Goal: Task Accomplishment & Management: Use online tool/utility

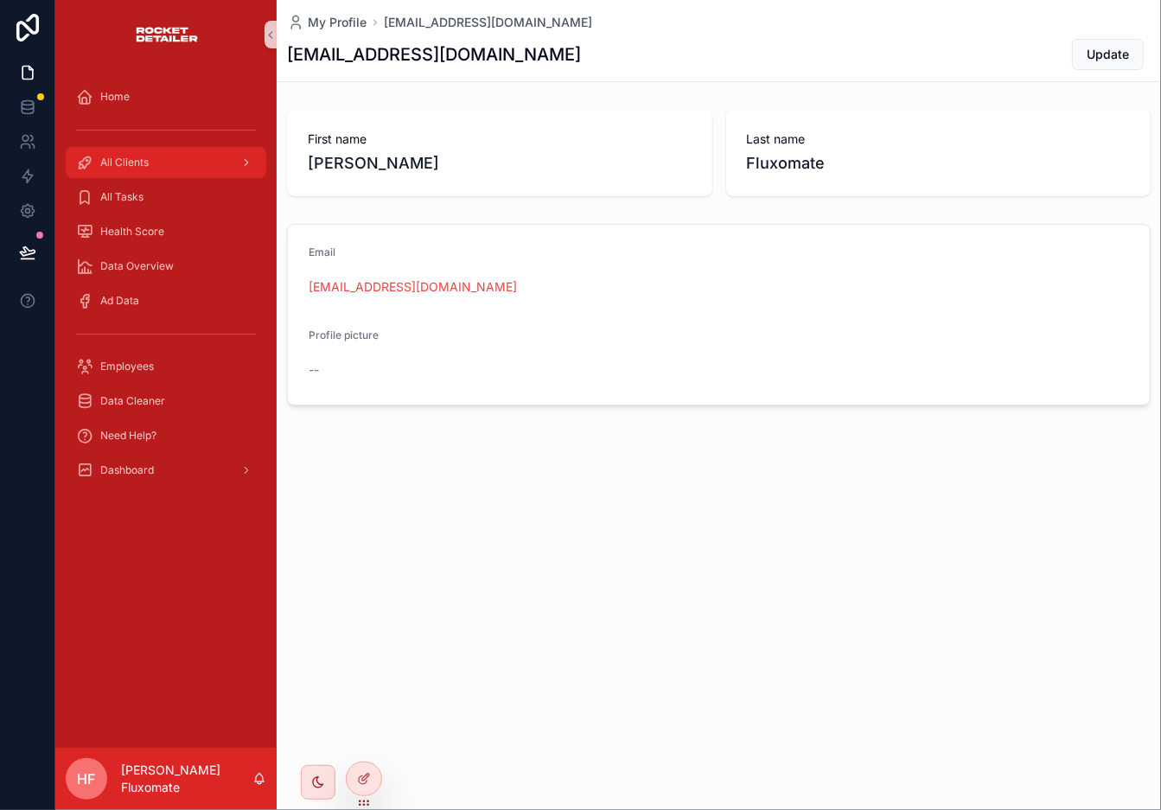
click at [201, 171] on div "All Clients" at bounding box center [166, 163] width 180 height 28
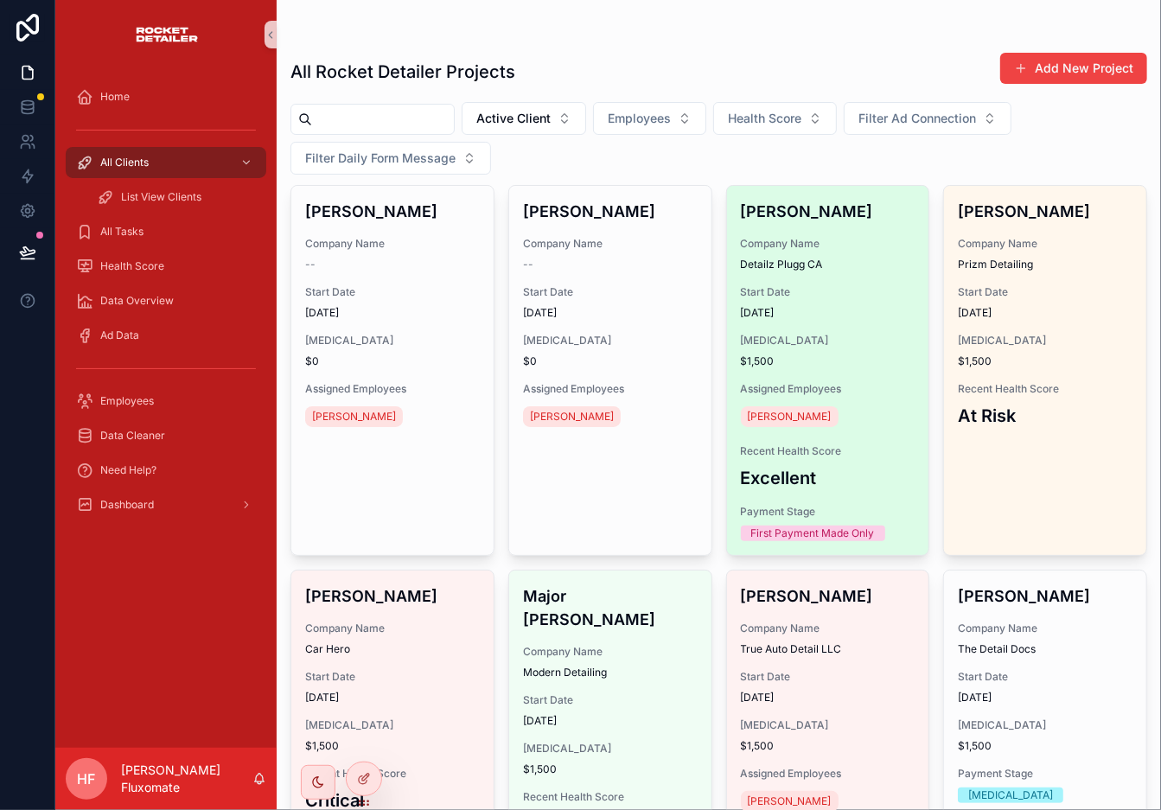
click at [766, 245] on span "Company Name" at bounding box center [828, 244] width 175 height 14
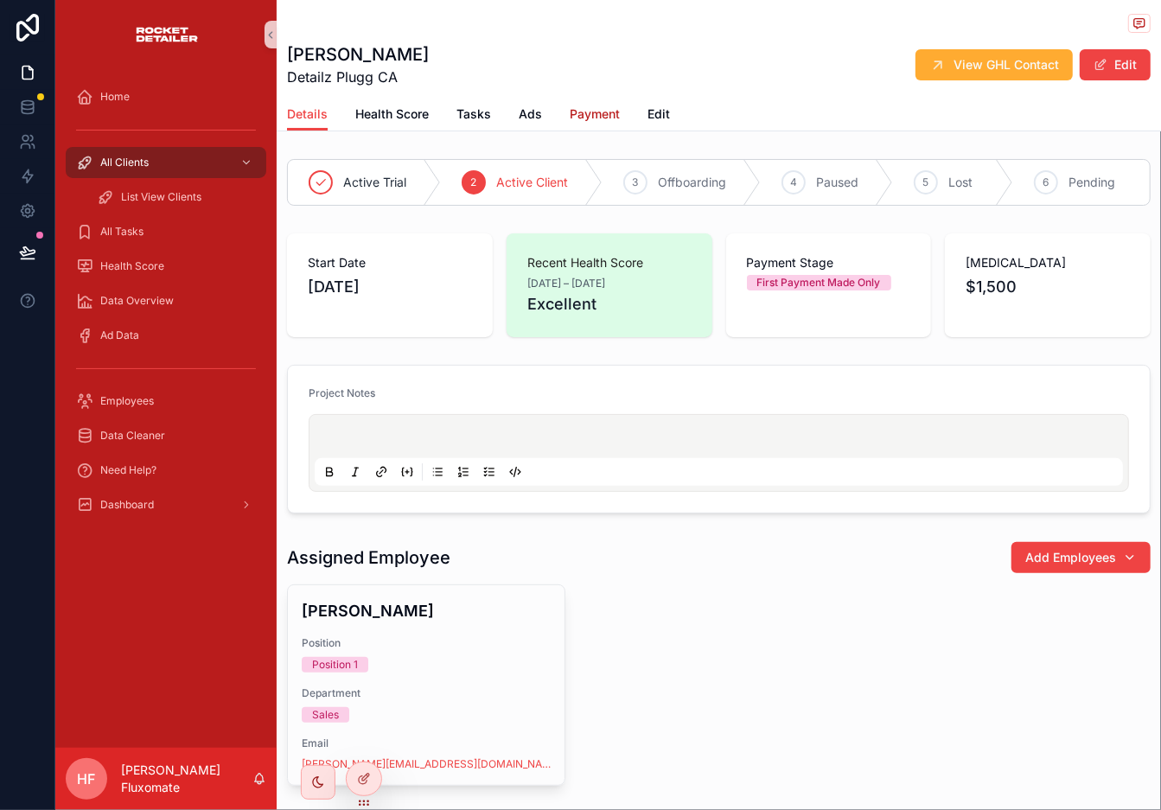
click at [591, 118] on span "Payment" at bounding box center [595, 114] width 50 height 17
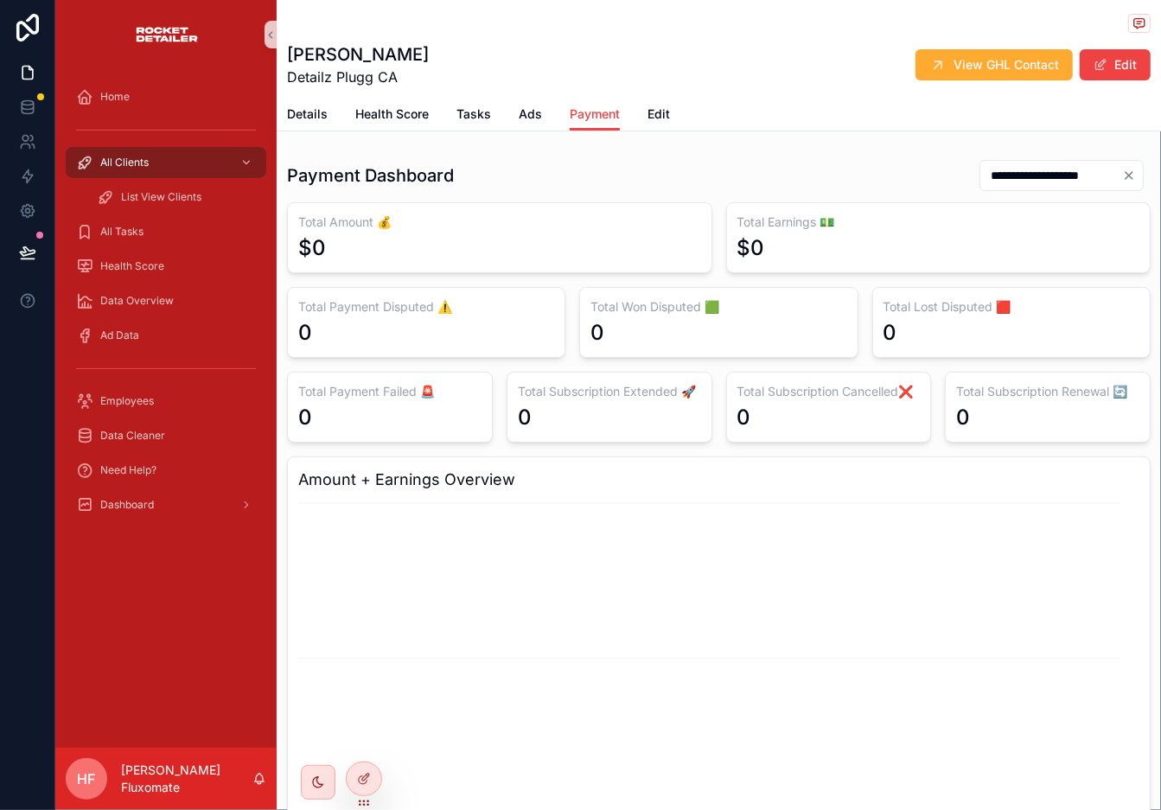
click at [996, 174] on input "**********" at bounding box center [1052, 175] width 142 height 24
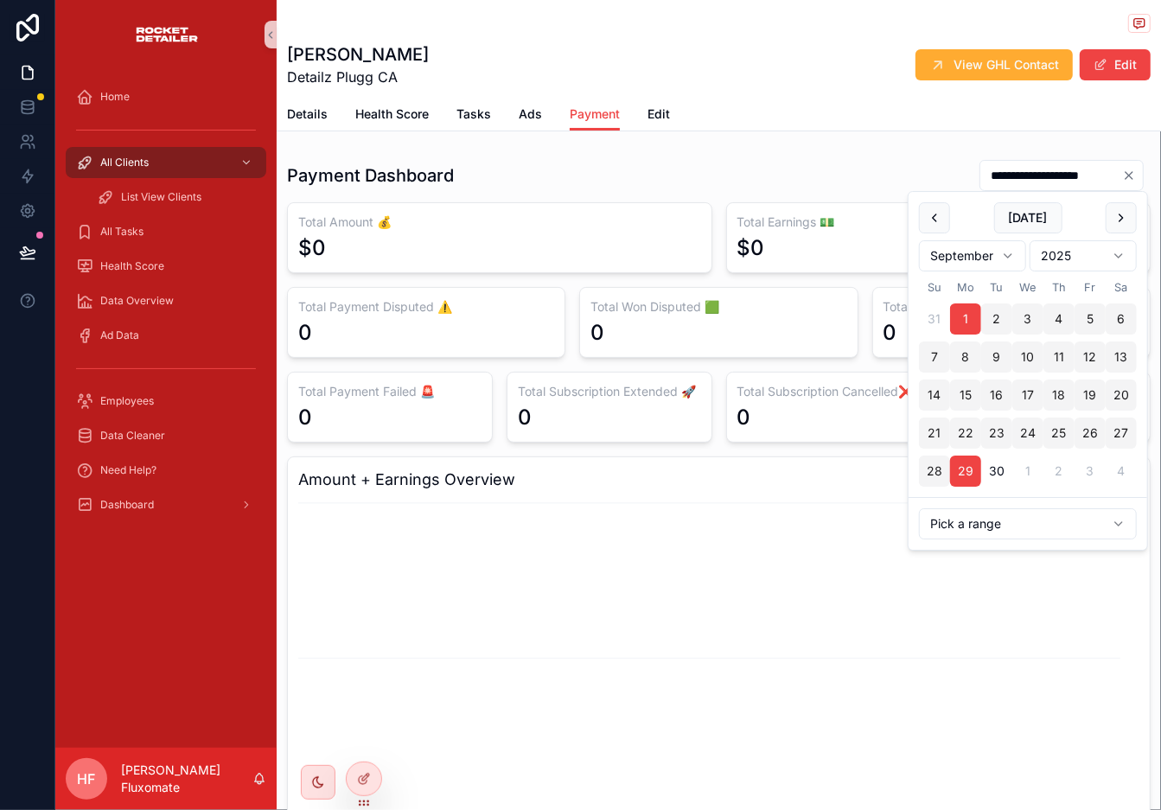
click at [822, 167] on div "**********" at bounding box center [719, 175] width 864 height 33
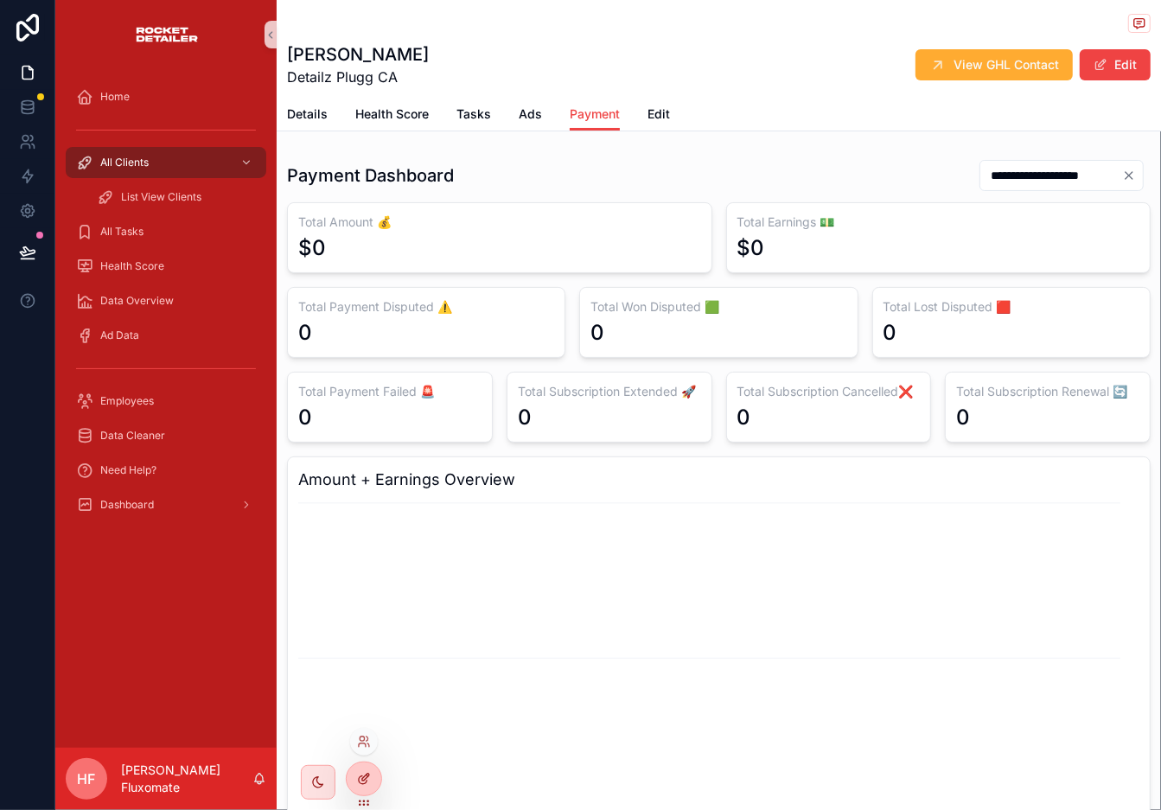
click at [369, 729] on icon at bounding box center [364, 779] width 14 height 14
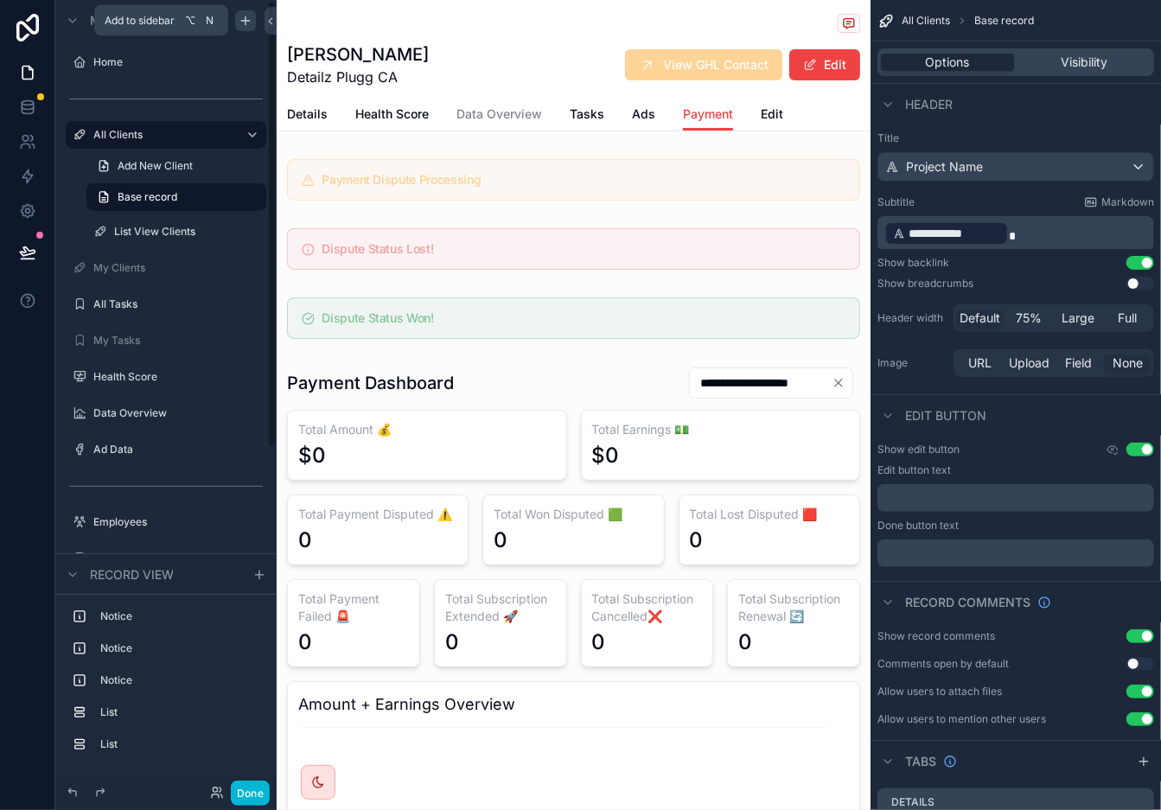
click at [248, 27] on icon "scrollable content" at bounding box center [246, 21] width 14 height 14
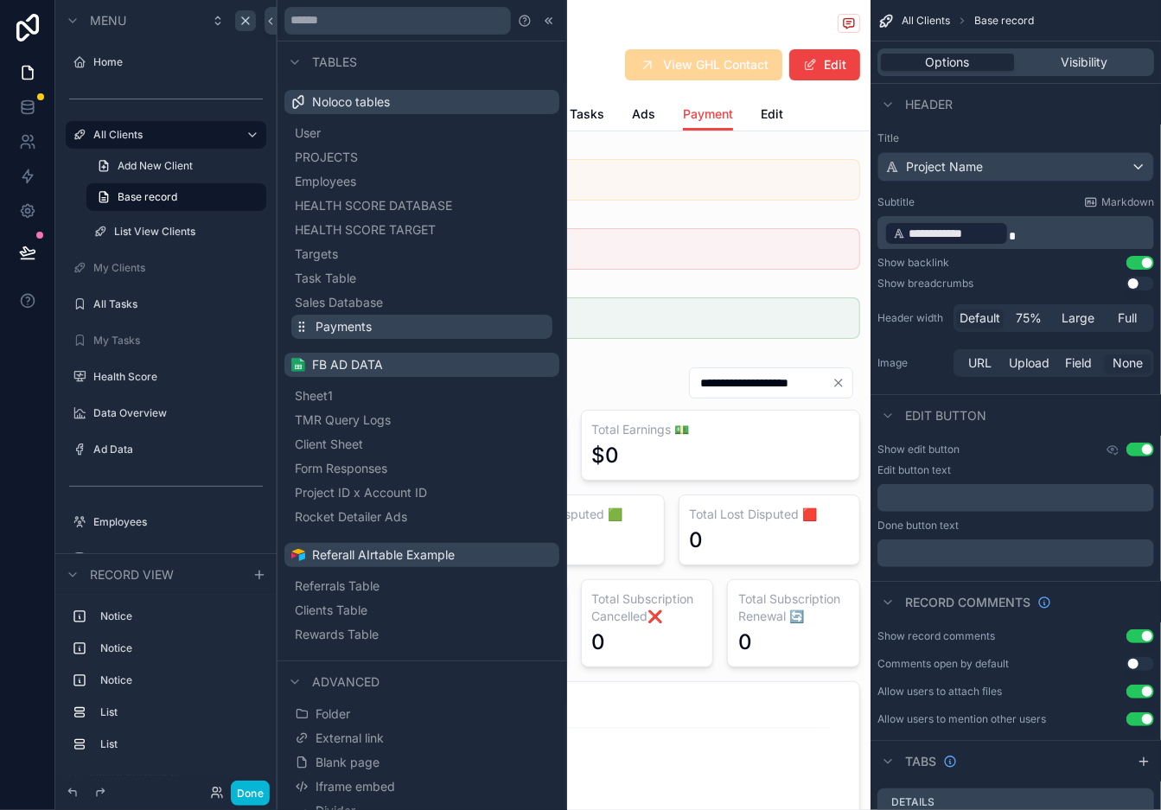
click at [350, 327] on span "Payments" at bounding box center [344, 326] width 56 height 17
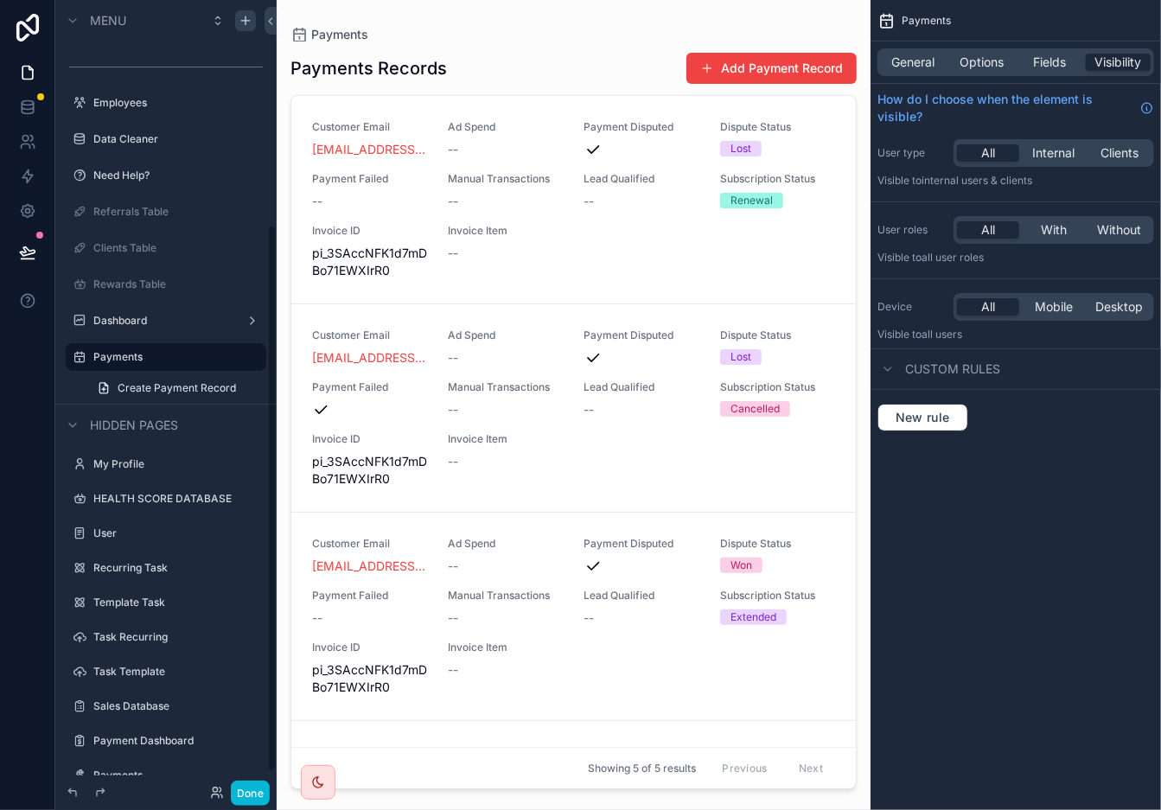
scroll to position [321, 0]
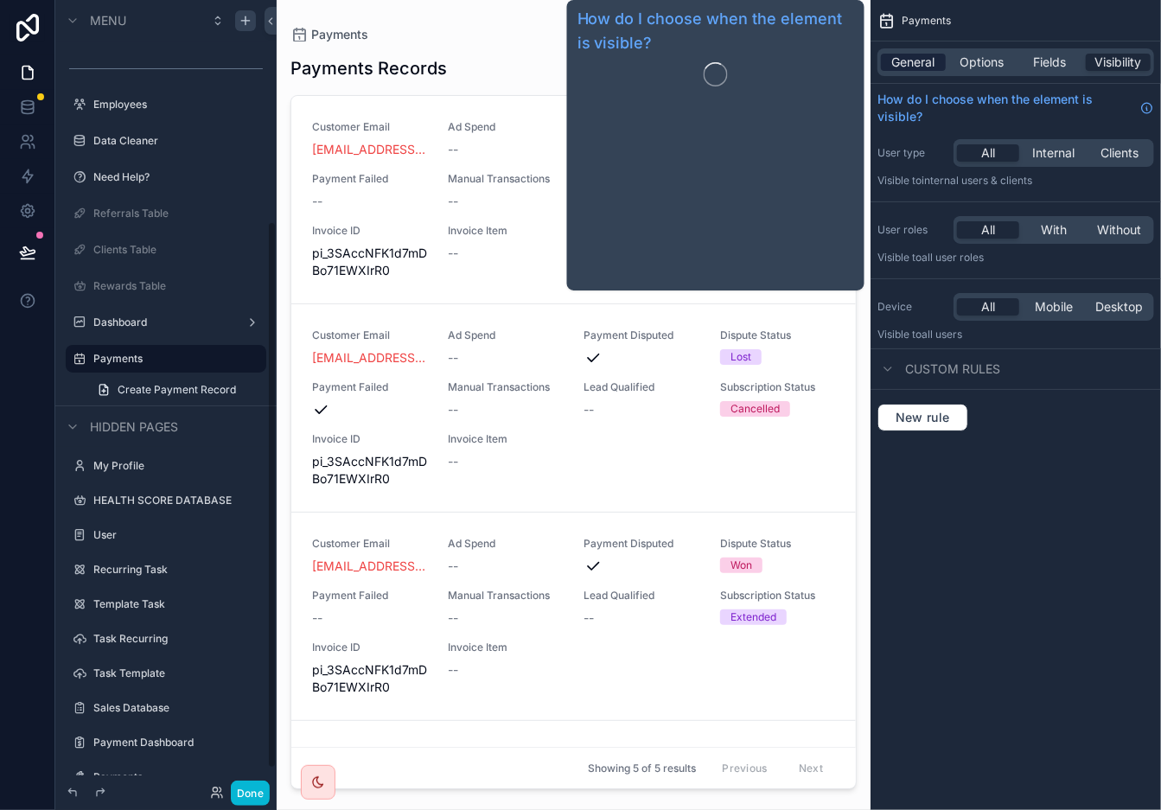
click at [920, 56] on span "General" at bounding box center [913, 62] width 43 height 17
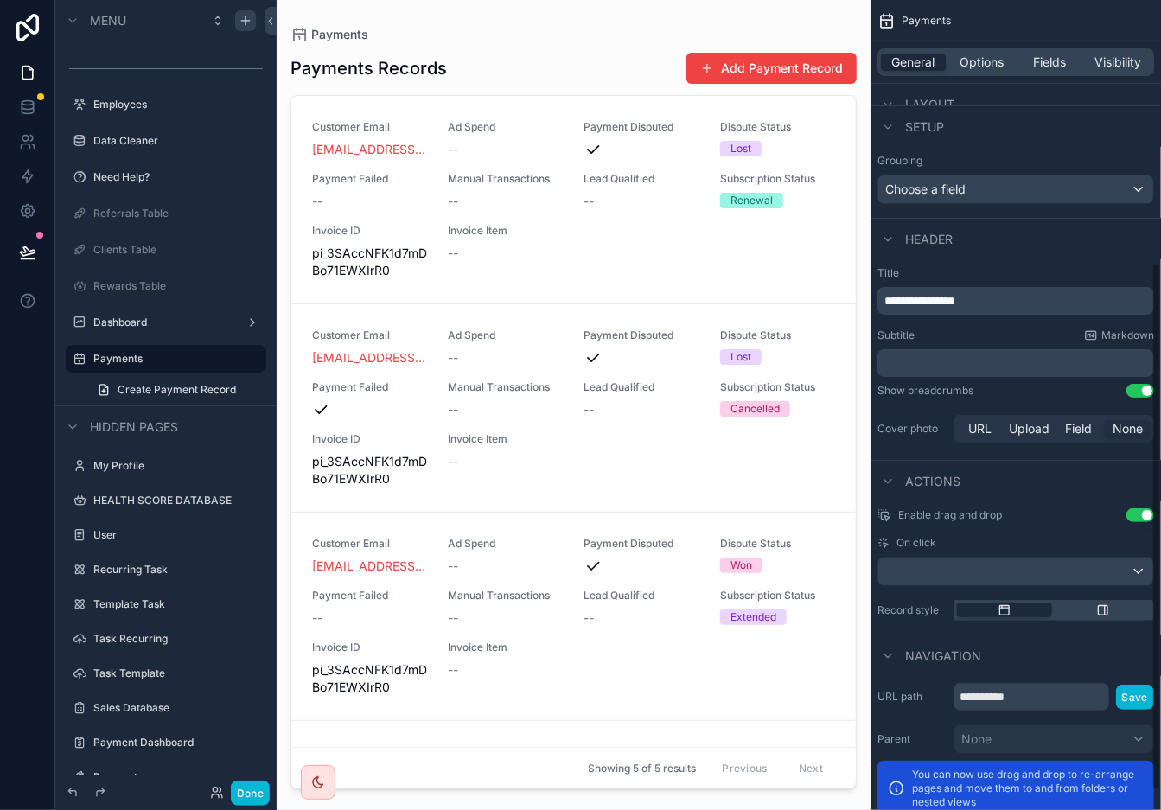
scroll to position [436, 0]
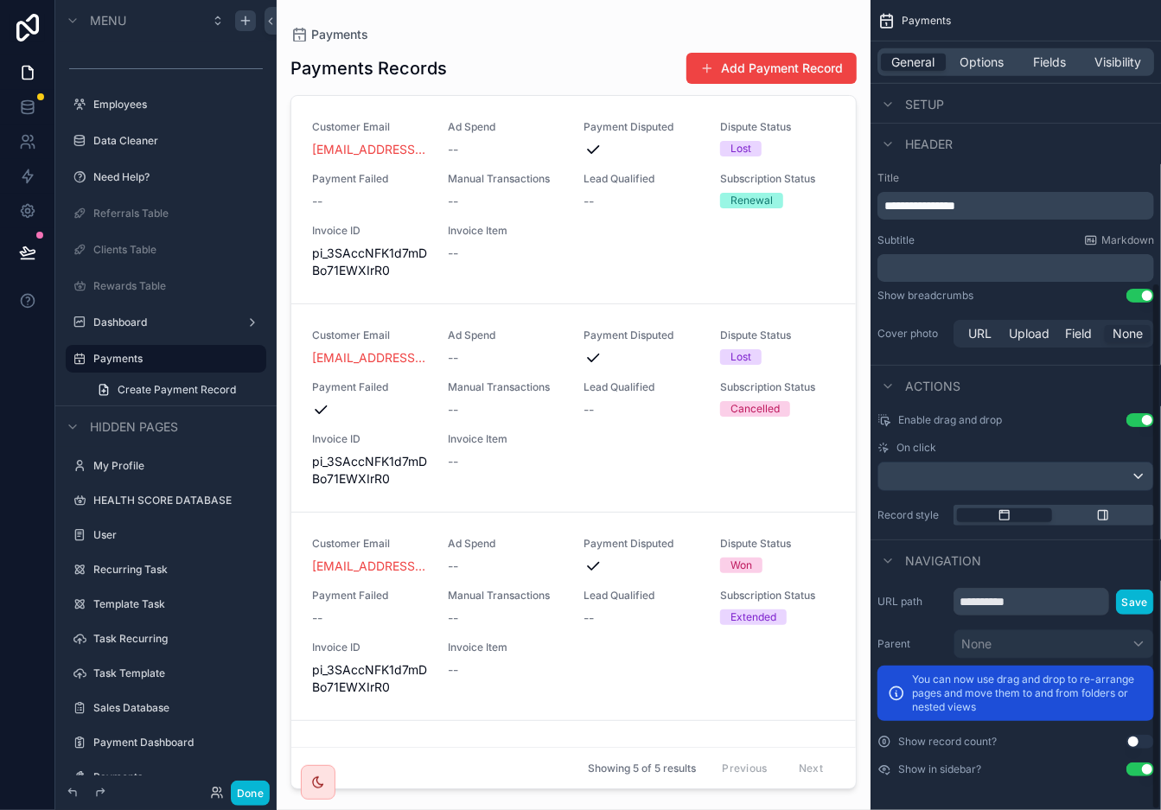
click at [1045, 729] on button "Use setting" at bounding box center [1141, 770] width 28 height 14
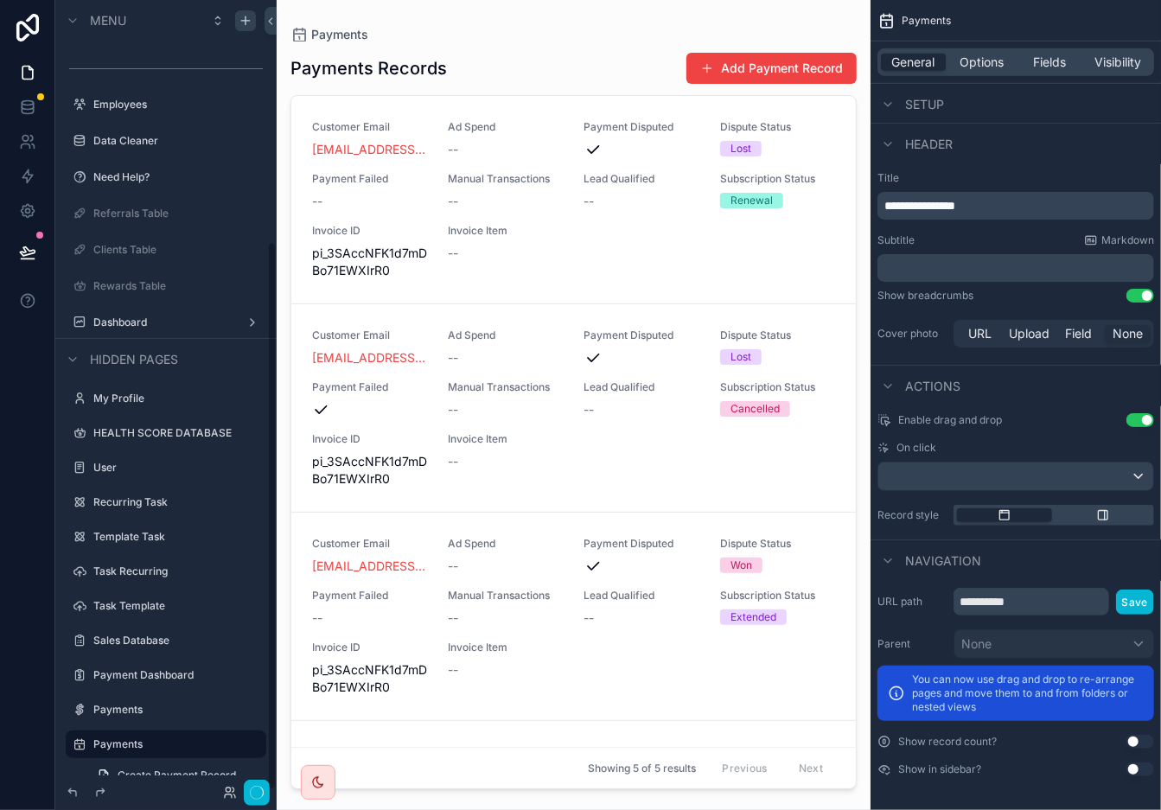
scroll to position [349, 0]
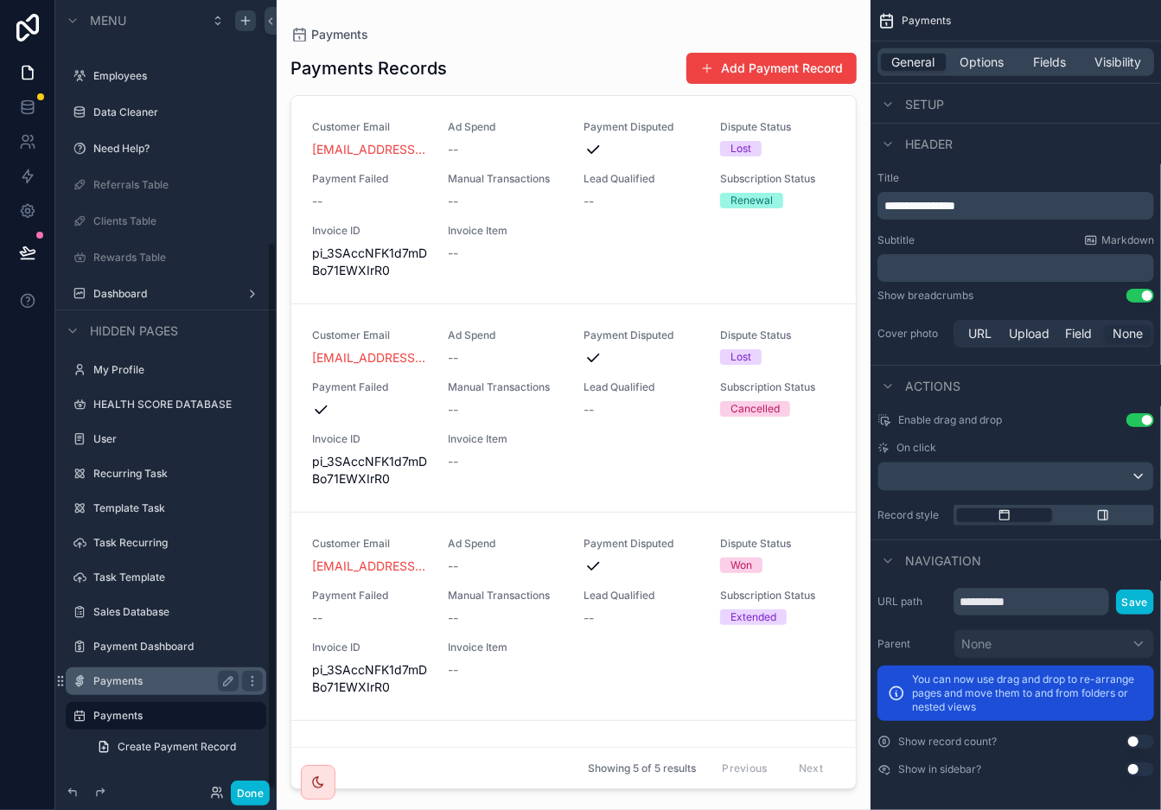
click at [176, 686] on label "Payments" at bounding box center [162, 682] width 138 height 14
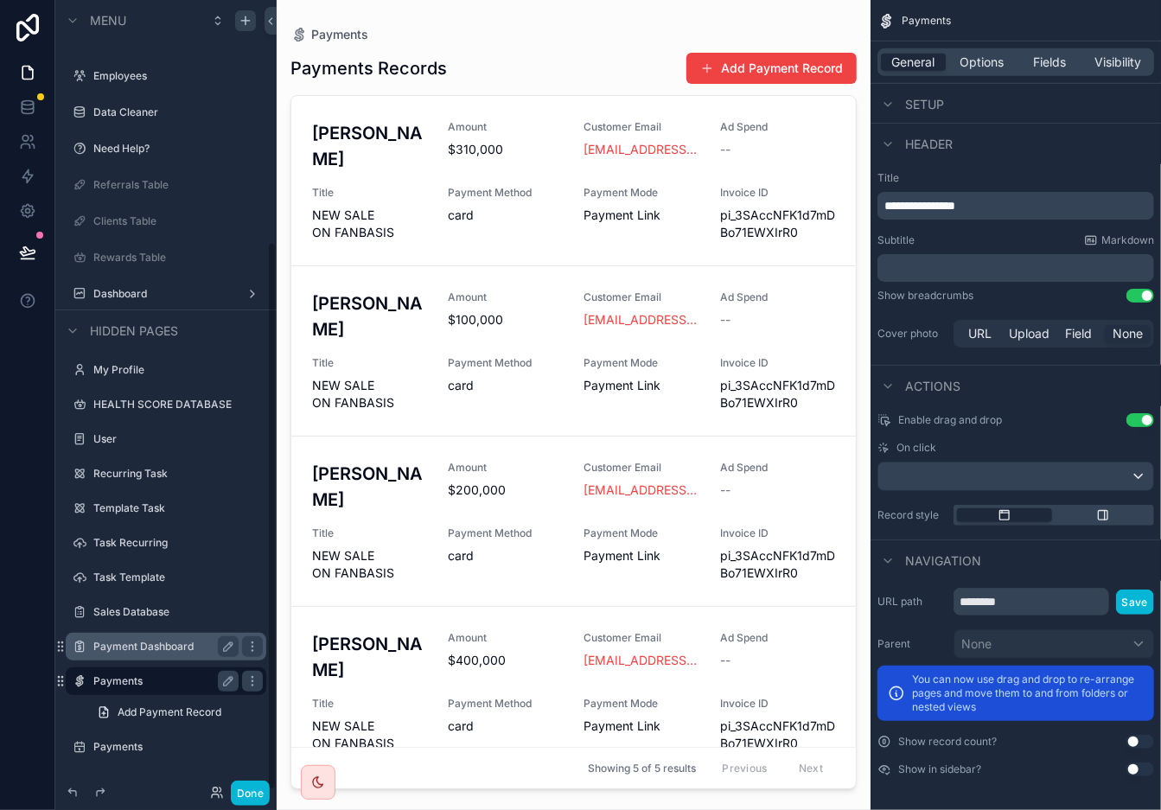
click at [168, 634] on div "Payment Dashboard" at bounding box center [166, 647] width 194 height 28
click at [171, 654] on div "Payment Dashboard" at bounding box center [165, 646] width 145 height 21
click at [176, 640] on label "Payment Dashboard" at bounding box center [162, 647] width 138 height 14
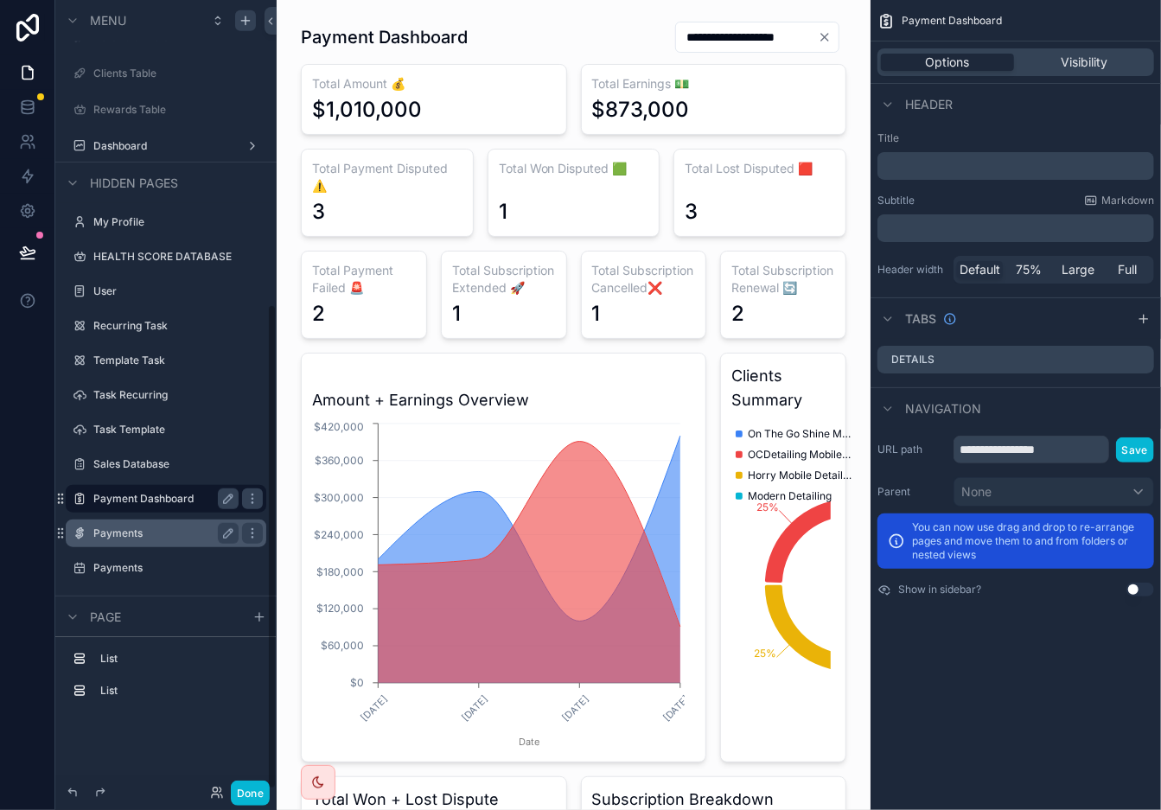
click at [153, 534] on label "Payments" at bounding box center [162, 534] width 138 height 14
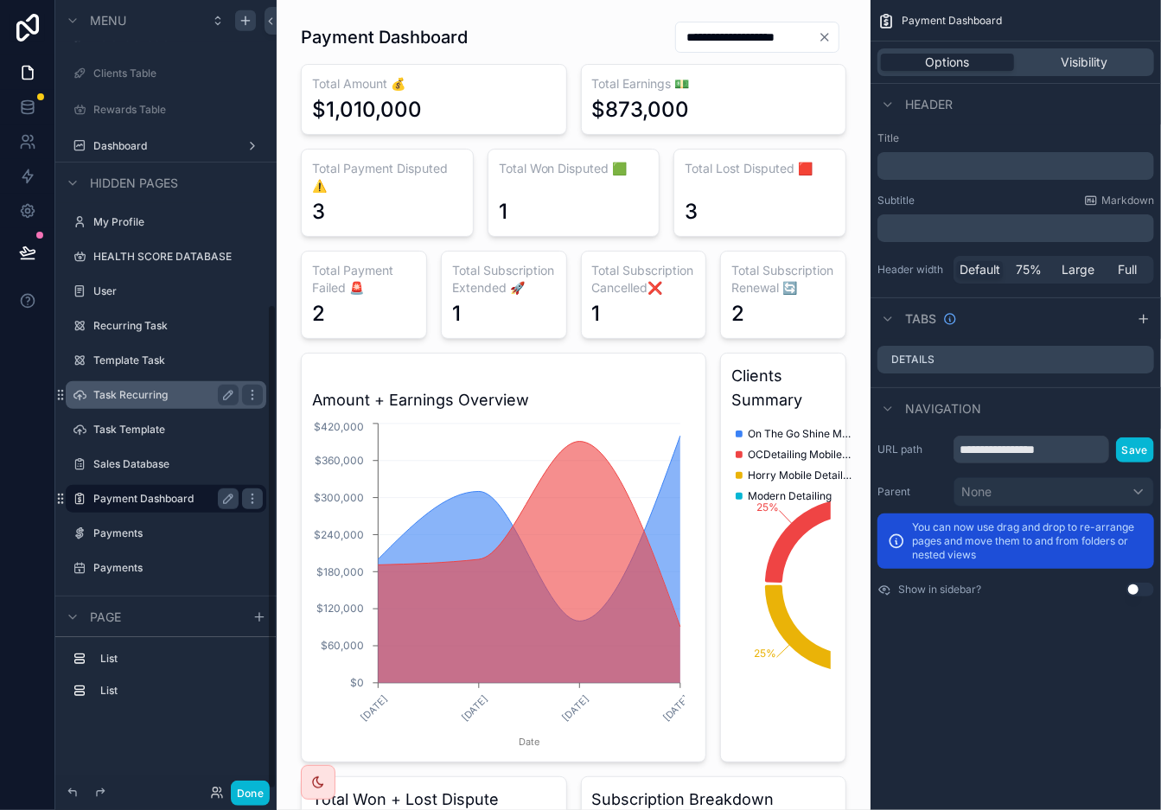
scroll to position [349, 0]
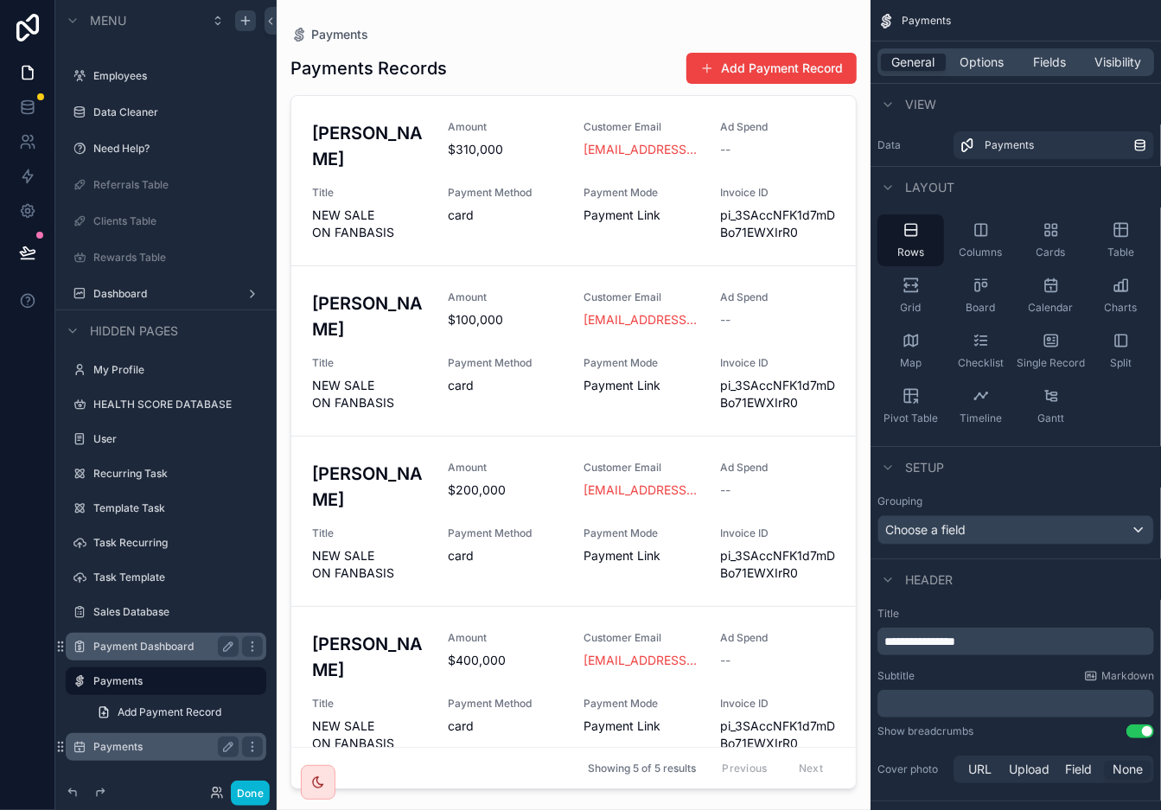
click at [172, 729] on label "Payments" at bounding box center [162, 747] width 138 height 14
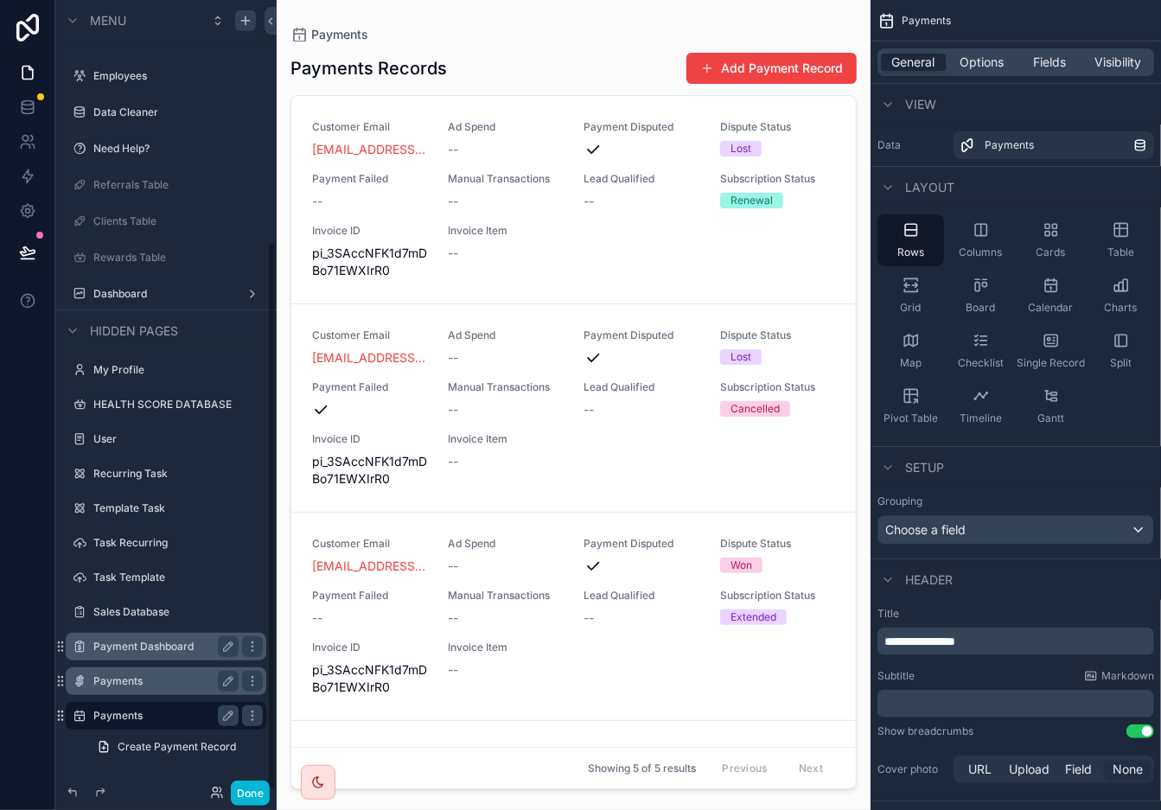
click at [189, 668] on div "Payments" at bounding box center [166, 682] width 194 height 28
click at [188, 690] on div "Payments" at bounding box center [165, 681] width 145 height 21
click at [137, 683] on label "Payments" at bounding box center [162, 682] width 138 height 14
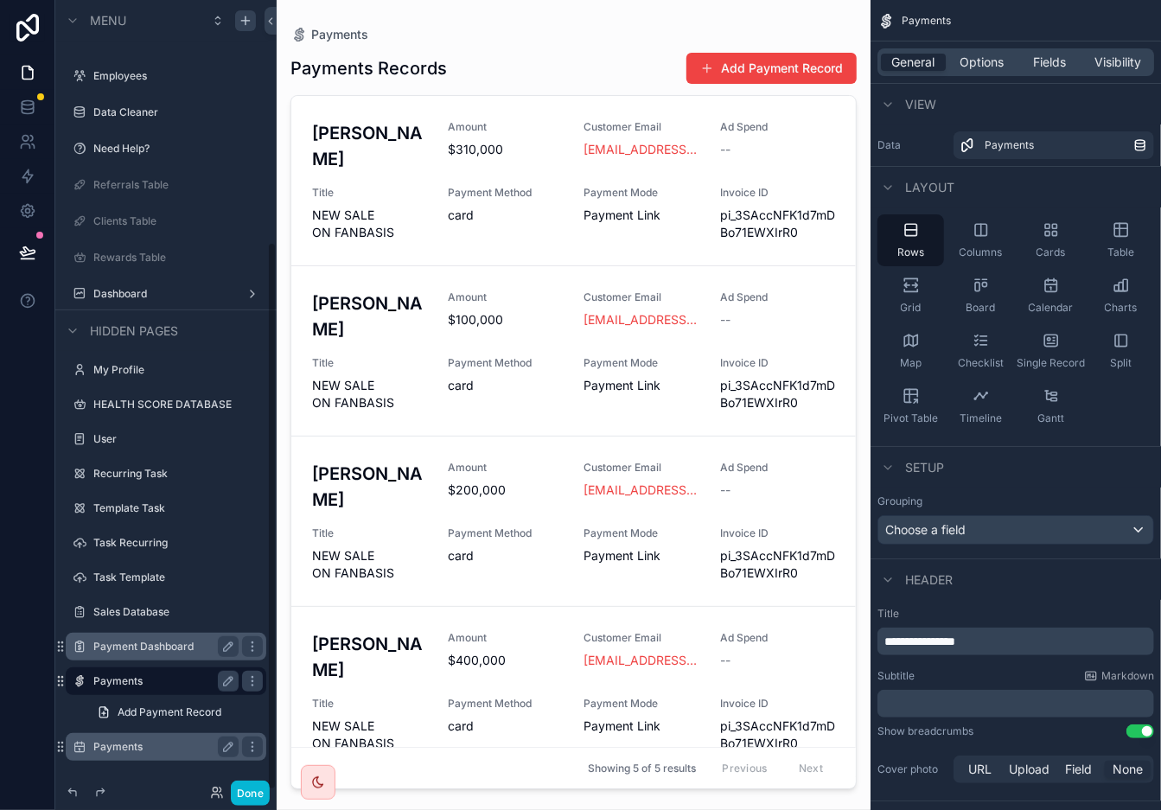
click at [164, 640] on label "Payment Dashboard" at bounding box center [162, 647] width 138 height 14
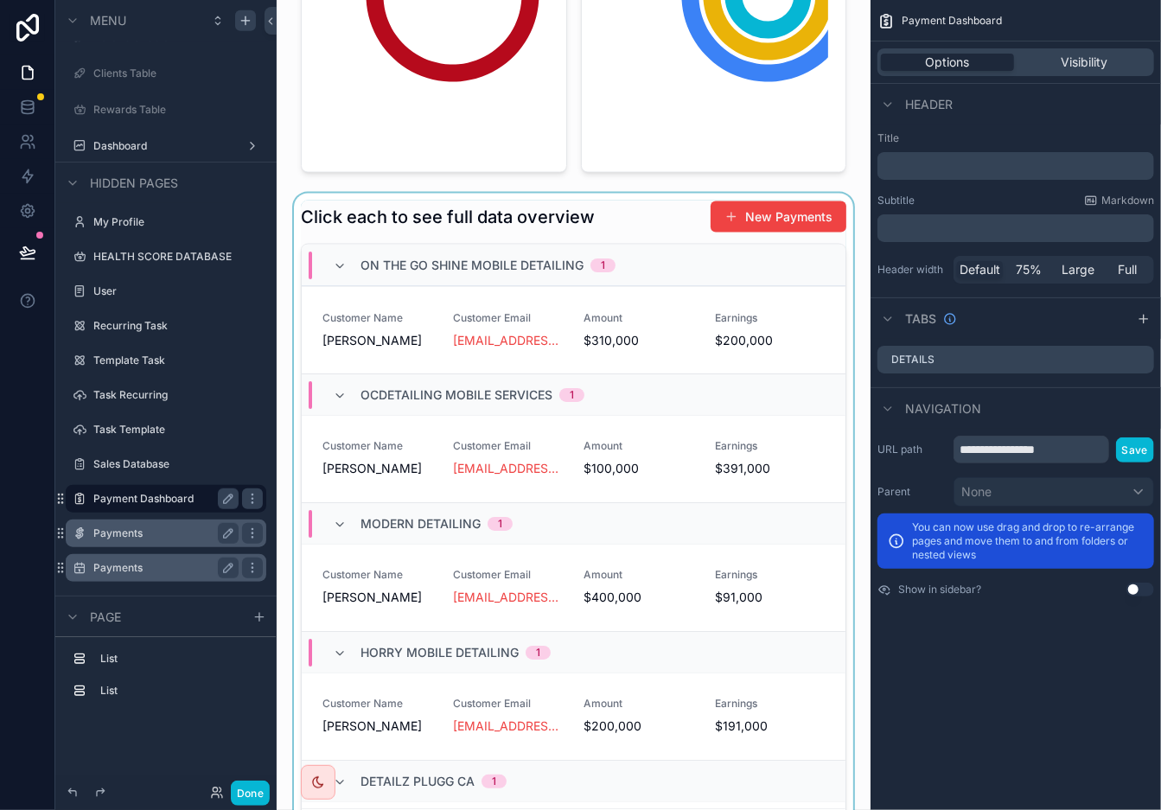
scroll to position [1014, 0]
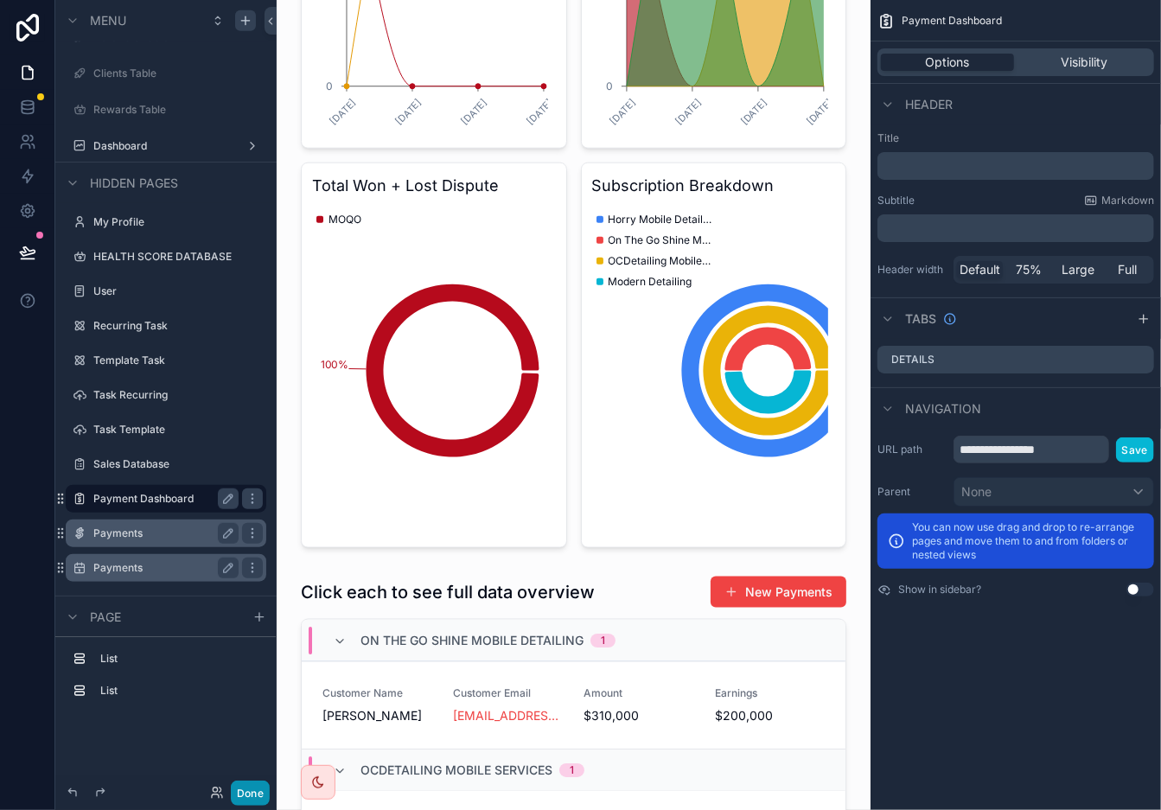
click at [257, 729] on button "Done" at bounding box center [250, 793] width 39 height 25
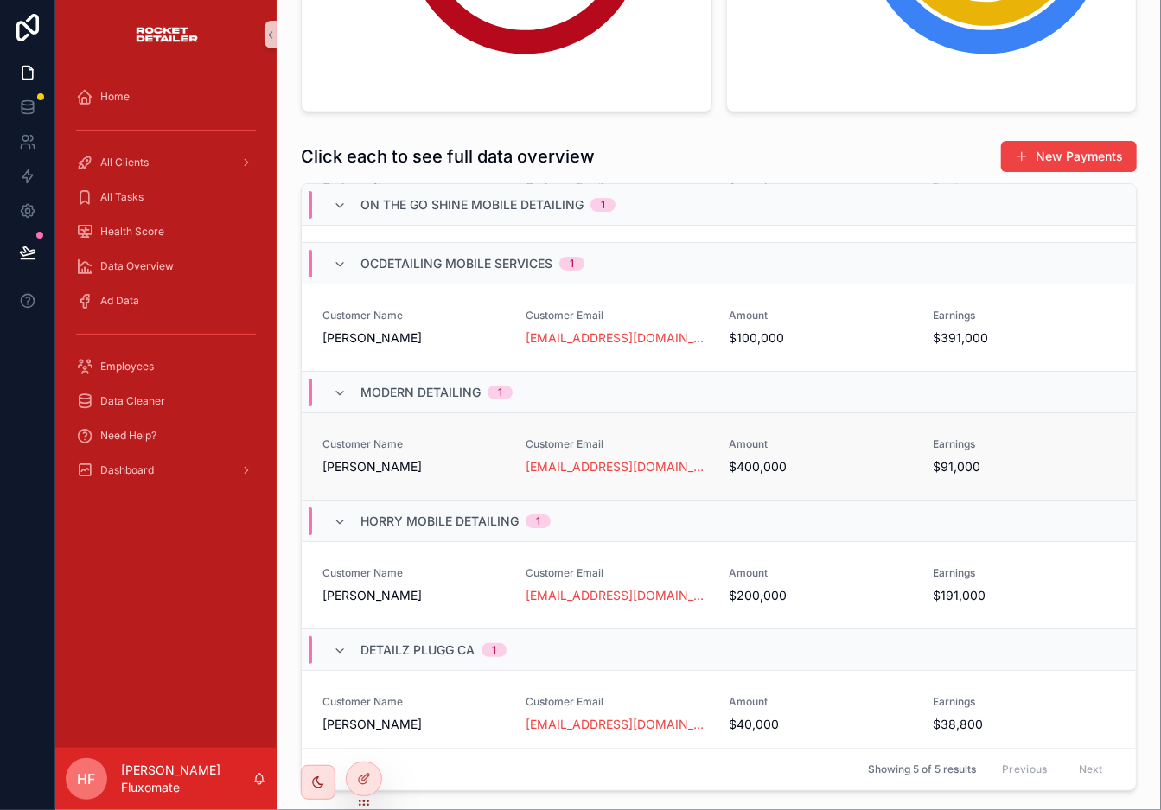
scroll to position [78, 0]
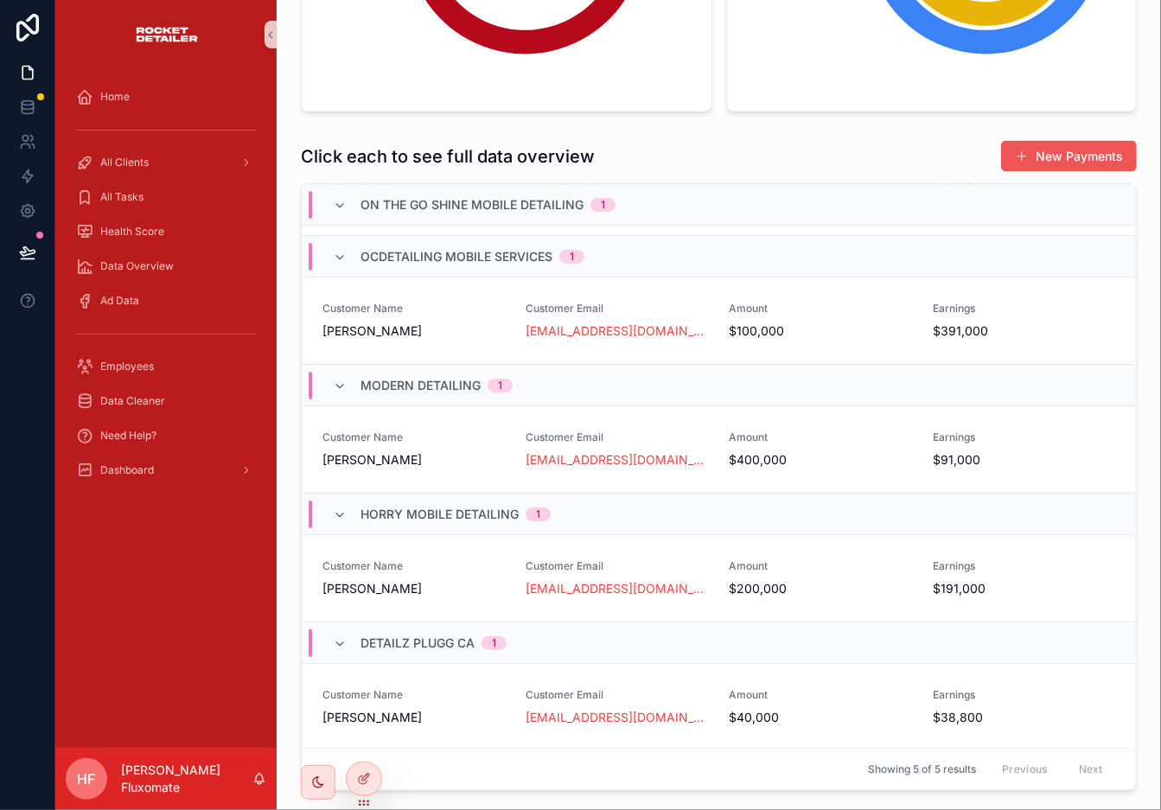
click at [1021, 143] on button "New Payments" at bounding box center [1069, 156] width 136 height 31
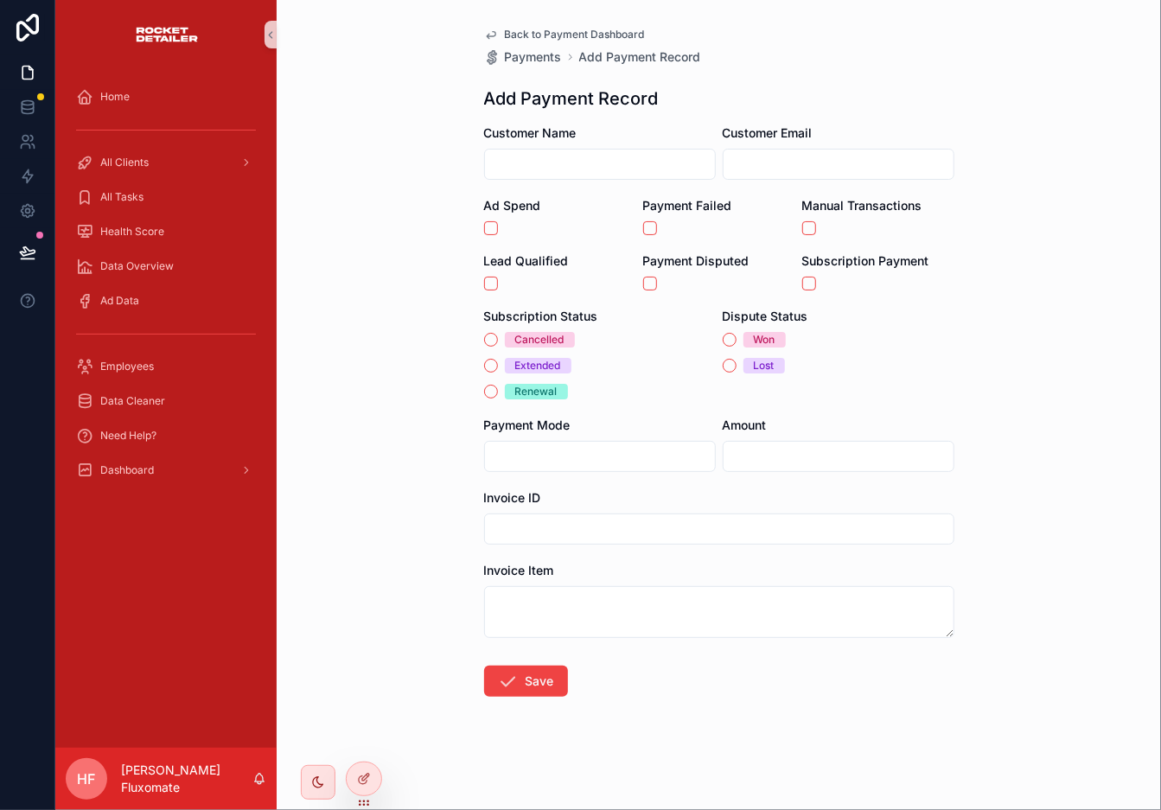
click at [527, 30] on span "Back to Payment Dashboard" at bounding box center [575, 35] width 140 height 14
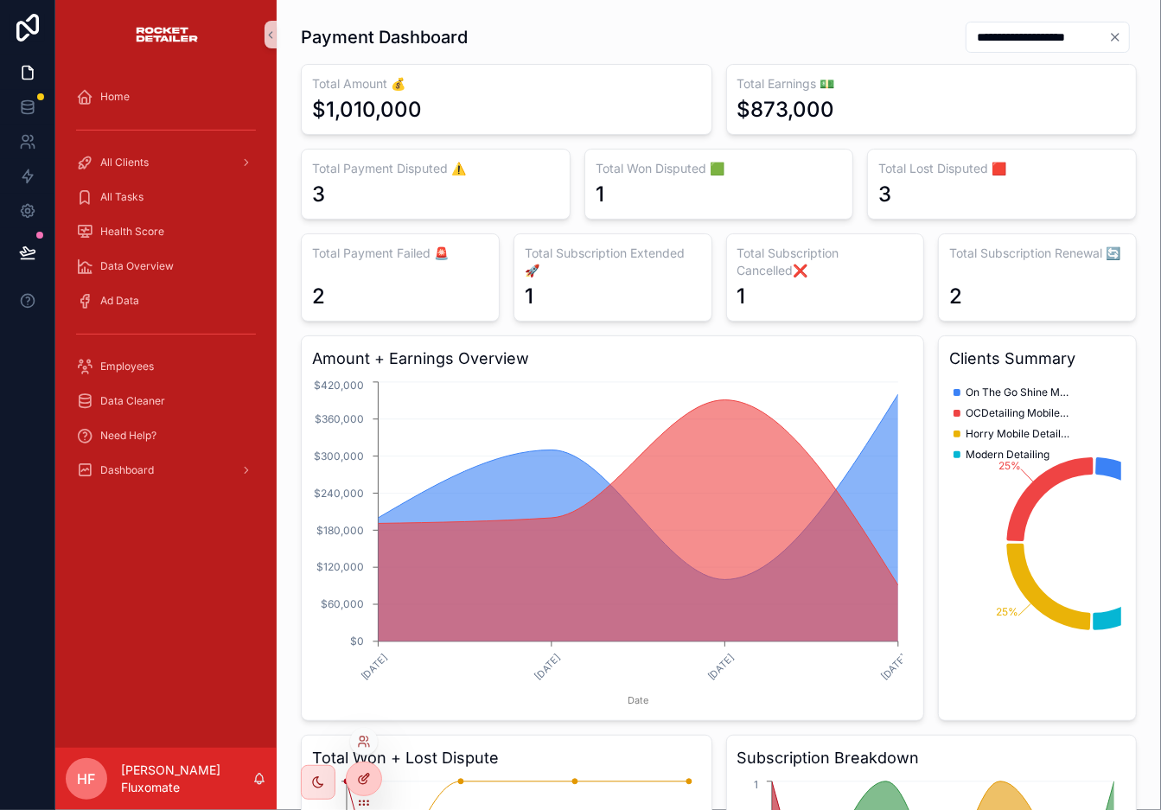
click at [354, 729] on div at bounding box center [364, 779] width 35 height 33
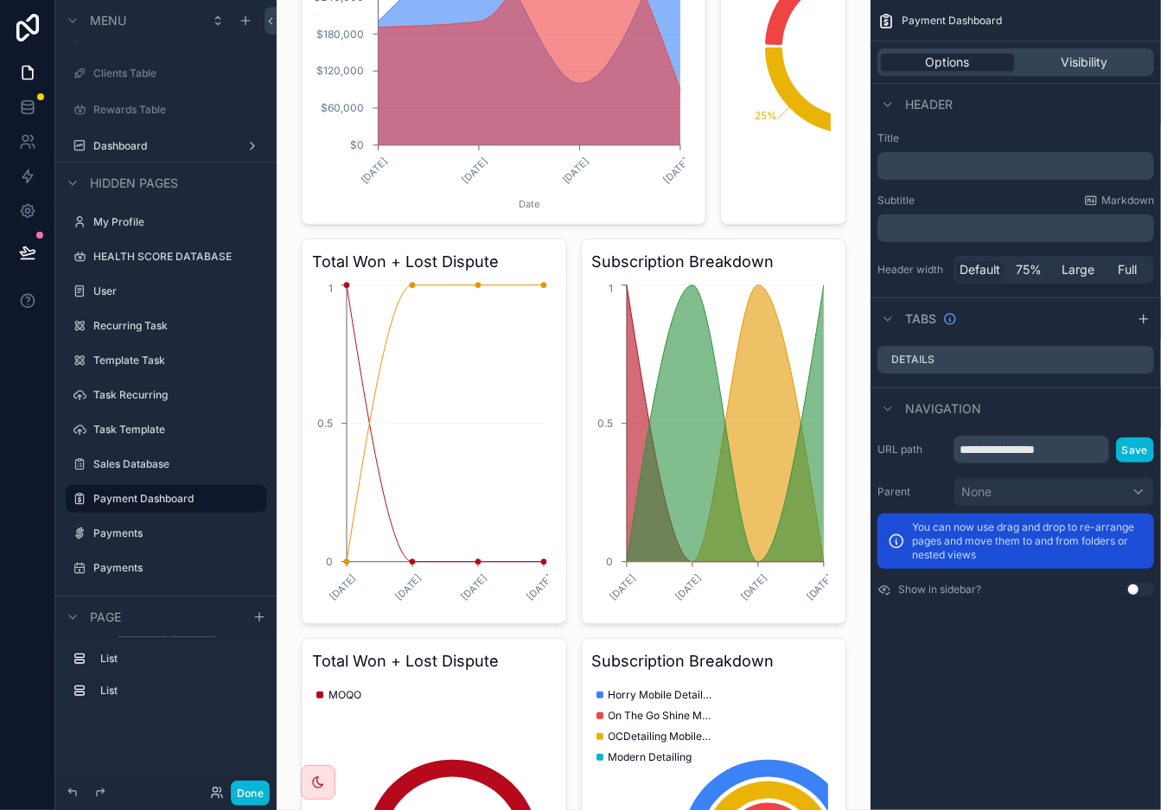
scroll to position [585, 0]
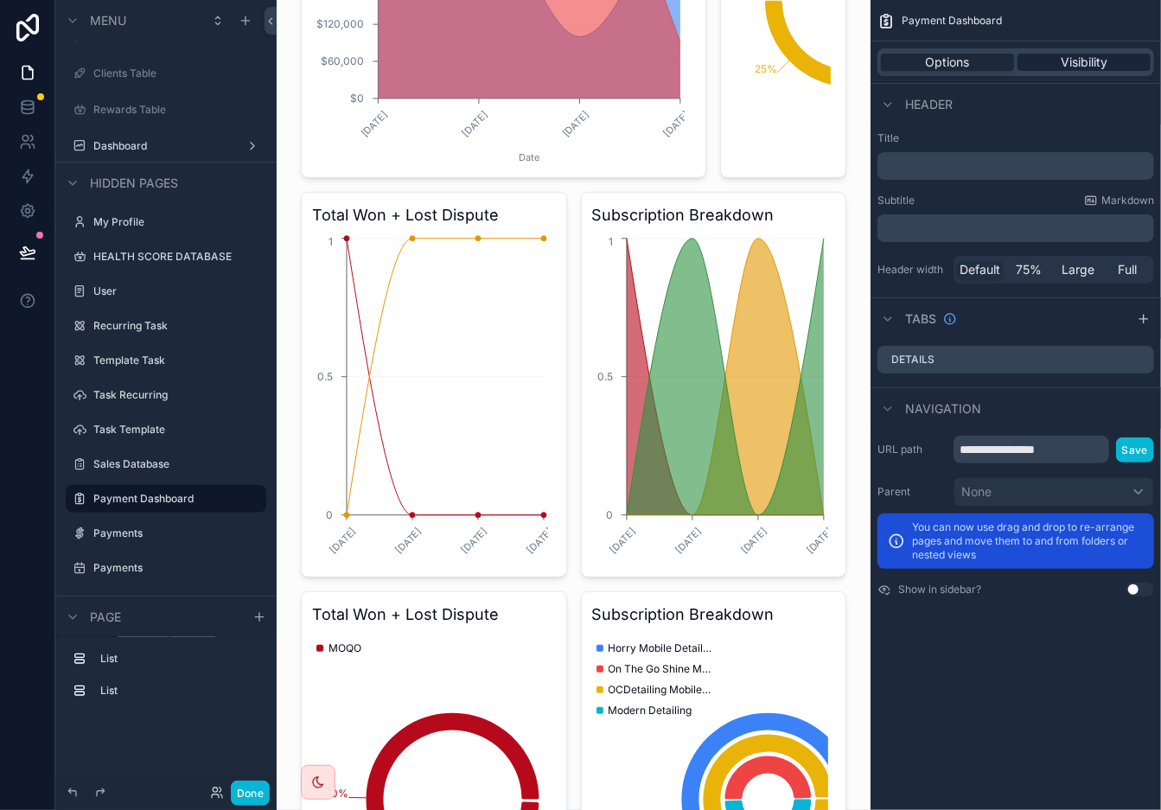
click at [1045, 68] on span "Visibility" at bounding box center [1084, 62] width 47 height 17
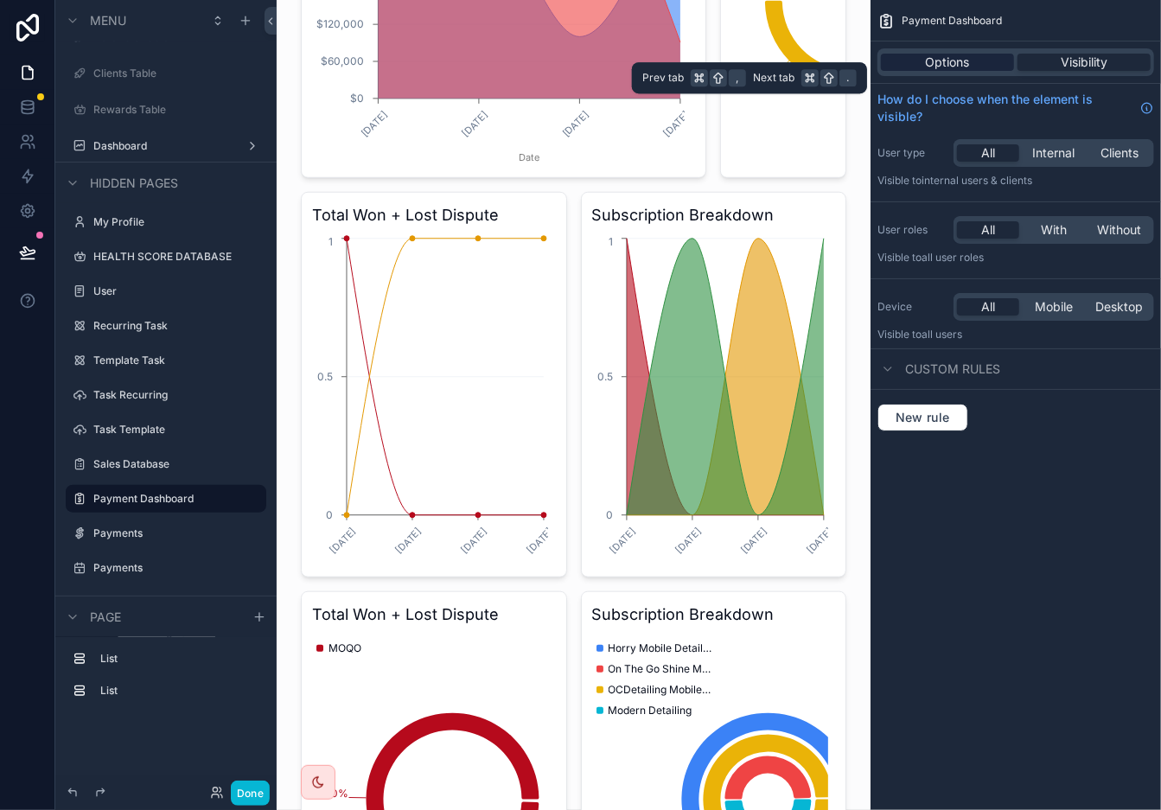
click at [966, 66] on span "Options" at bounding box center [948, 62] width 44 height 17
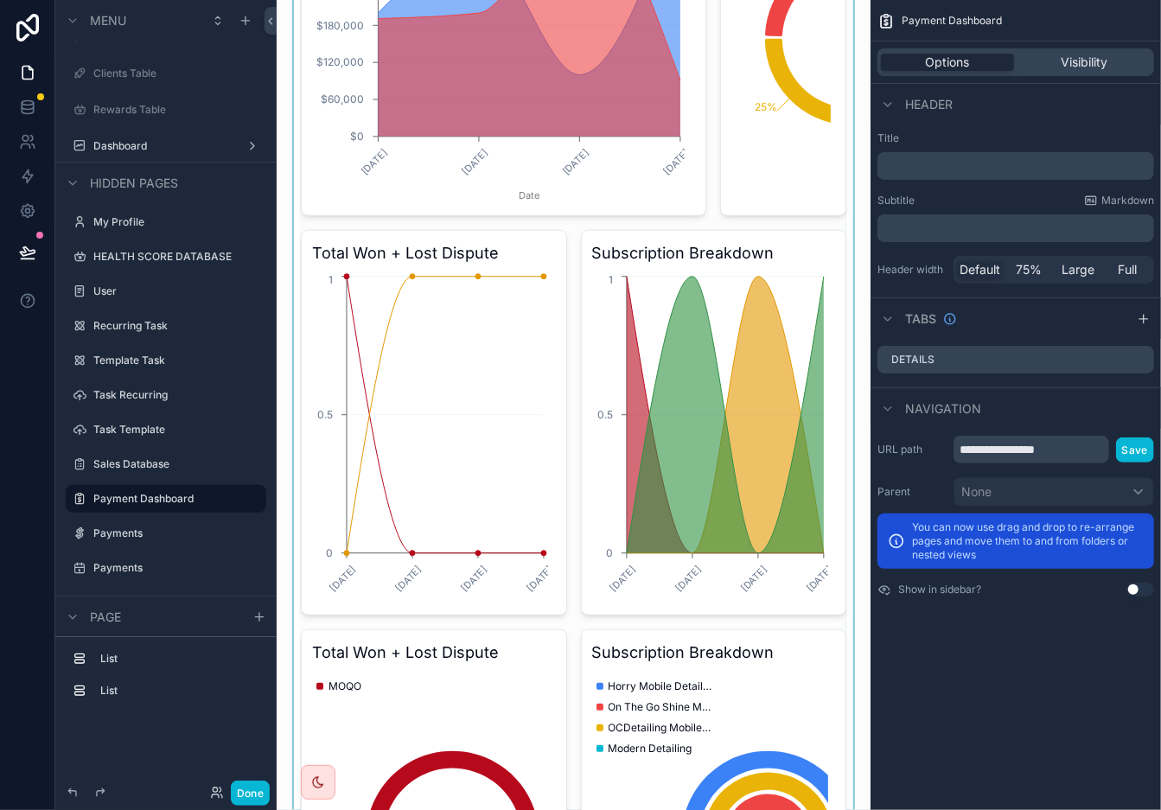
scroll to position [0, 0]
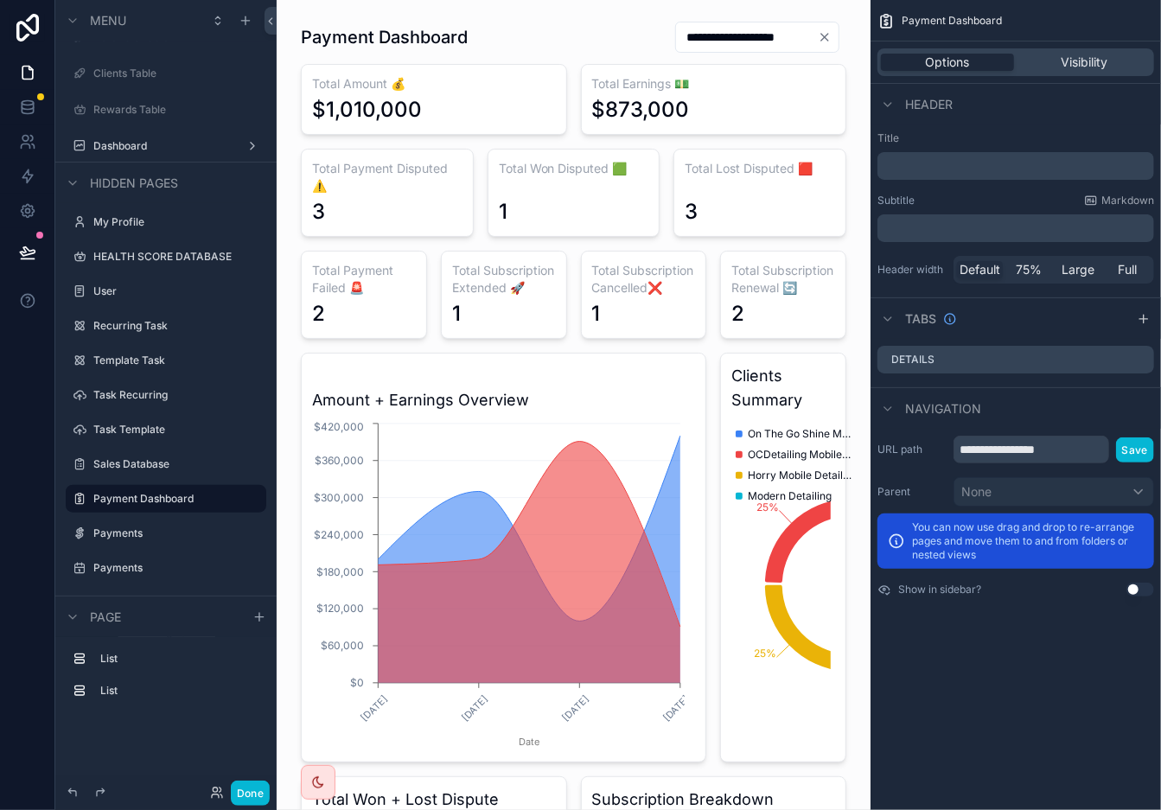
click at [1009, 635] on div "**********" at bounding box center [1016, 405] width 291 height 810
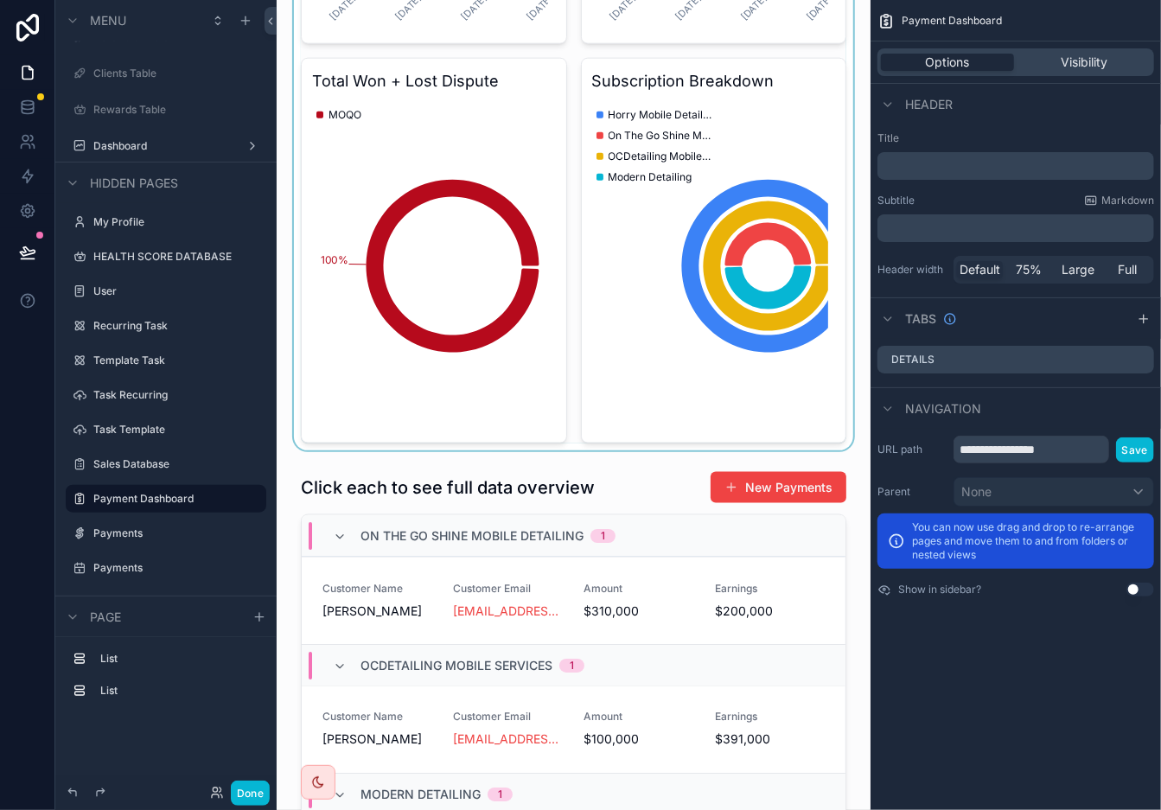
scroll to position [1174, 0]
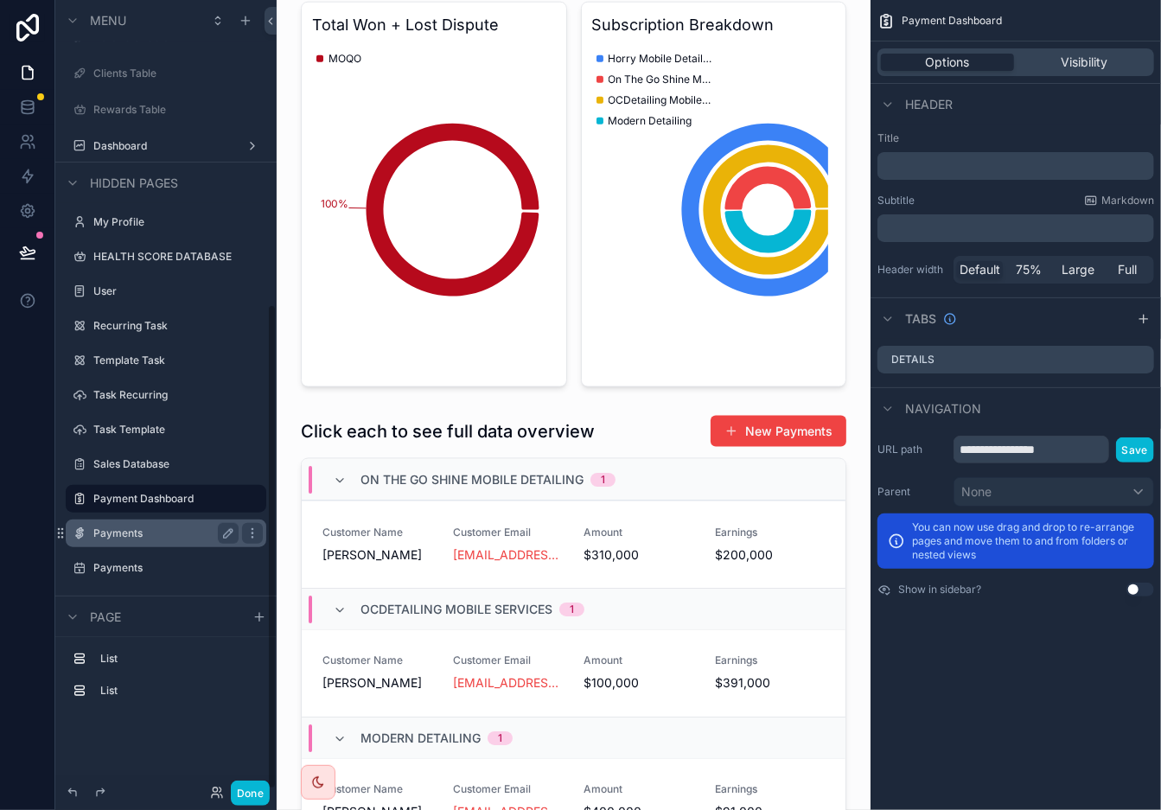
click at [138, 534] on label "Payments" at bounding box center [162, 534] width 138 height 14
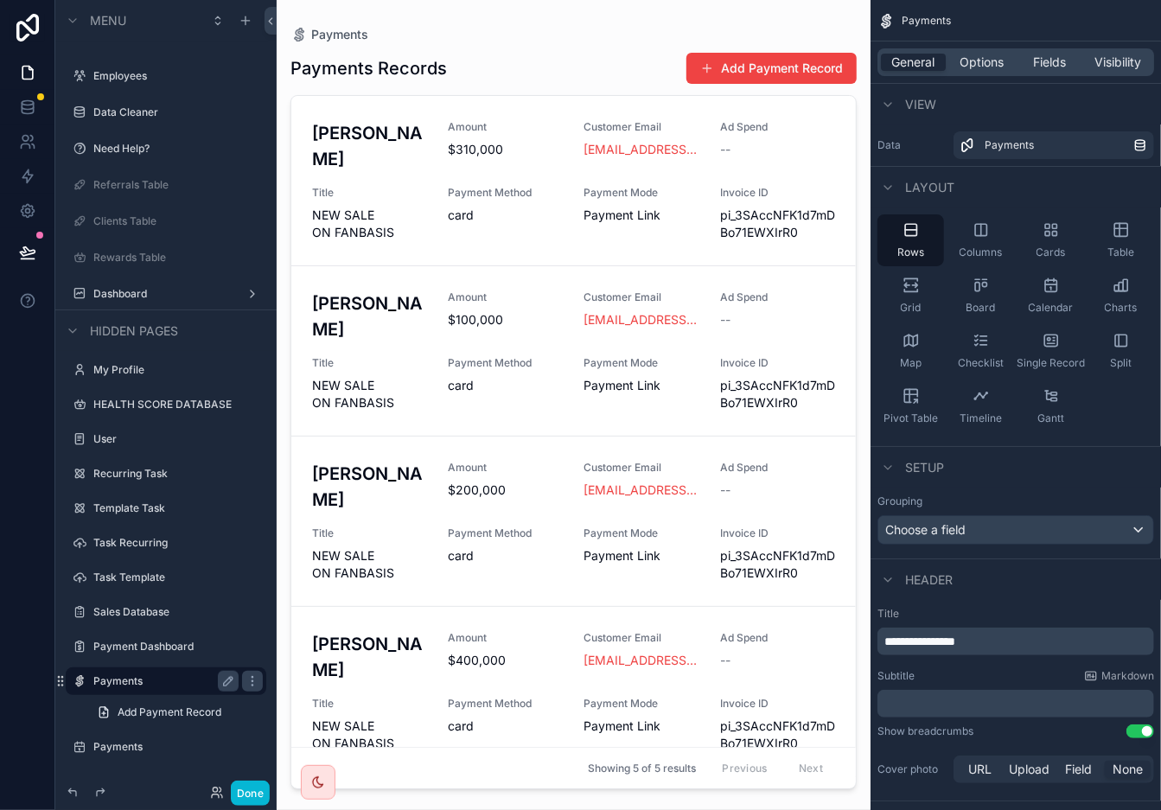
click at [788, 66] on div "scrollable content" at bounding box center [574, 395] width 594 height 790
click at [747, 57] on button "Add Payment Record" at bounding box center [772, 68] width 170 height 31
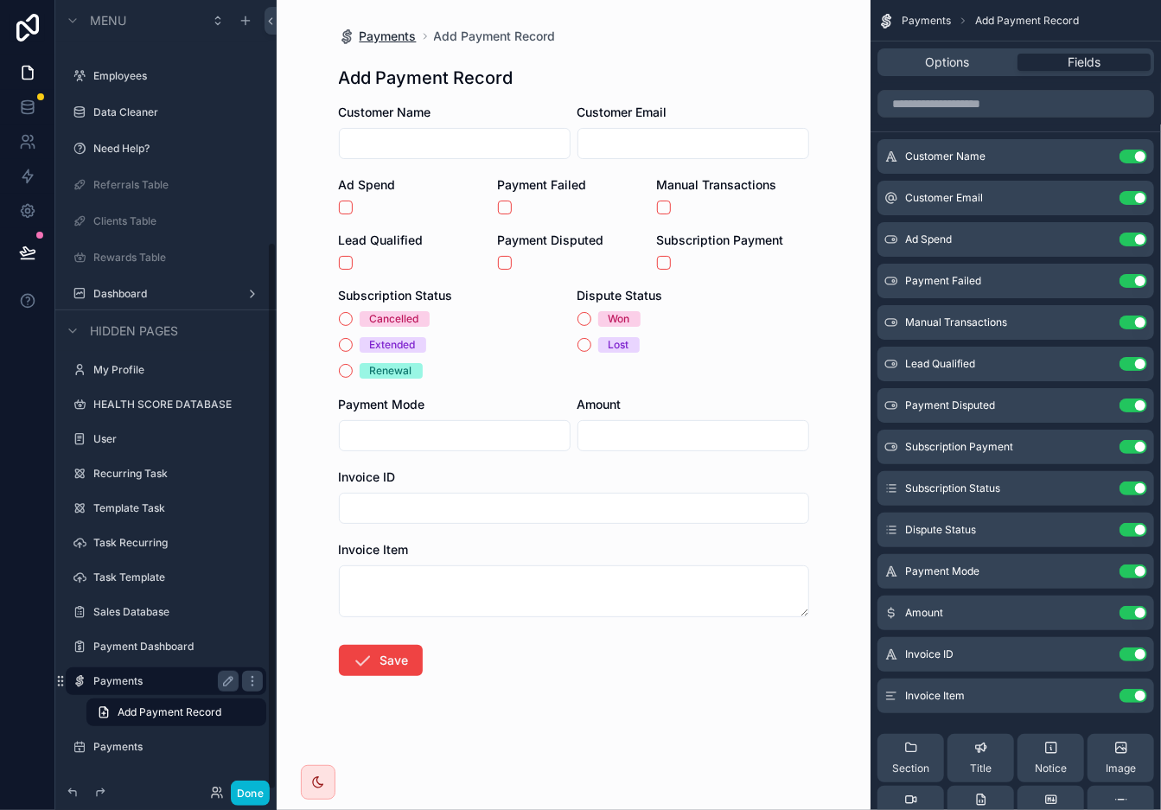
click at [398, 33] on span "Payments" at bounding box center [388, 36] width 57 height 17
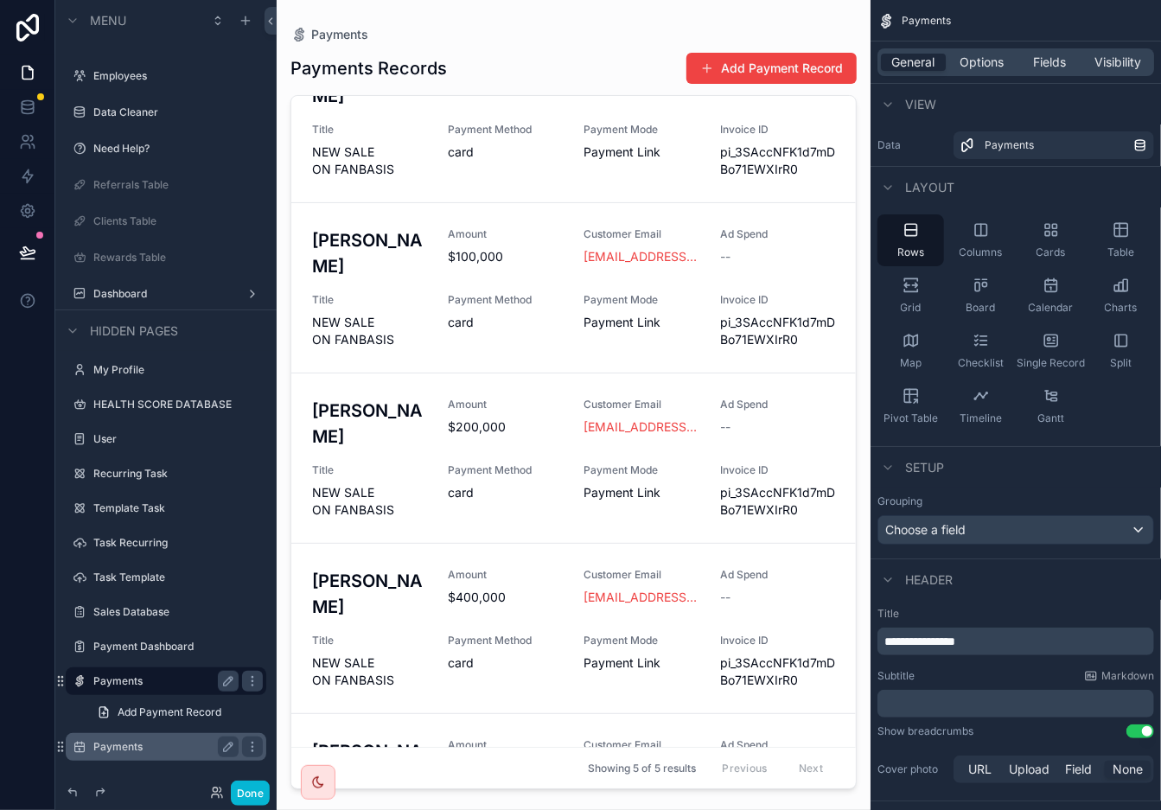
scroll to position [184, 0]
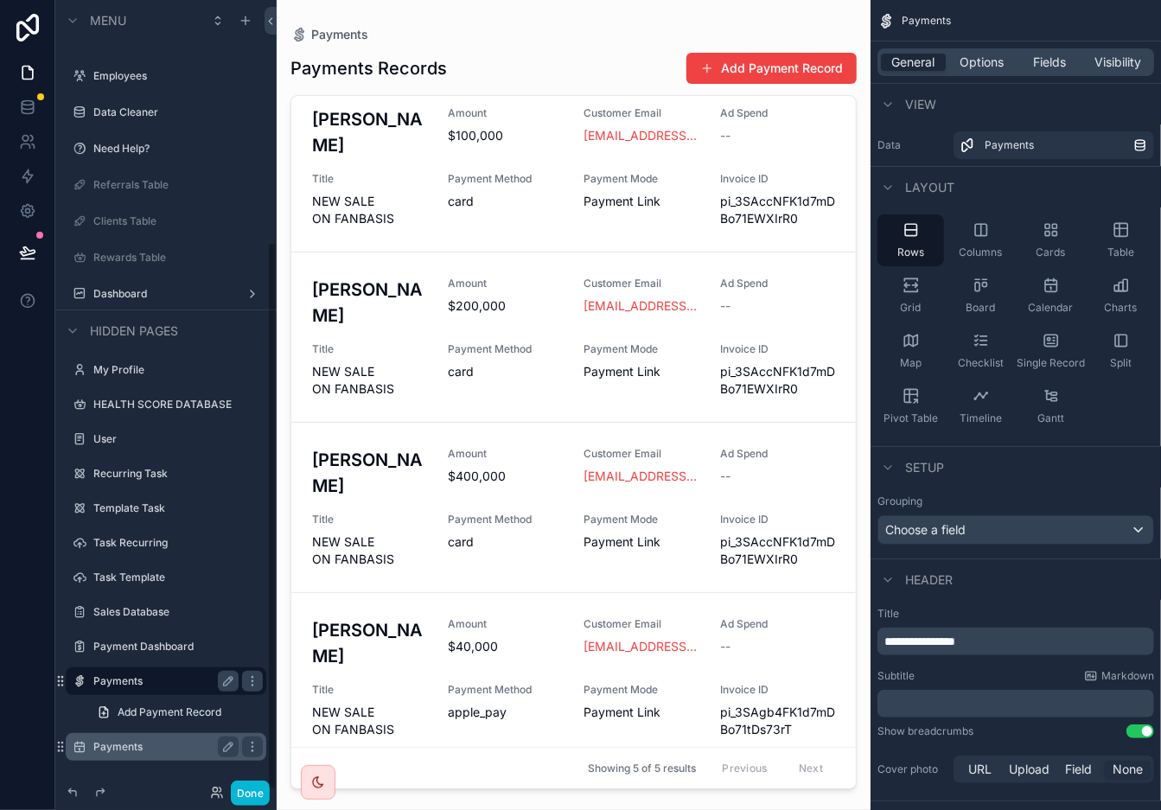
click at [150, 729] on div "Payments" at bounding box center [165, 747] width 145 height 21
click at [121, 729] on label "Payments" at bounding box center [162, 747] width 138 height 14
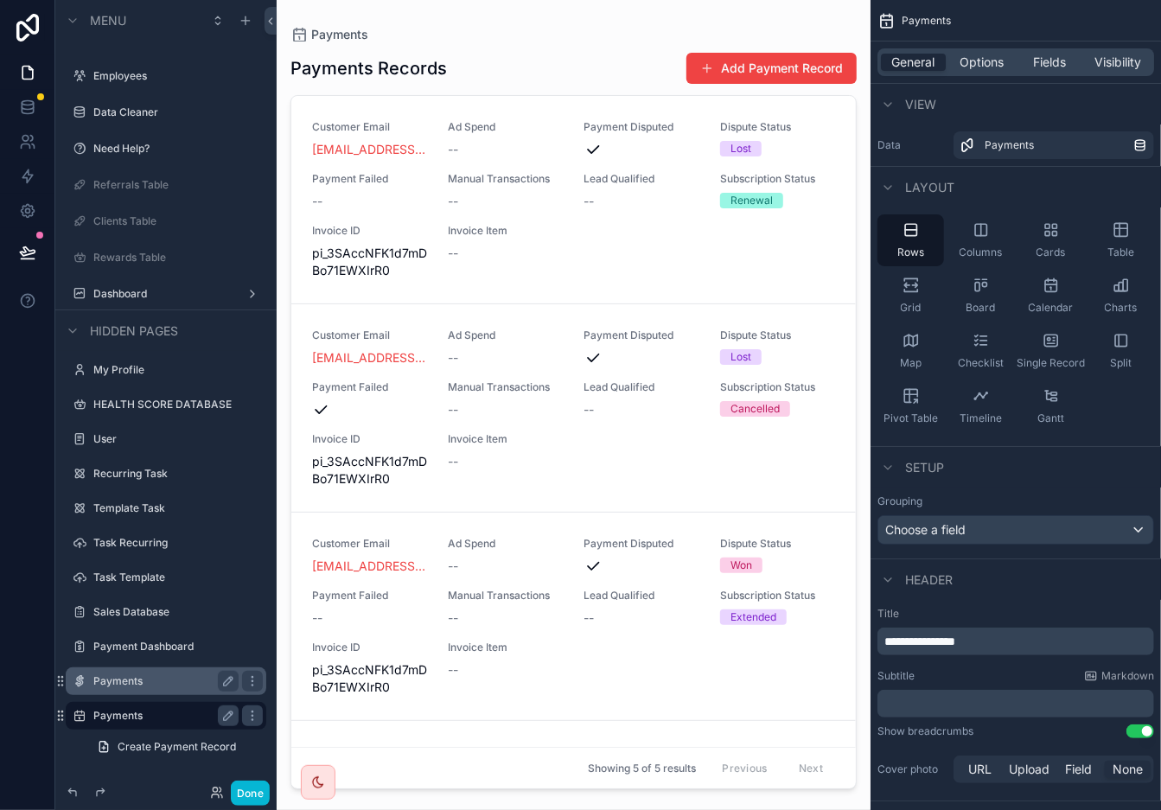
drag, startPoint x: 845, startPoint y: 438, endPoint x: 847, endPoint y: 540, distance: 102.1
click at [847, 540] on div "scrollable content" at bounding box center [574, 395] width 594 height 790
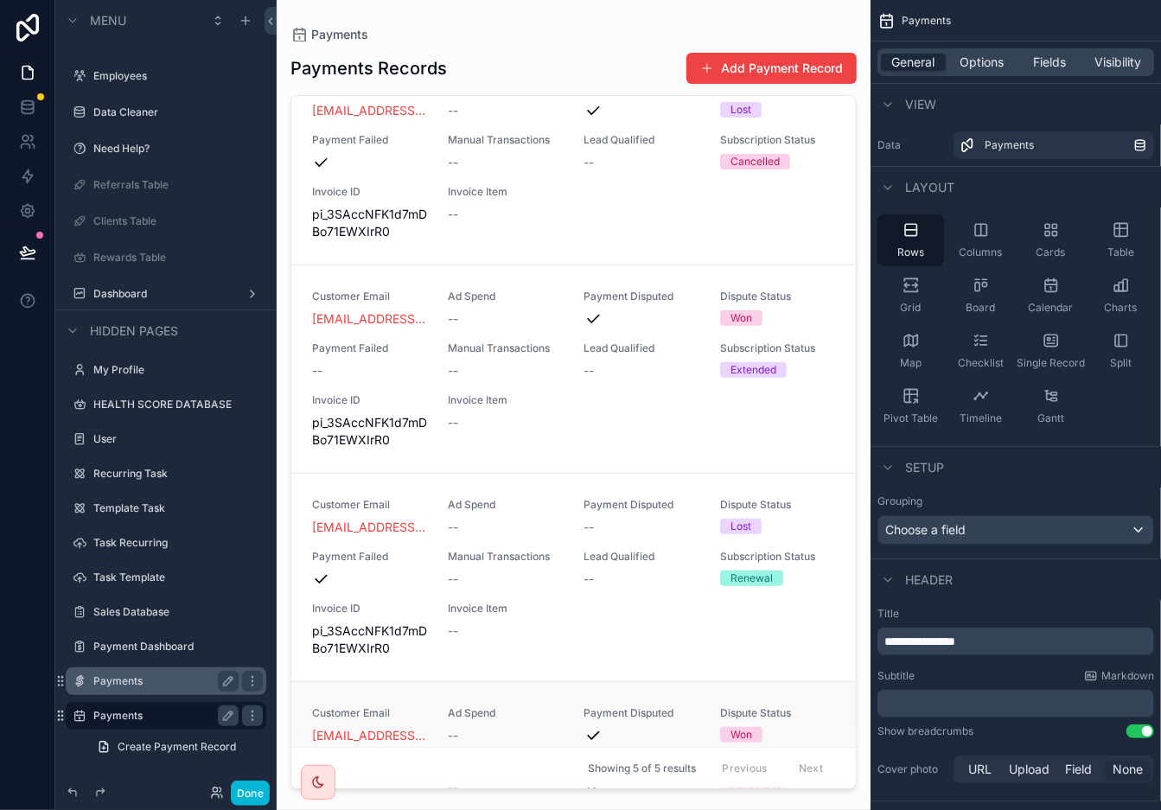
scroll to position [387, 0]
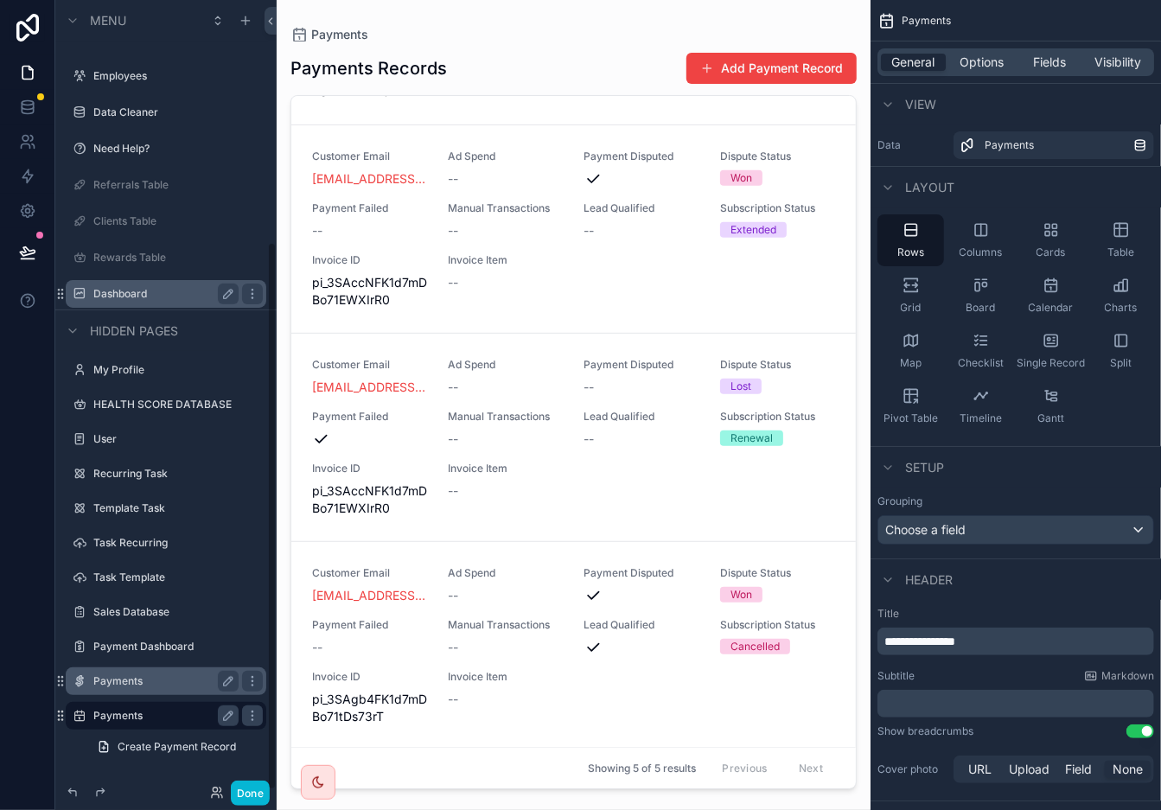
click at [182, 287] on label "Dashboard" at bounding box center [162, 294] width 138 height 14
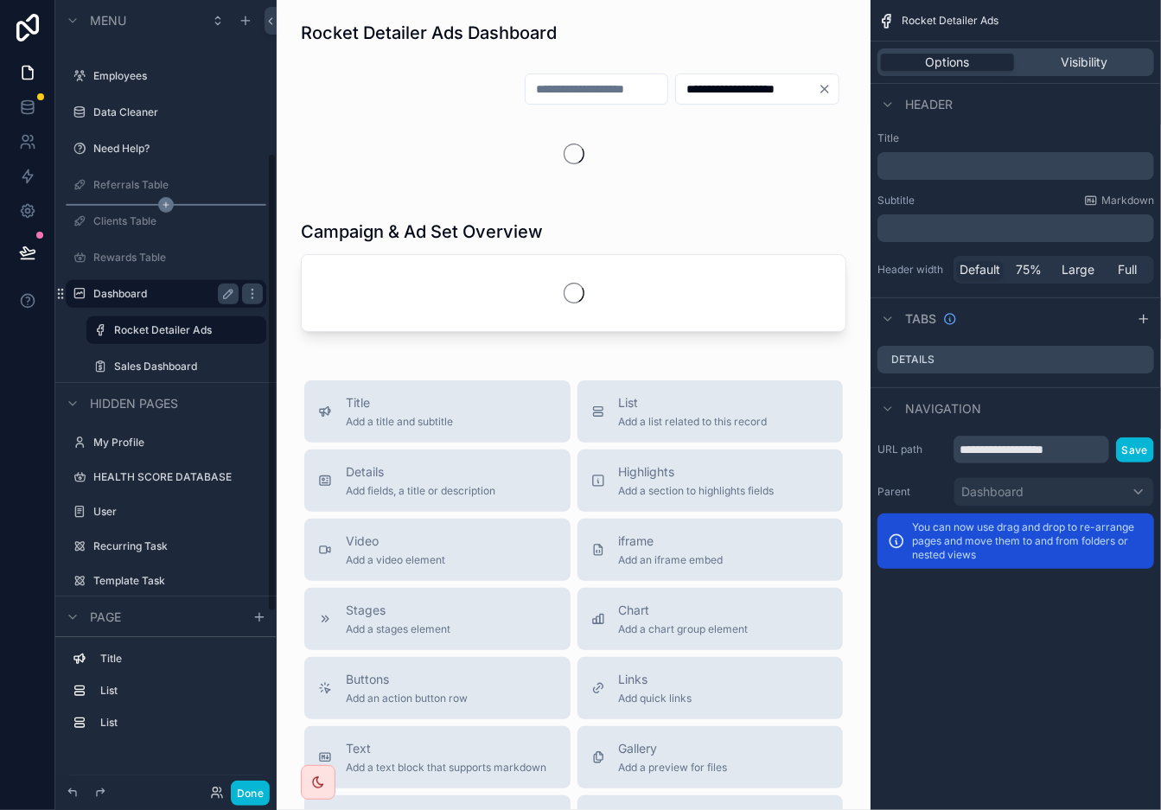
scroll to position [265, 0]
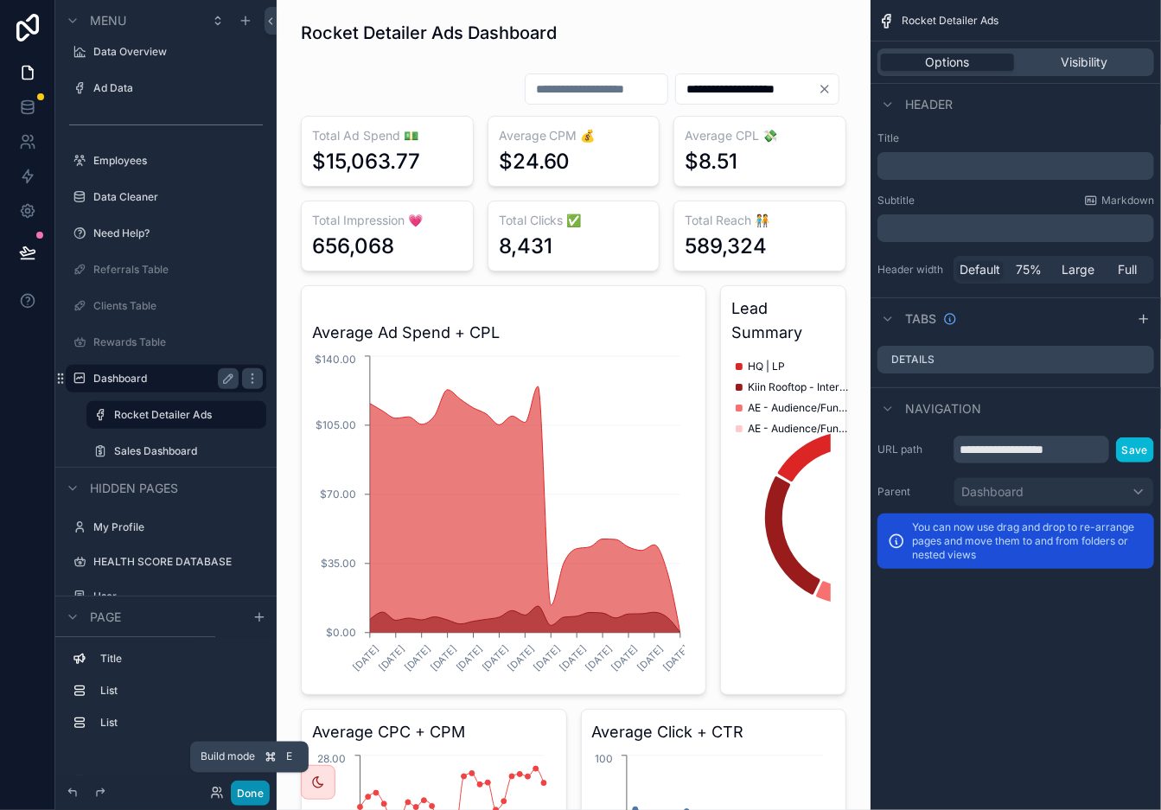
click at [254, 729] on button "Done" at bounding box center [250, 793] width 39 height 25
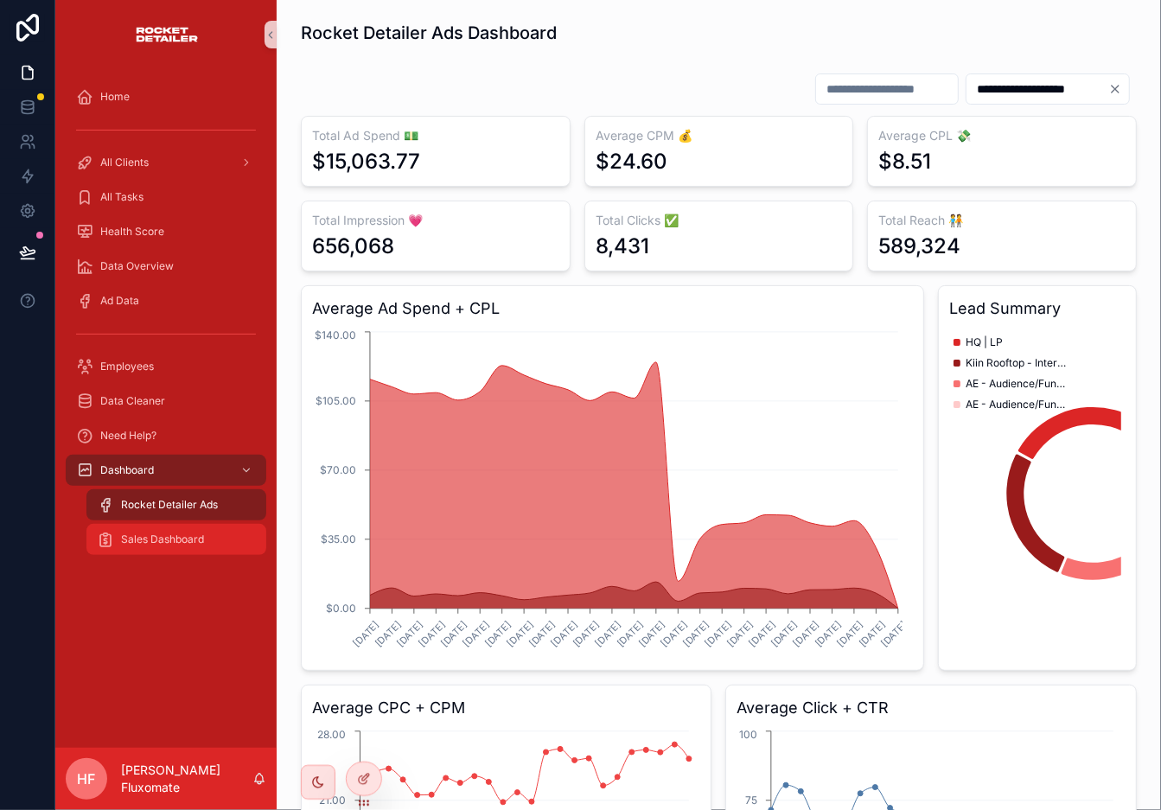
click at [174, 547] on div "Sales Dashboard" at bounding box center [176, 540] width 159 height 28
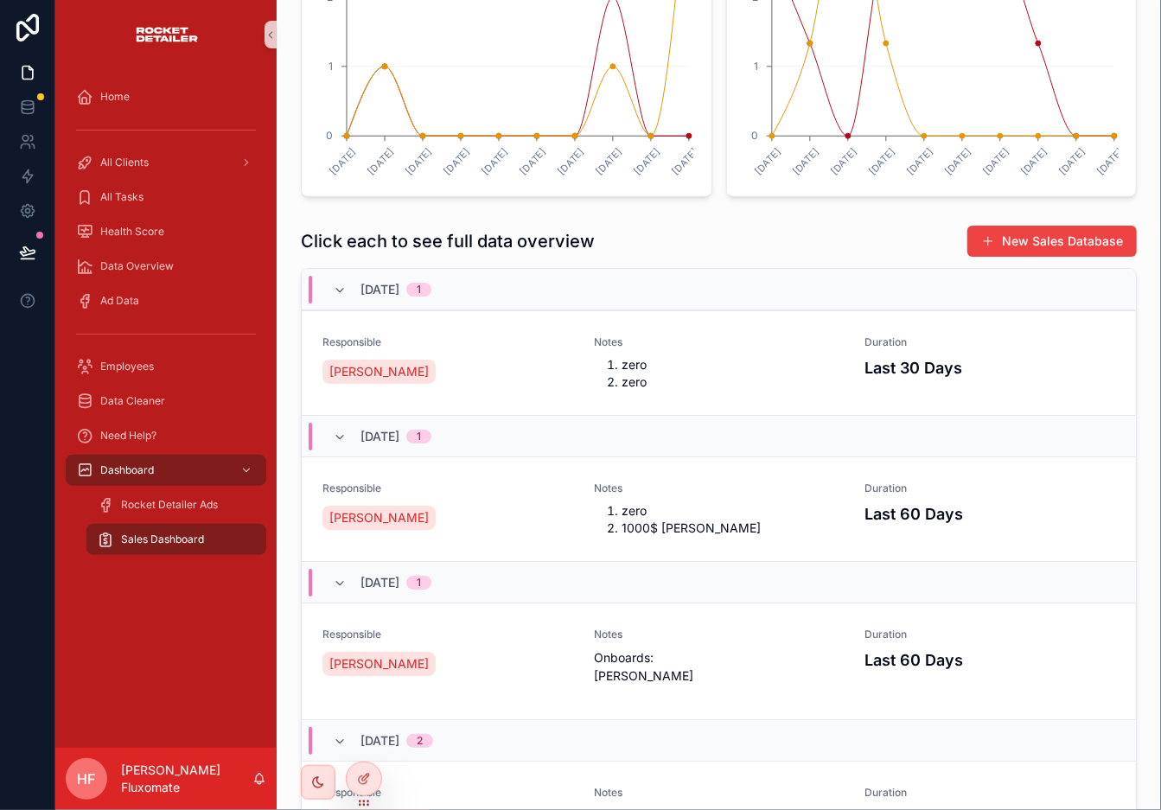
scroll to position [237, 0]
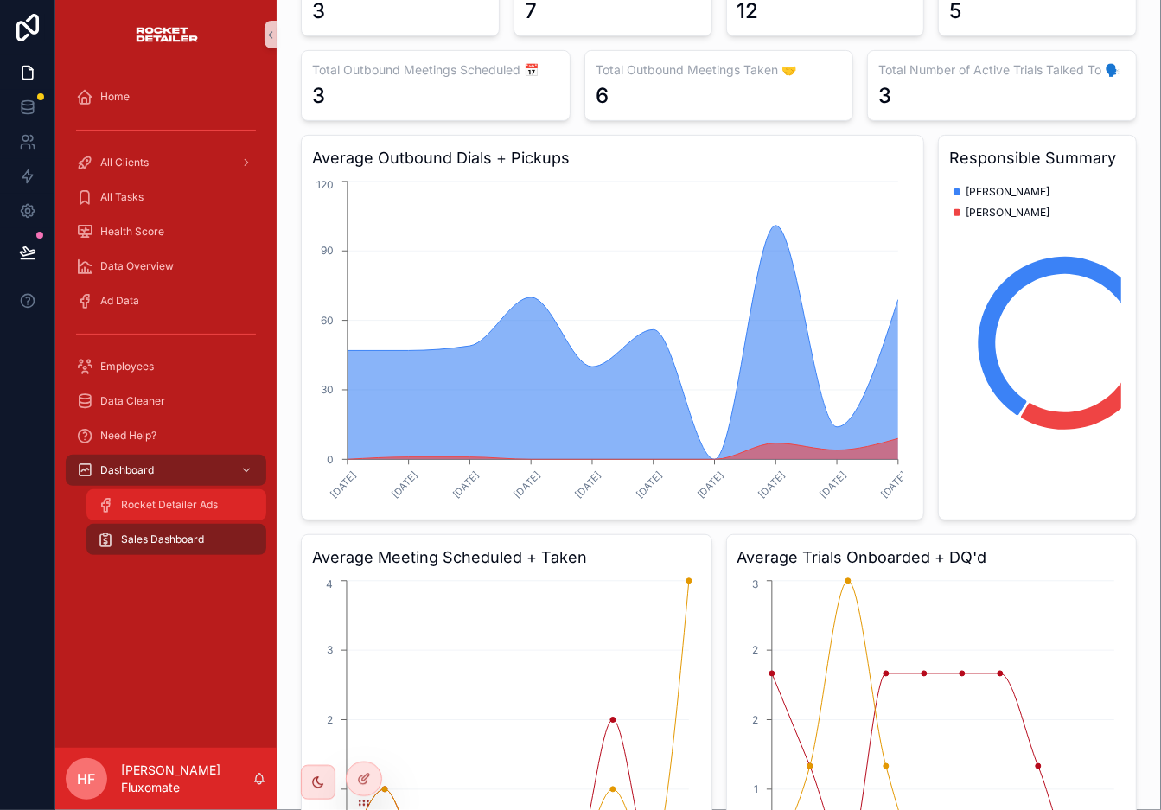
drag, startPoint x: 195, startPoint y: 512, endPoint x: 206, endPoint y: 511, distance: 10.4
click at [195, 512] on div "Rocket Detailer Ads" at bounding box center [176, 505] width 159 height 28
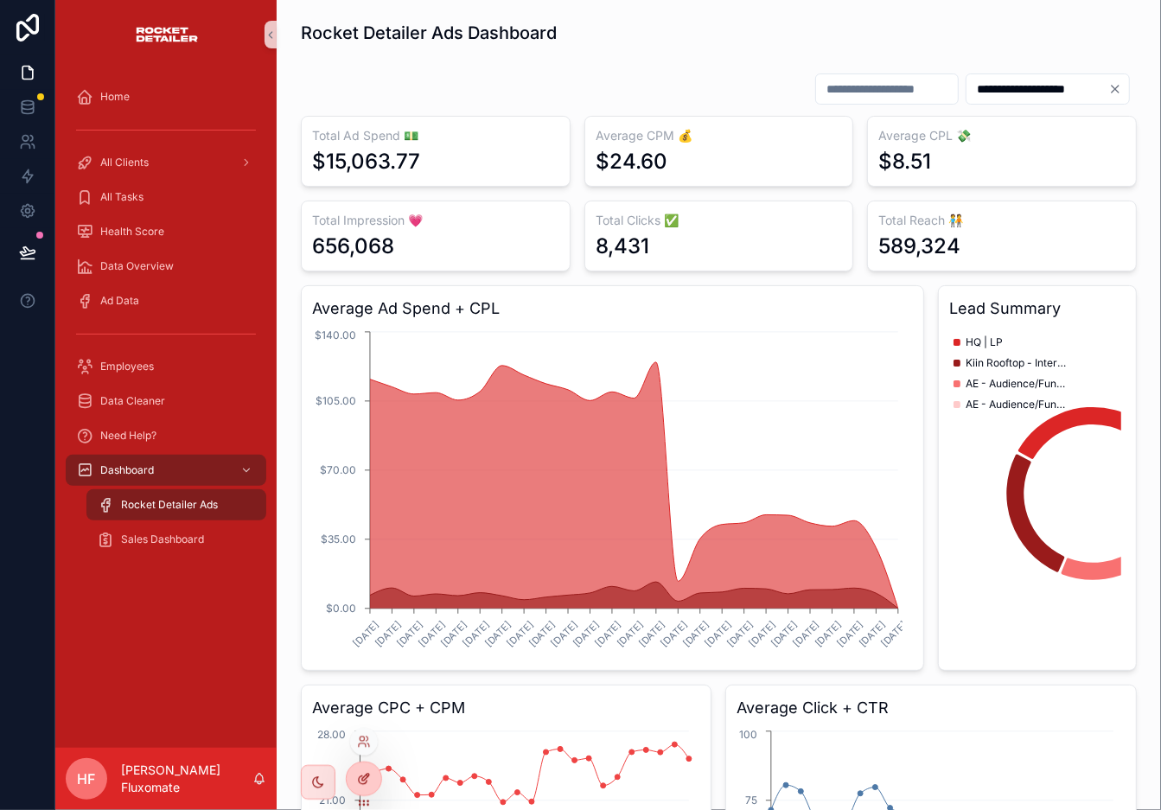
click at [363, 729] on icon at bounding box center [364, 779] width 14 height 14
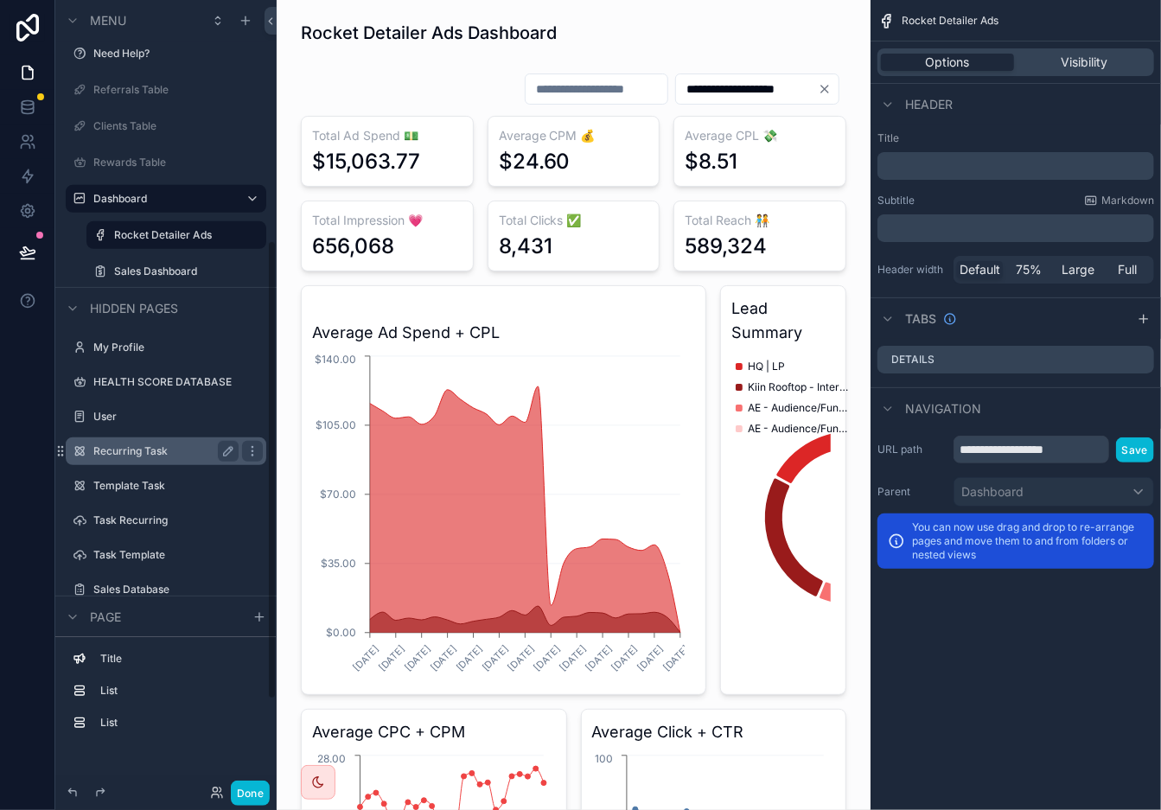
scroll to position [571, 0]
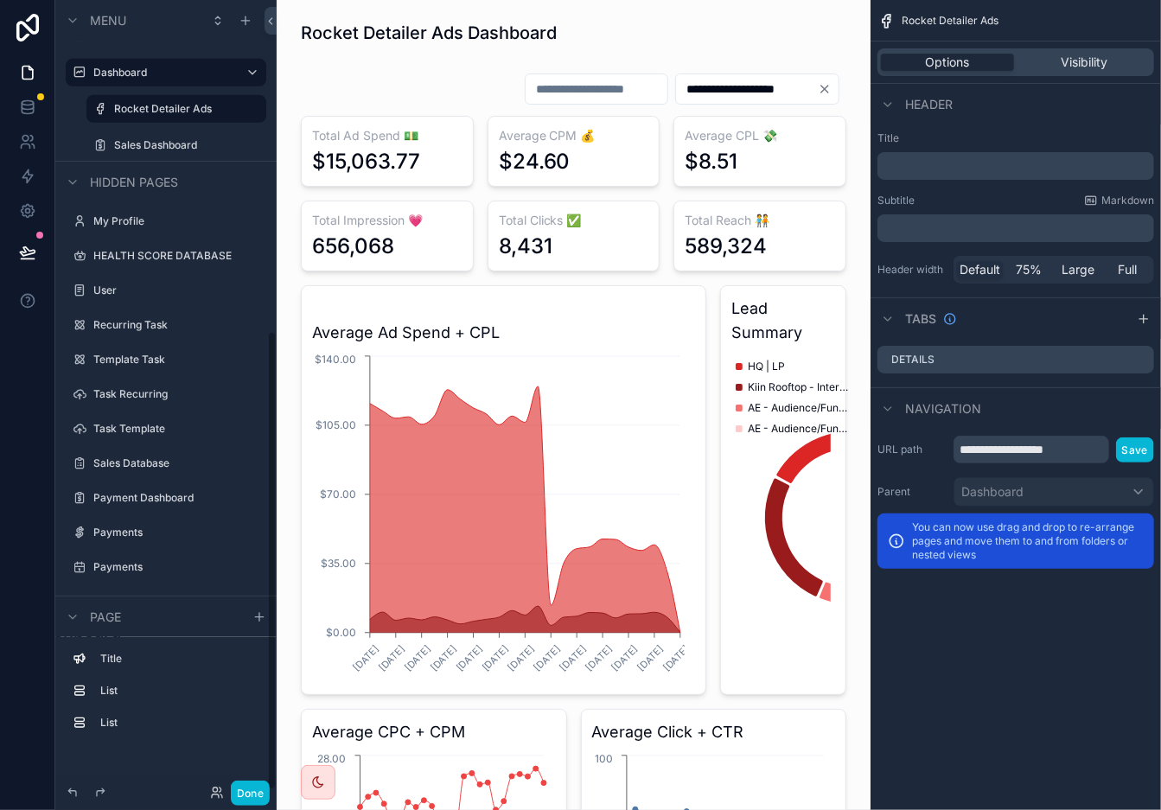
drag, startPoint x: 150, startPoint y: 533, endPoint x: 160, endPoint y: 527, distance: 11.3
click at [151, 533] on label "Payments" at bounding box center [177, 533] width 169 height 14
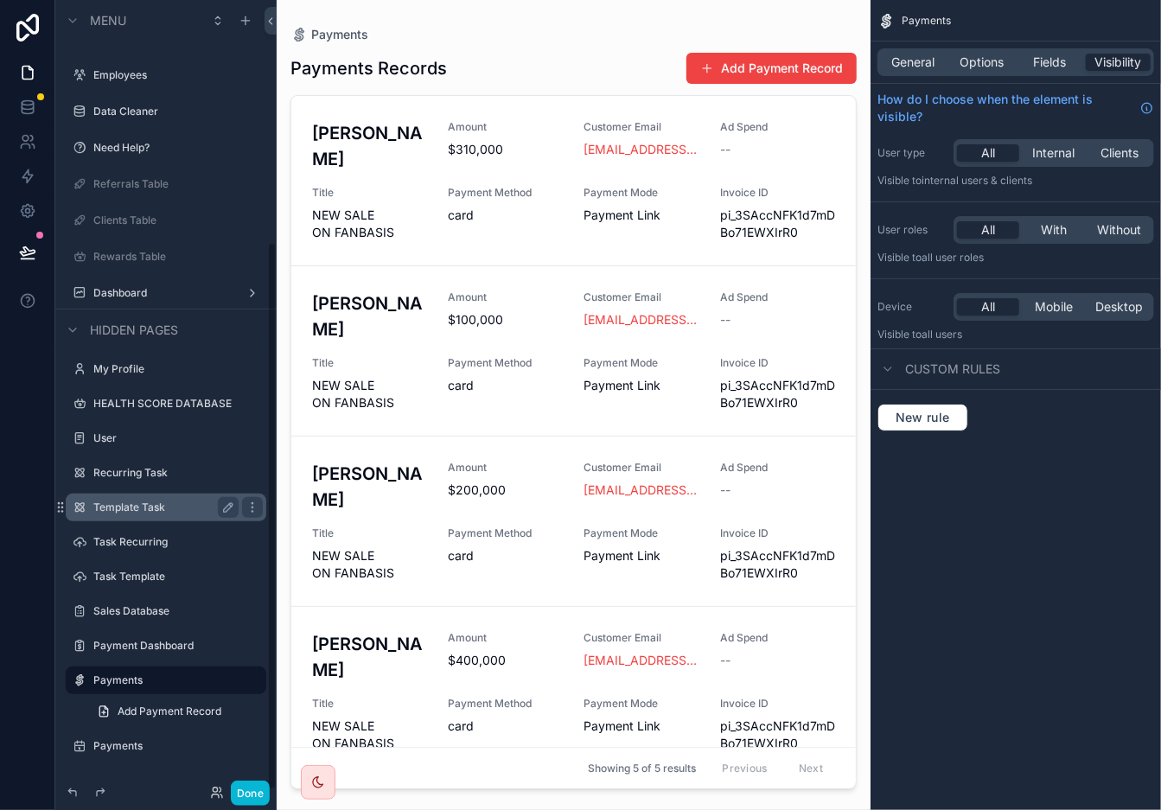
scroll to position [349, 0]
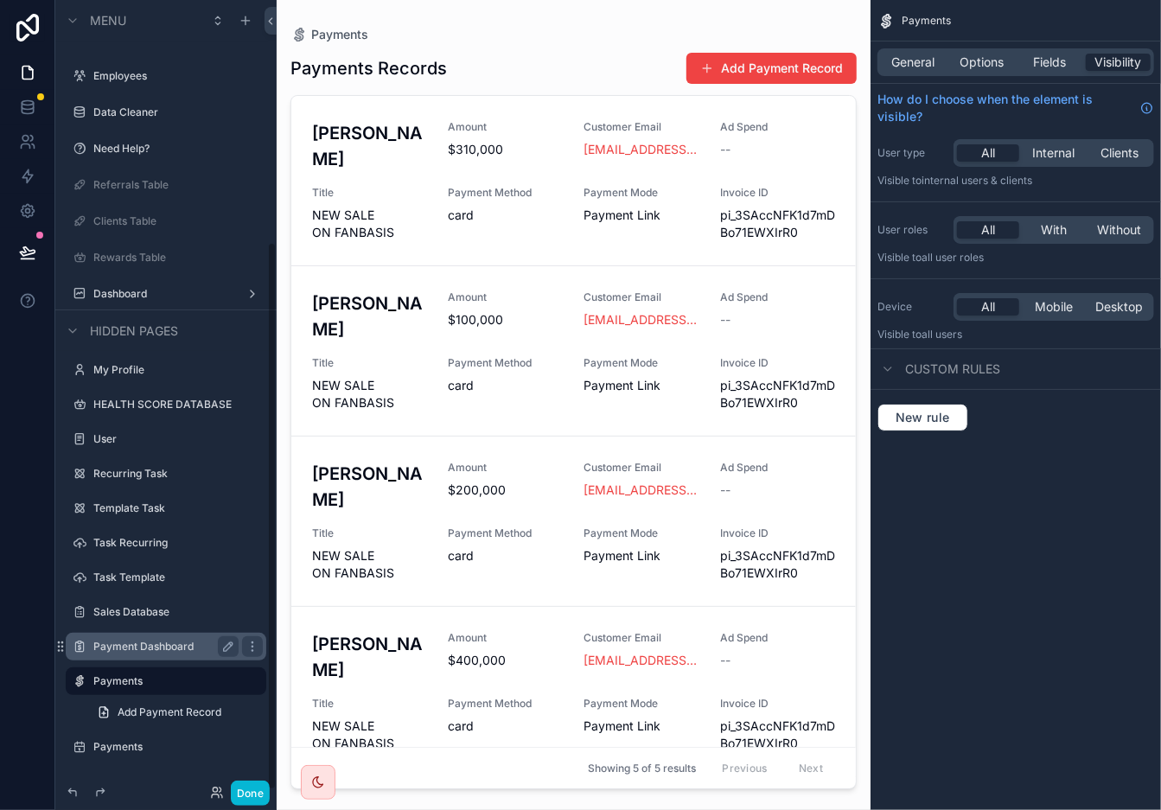
click at [182, 640] on label "Payment Dashboard" at bounding box center [162, 647] width 138 height 14
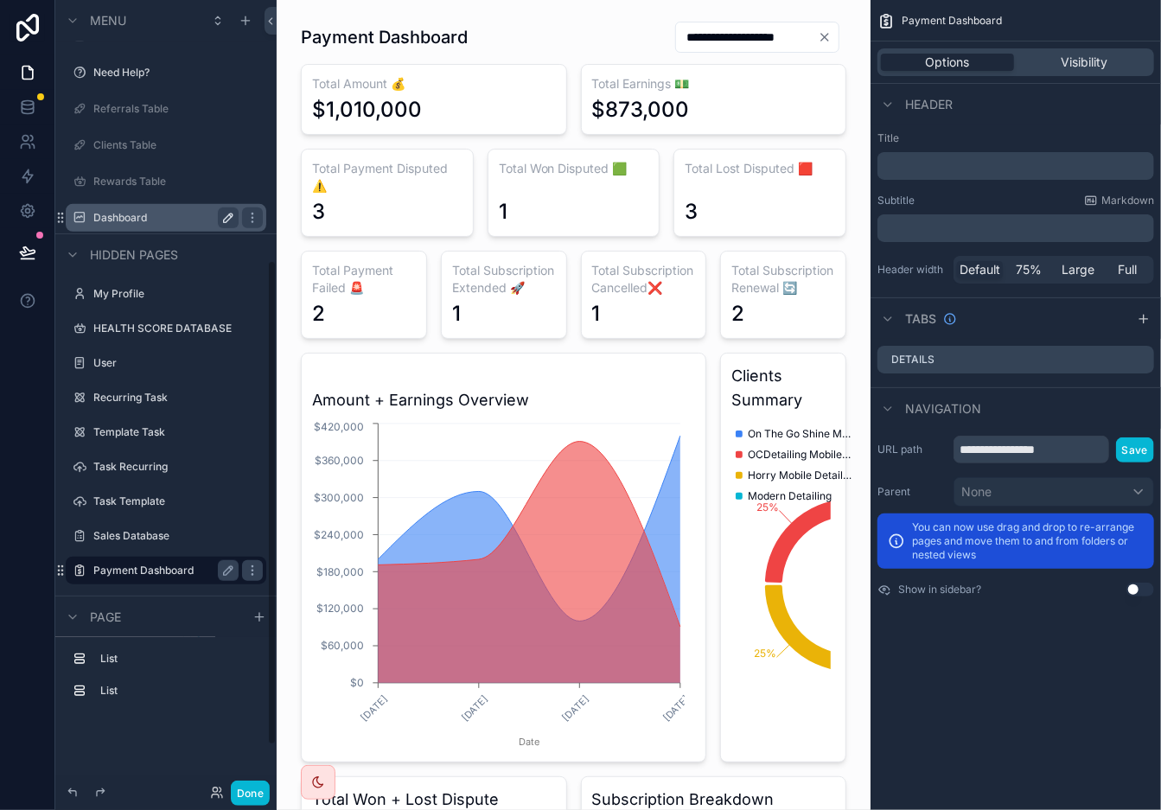
click at [229, 215] on icon "scrollable content" at bounding box center [228, 218] width 14 height 14
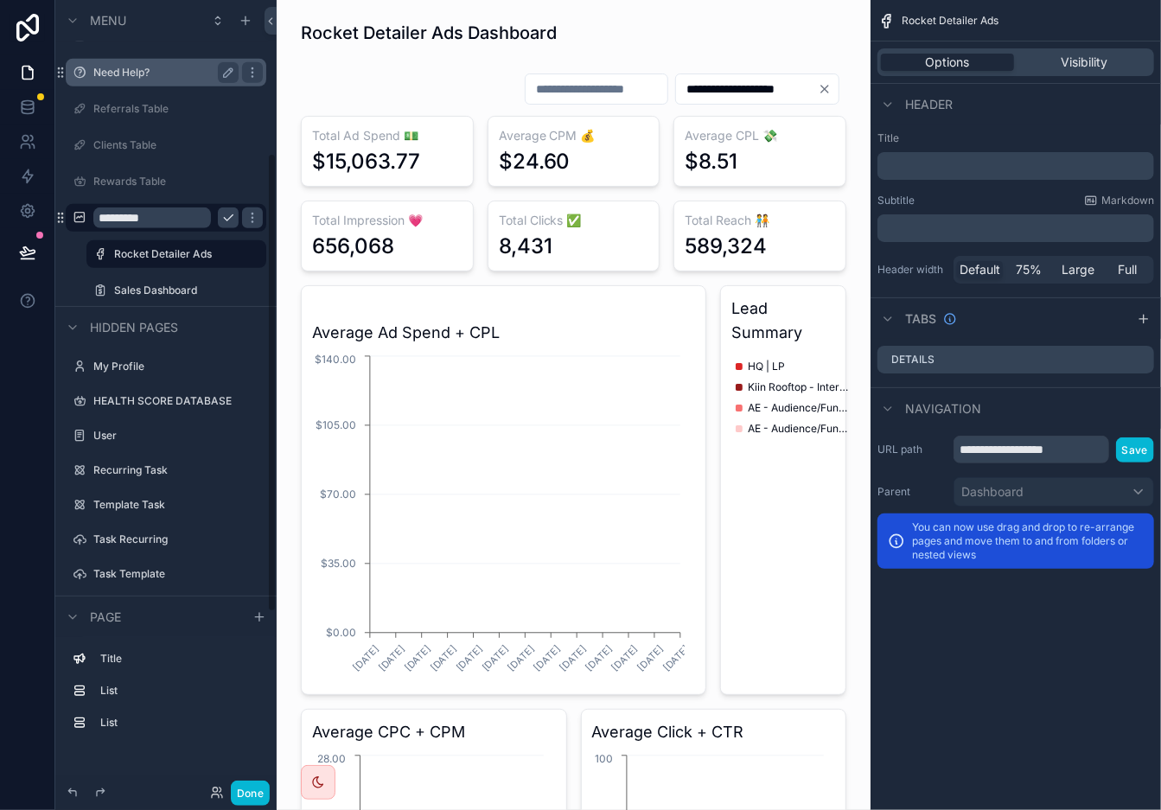
scroll to position [265, 0]
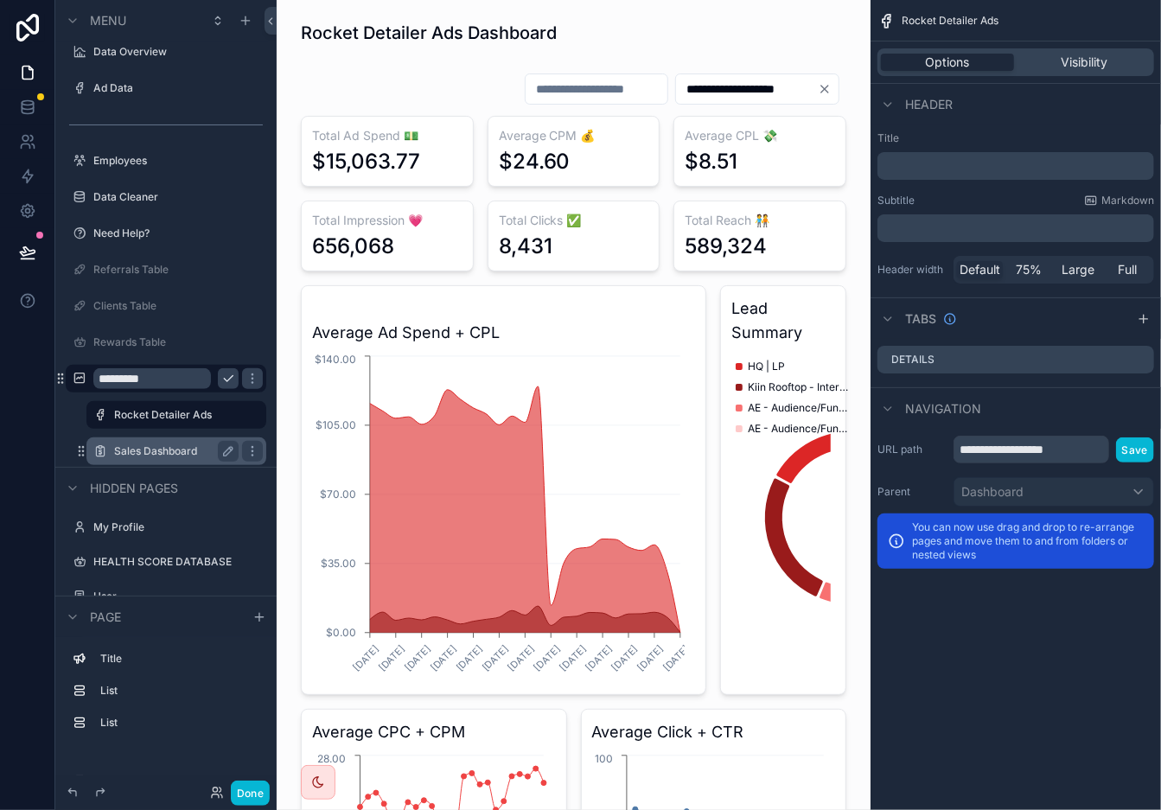
click at [170, 446] on label "Sales Dashboard" at bounding box center [173, 452] width 118 height 14
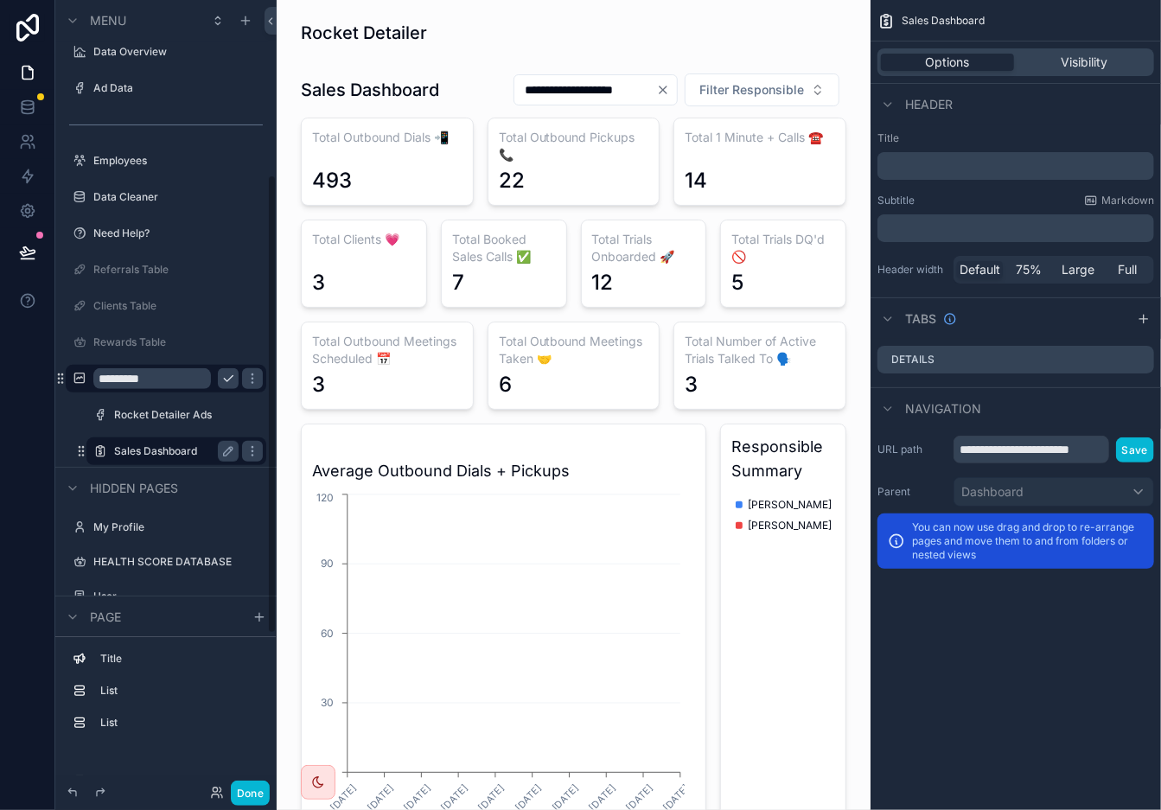
scroll to position [301, 0]
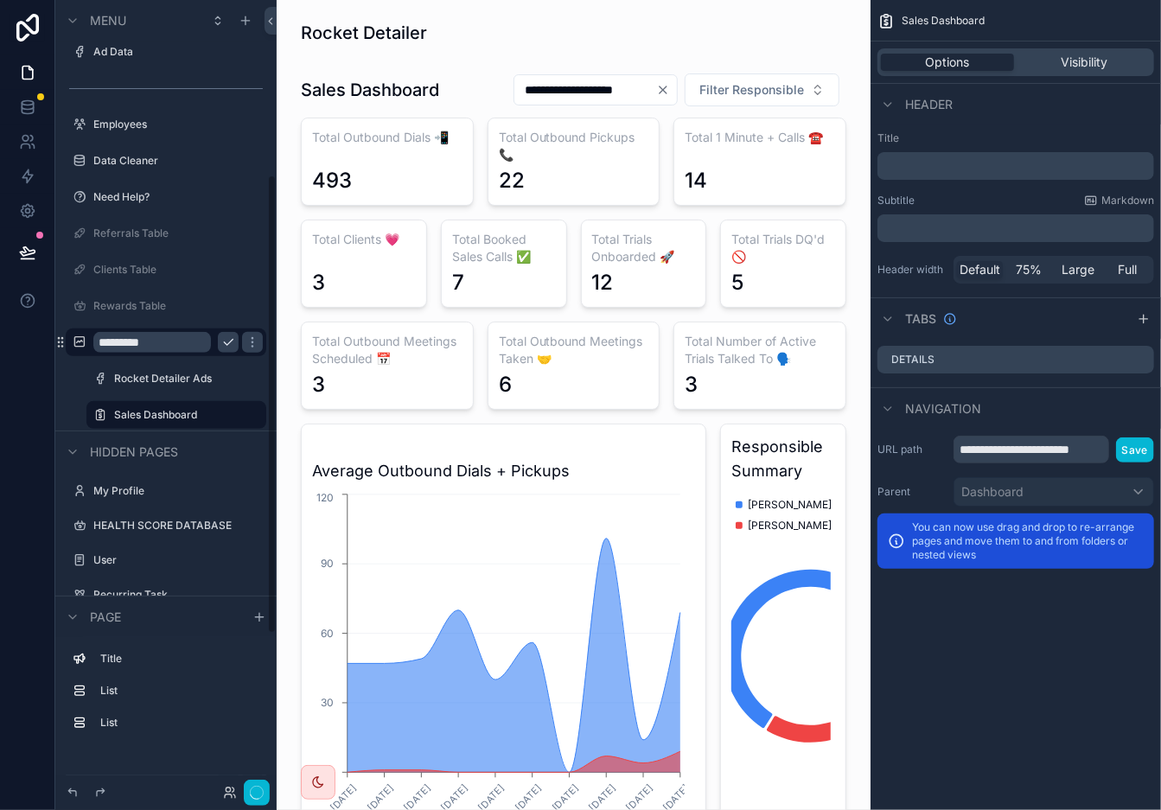
click at [170, 415] on label "Sales Dashboard" at bounding box center [185, 415] width 142 height 14
click at [157, 381] on label "Rocket Detailer Ads" at bounding box center [173, 379] width 118 height 14
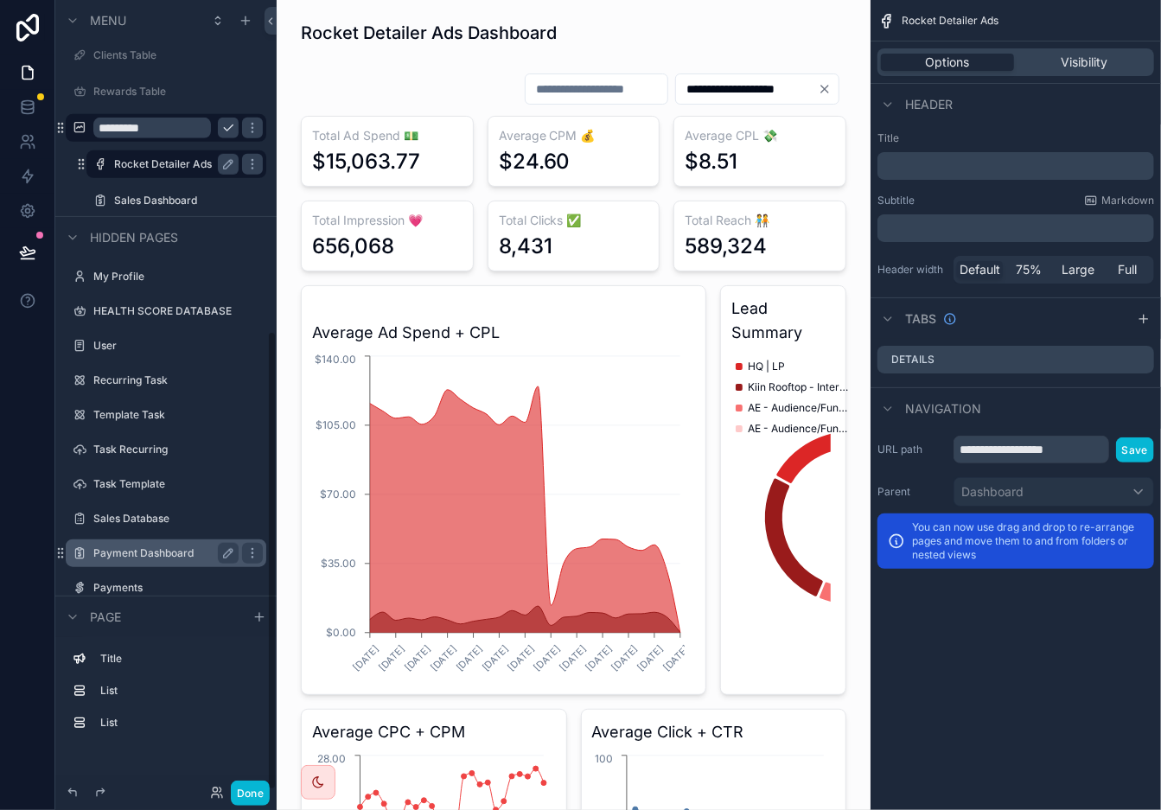
scroll to position [571, 0]
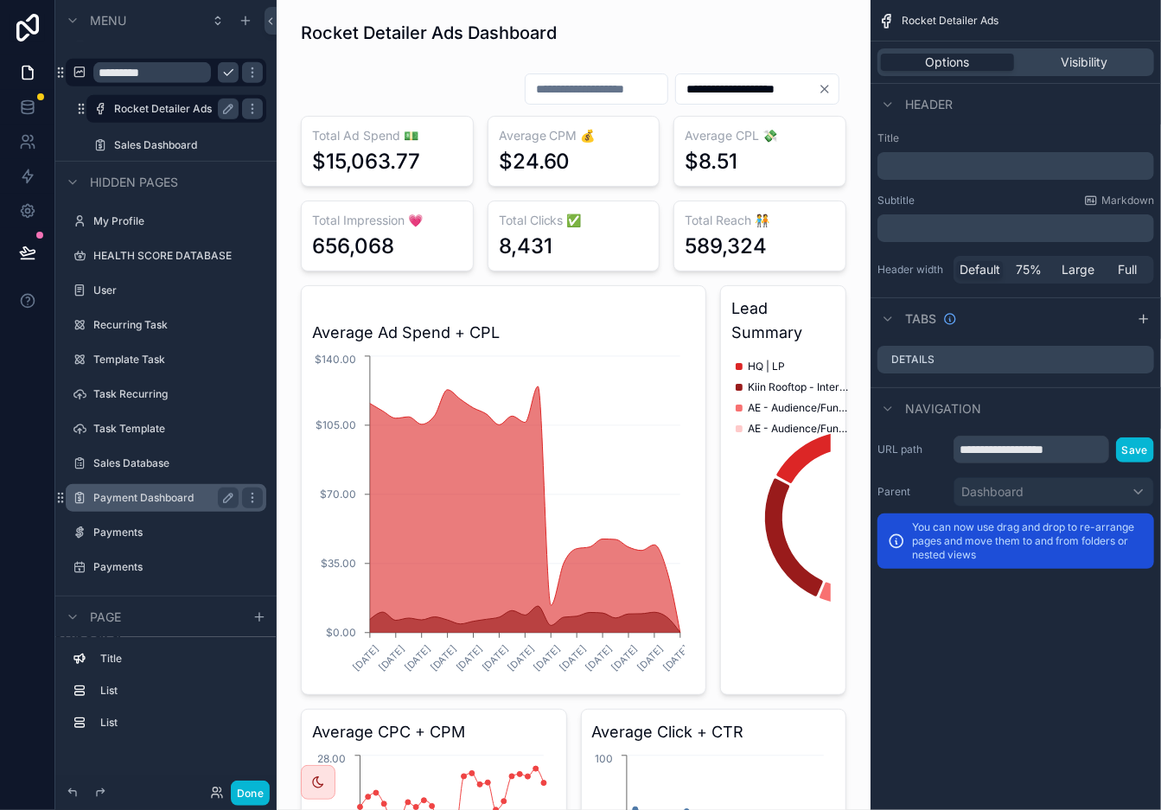
click at [125, 510] on div "Payment Dashboard" at bounding box center [166, 498] width 194 height 28
click at [140, 496] on label "Payment Dashboard" at bounding box center [174, 498] width 163 height 14
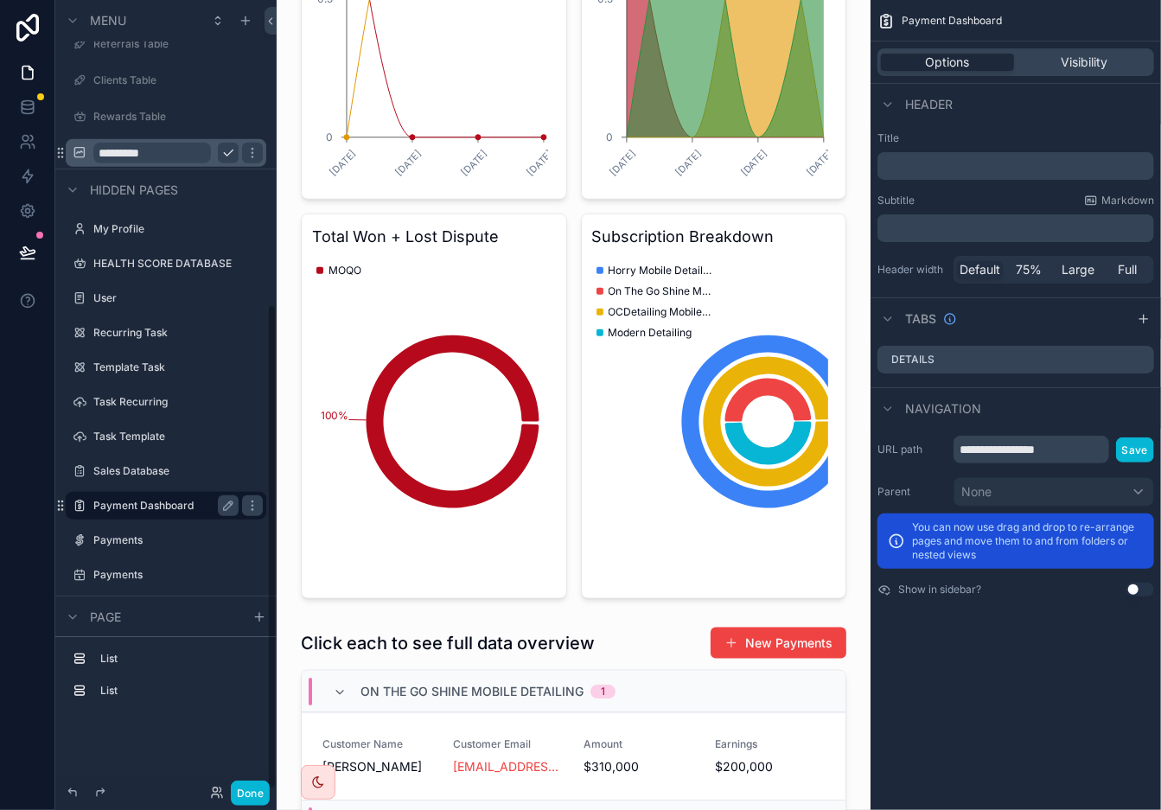
scroll to position [497, 0]
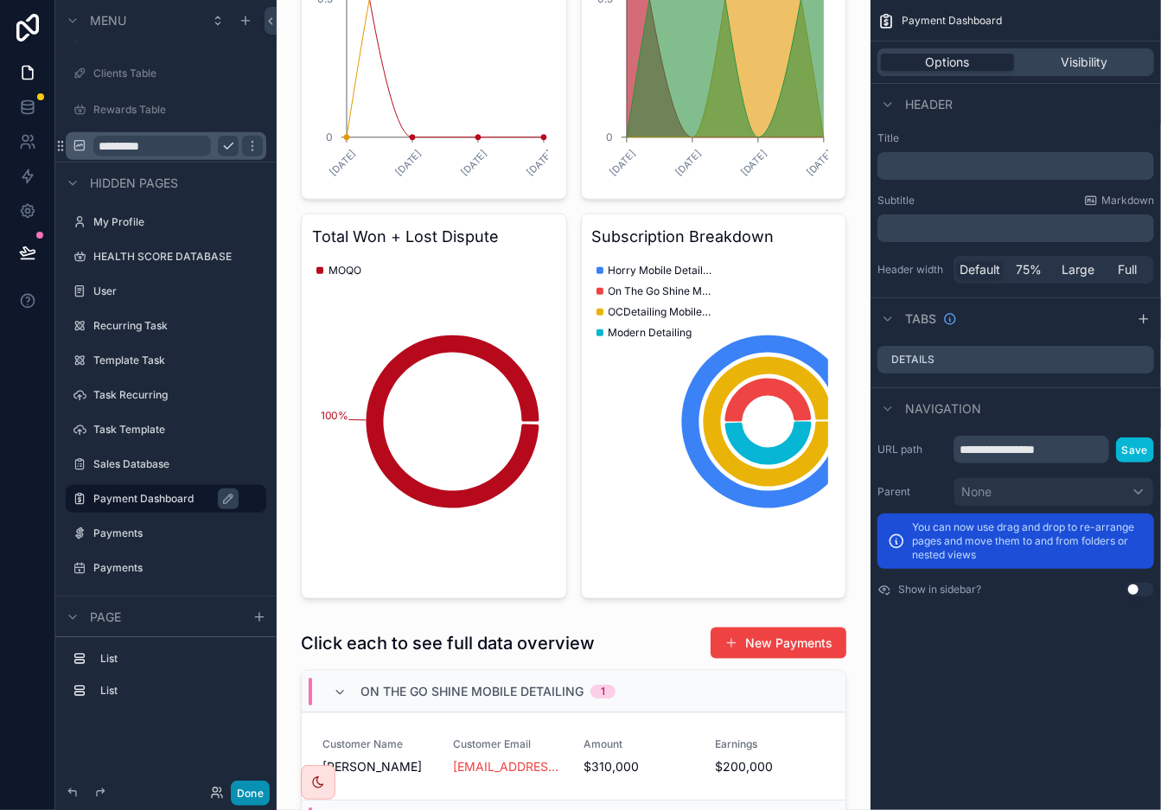
click at [261, 729] on button "Done" at bounding box center [250, 793] width 39 height 25
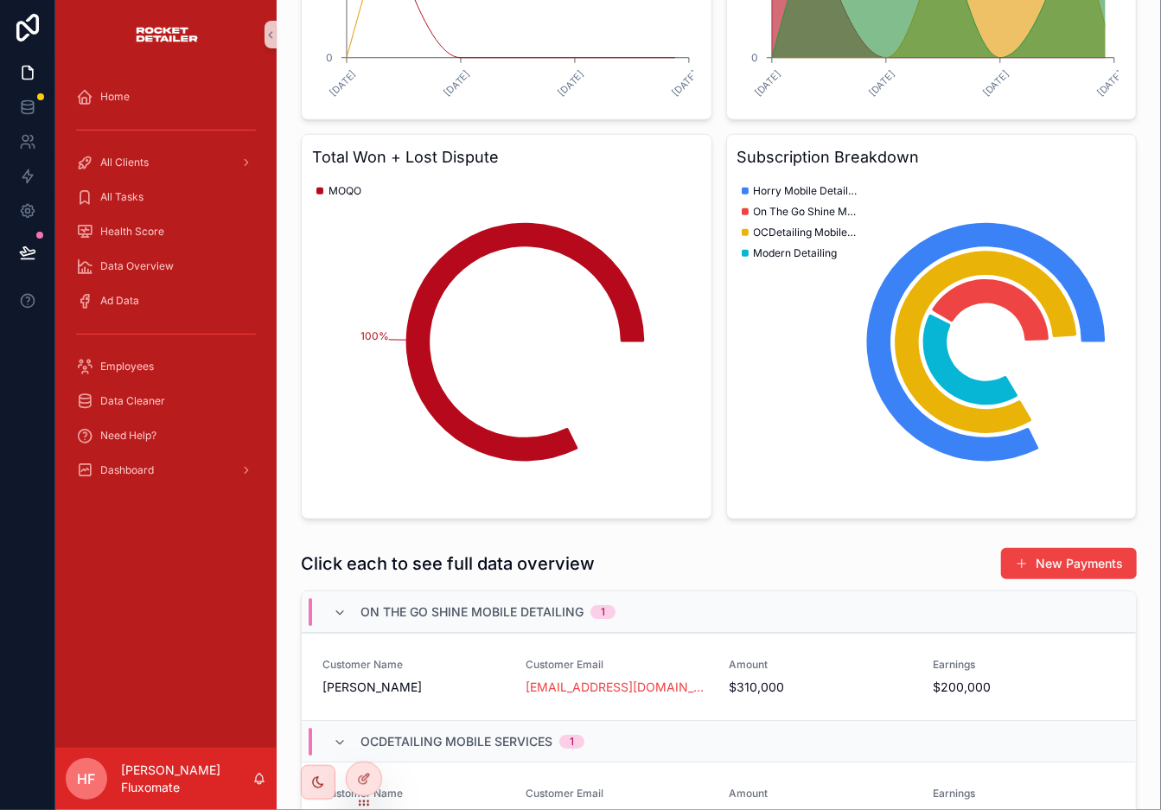
scroll to position [1005, 0]
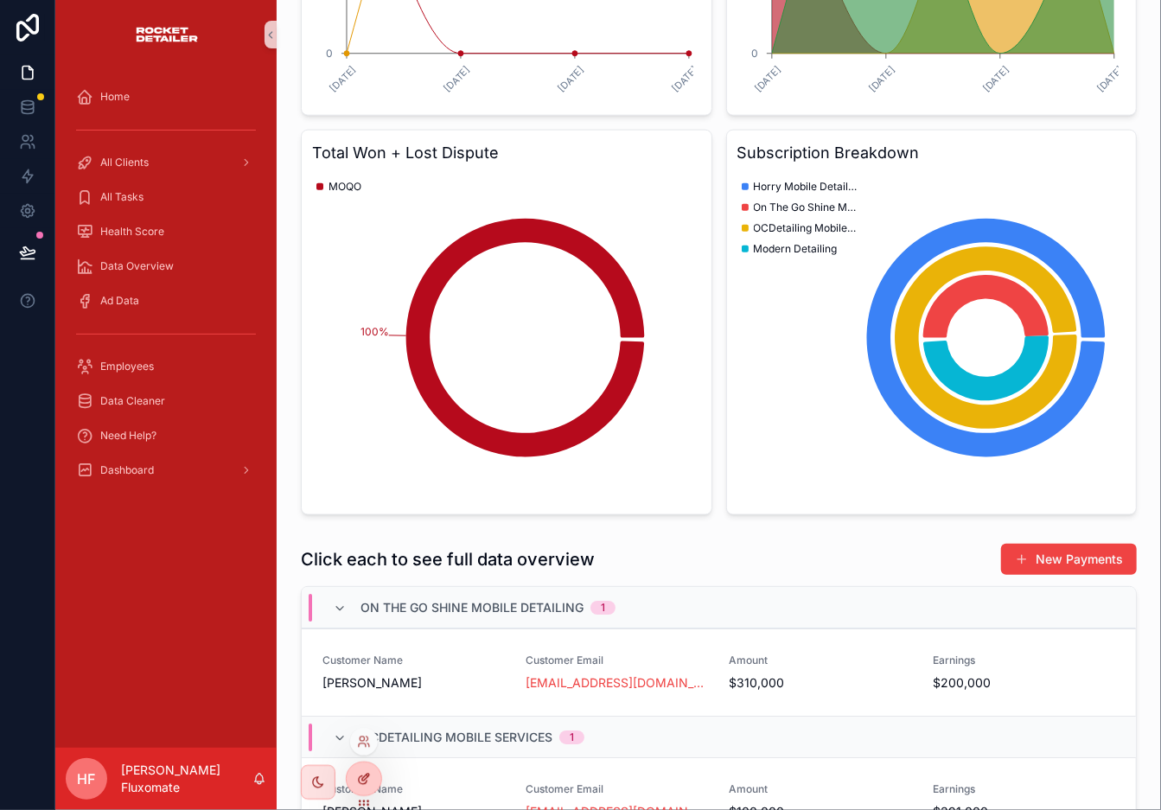
click at [368, 729] on div at bounding box center [364, 779] width 35 height 33
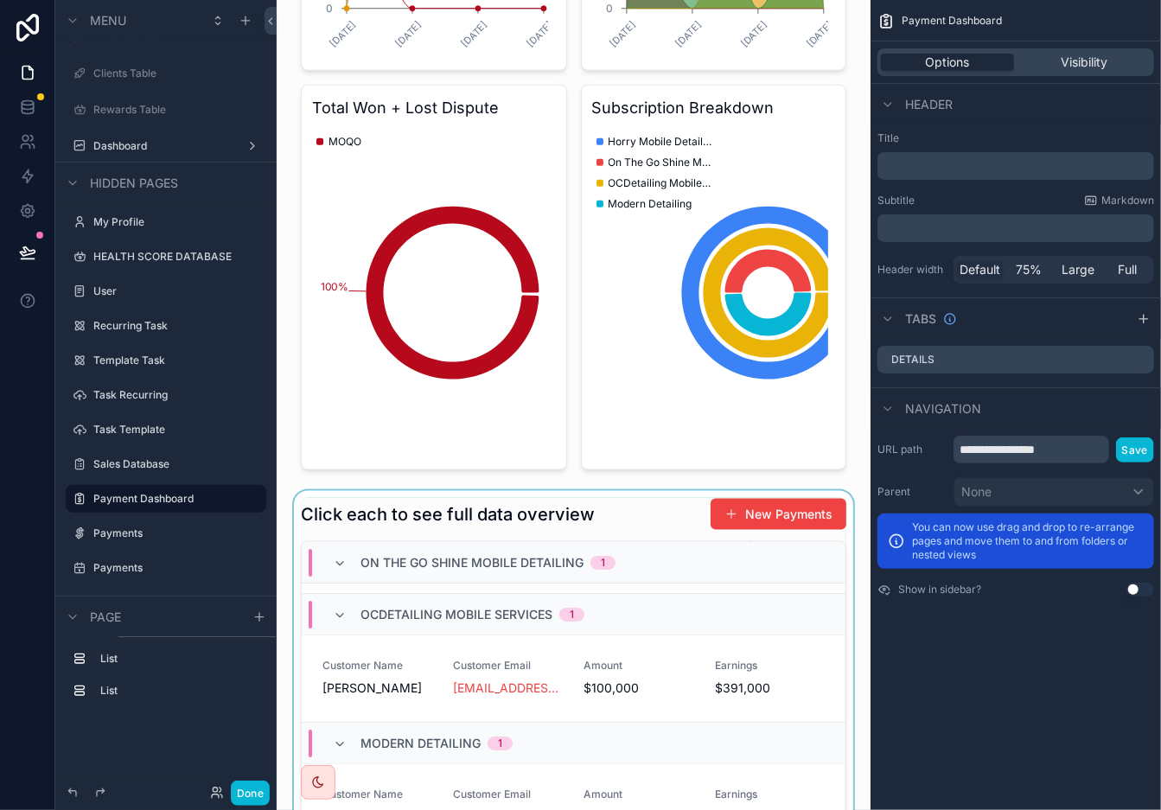
scroll to position [1127, 0]
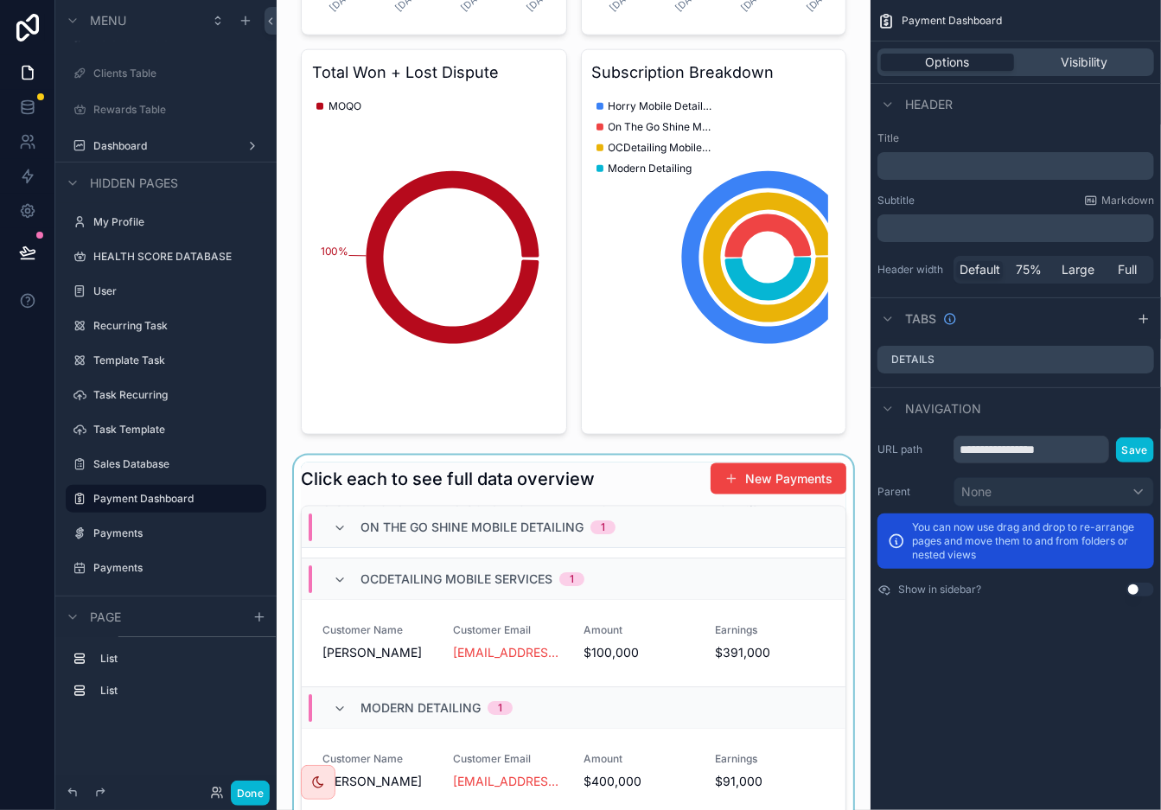
click at [710, 495] on div "scrollable content" at bounding box center [574, 788] width 566 height 665
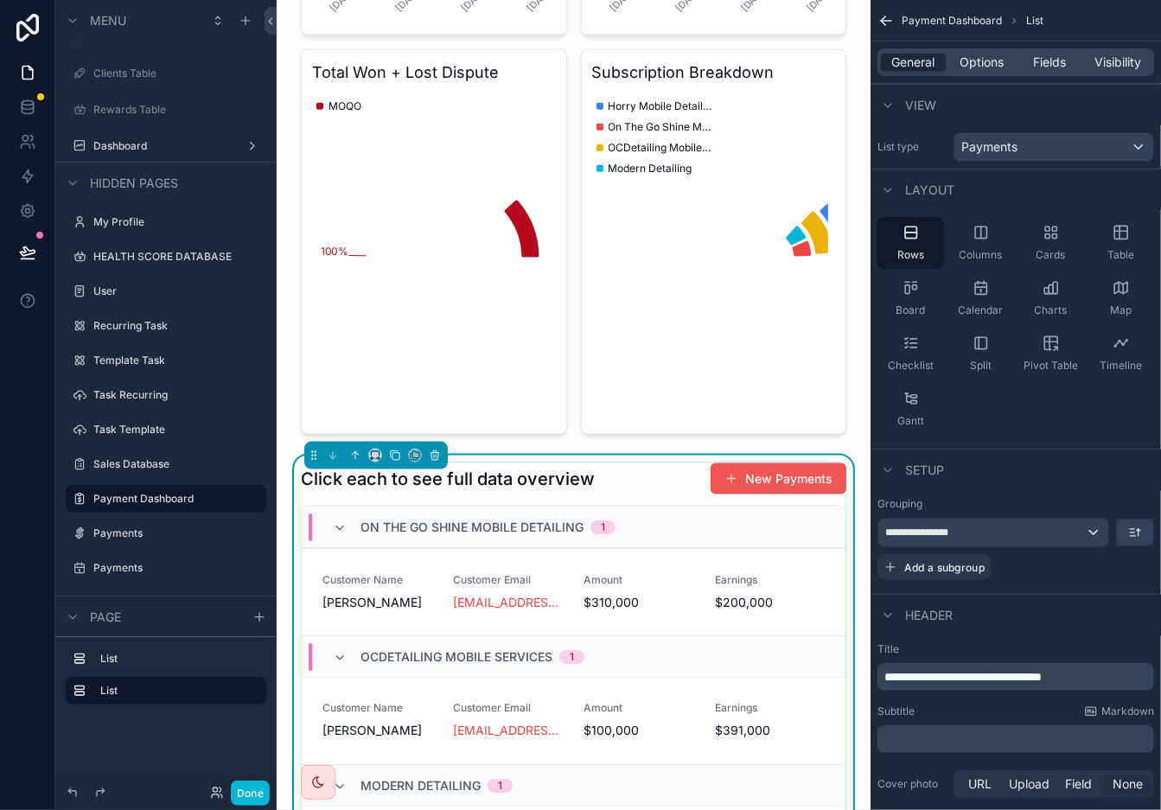
click at [739, 495] on button "New Payments" at bounding box center [779, 479] width 136 height 31
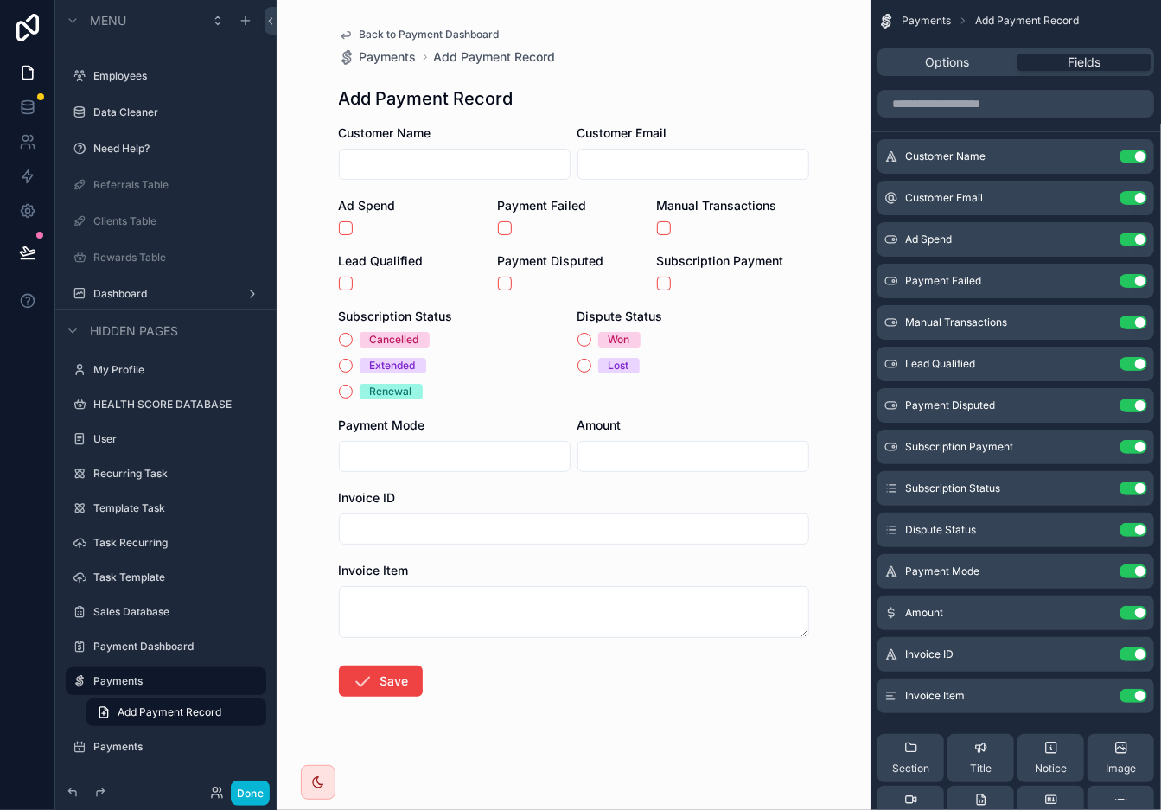
click at [445, 171] on input "scrollable content" at bounding box center [455, 164] width 230 height 24
click at [660, 171] on input "scrollable content" at bounding box center [694, 164] width 230 height 24
click at [528, 166] on input "scrollable content" at bounding box center [455, 164] width 230 height 24
click at [1045, 240] on button "Use setting" at bounding box center [1134, 240] width 28 height 14
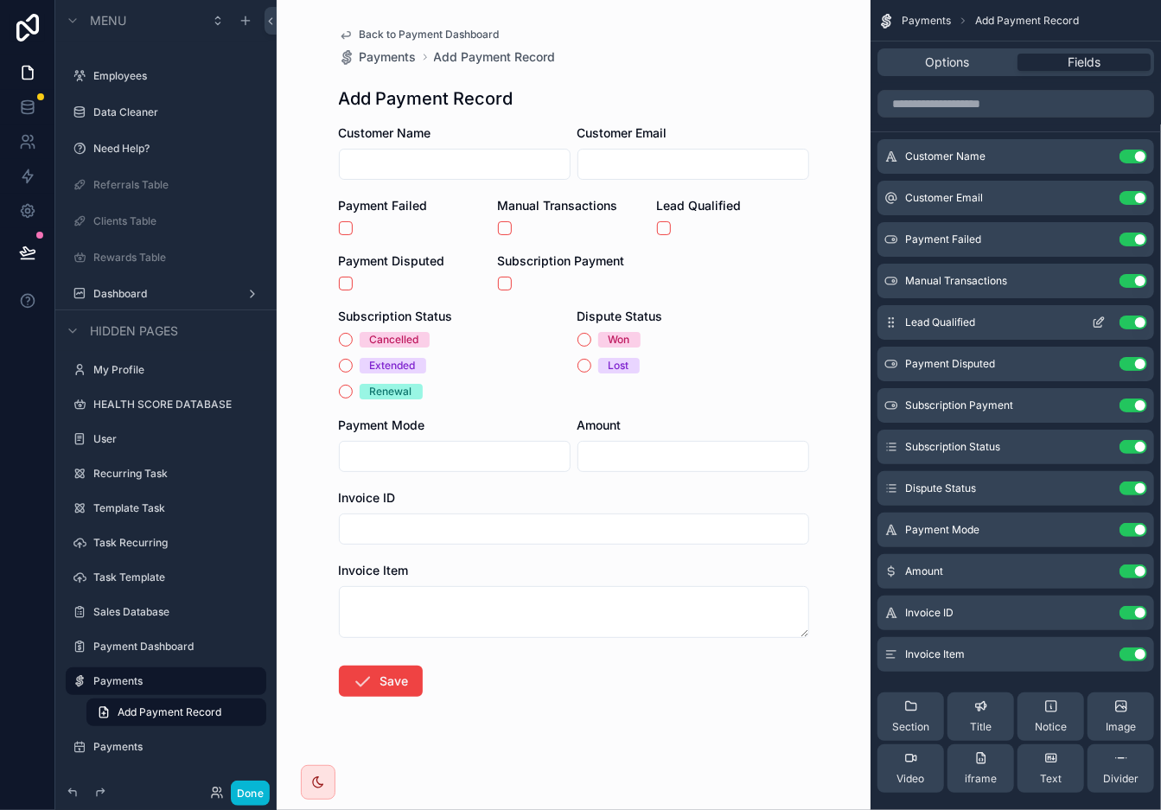
click at [1045, 328] on button "Use setting" at bounding box center [1134, 323] width 28 height 14
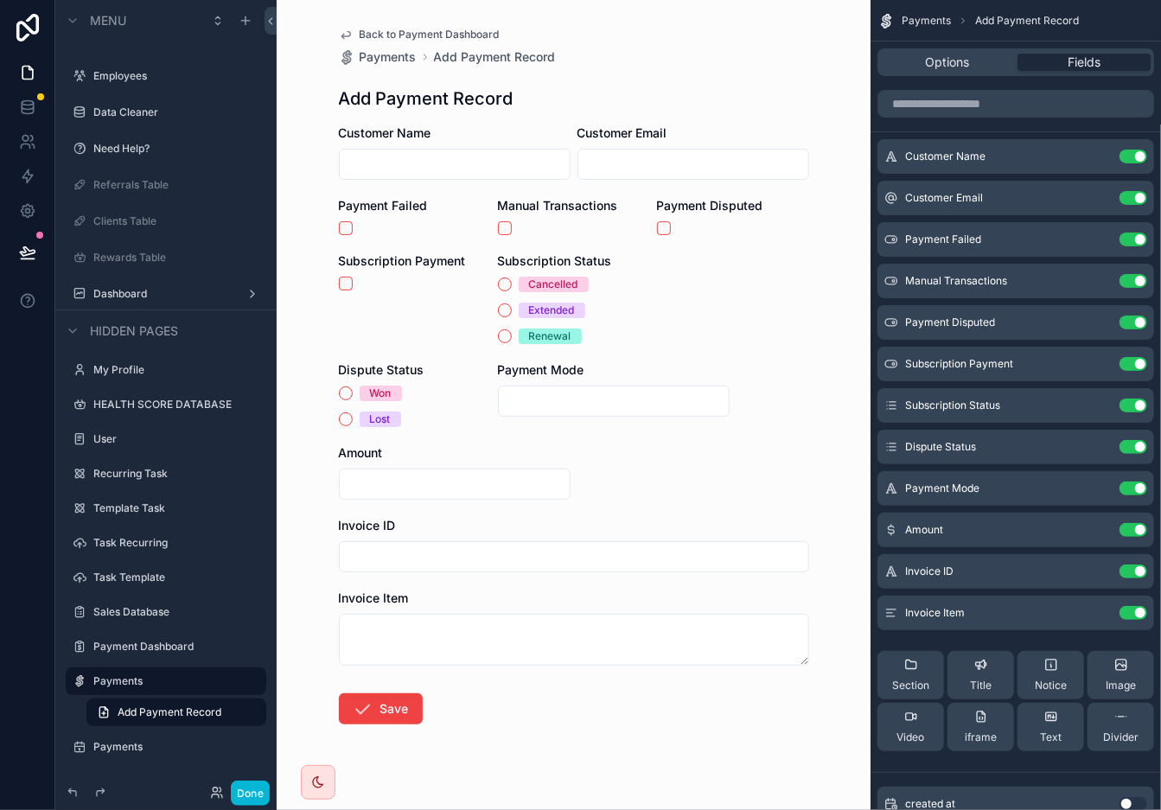
click at [1045, 328] on button "Use setting" at bounding box center [1134, 323] width 28 height 14
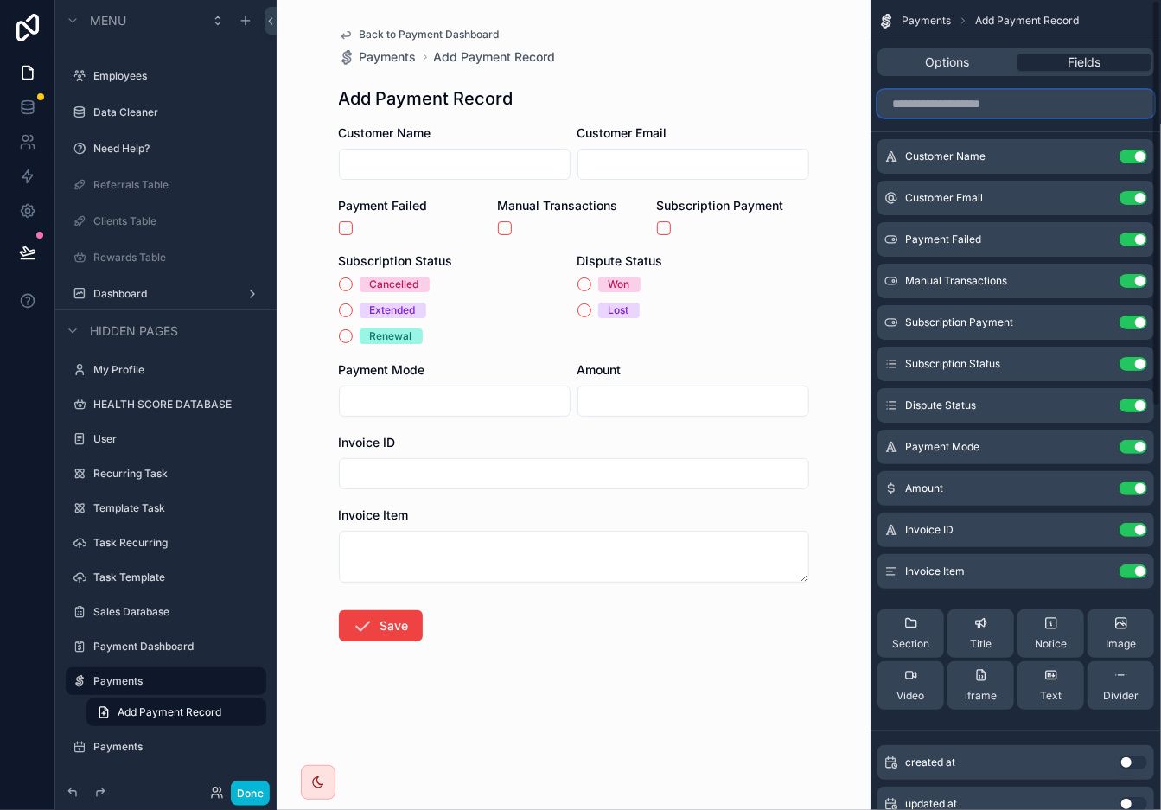
click at [991, 108] on input "scrollable content" at bounding box center [1016, 104] width 277 height 28
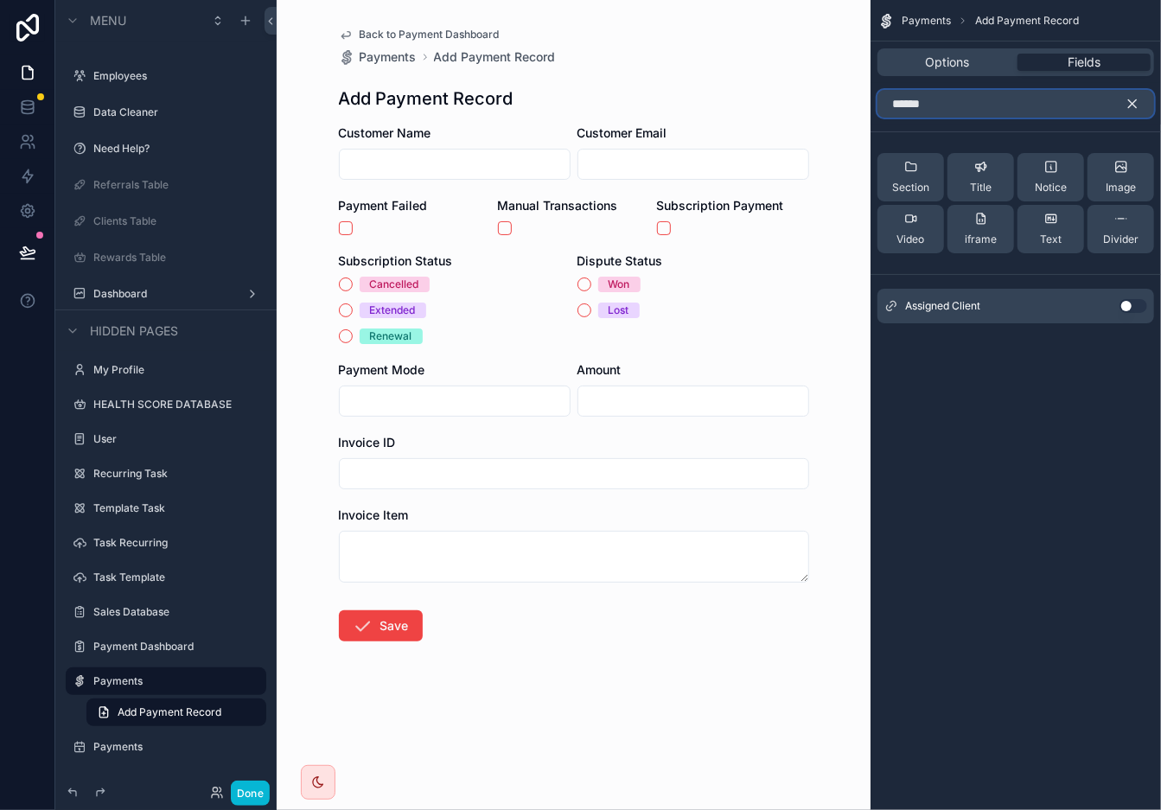
type input "******"
click at [1045, 311] on button "Use setting" at bounding box center [1134, 306] width 28 height 14
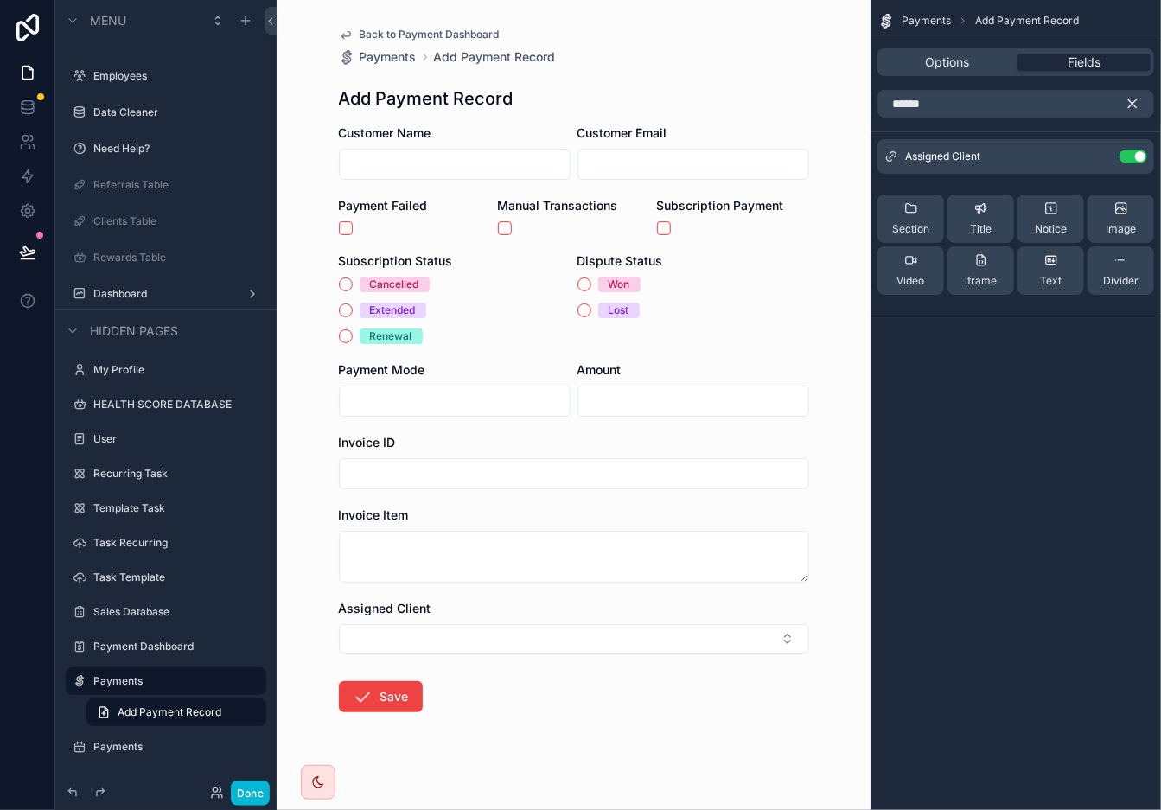
click at [1045, 99] on icon "scrollable content" at bounding box center [1133, 104] width 16 height 16
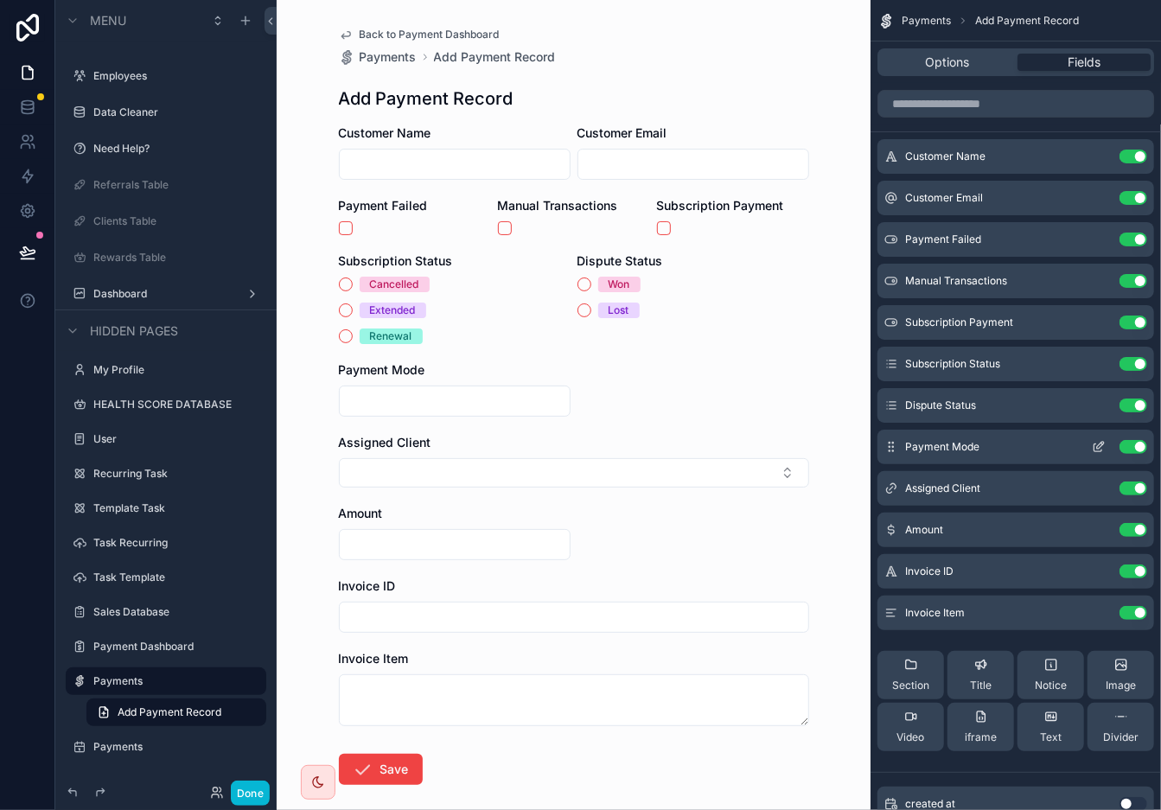
click at [1045, 447] on icon "scrollable content" at bounding box center [1099, 447] width 14 height 14
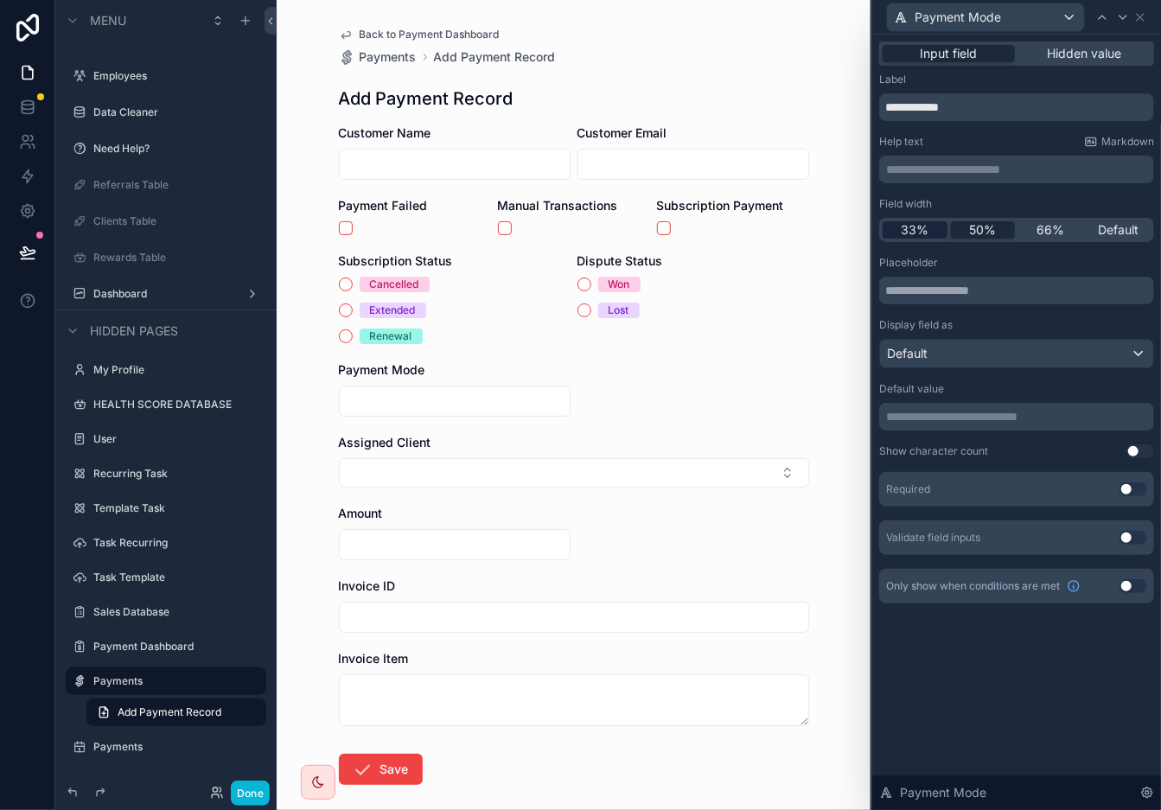
click at [915, 227] on span "33%" at bounding box center [915, 229] width 28 height 17
click at [1045, 17] on icon at bounding box center [1123, 17] width 7 height 3
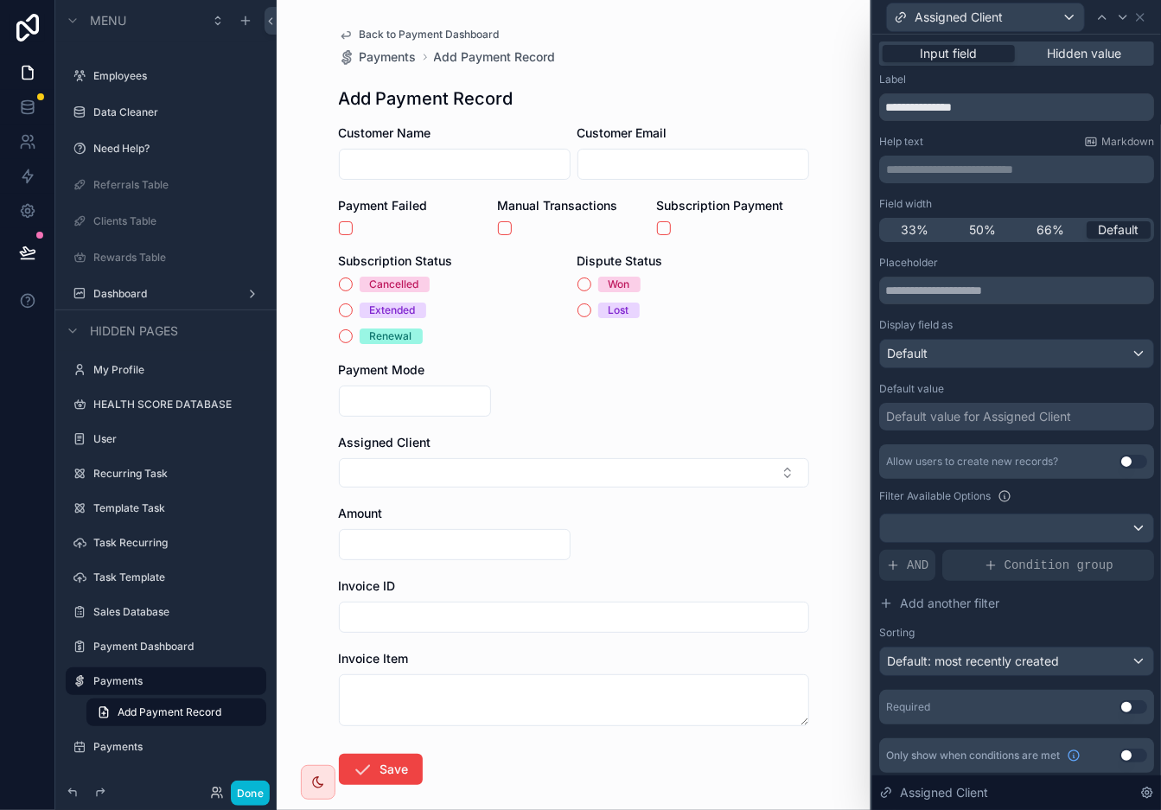
drag, startPoint x: 918, startPoint y: 226, endPoint x: 995, endPoint y: 149, distance: 109.5
click at [919, 226] on span "33%" at bounding box center [915, 229] width 28 height 17
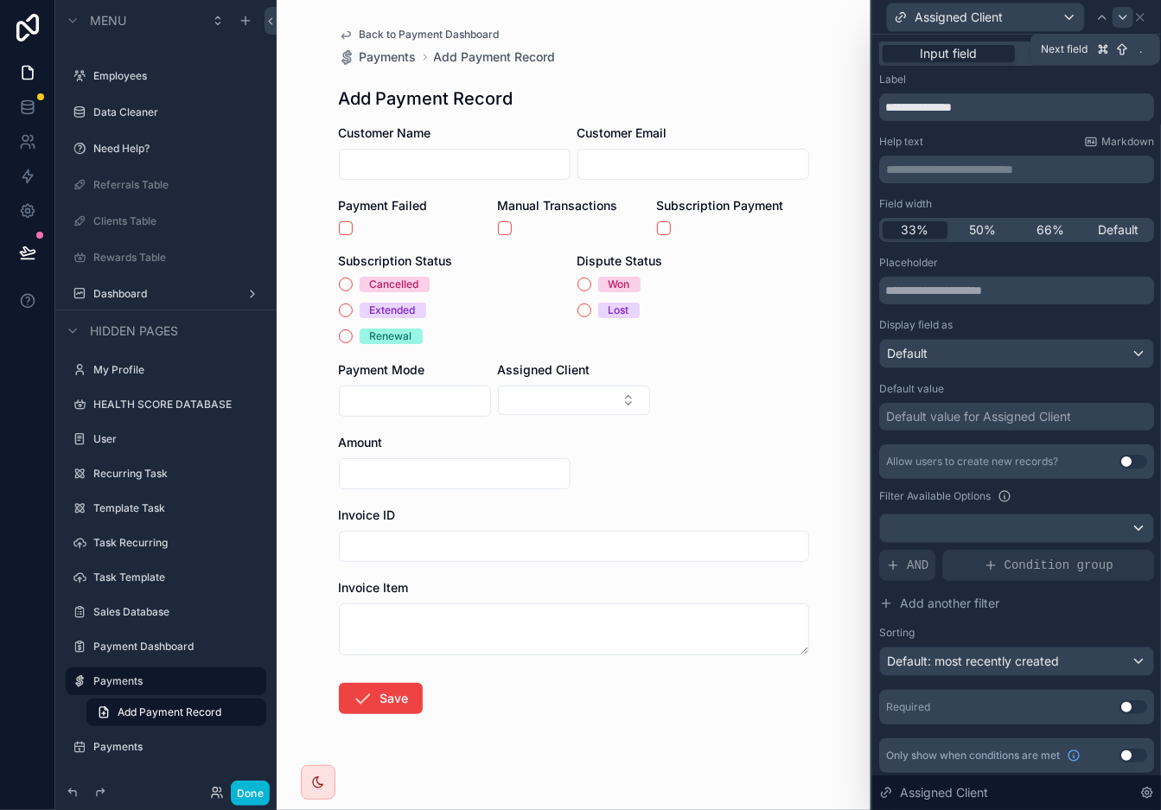
click at [1045, 16] on icon at bounding box center [1123, 17] width 14 height 14
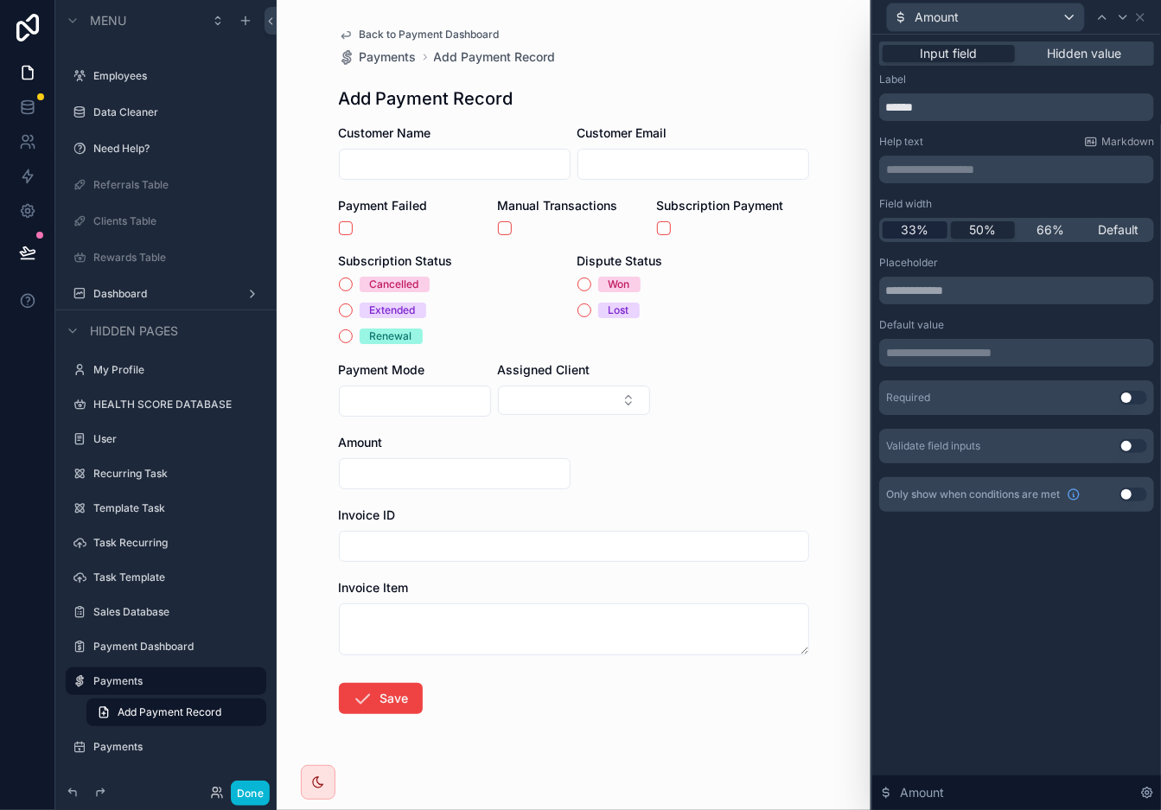
click at [918, 227] on span "33%" at bounding box center [915, 229] width 28 height 17
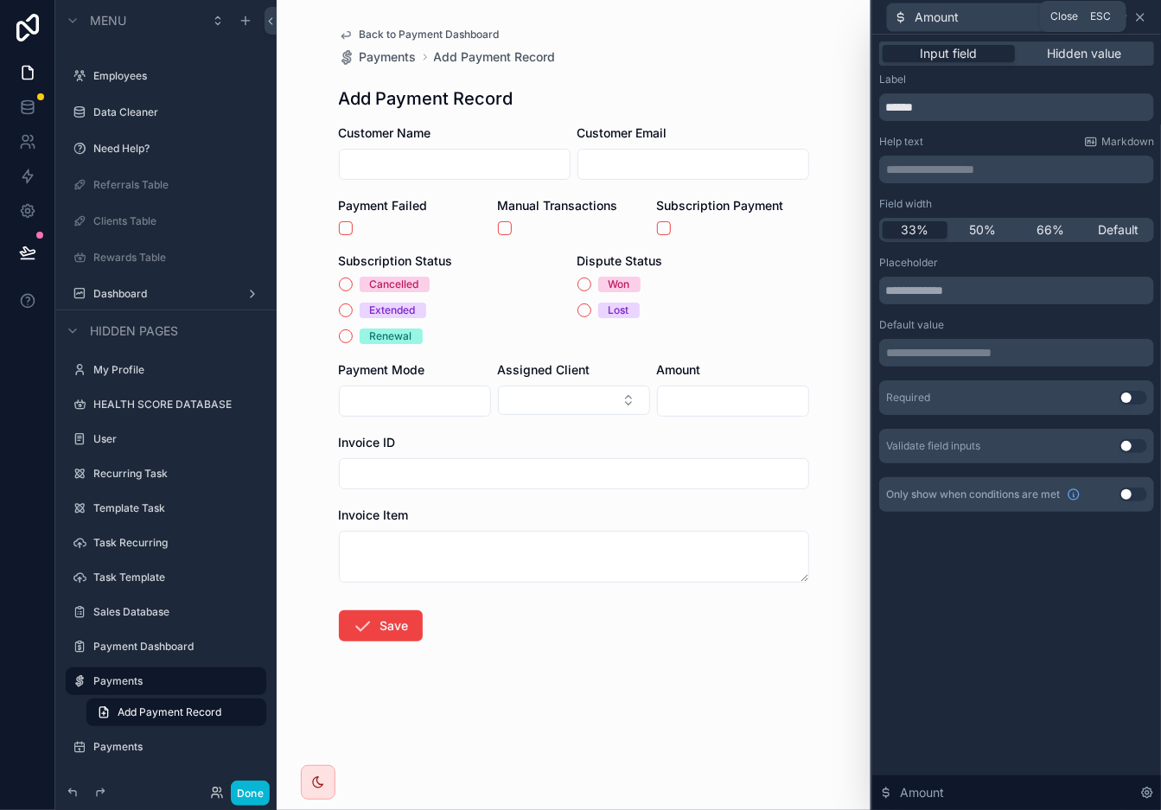
click at [1045, 10] on icon at bounding box center [1141, 17] width 14 height 14
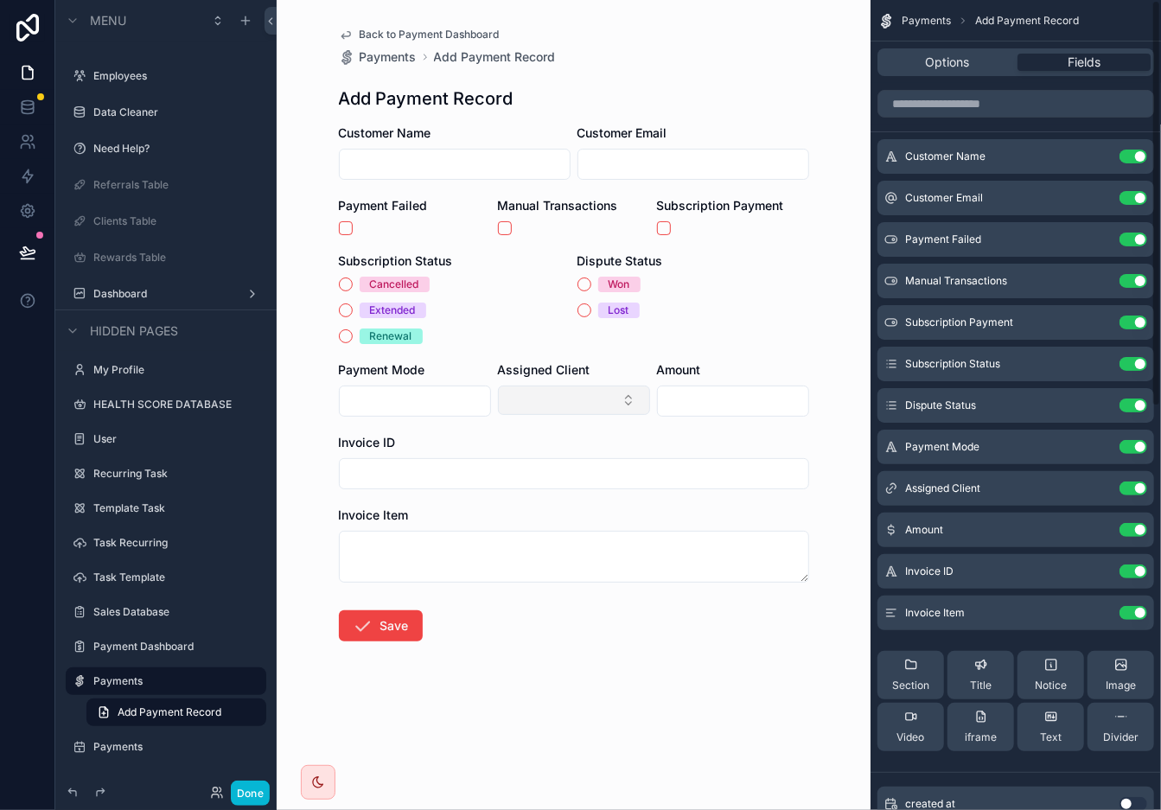
click at [600, 411] on button "Select Button" at bounding box center [574, 400] width 152 height 29
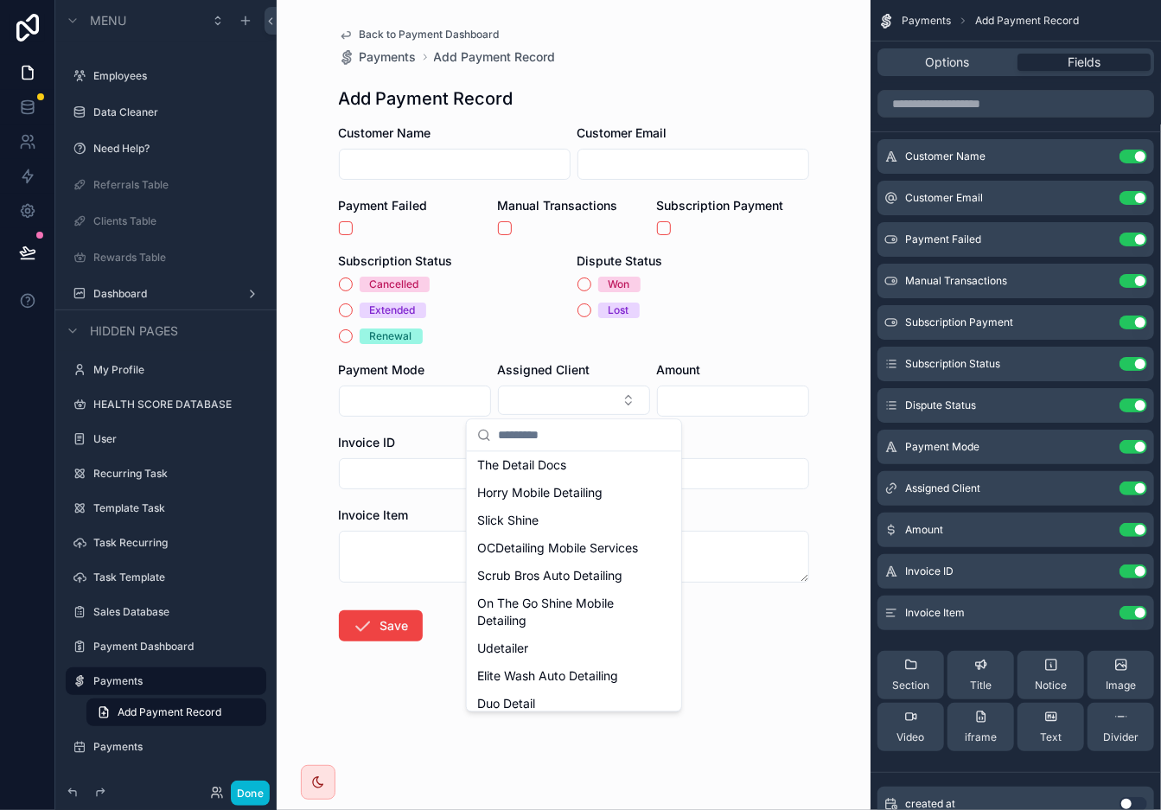
scroll to position [109, 0]
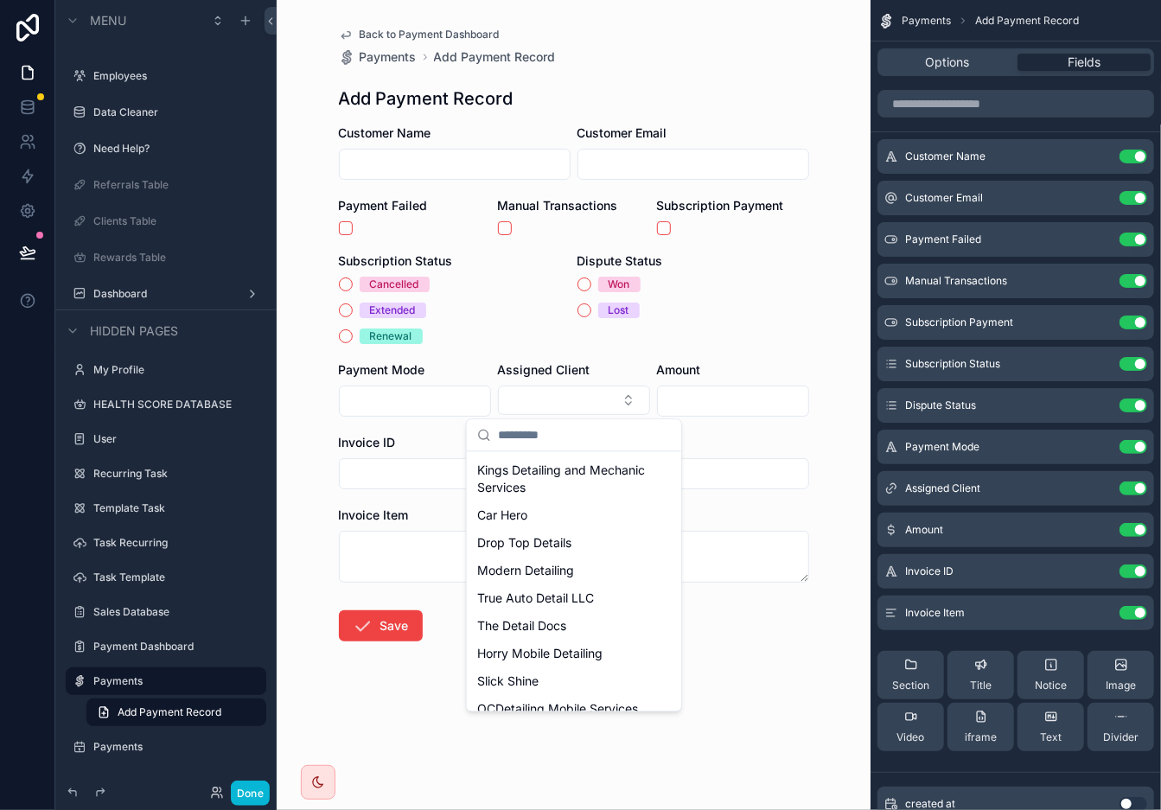
click at [801, 292] on form "Customer Name Customer Email Payment Failed Manual Transactions Subscription Pa…" at bounding box center [574, 439] width 470 height 628
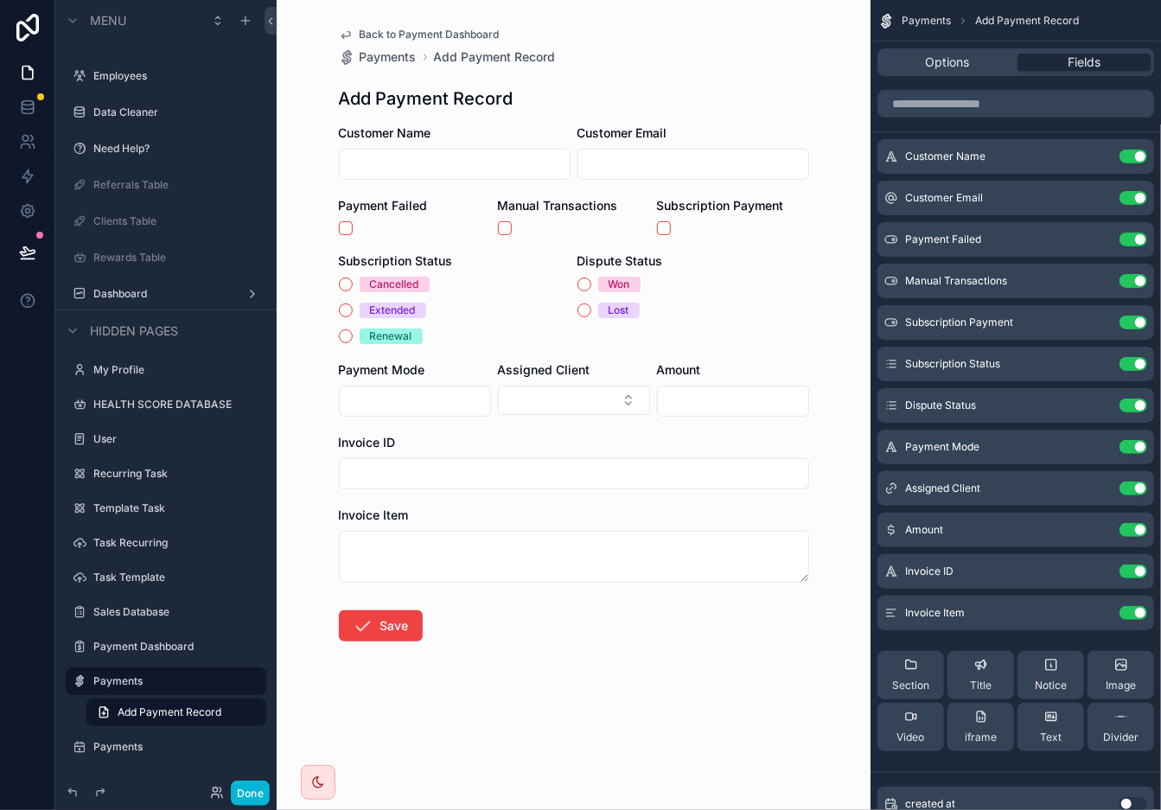
click at [405, 404] on input "scrollable content" at bounding box center [415, 401] width 150 height 24
click at [759, 291] on form "Customer Name Customer Email Payment Failed Manual Transactions Subscription Pa…" at bounding box center [574, 439] width 470 height 628
click at [736, 389] on input "scrollable content" at bounding box center [733, 401] width 150 height 24
click at [603, 729] on div "Back to Payment Dashboard Payments Add Payment Record Add Payment Record Custom…" at bounding box center [574, 405] width 594 height 810
click at [246, 729] on button "Done" at bounding box center [250, 793] width 39 height 25
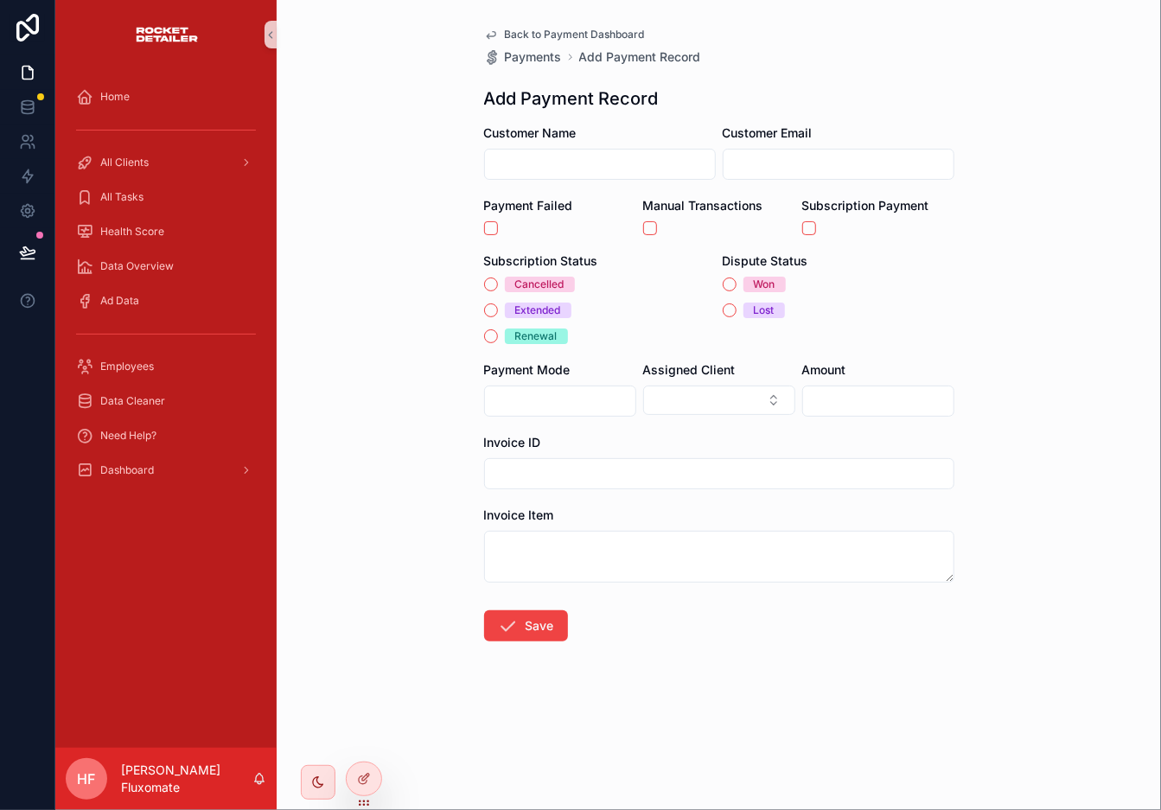
click at [598, 37] on span "Back to Payment Dashboard" at bounding box center [575, 35] width 140 height 14
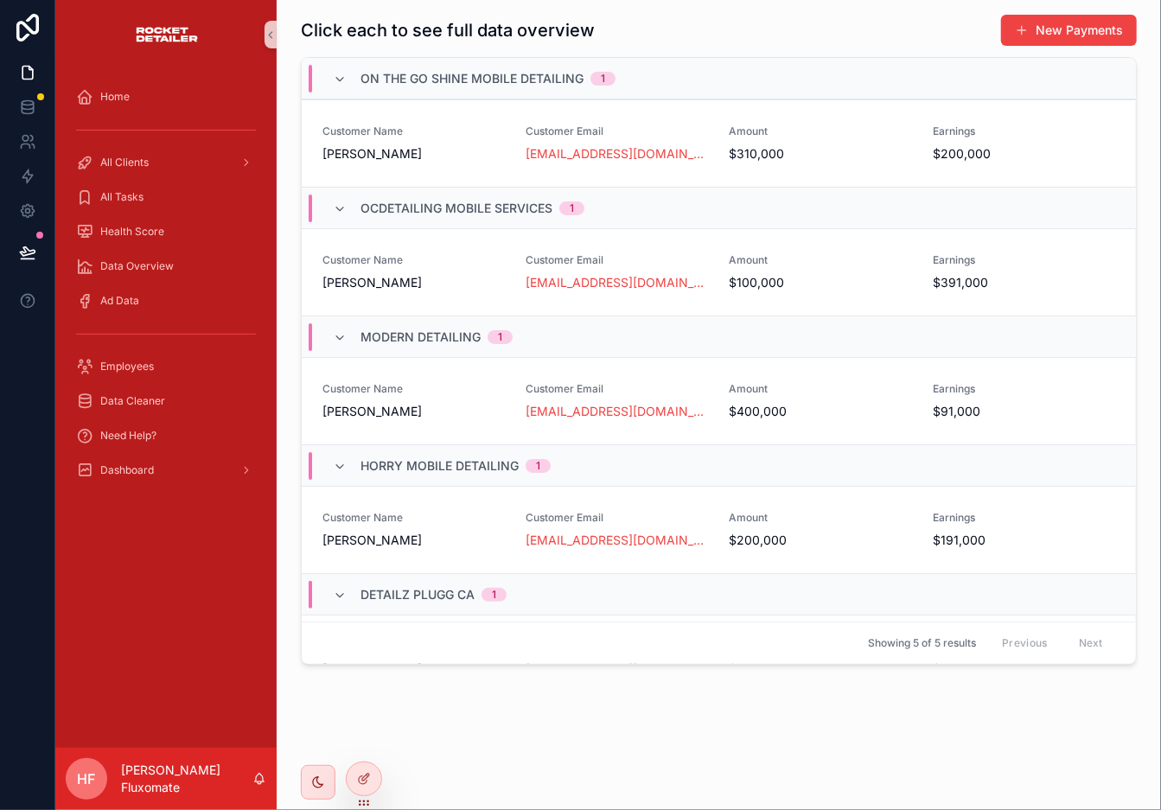
scroll to position [1488, 0]
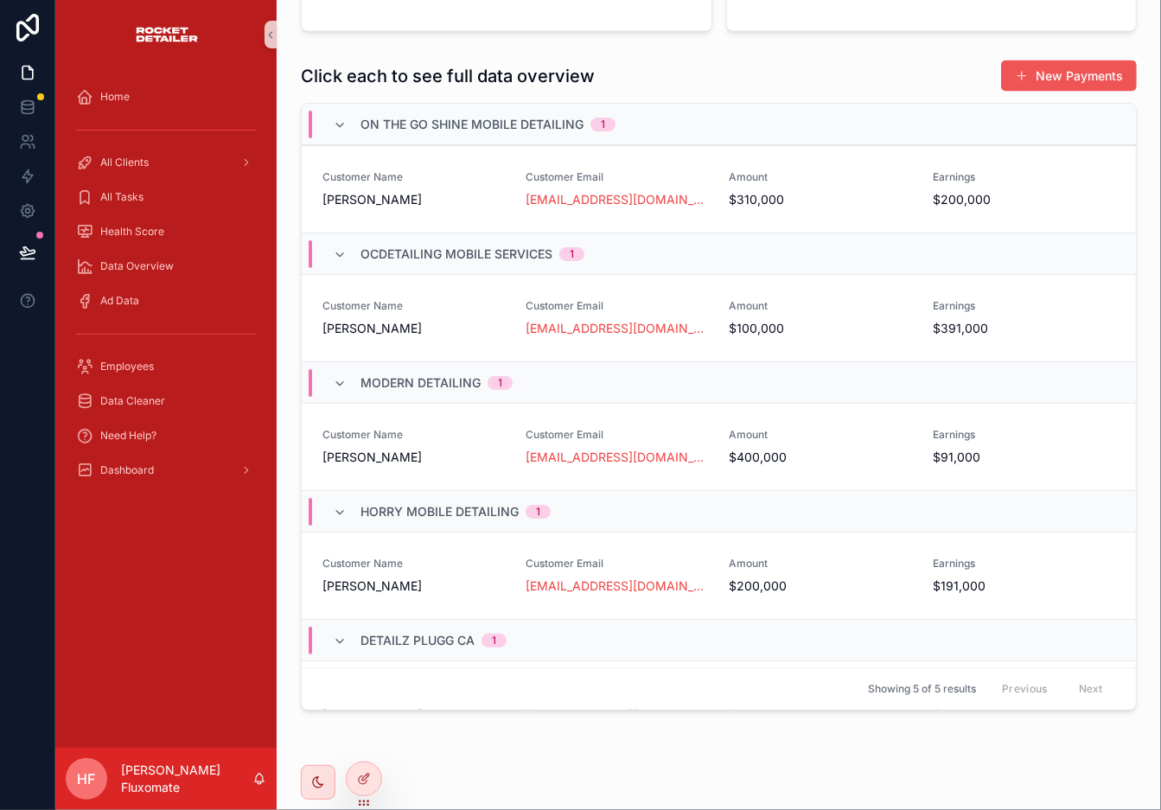
click at [1045, 71] on button "New Payments" at bounding box center [1069, 76] width 136 height 31
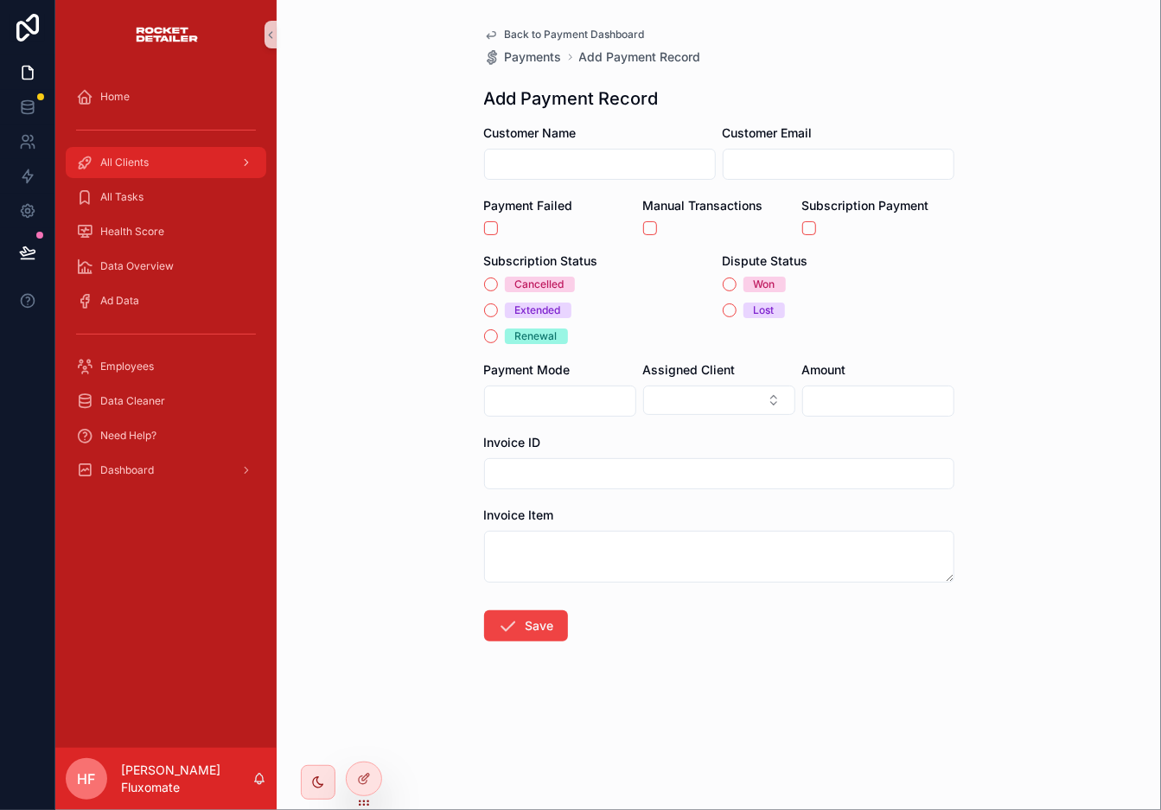
click at [151, 155] on div "All Clients" at bounding box center [166, 163] width 180 height 28
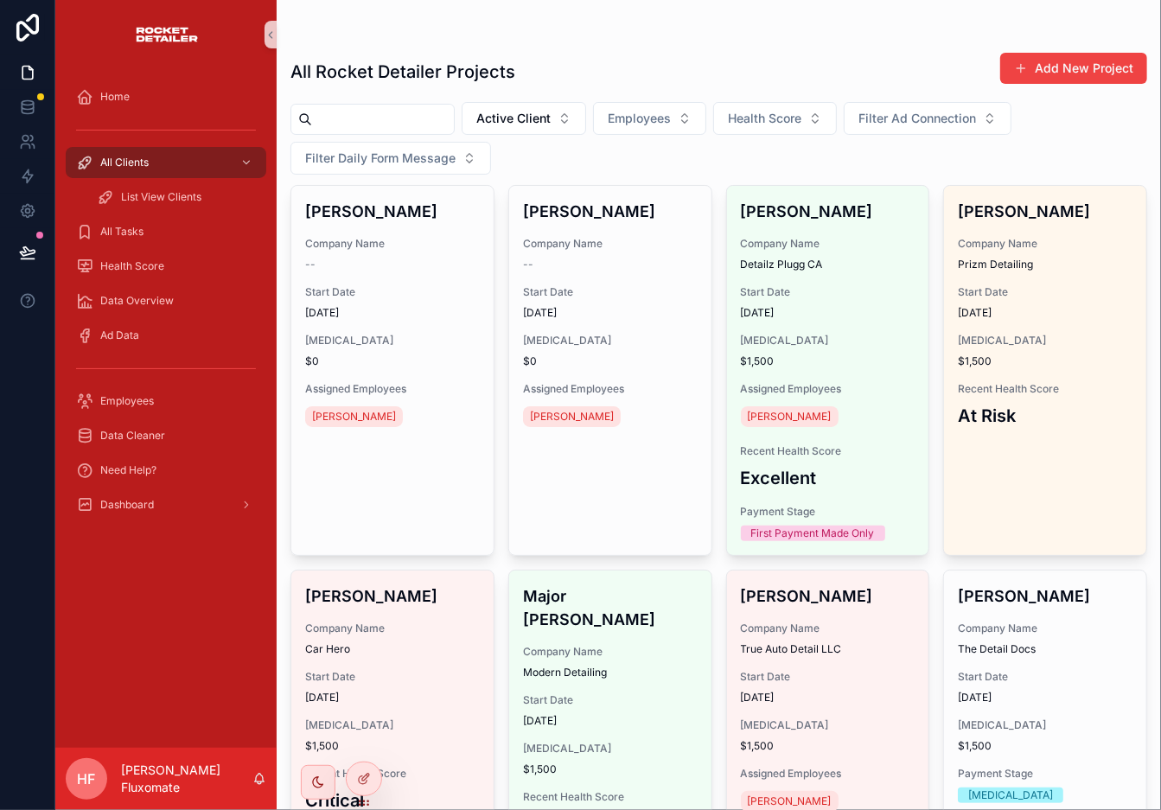
click at [800, 271] on span "Detailz Plugg CA" at bounding box center [828, 265] width 175 height 14
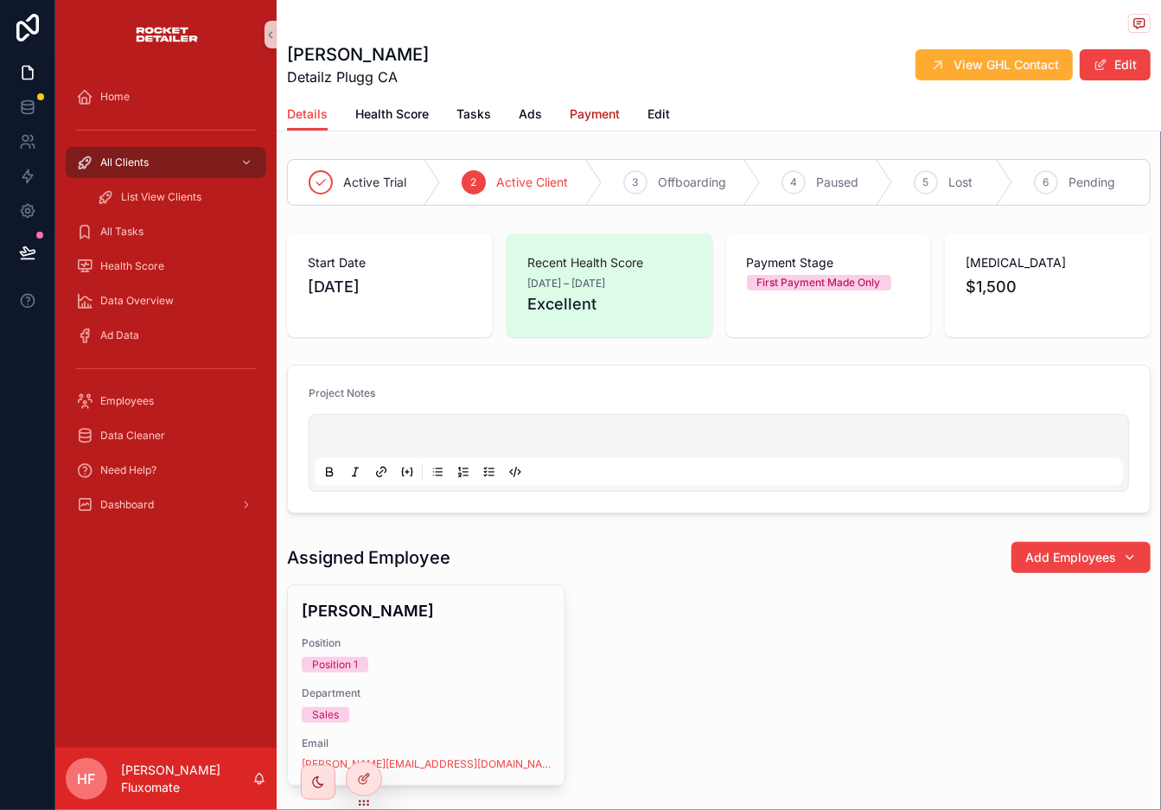
click at [596, 118] on span "Payment" at bounding box center [595, 114] width 50 height 17
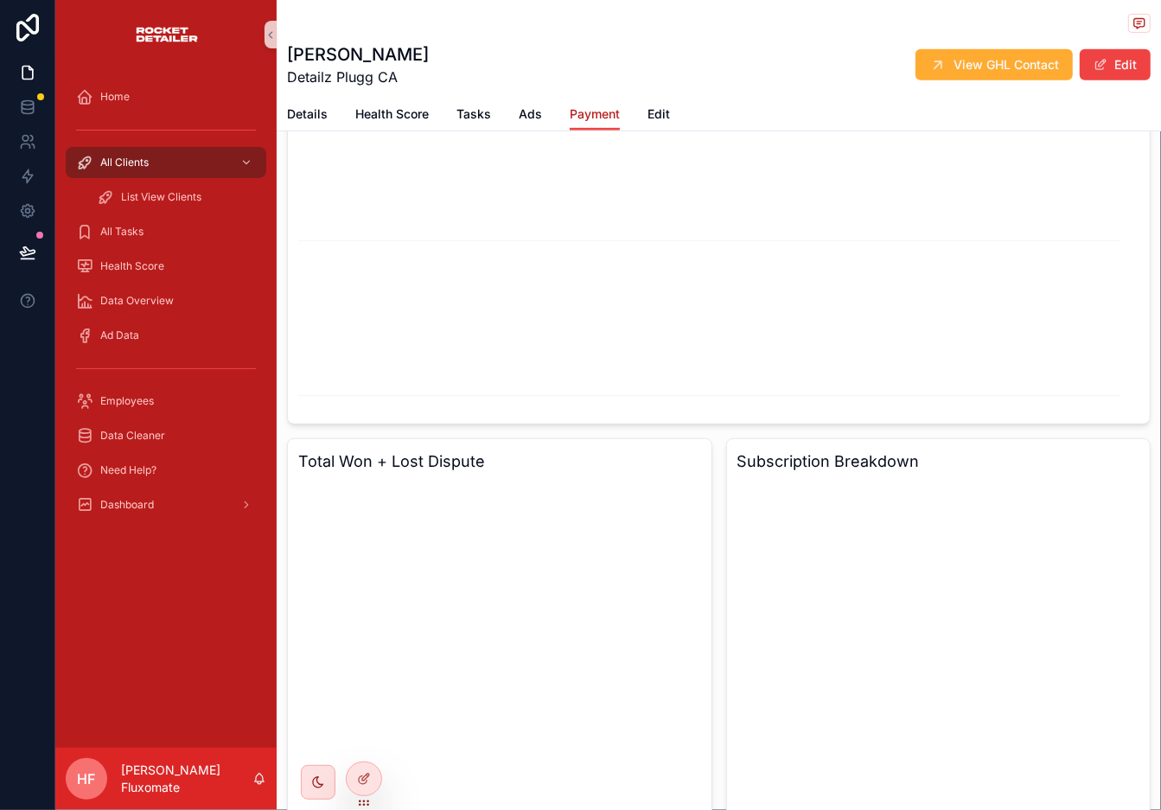
scroll to position [808, 0]
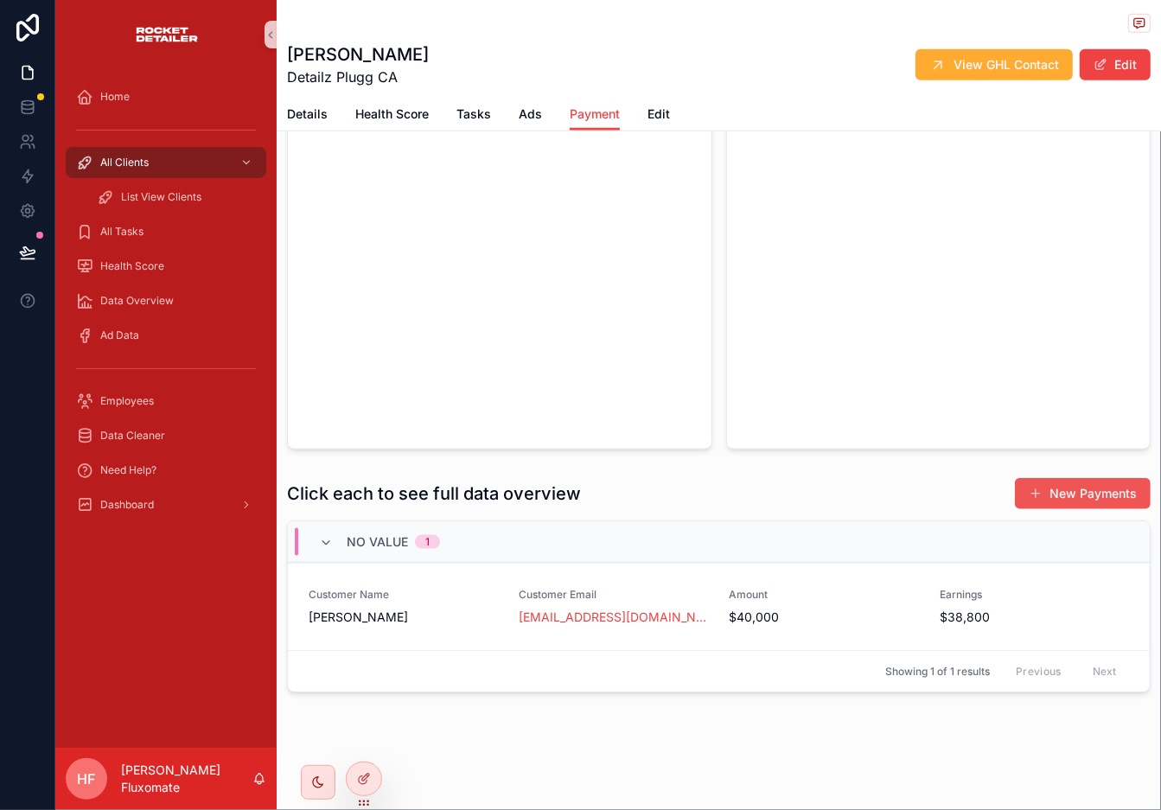
click at [1036, 491] on button "New Payments" at bounding box center [1083, 493] width 136 height 31
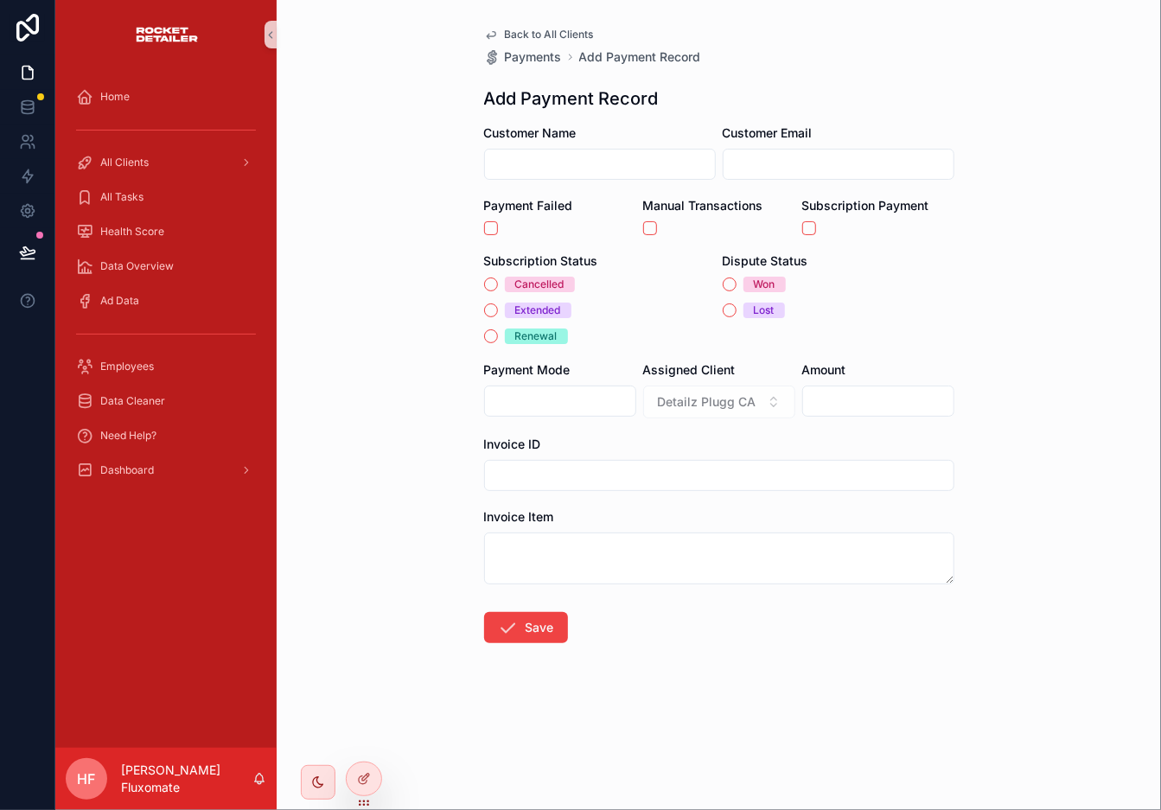
click at [539, 29] on span "Back to All Clients" at bounding box center [549, 35] width 89 height 14
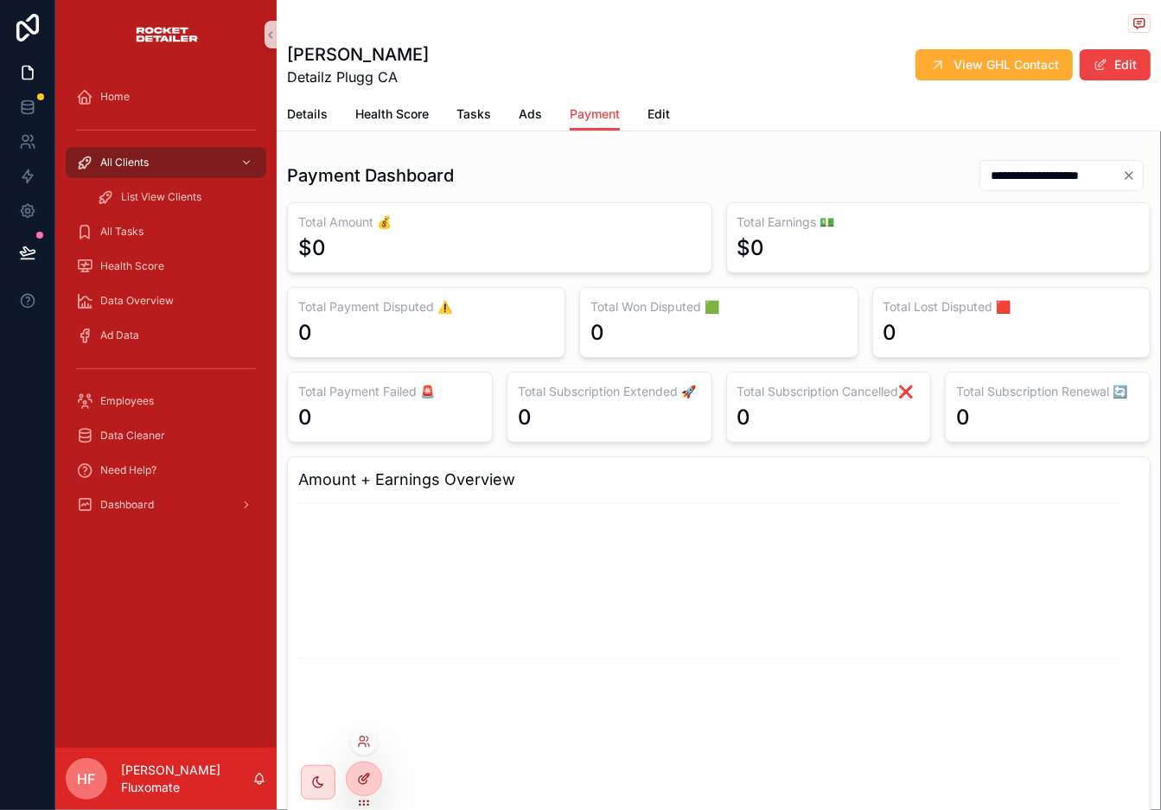
click at [348, 729] on div at bounding box center [364, 779] width 35 height 33
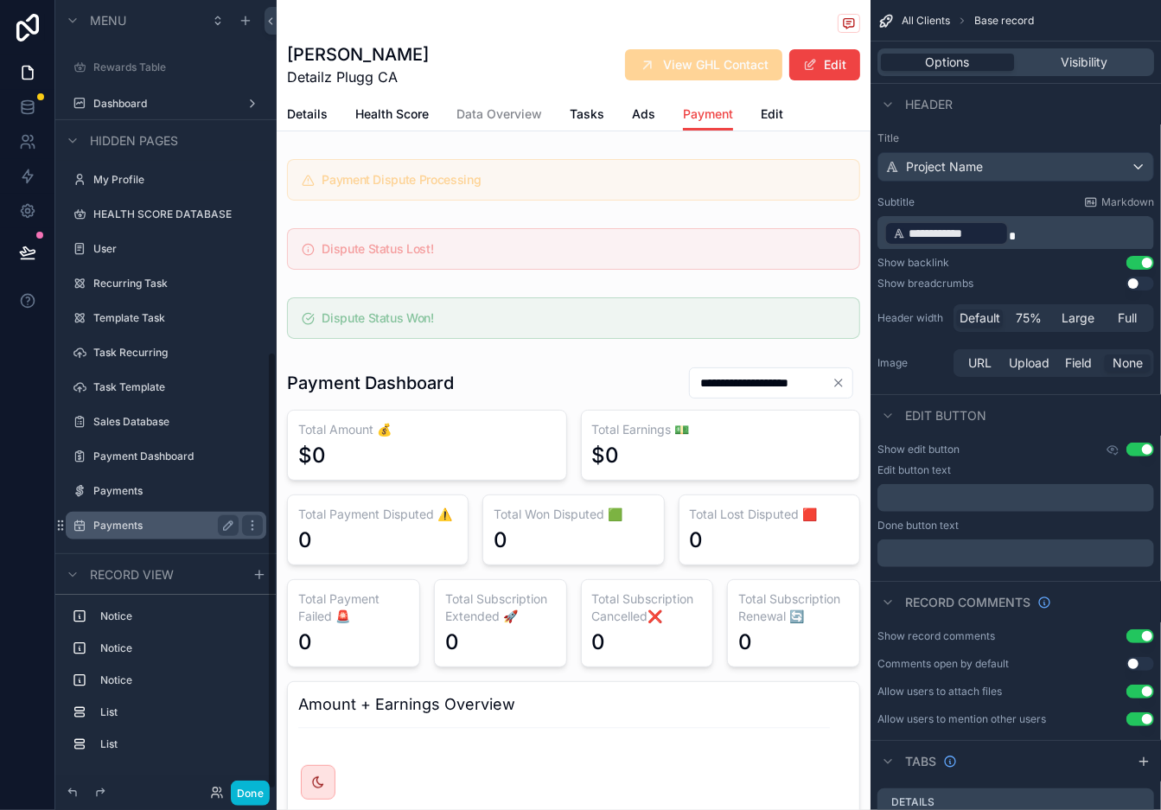
click at [155, 519] on label "Payments" at bounding box center [162, 526] width 138 height 14
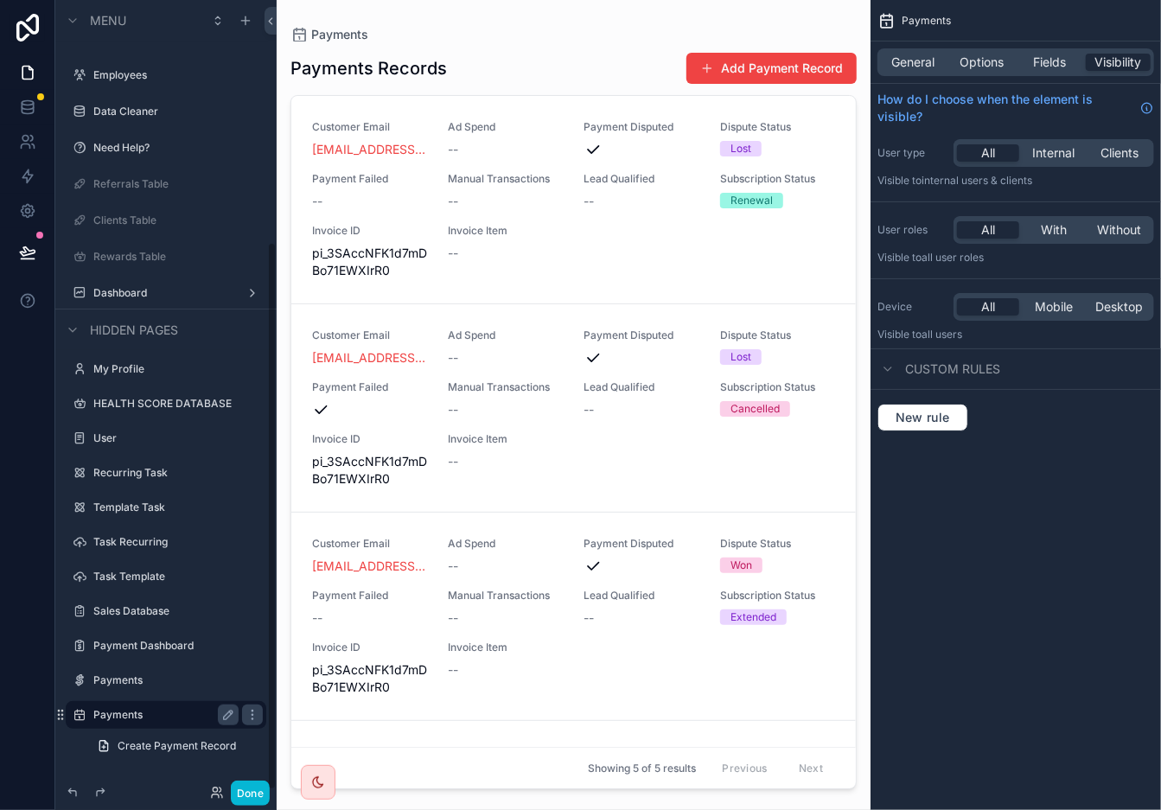
scroll to position [349, 0]
click at [136, 676] on label "Payments" at bounding box center [162, 682] width 138 height 14
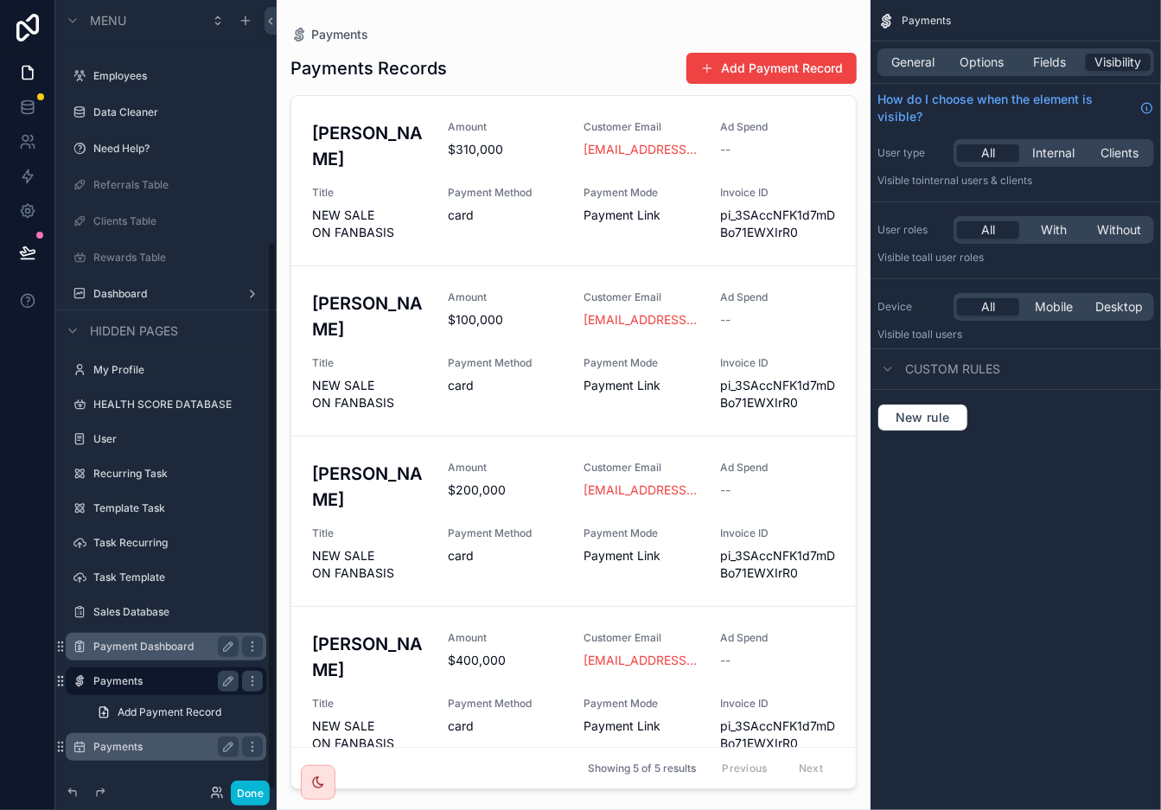
click at [152, 636] on div "Payment Dashboard" at bounding box center [165, 646] width 145 height 21
click at [162, 644] on label "Payment Dashboard" at bounding box center [162, 647] width 138 height 14
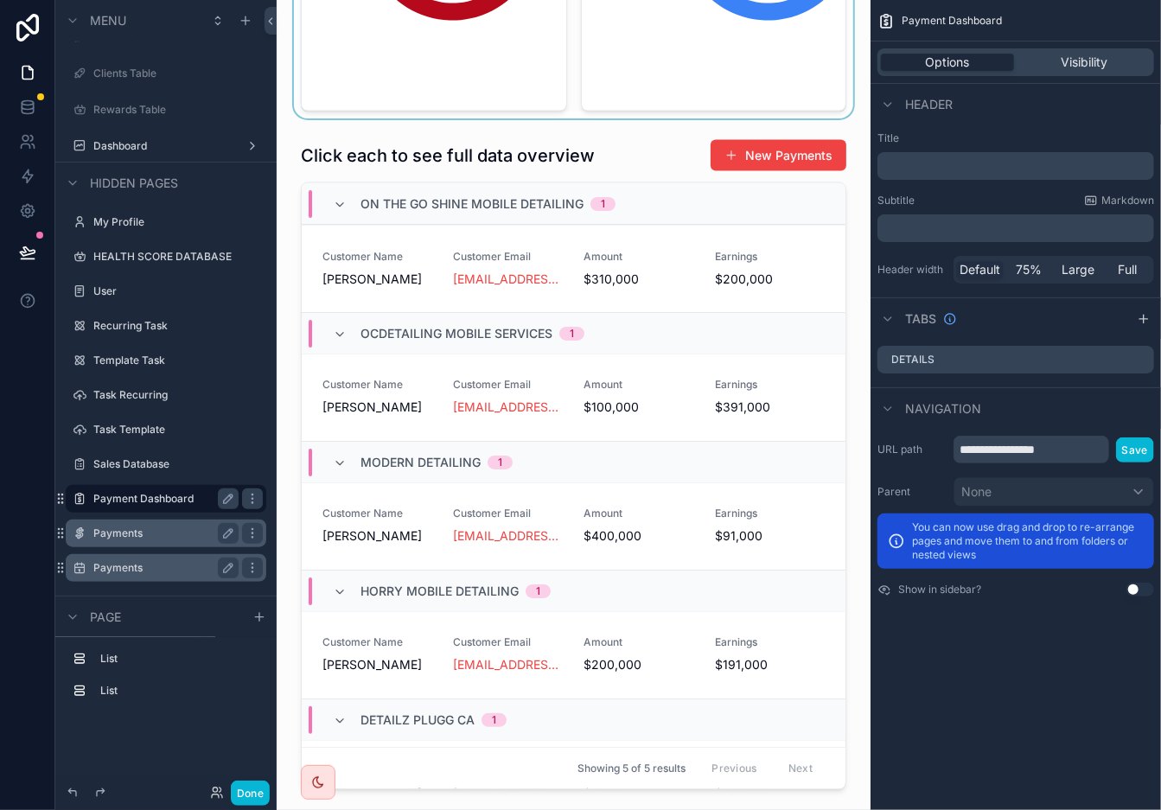
scroll to position [1493, 0]
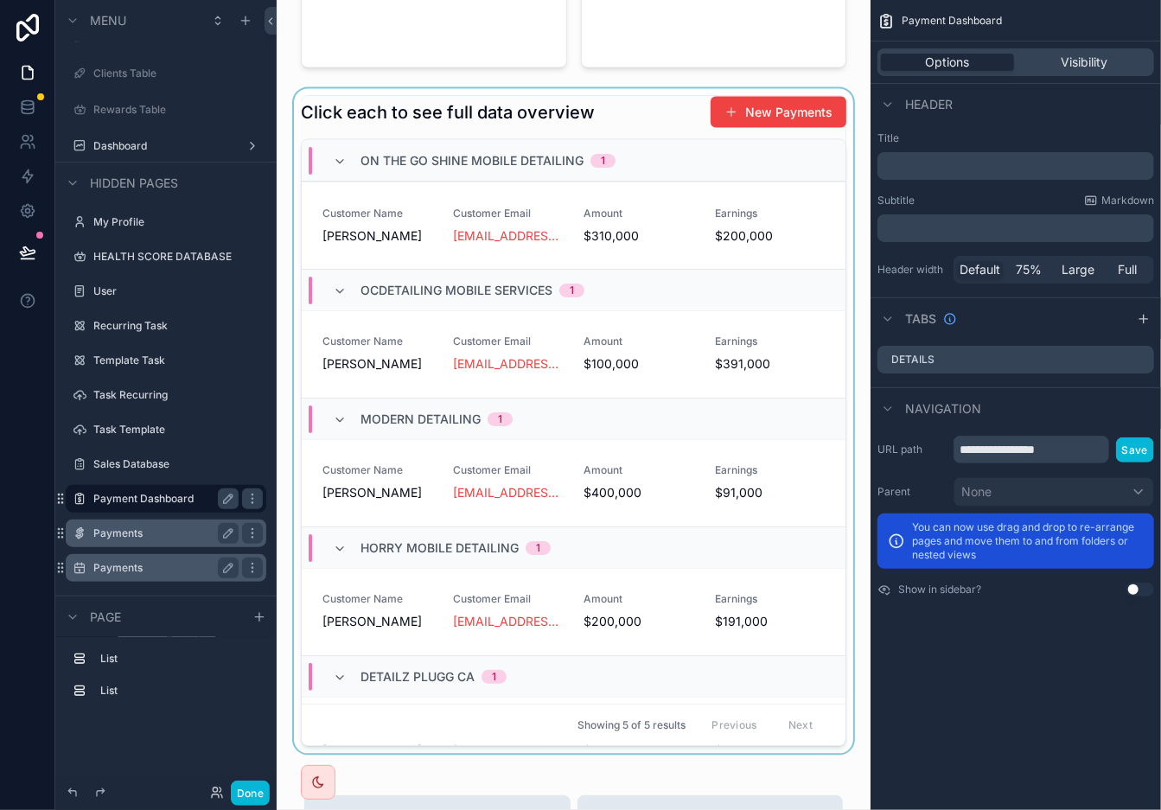
click at [693, 392] on div "scrollable content" at bounding box center [574, 421] width 566 height 665
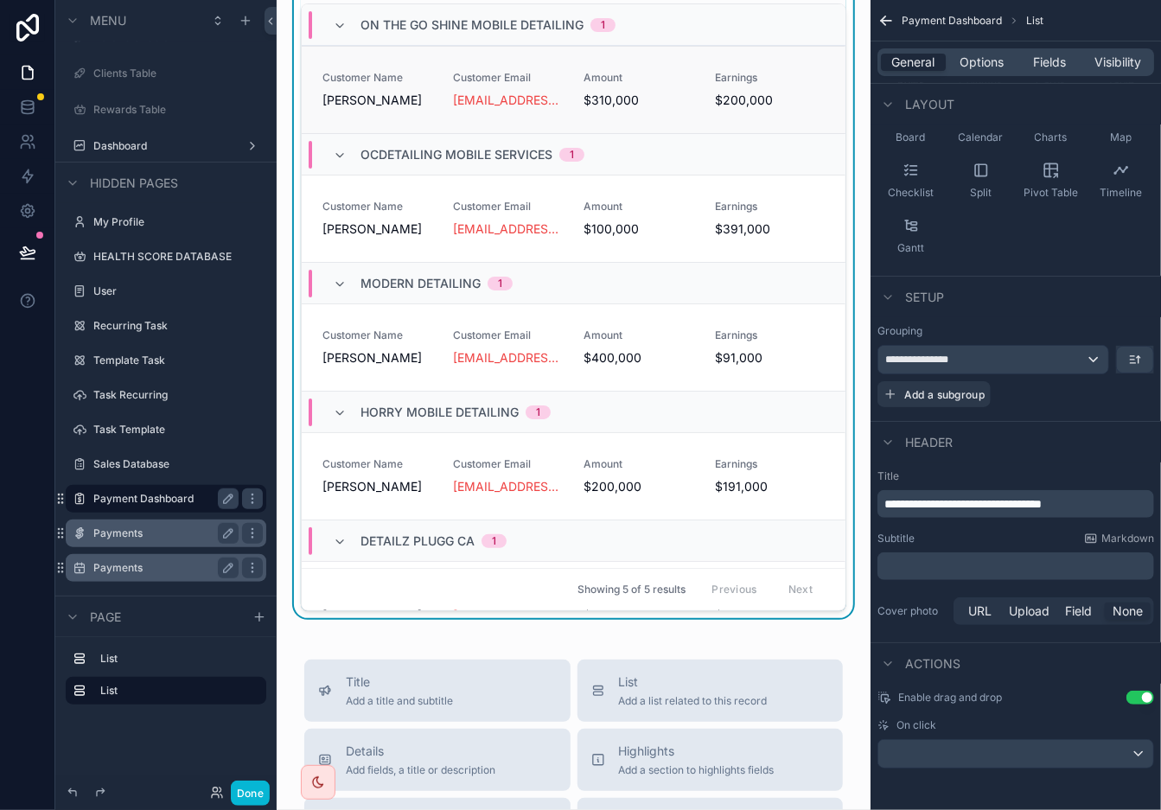
scroll to position [1251, 0]
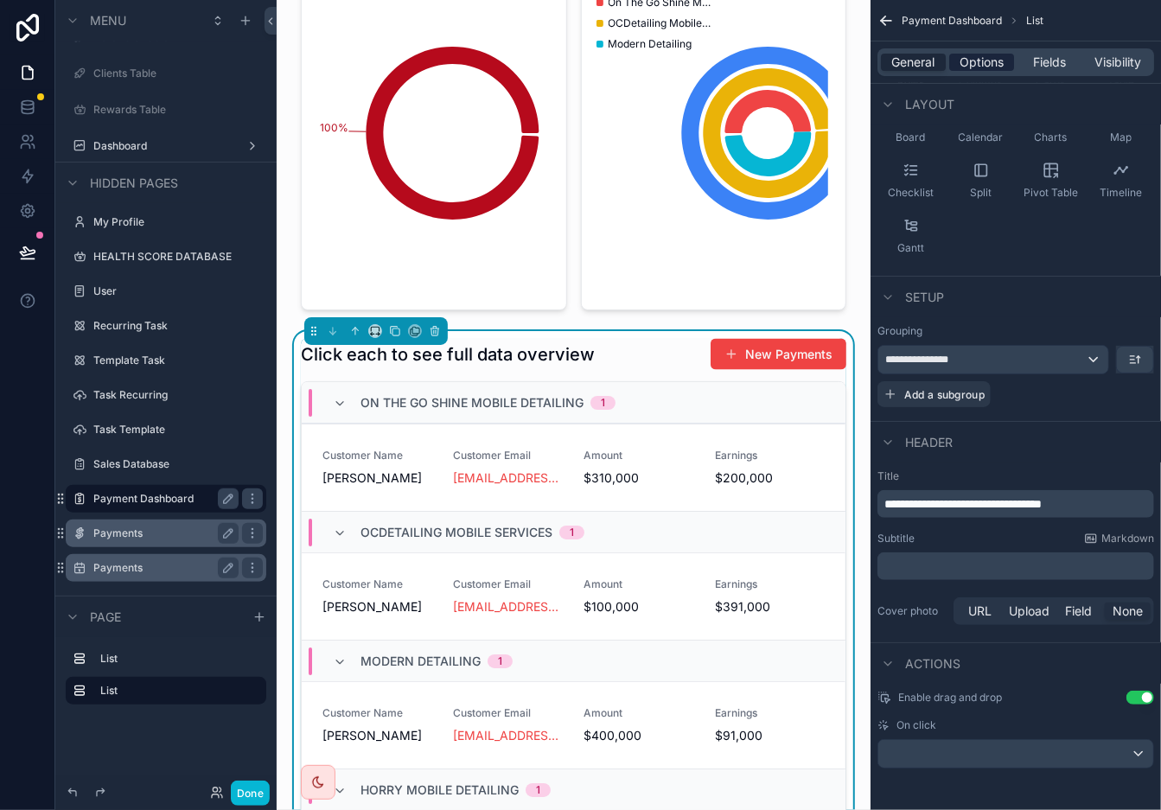
drag, startPoint x: 988, startPoint y: 58, endPoint x: 996, endPoint y: 76, distance: 19.8
click at [988, 58] on span "Options" at bounding box center [982, 62] width 44 height 17
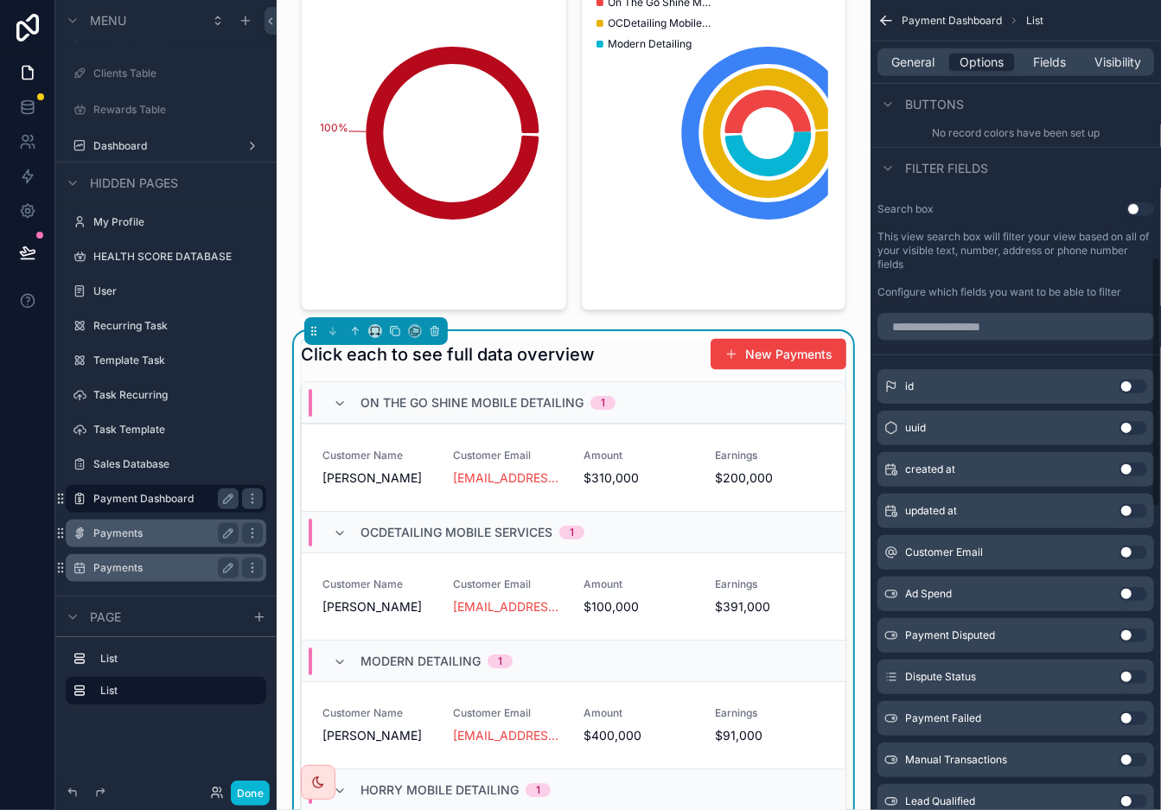
scroll to position [830, 0]
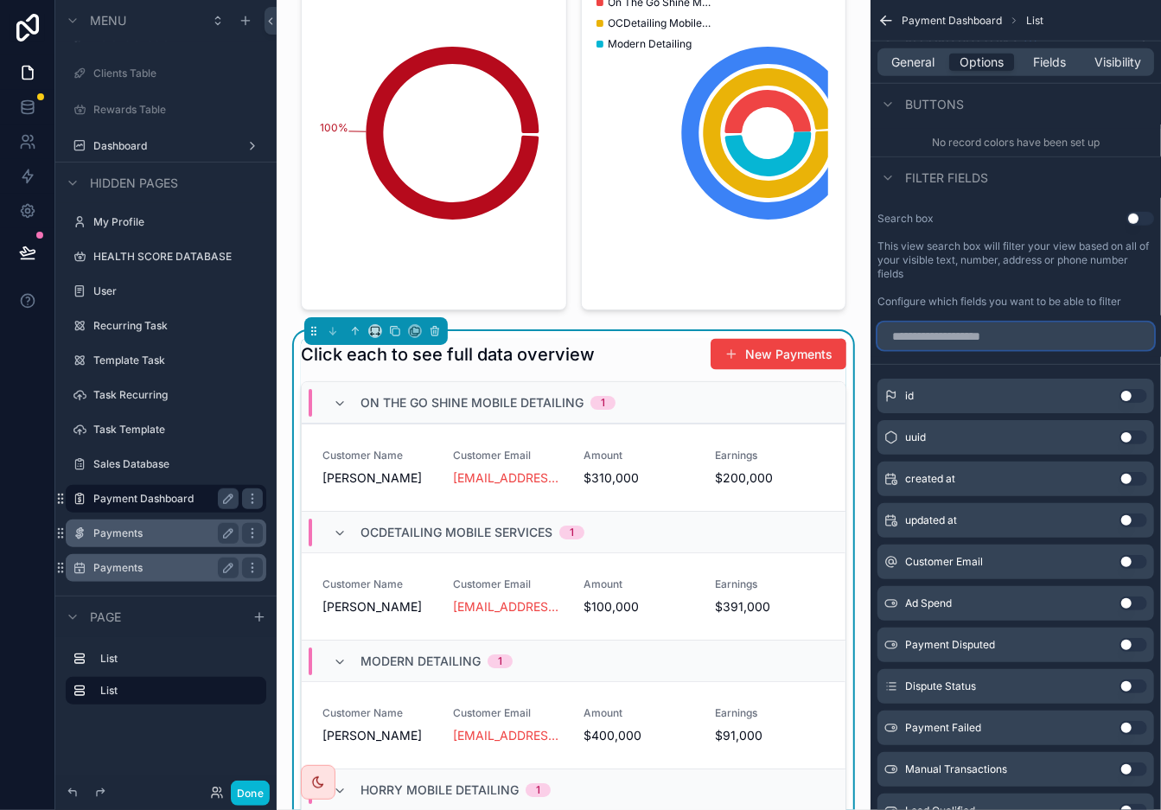
click at [1001, 346] on input "scrollable content" at bounding box center [1016, 337] width 277 height 28
click at [1045, 215] on button "Use setting" at bounding box center [1141, 219] width 28 height 14
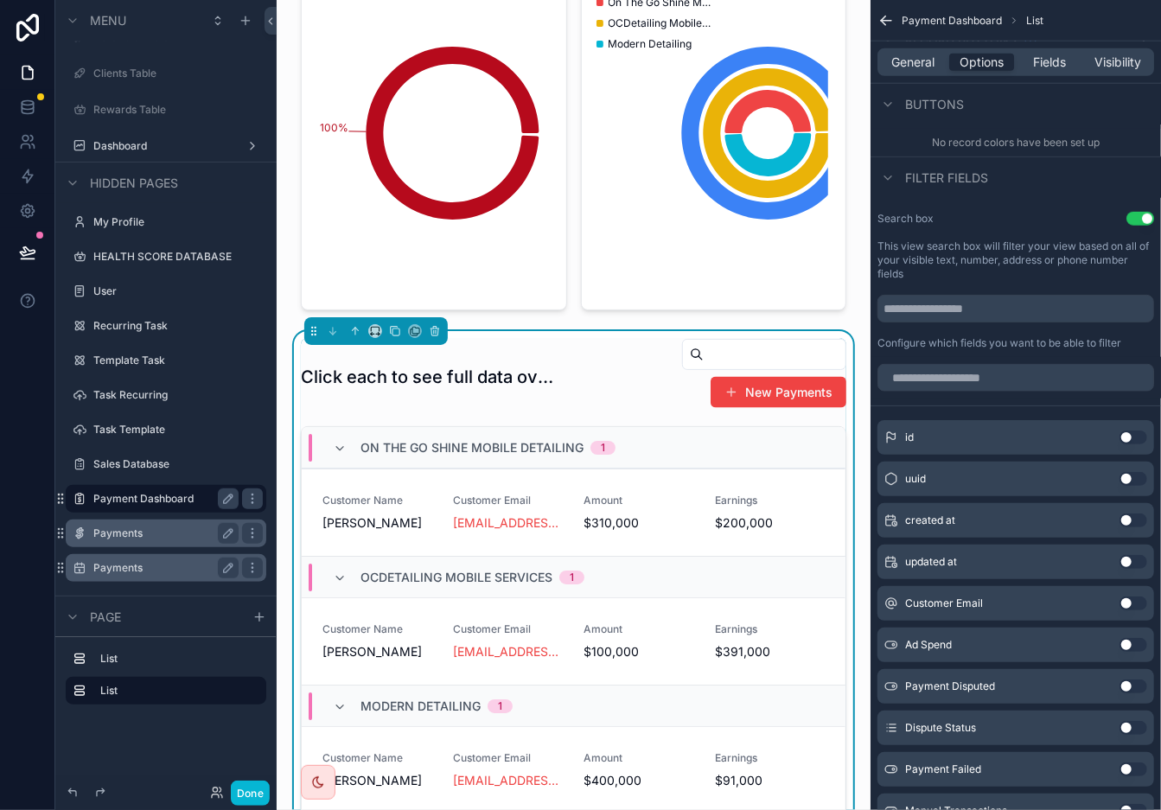
click at [748, 367] on input "scrollable content" at bounding box center [775, 354] width 142 height 24
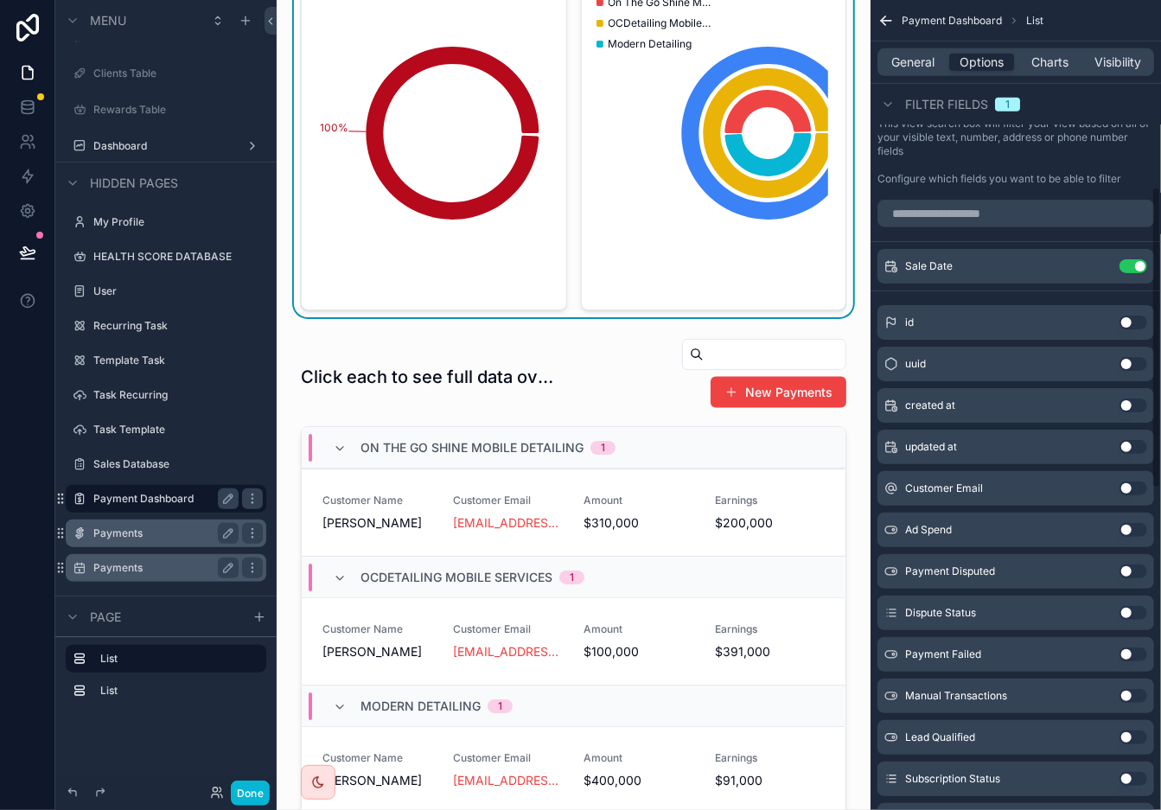
scroll to position [502, 0]
click at [943, 222] on input "scrollable content" at bounding box center [1016, 213] width 277 height 28
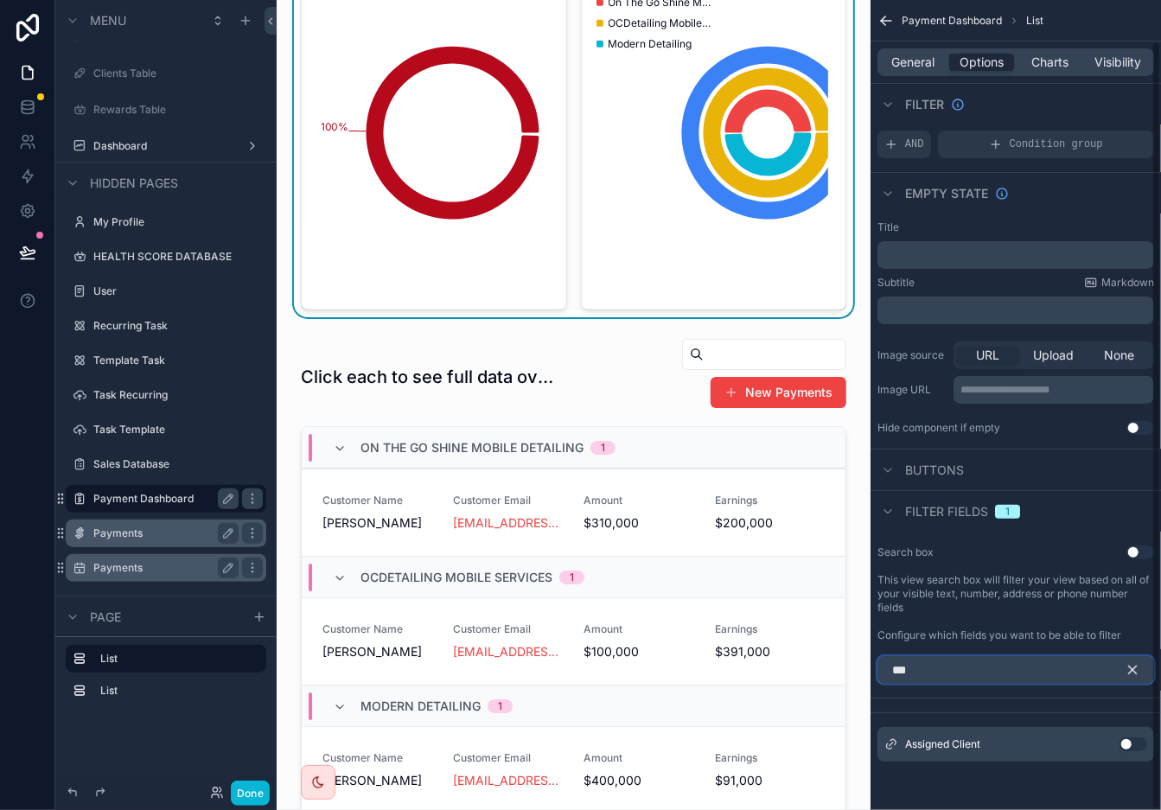
scroll to position [44, 0]
type input "******"
click at [1045, 729] on button "Use setting" at bounding box center [1134, 746] width 28 height 14
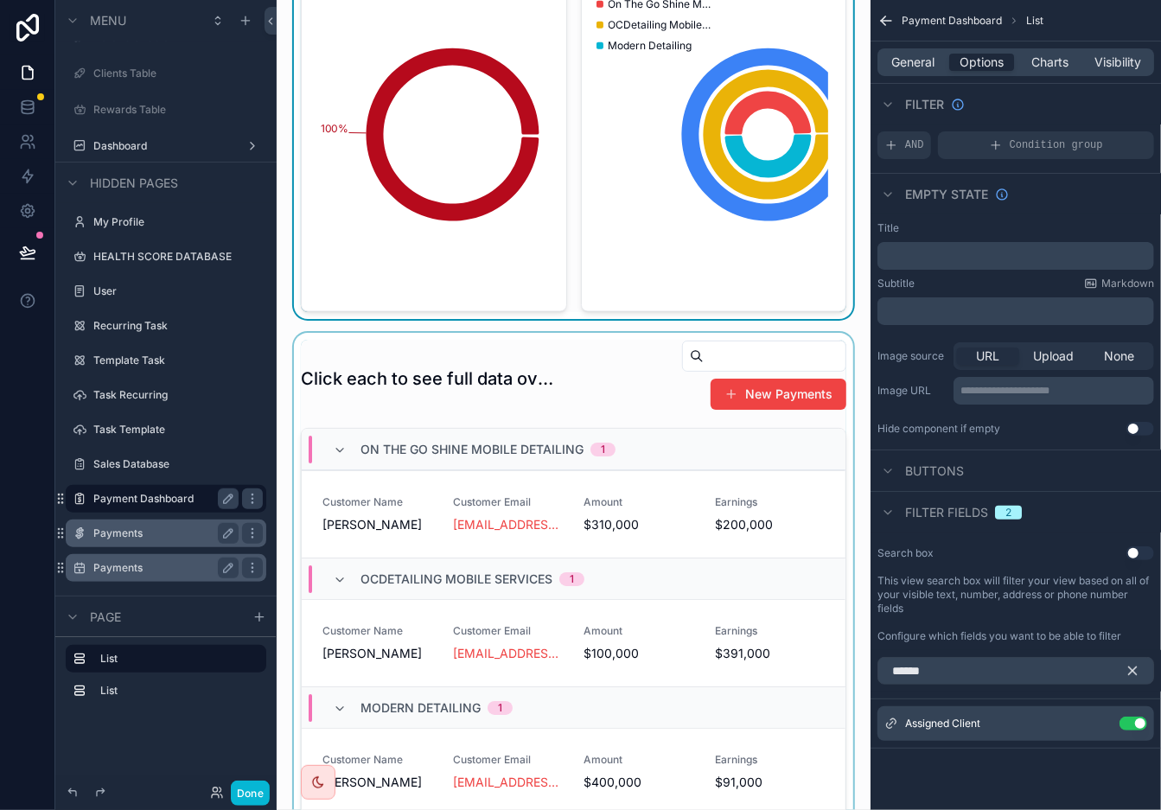
click at [628, 447] on div "scrollable content" at bounding box center [574, 688] width 566 height 710
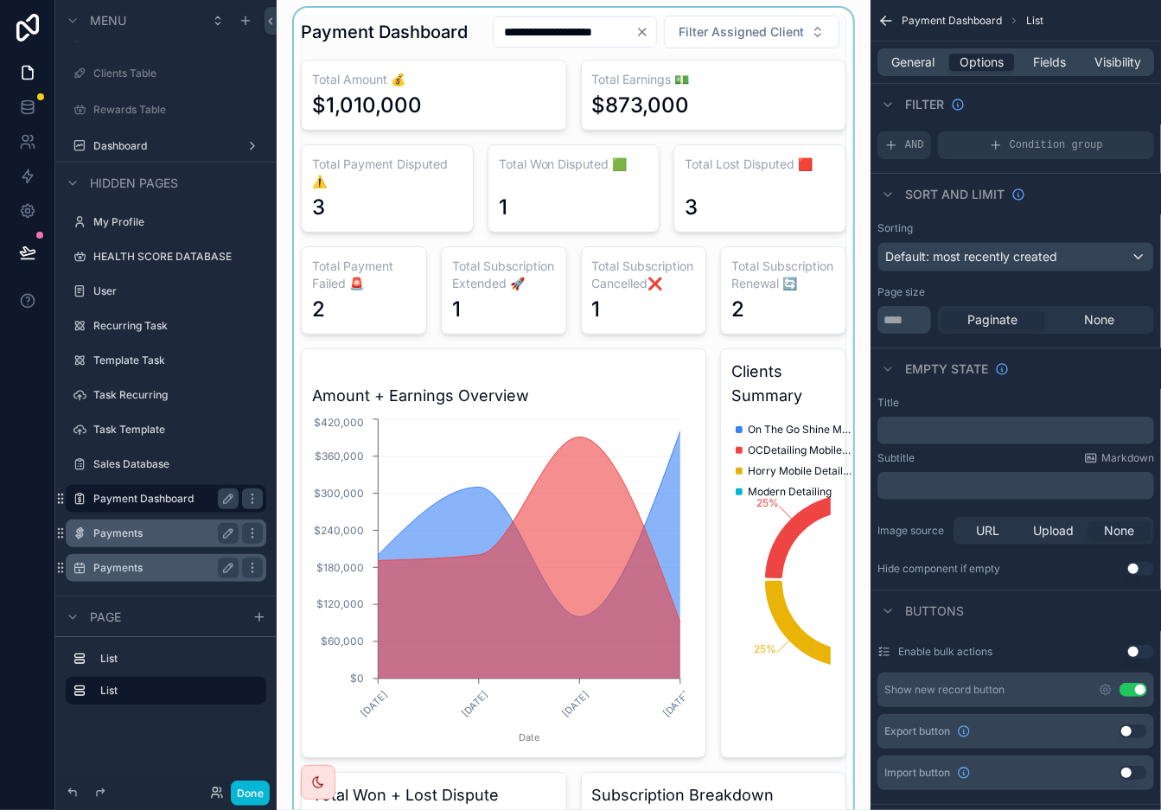
scroll to position [0, 0]
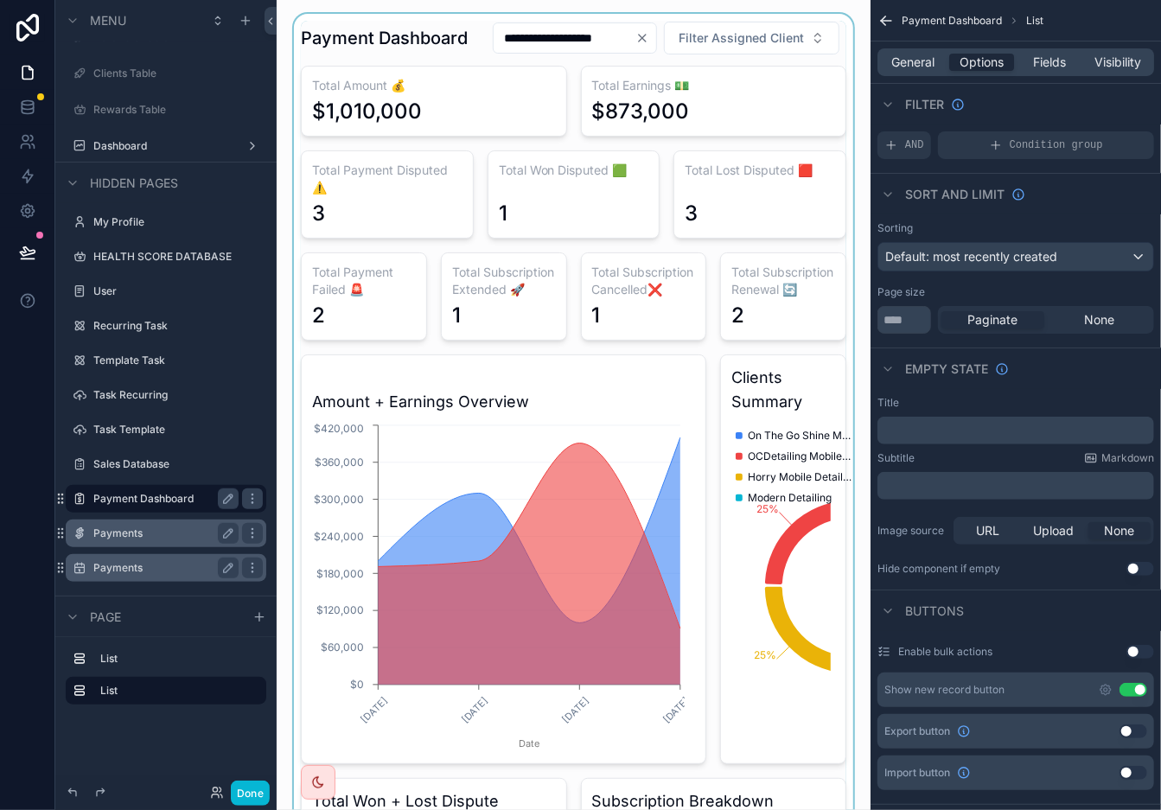
click at [619, 101] on div "scrollable content" at bounding box center [574, 792] width 566 height 1557
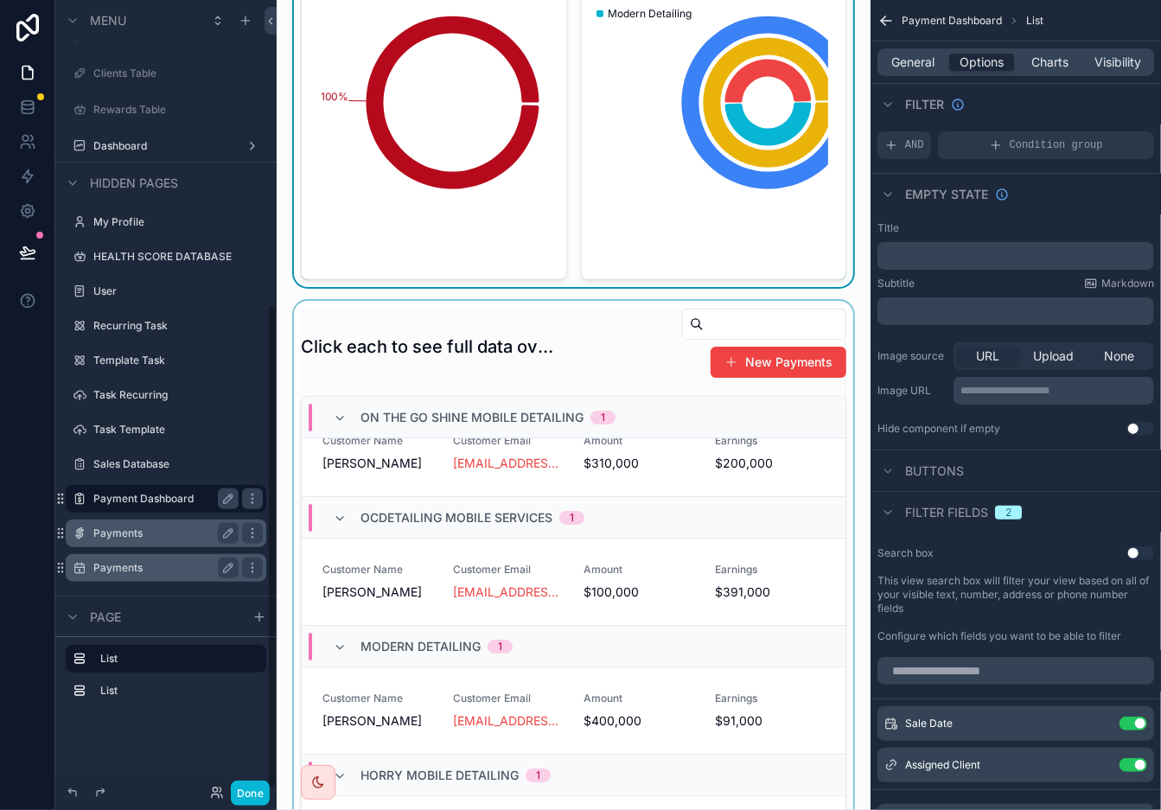
scroll to position [31, 0]
click at [604, 412] on div "scrollable content" at bounding box center [574, 656] width 566 height 710
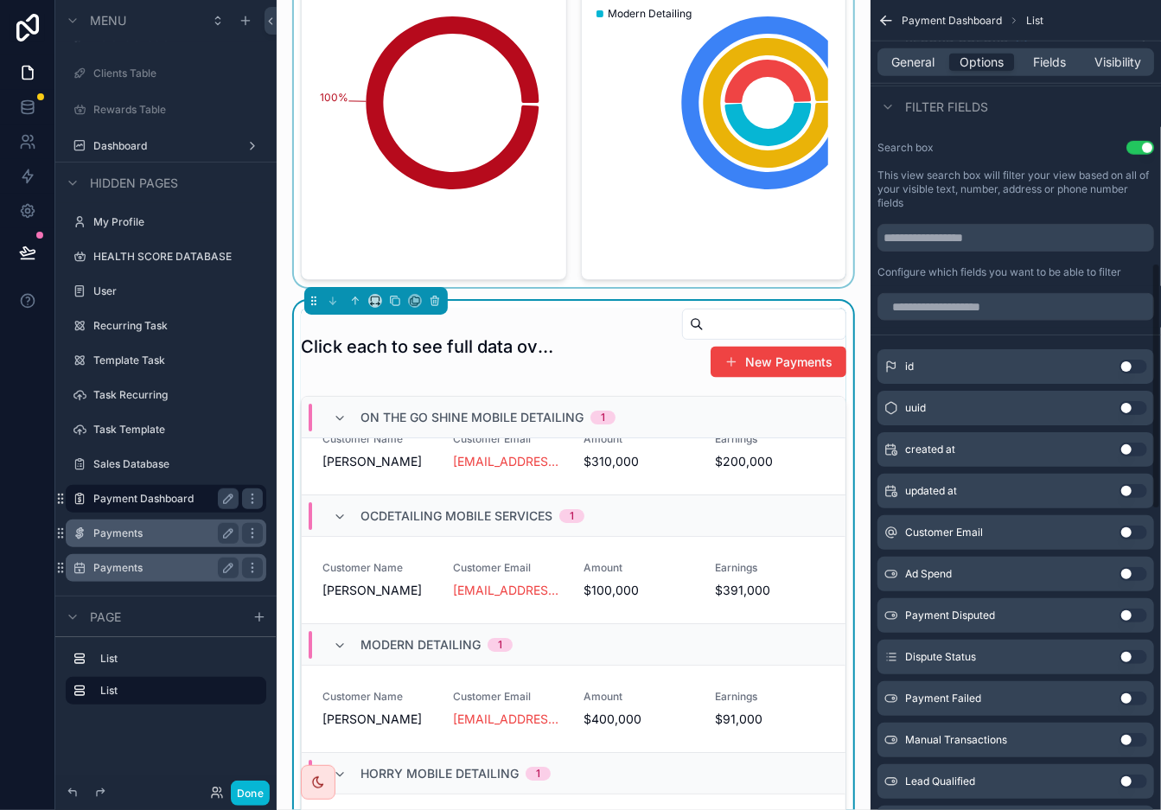
scroll to position [931, 0]
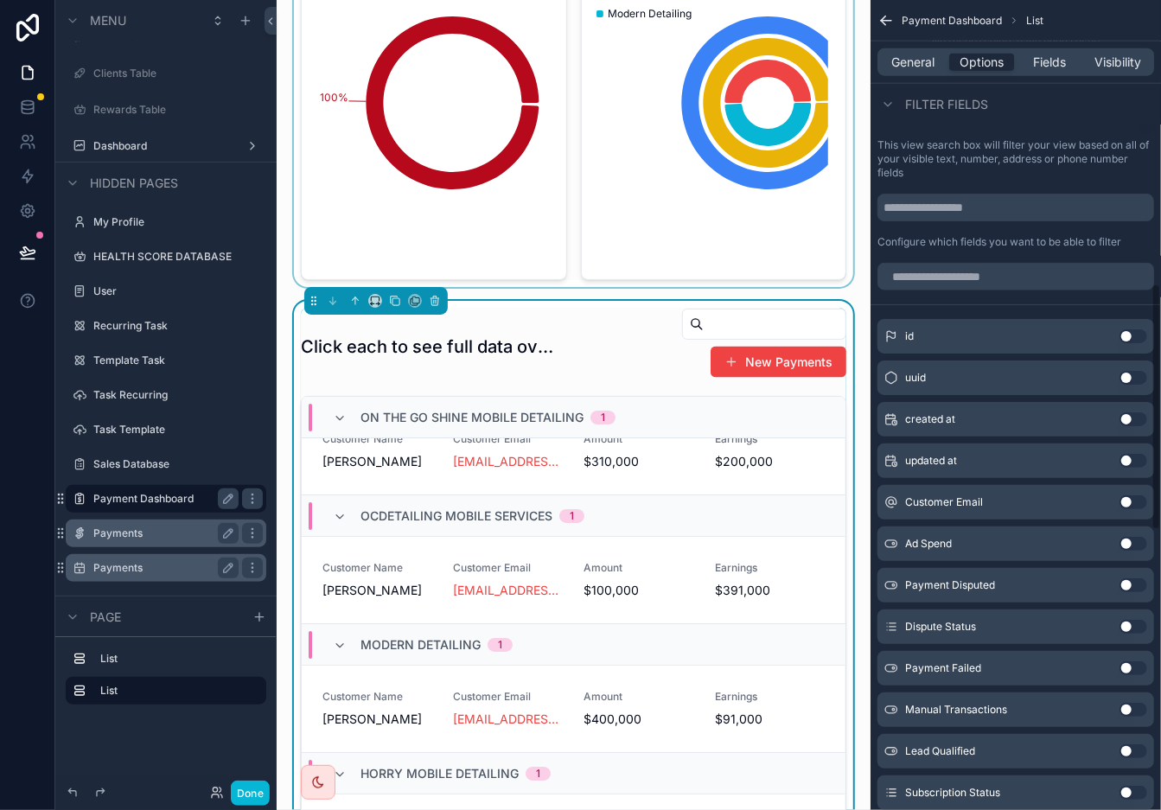
click at [960, 192] on div "Search box Use setting This view search box will filter your view based on all …" at bounding box center [1016, 180] width 291 height 152
click at [958, 203] on input "scrollable content" at bounding box center [1016, 208] width 277 height 28
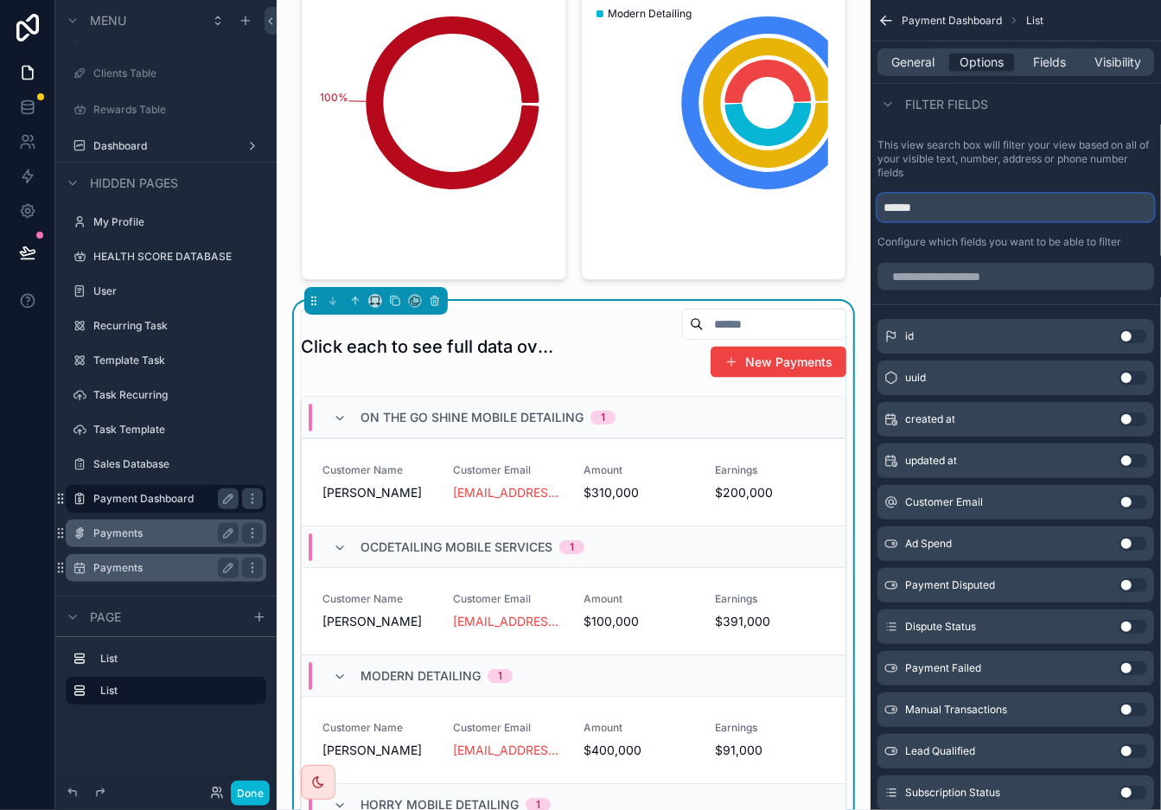
type input "******"
click at [1014, 264] on input "scrollable content" at bounding box center [1016, 277] width 277 height 28
click at [1004, 206] on input "******" at bounding box center [1016, 208] width 277 height 28
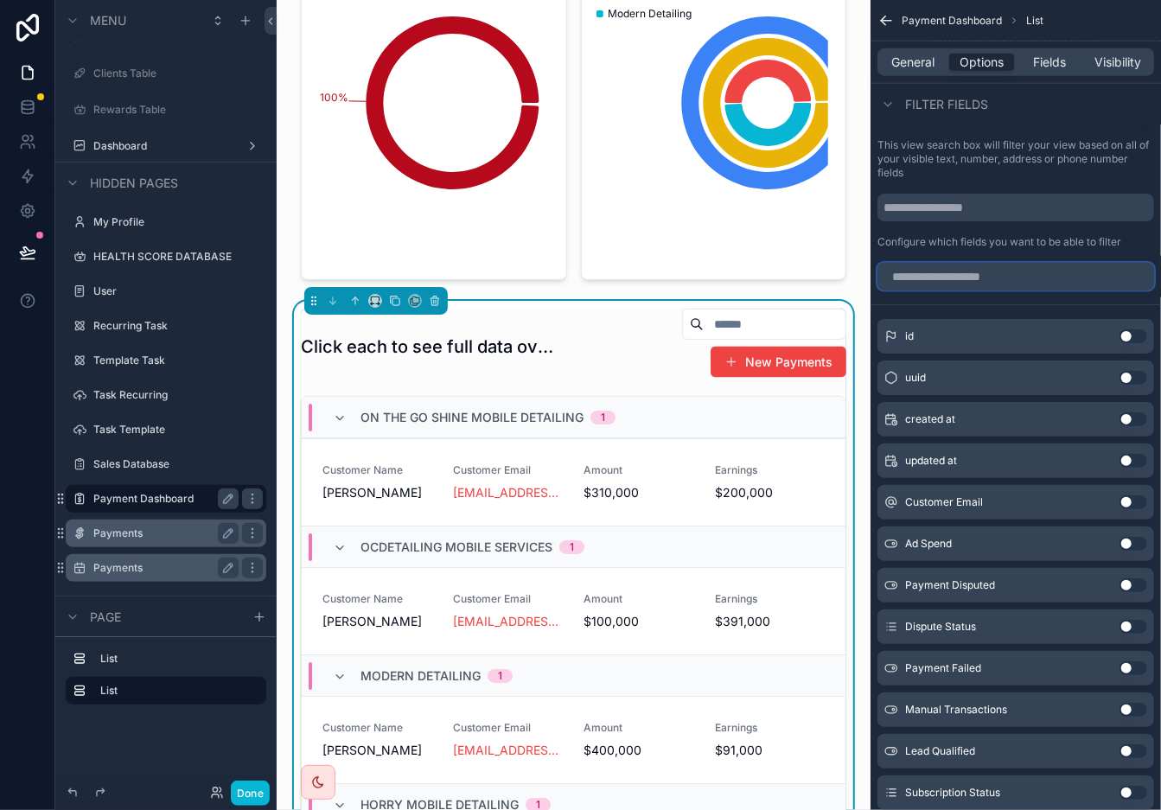
click at [1013, 281] on input "scrollable content" at bounding box center [1016, 277] width 277 height 28
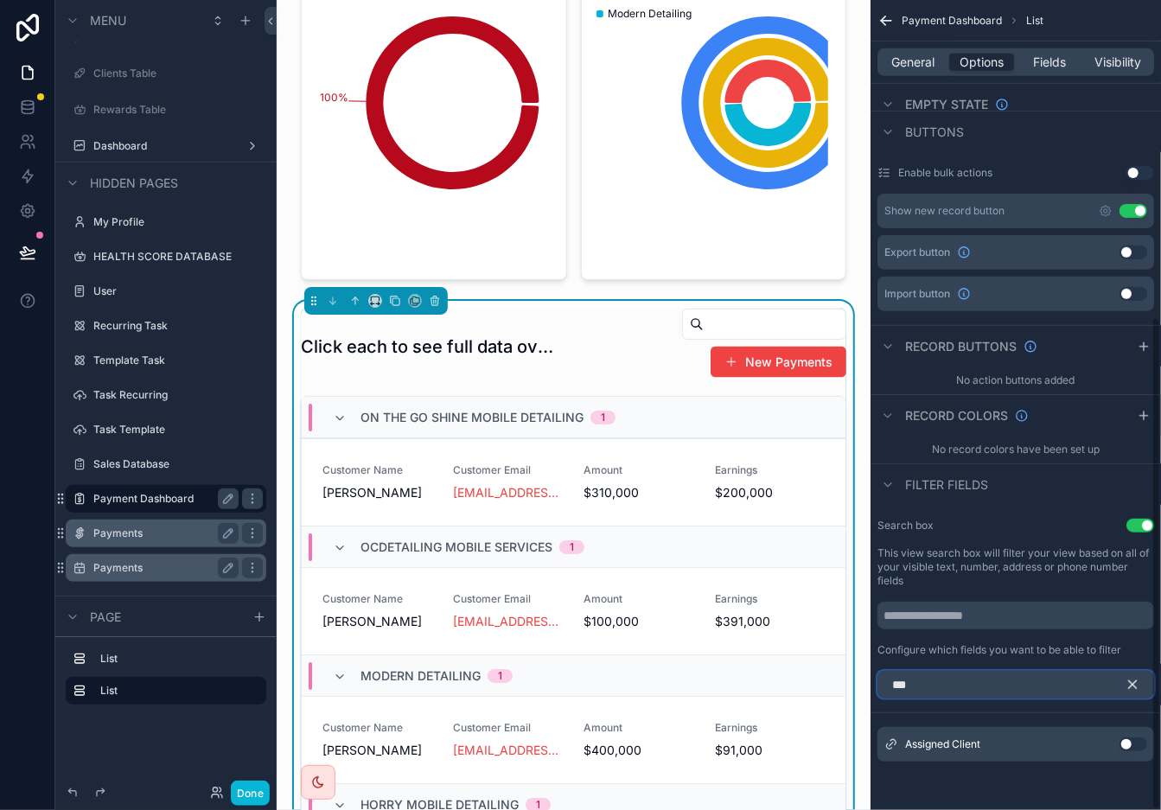
scroll to position [522, 0]
type input "******"
click at [1045, 729] on button "Use setting" at bounding box center [1134, 746] width 28 height 14
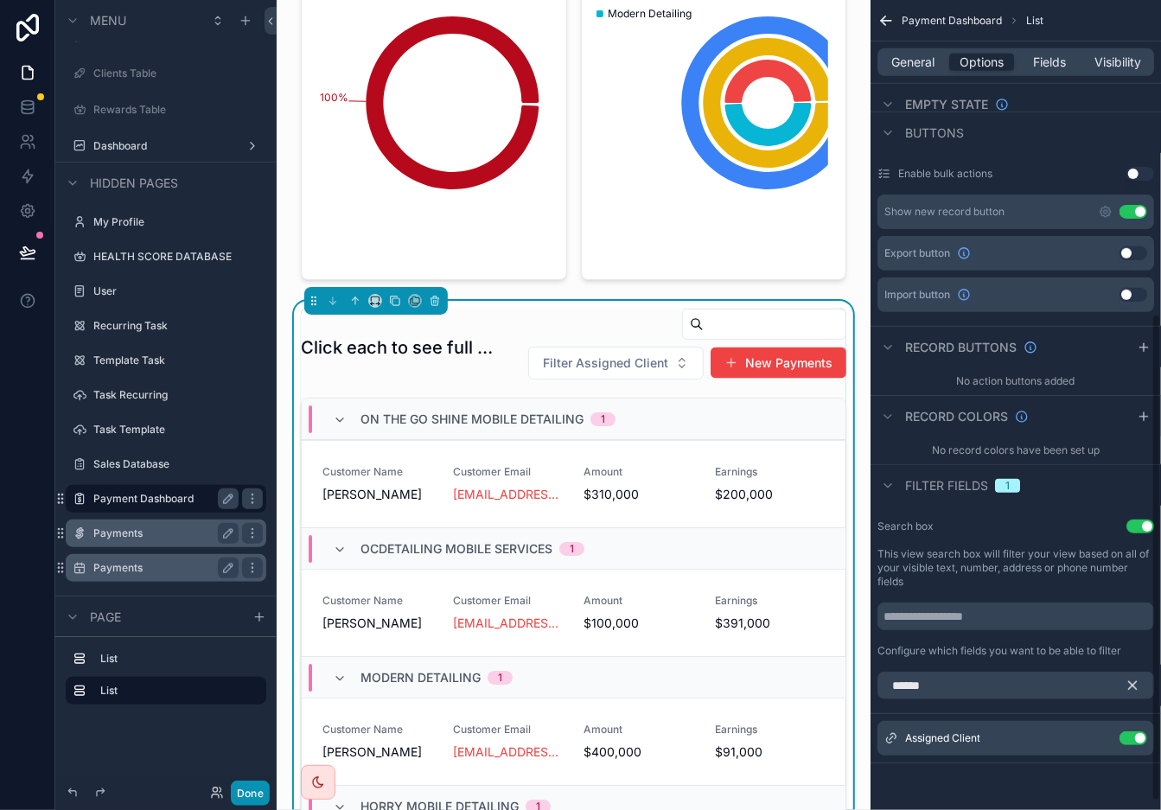
click at [259, 729] on button "Done" at bounding box center [250, 793] width 39 height 25
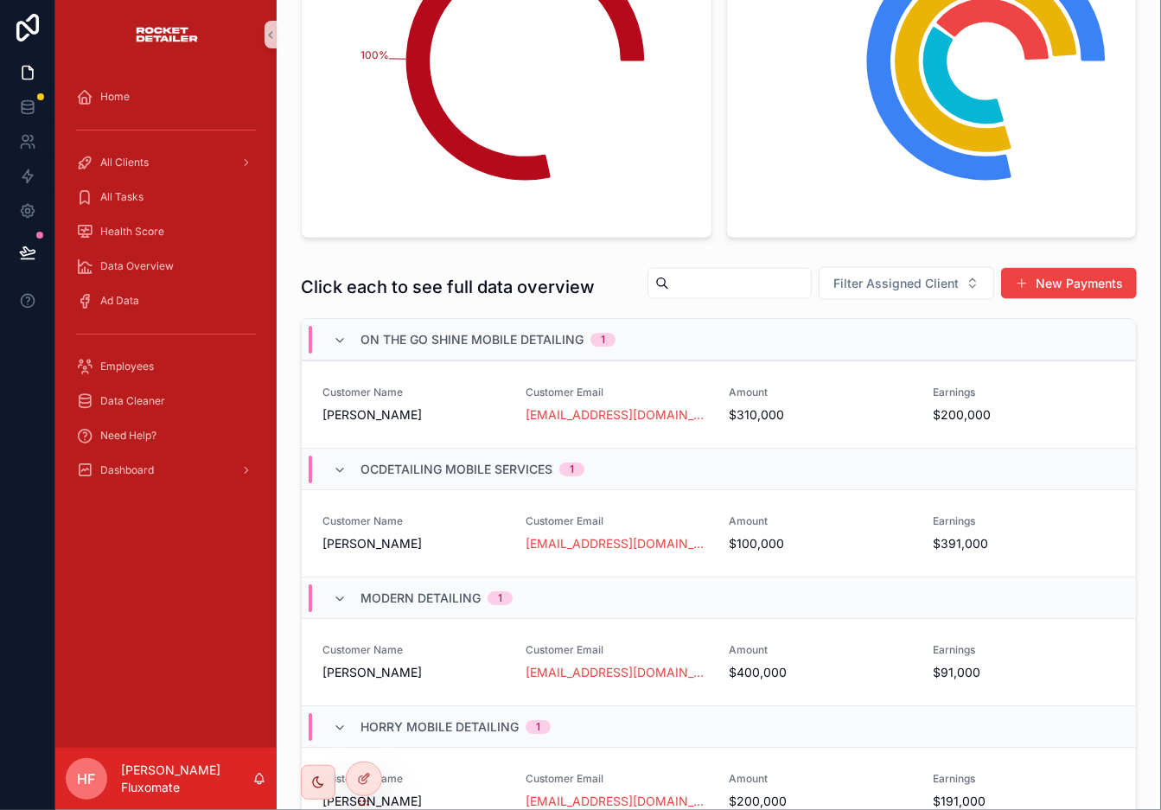
click at [733, 292] on input "scrollable content" at bounding box center [740, 284] width 142 height 24
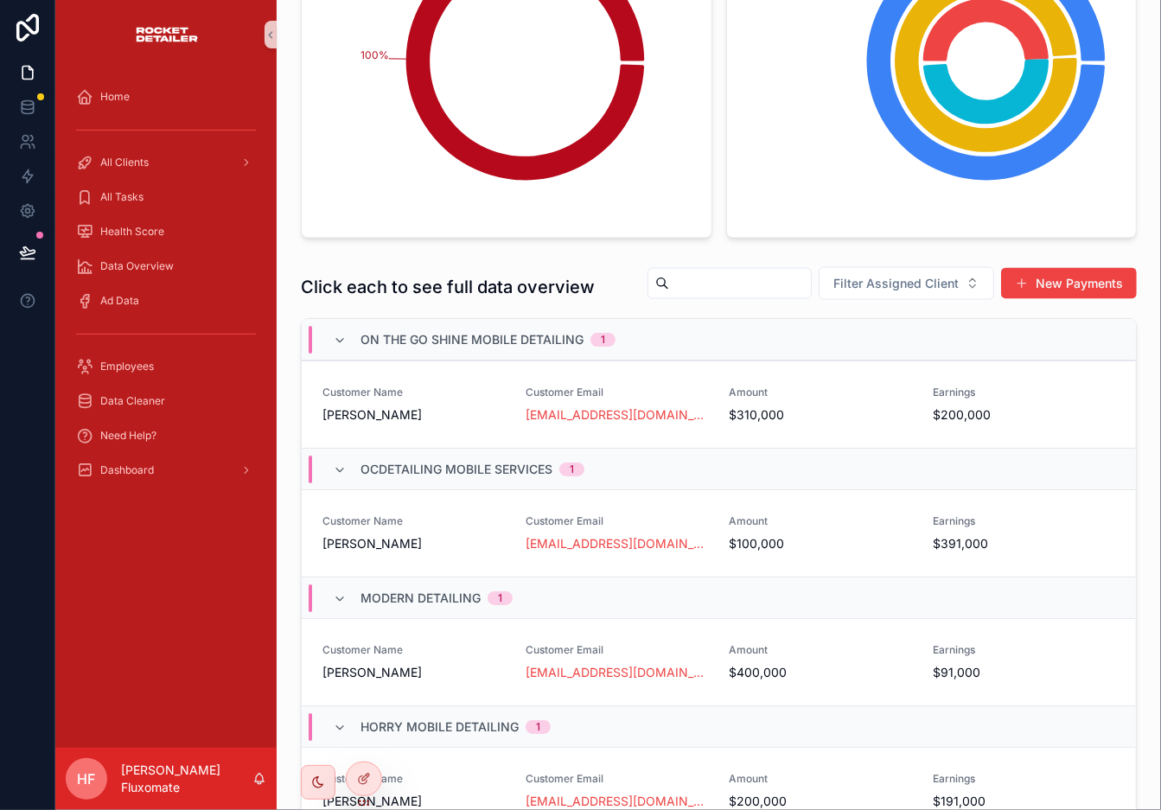
click at [561, 267] on div "Click each to see full data overview Filter Assigned Client New Payments" at bounding box center [719, 287] width 836 height 42
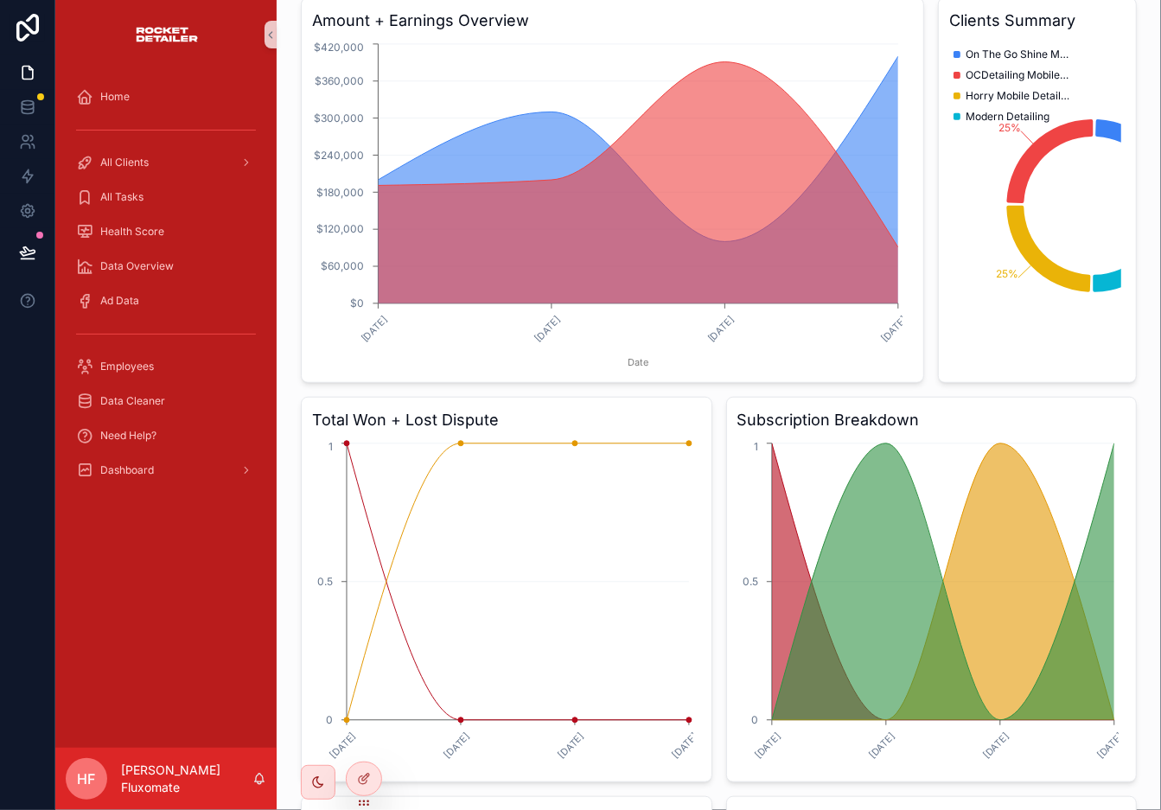
scroll to position [0, 0]
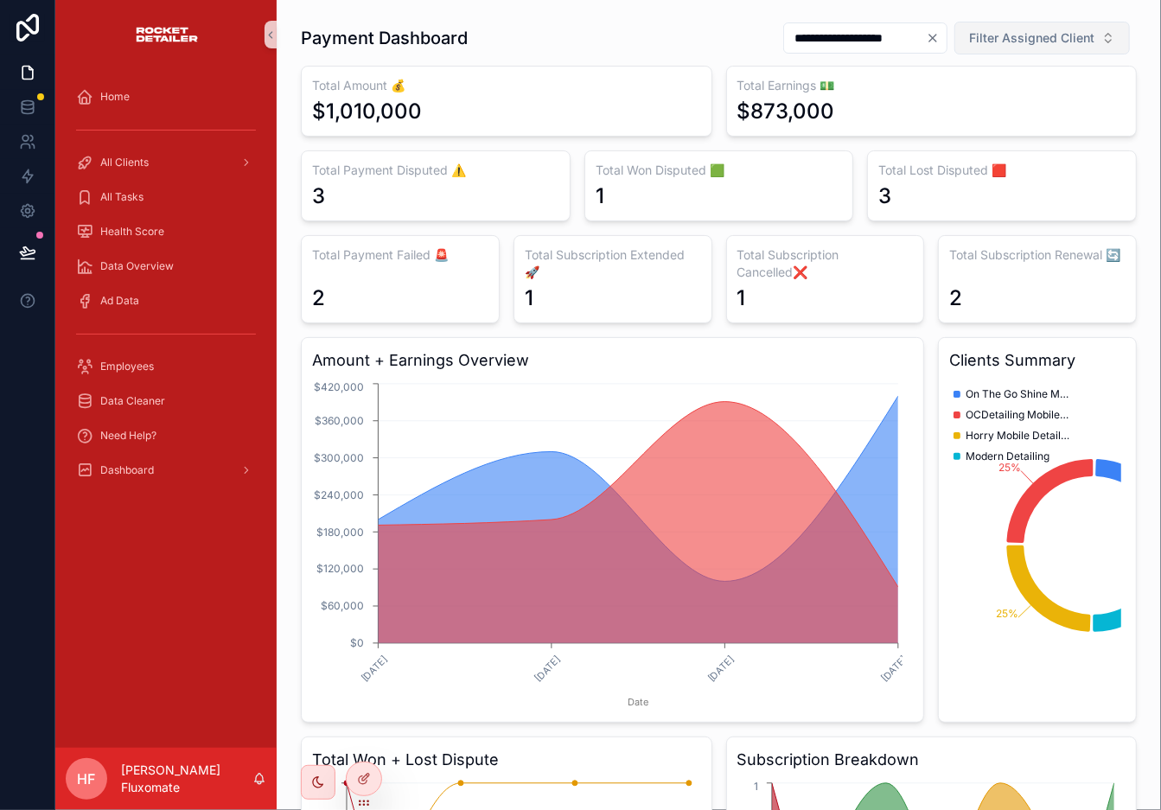
click at [1025, 48] on button "Filter Assigned Client" at bounding box center [1043, 38] width 176 height 33
click at [704, 42] on div "**********" at bounding box center [719, 38] width 836 height 35
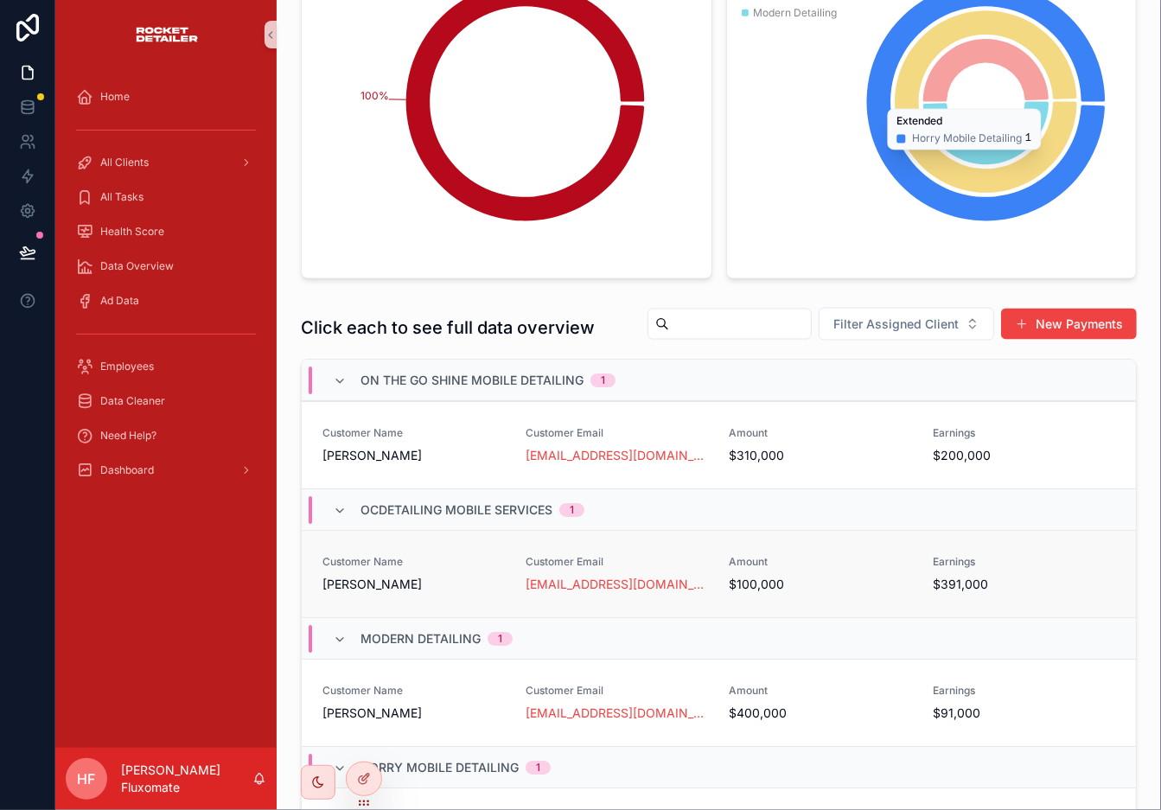
scroll to position [1314, 0]
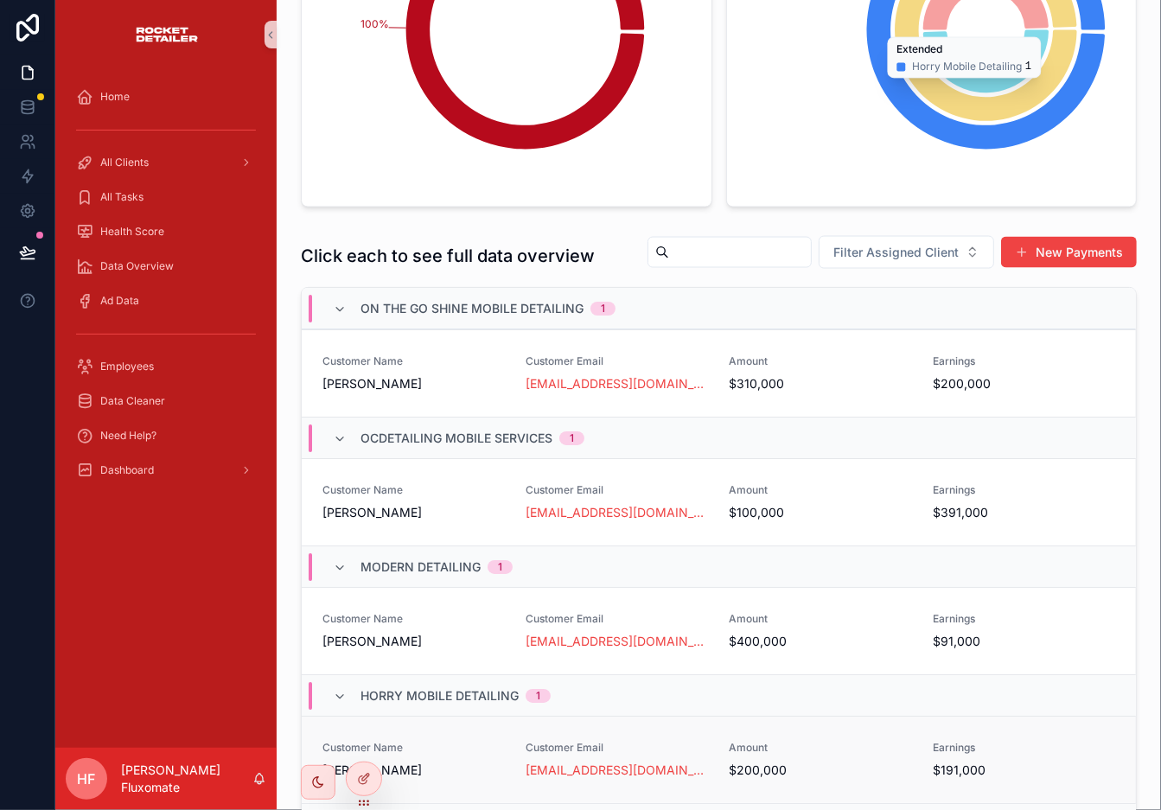
drag, startPoint x: 355, startPoint y: 785, endPoint x: 396, endPoint y: 725, distance: 72.9
click at [355, 729] on div at bounding box center [364, 779] width 35 height 33
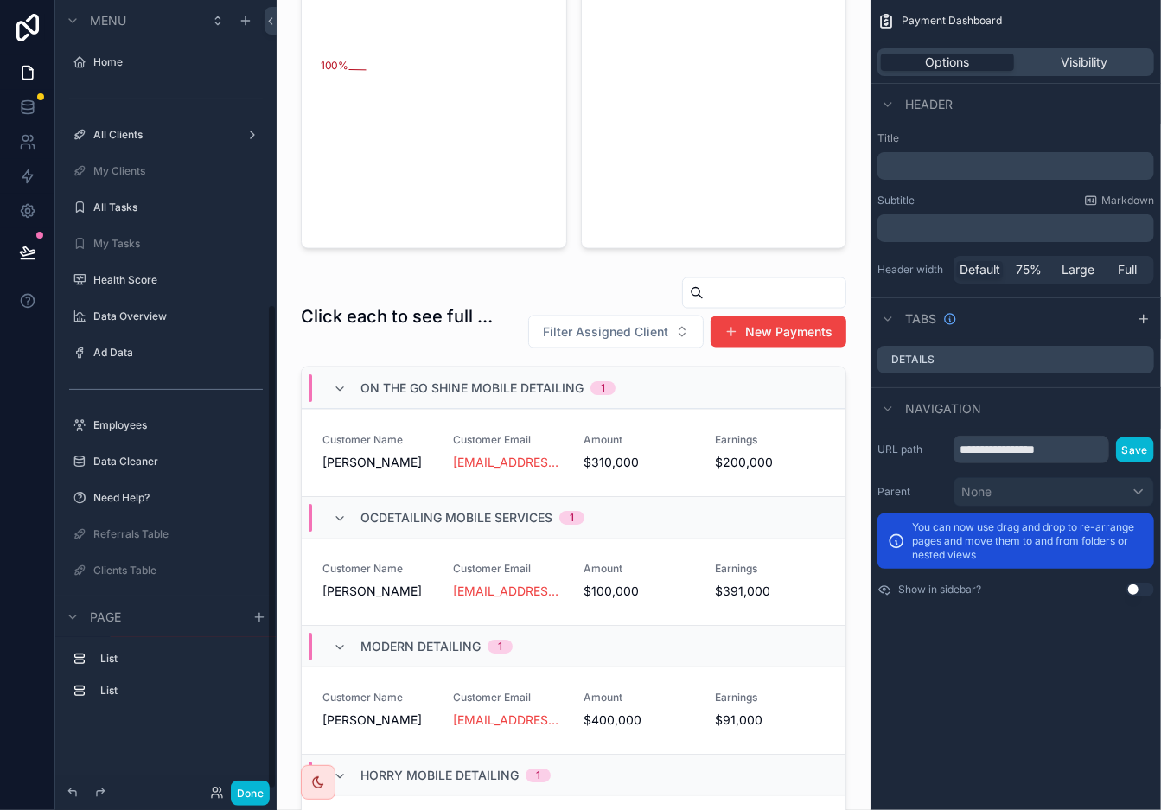
scroll to position [497, 0]
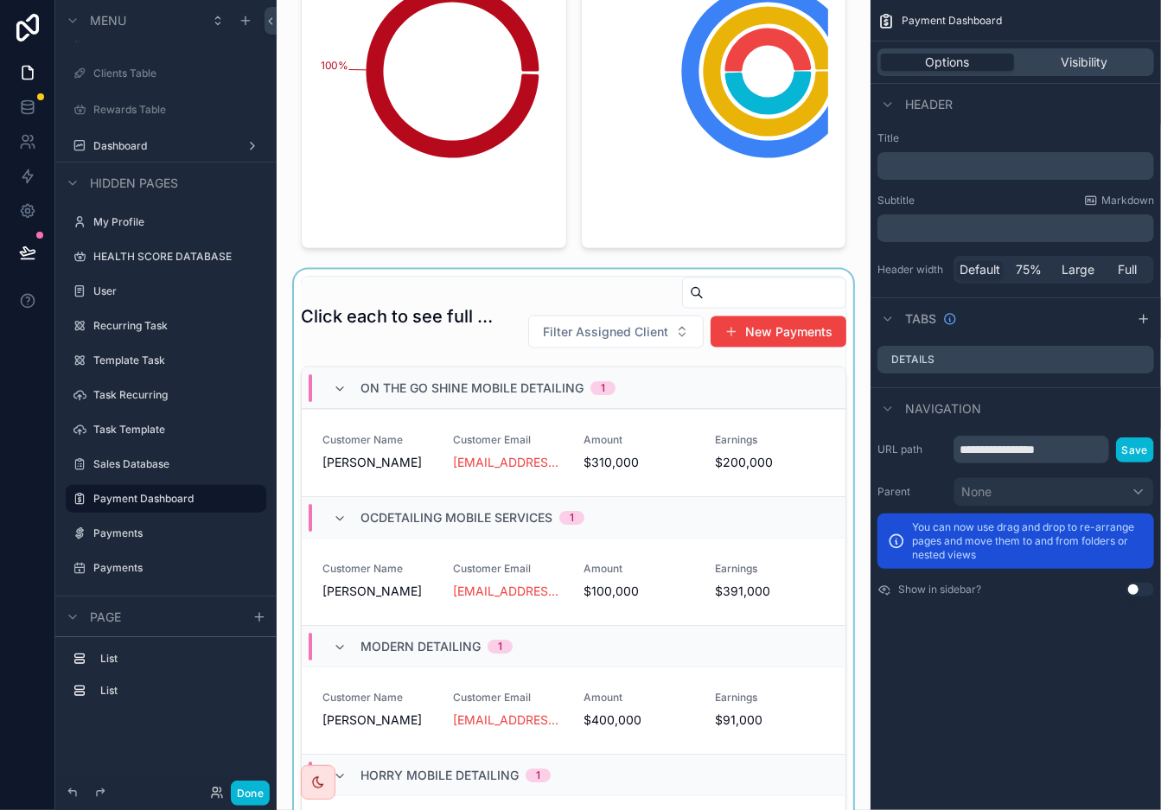
click at [519, 391] on div "scrollable content" at bounding box center [574, 626] width 566 height 712
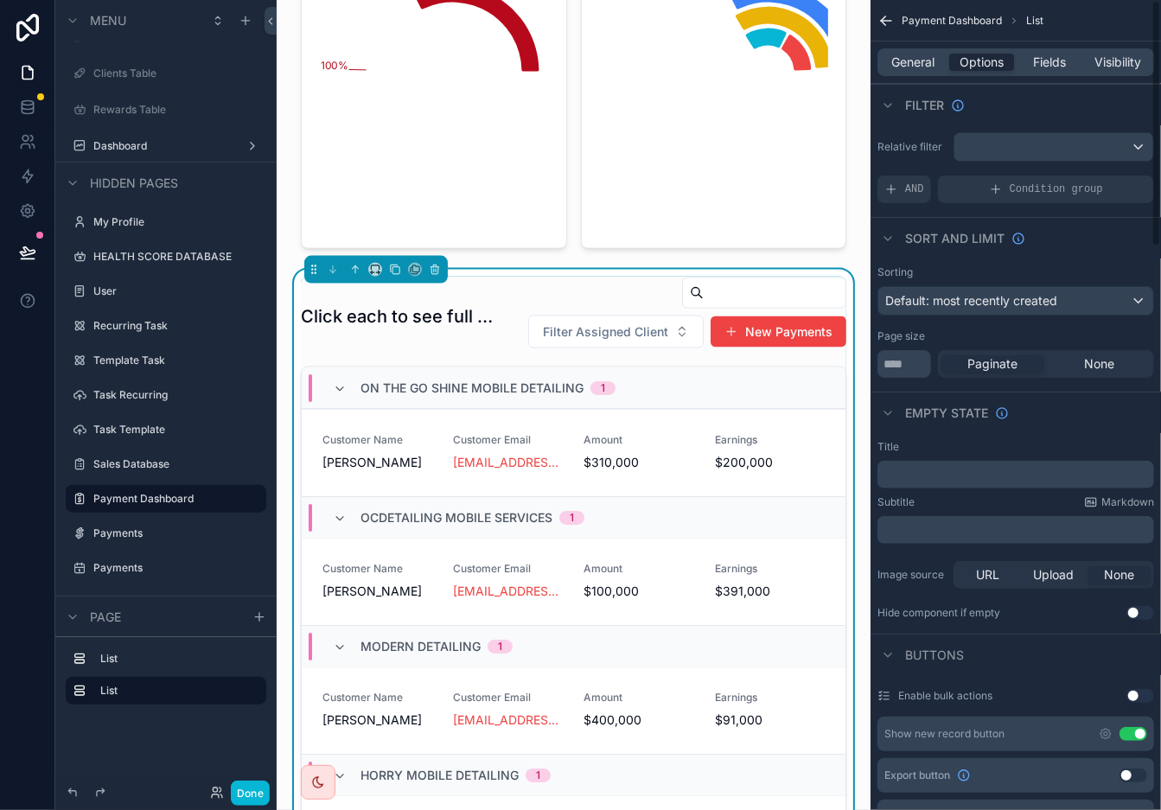
click at [1045, 71] on div "General Options Fields Visibility" at bounding box center [1016, 62] width 277 height 28
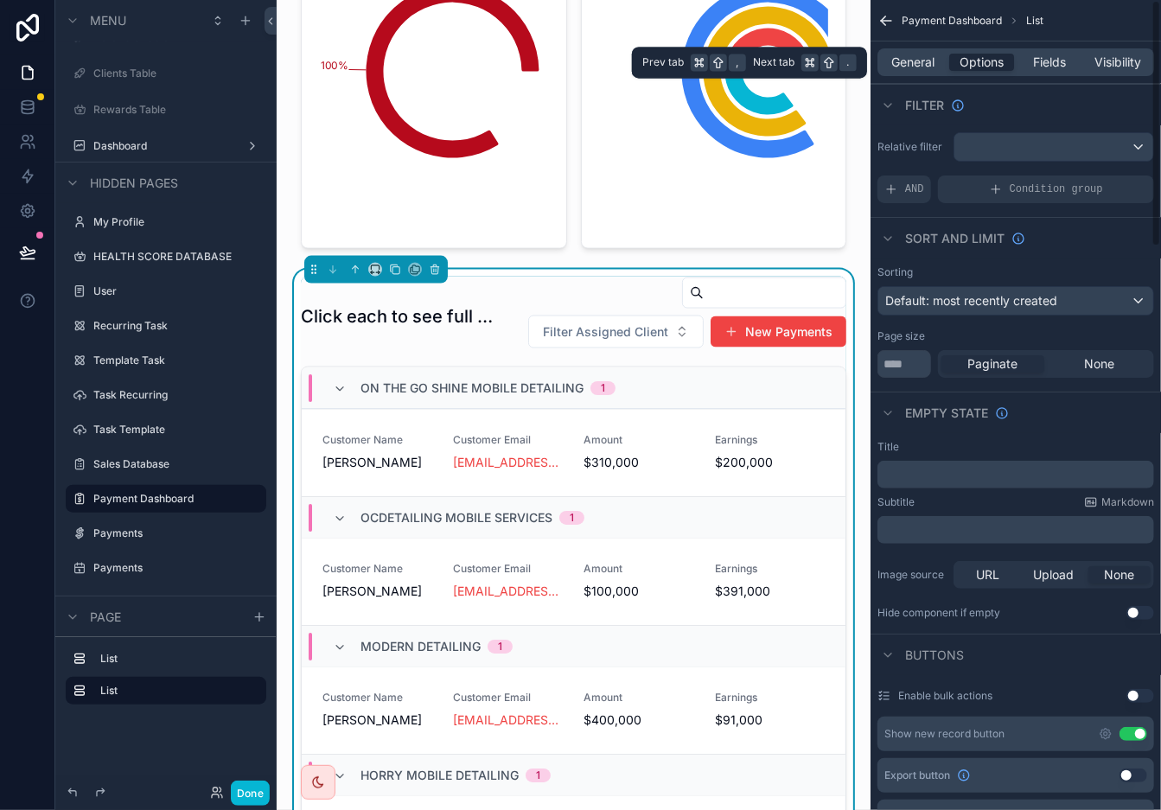
click at [1045, 52] on div "General Options Fields Visibility" at bounding box center [1016, 62] width 277 height 28
click at [1045, 58] on span "Fields" at bounding box center [1050, 62] width 33 height 17
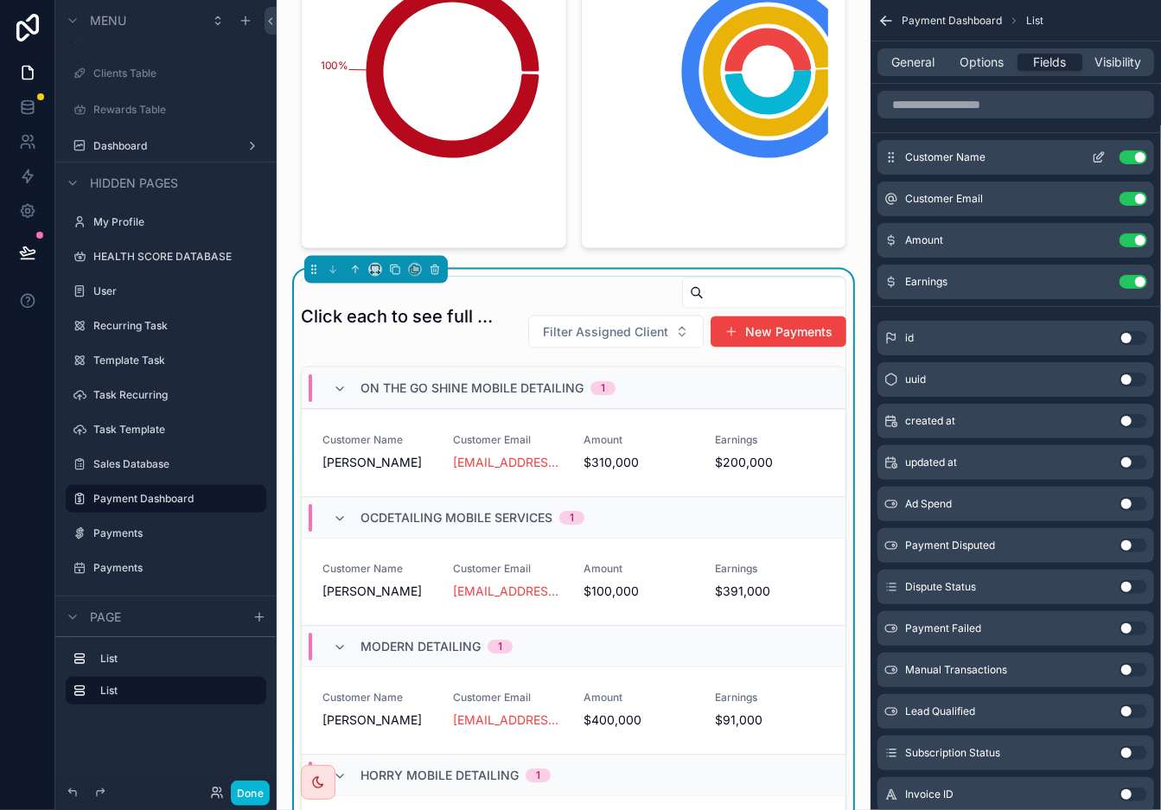
click at [1045, 158] on icon "scrollable content" at bounding box center [1100, 155] width 7 height 7
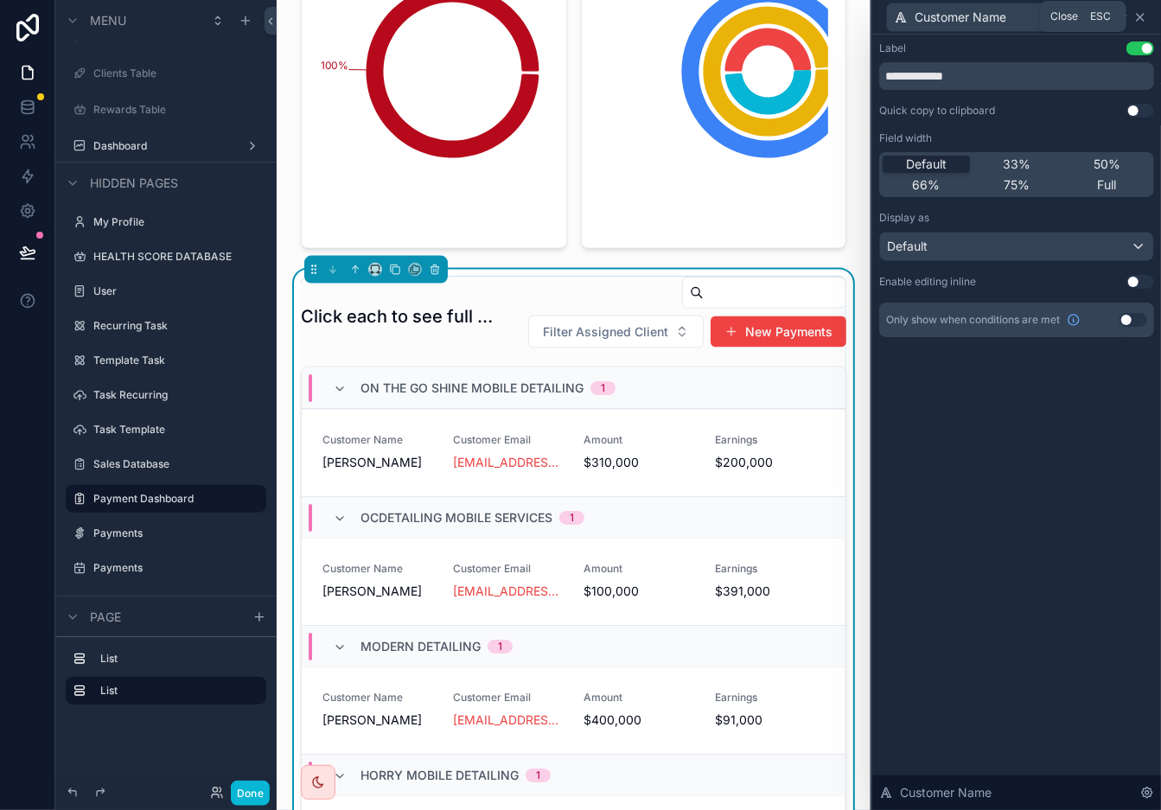
click at [1045, 16] on icon at bounding box center [1141, 17] width 14 height 14
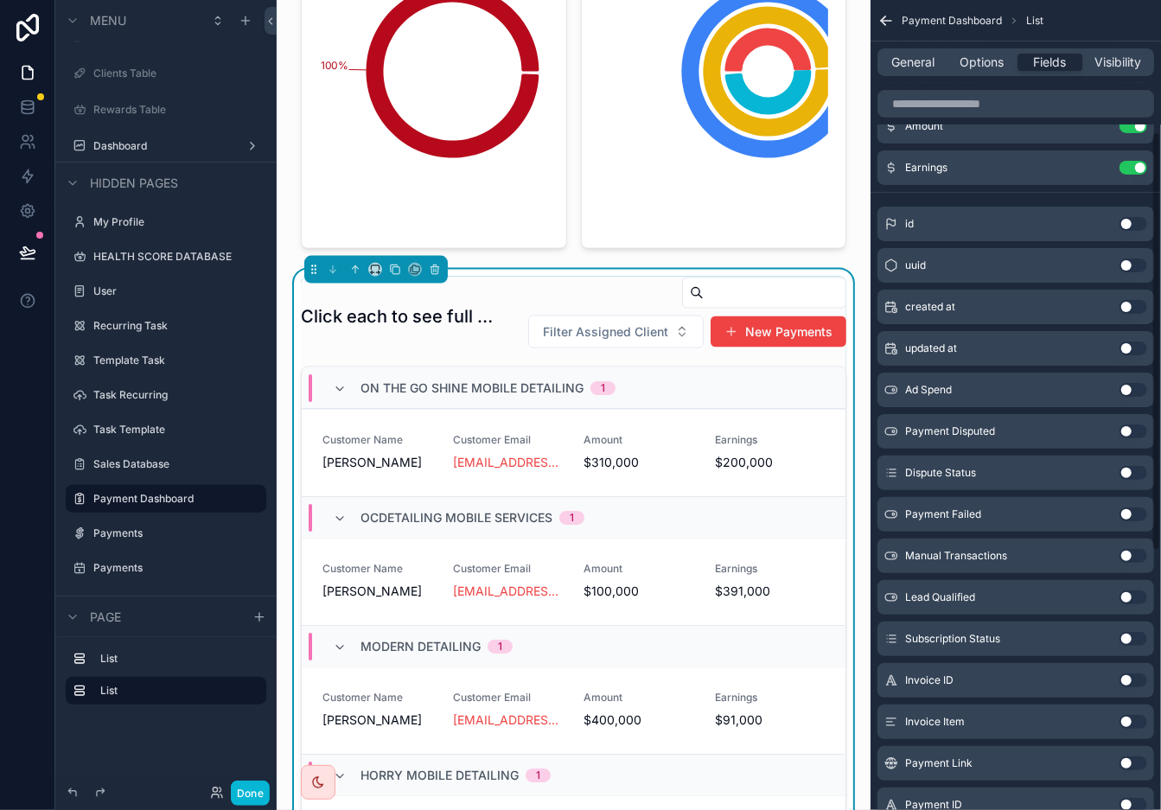
scroll to position [604, 0]
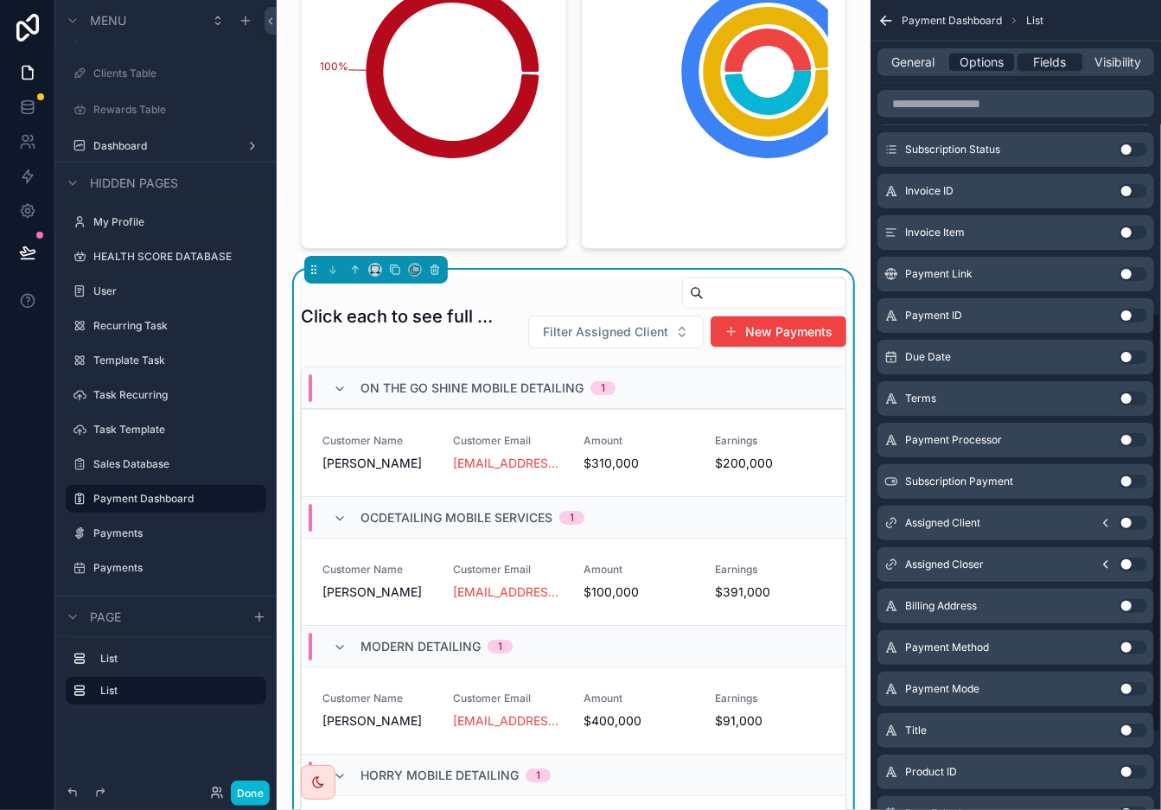
click at [975, 67] on span "Options" at bounding box center [982, 62] width 44 height 17
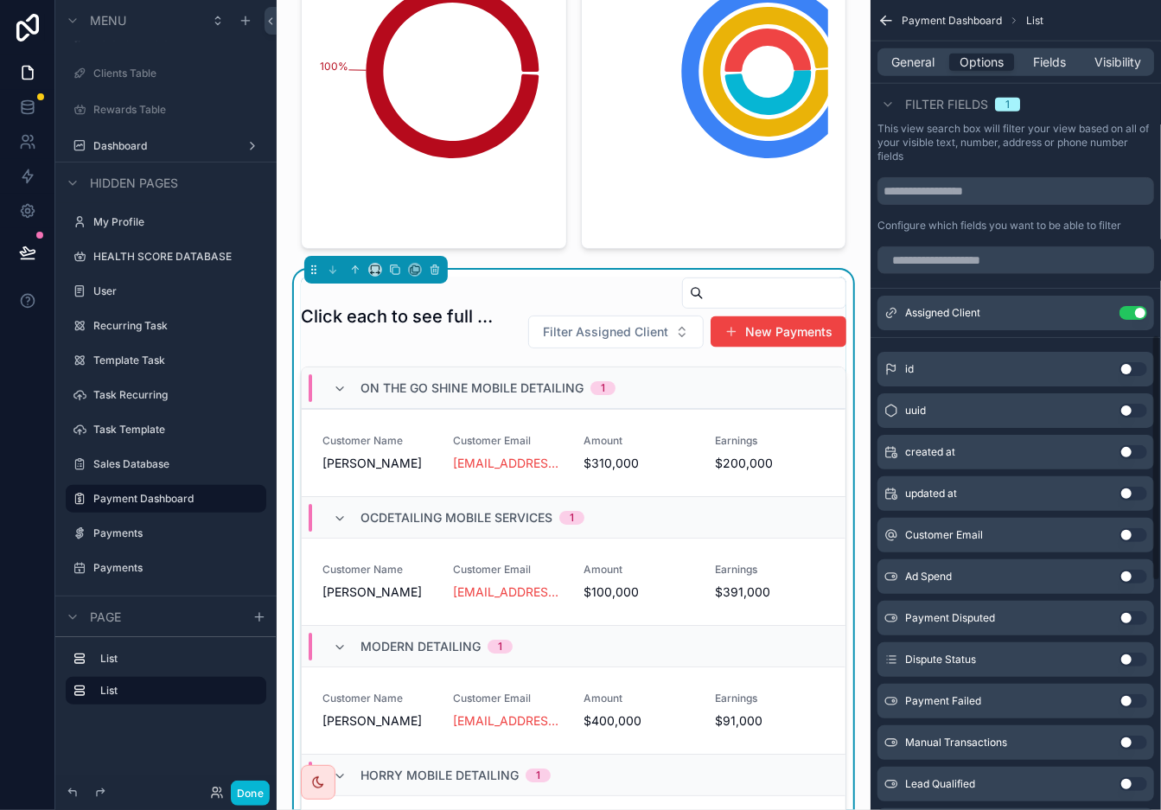
scroll to position [941, 0]
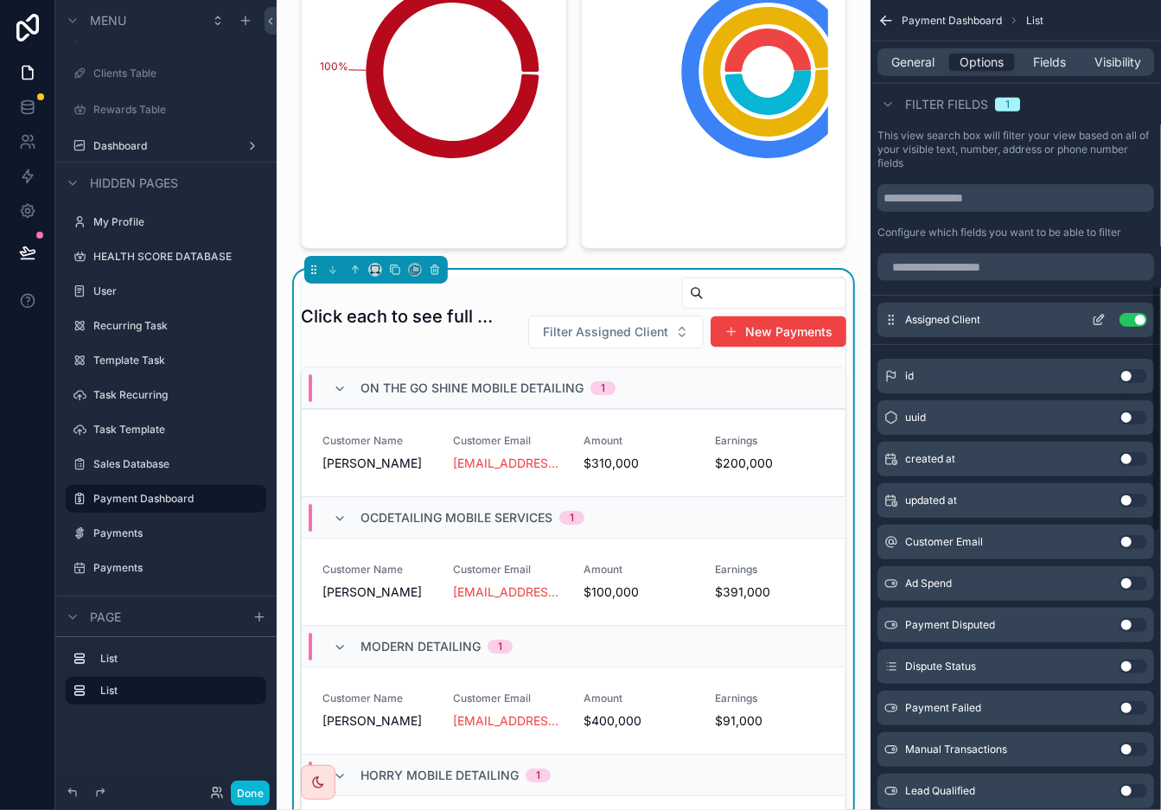
click at [1045, 315] on icon "scrollable content" at bounding box center [1099, 320] width 14 height 14
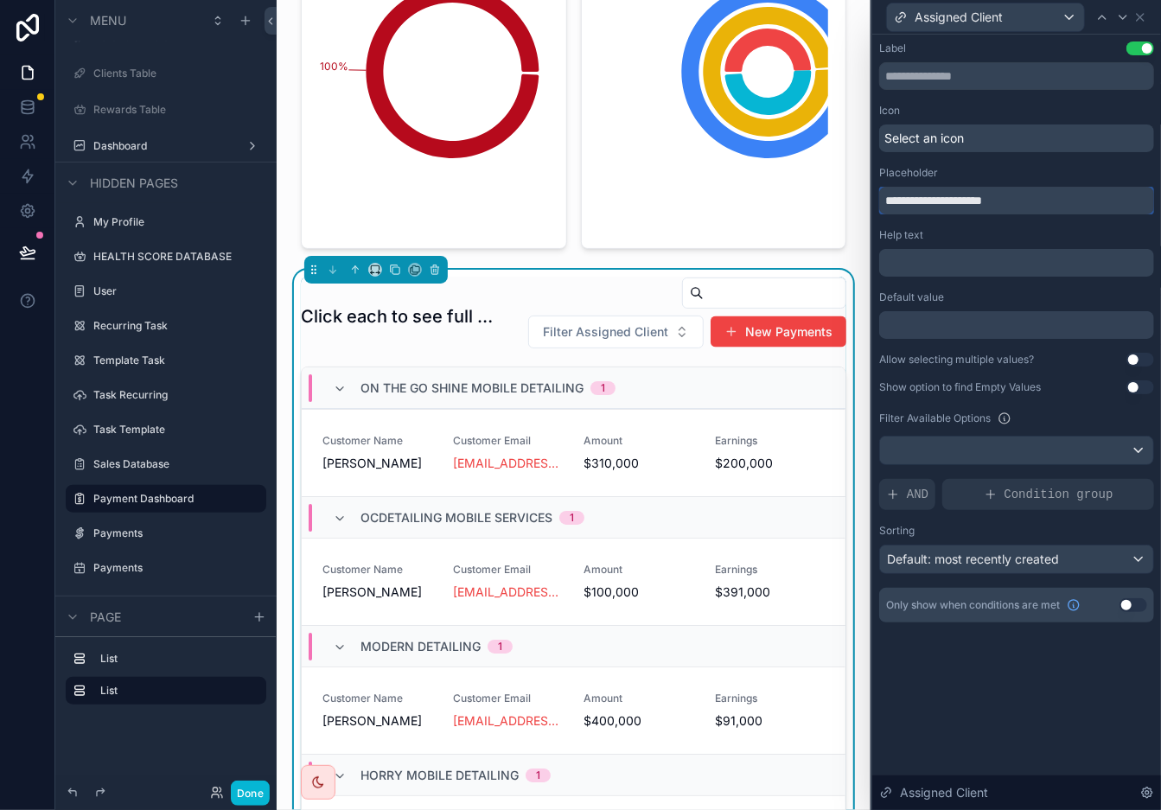
drag, startPoint x: 974, startPoint y: 196, endPoint x: 855, endPoint y: 205, distance: 118.8
click at [855, 205] on div "**********" at bounding box center [580, 405] width 1161 height 810
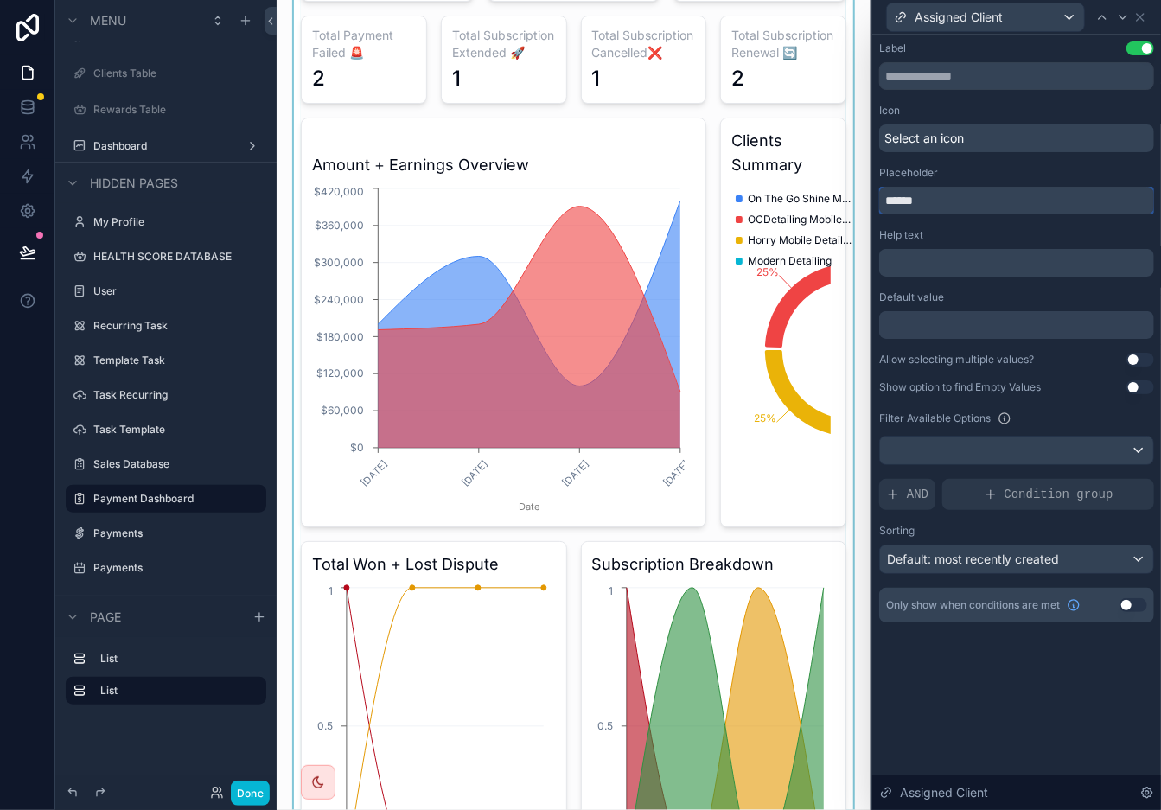
type input "******"
click at [750, 291] on div "scrollable content" at bounding box center [574, 555] width 566 height 1557
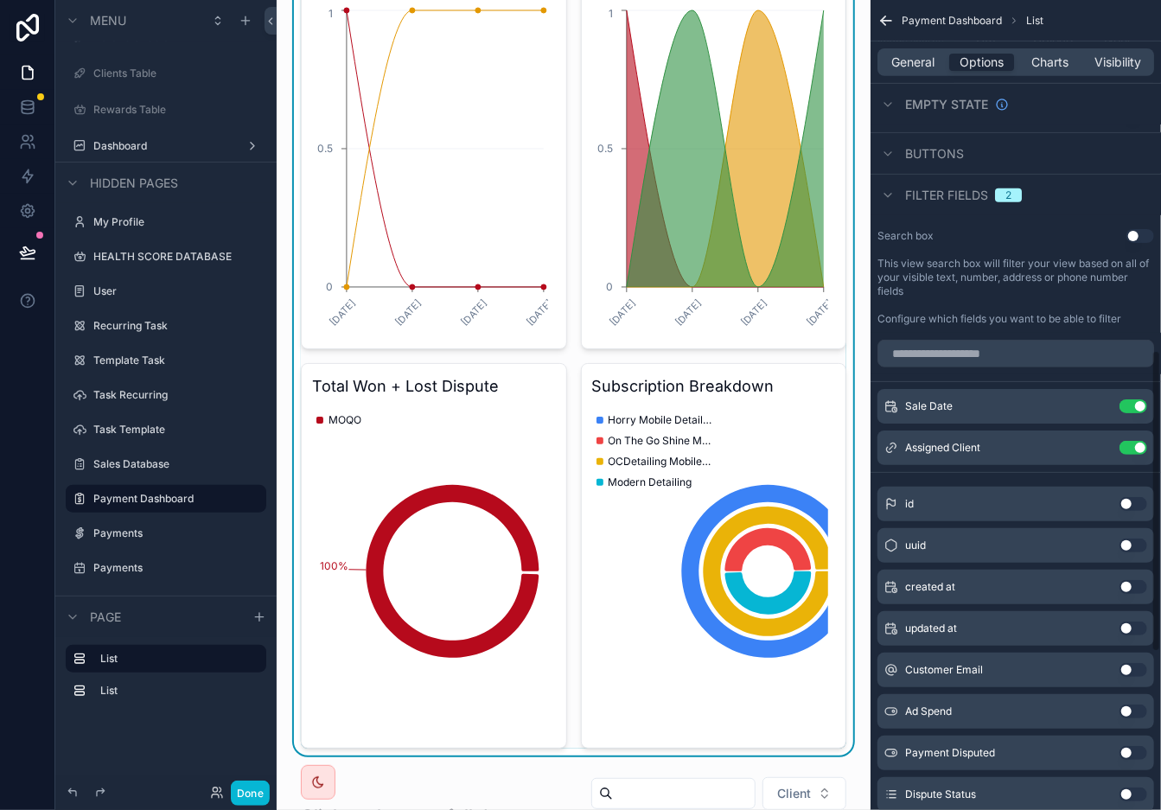
scroll to position [245, 0]
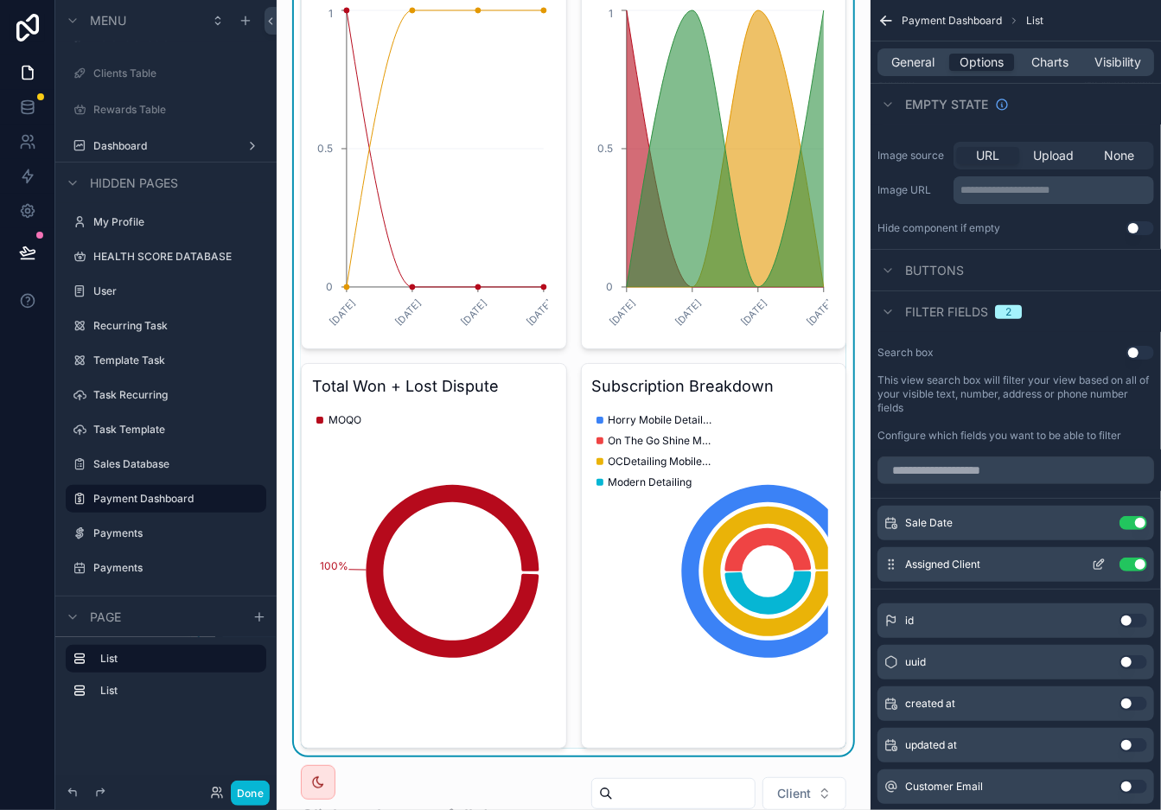
click at [1045, 563] on icon "scrollable content" at bounding box center [1099, 565] width 14 height 14
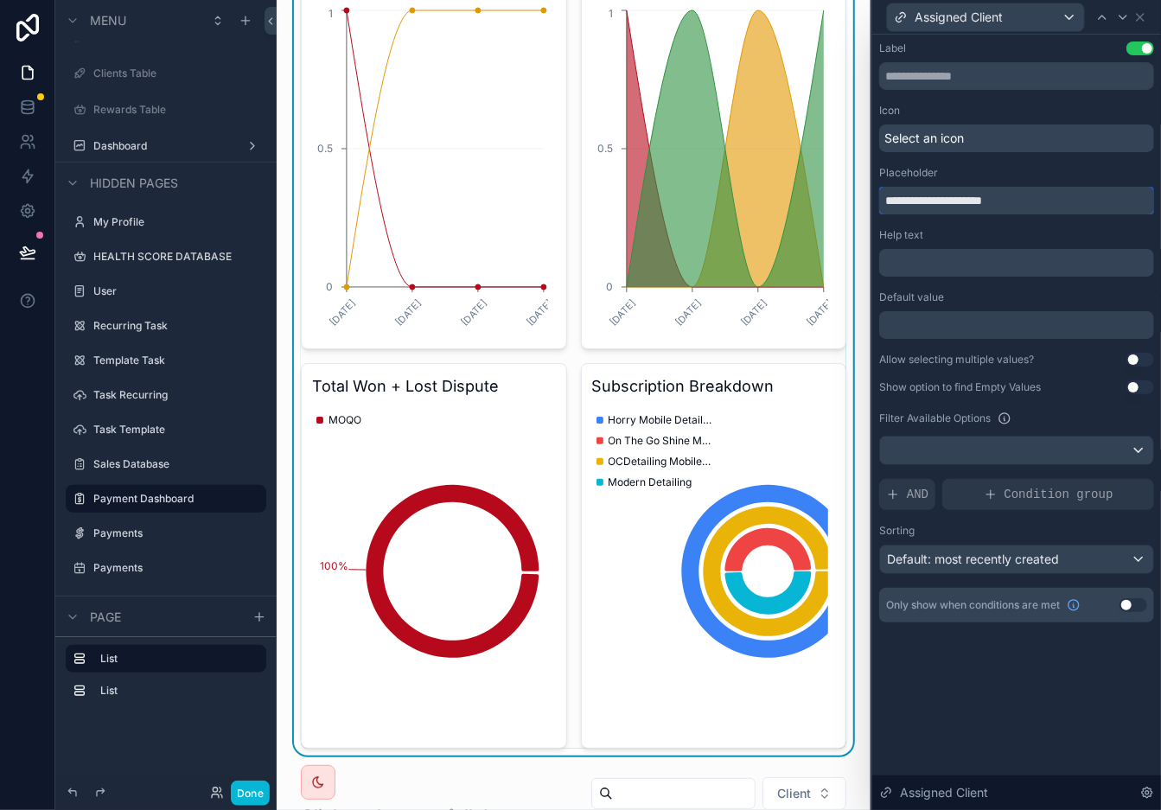
click at [973, 203] on input "**********" at bounding box center [1016, 201] width 275 height 28
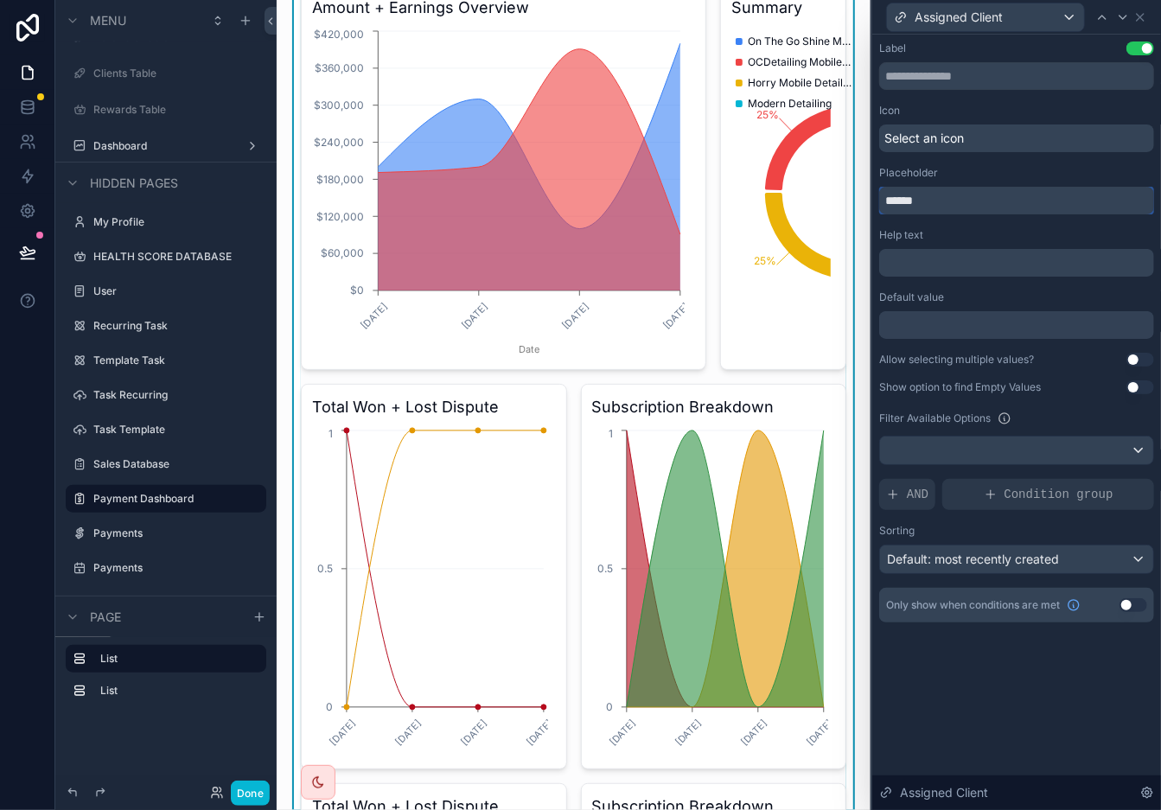
scroll to position [0, 0]
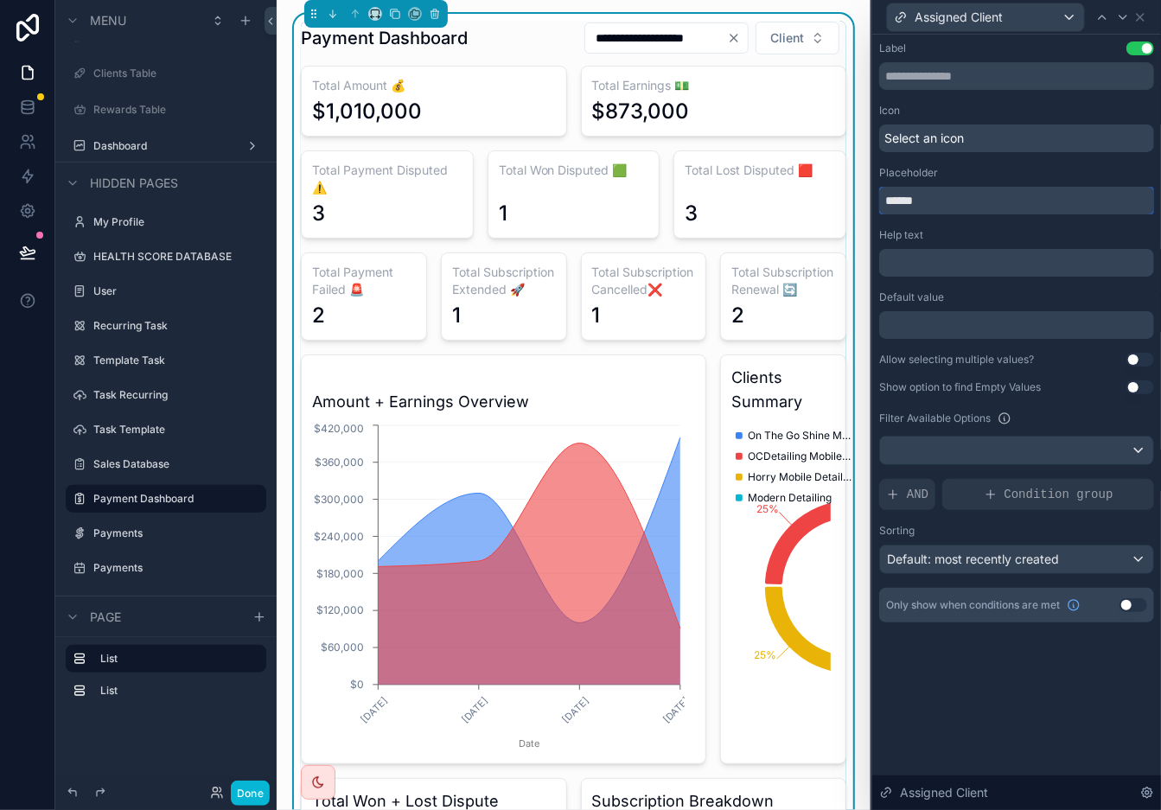
type input "******"
click at [1005, 139] on div "Select an icon" at bounding box center [1016, 139] width 275 height 28
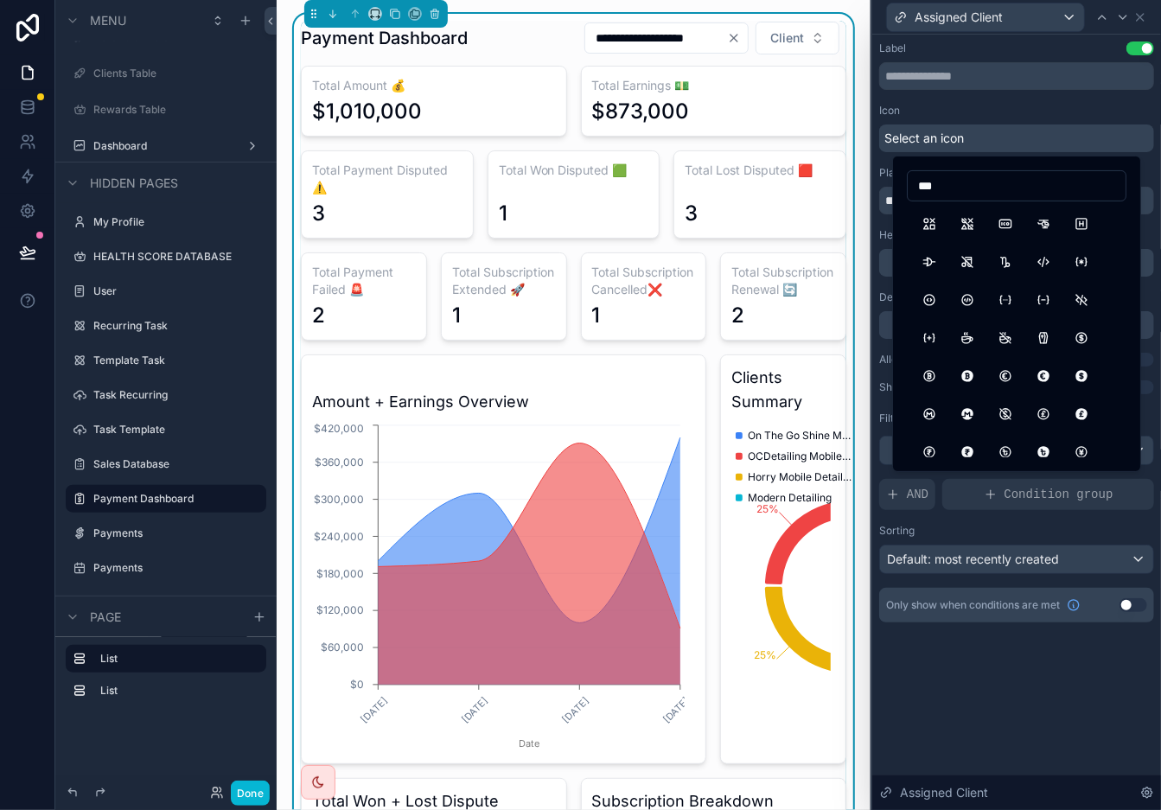
type input "****"
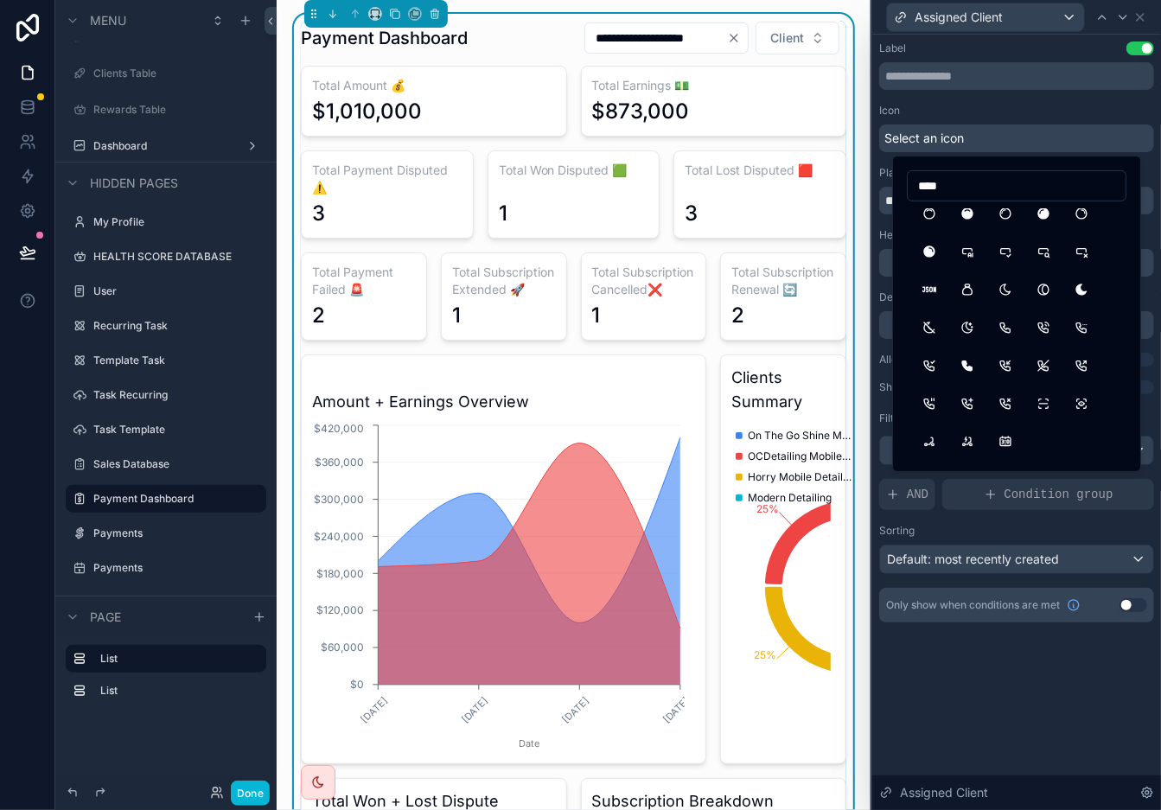
click at [985, 196] on input "****" at bounding box center [1017, 186] width 218 height 24
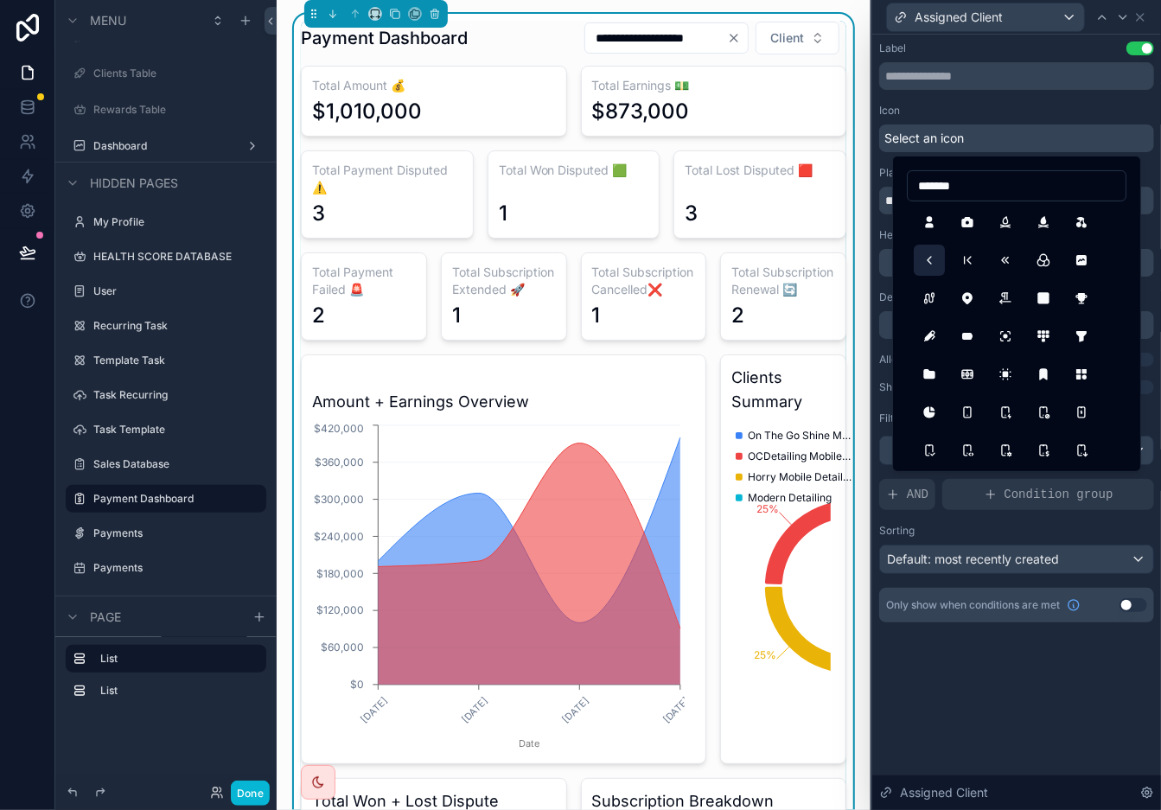
scroll to position [1257, 0]
type input "*******"
click at [926, 229] on button "UserFilled" at bounding box center [929, 223] width 31 height 31
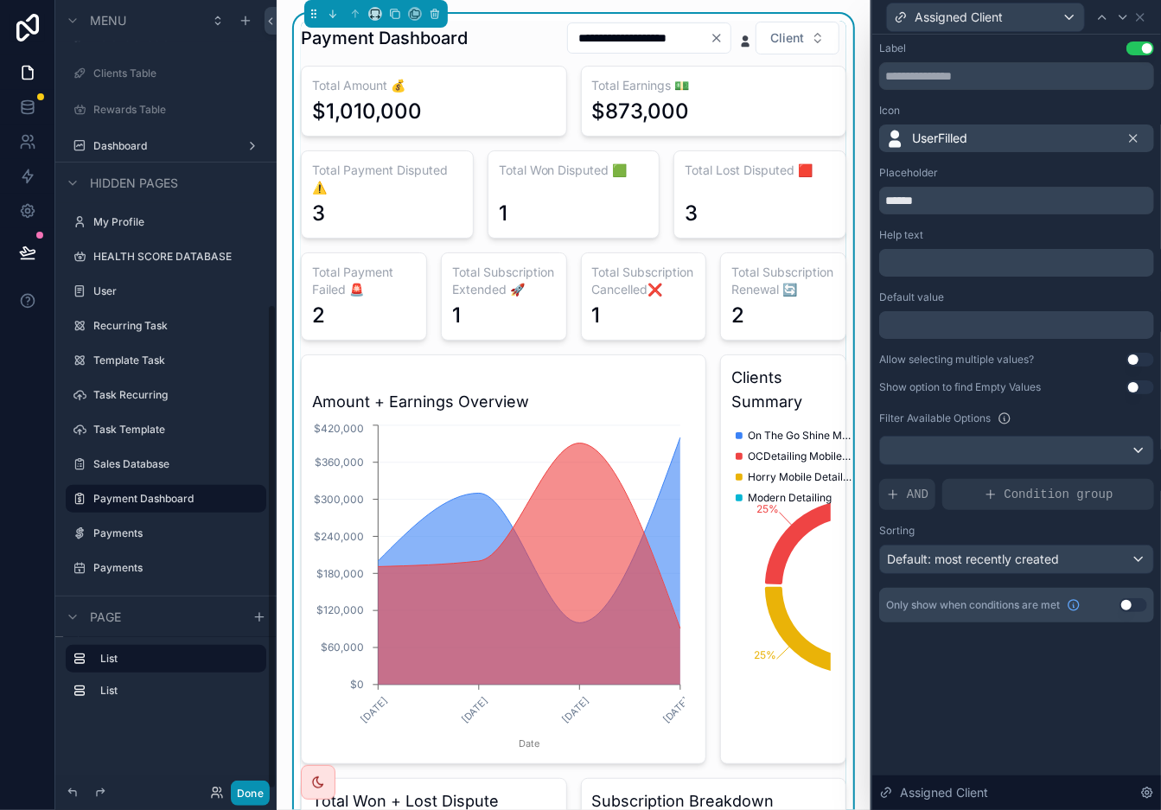
click at [254, 729] on button "Done" at bounding box center [250, 793] width 39 height 25
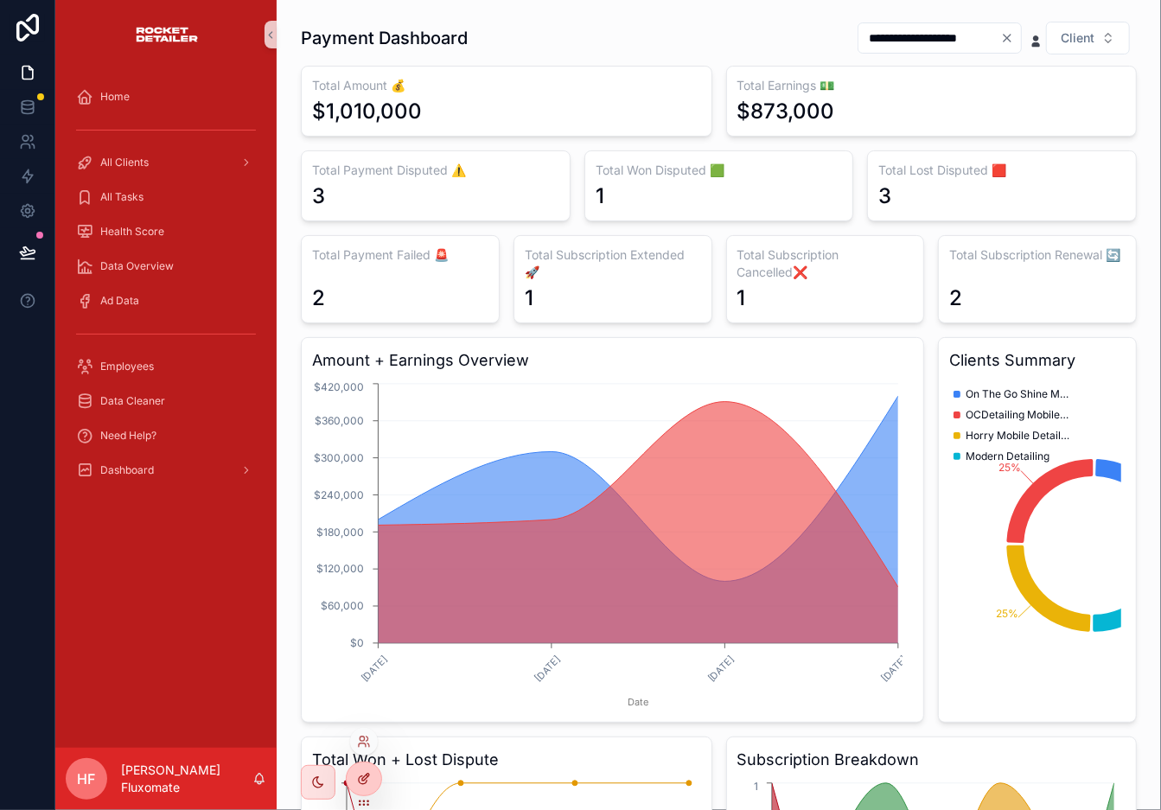
click at [357, 729] on icon at bounding box center [364, 779] width 14 height 14
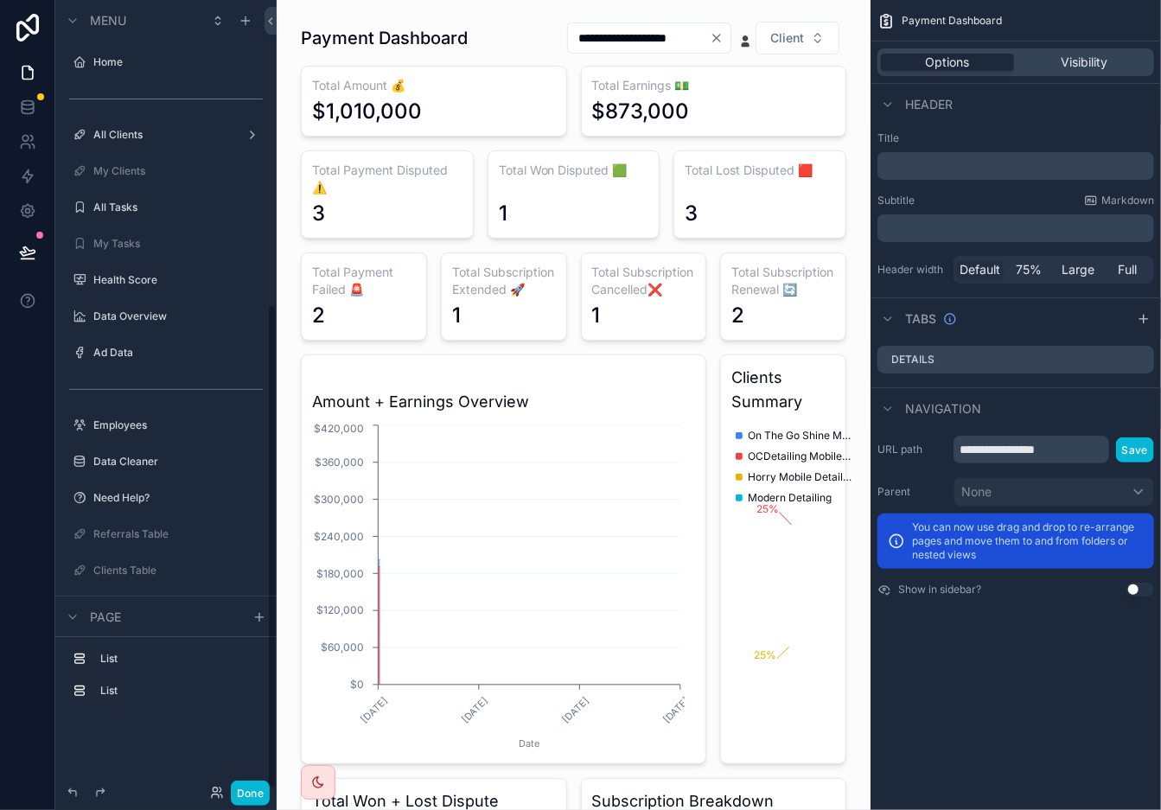
scroll to position [497, 0]
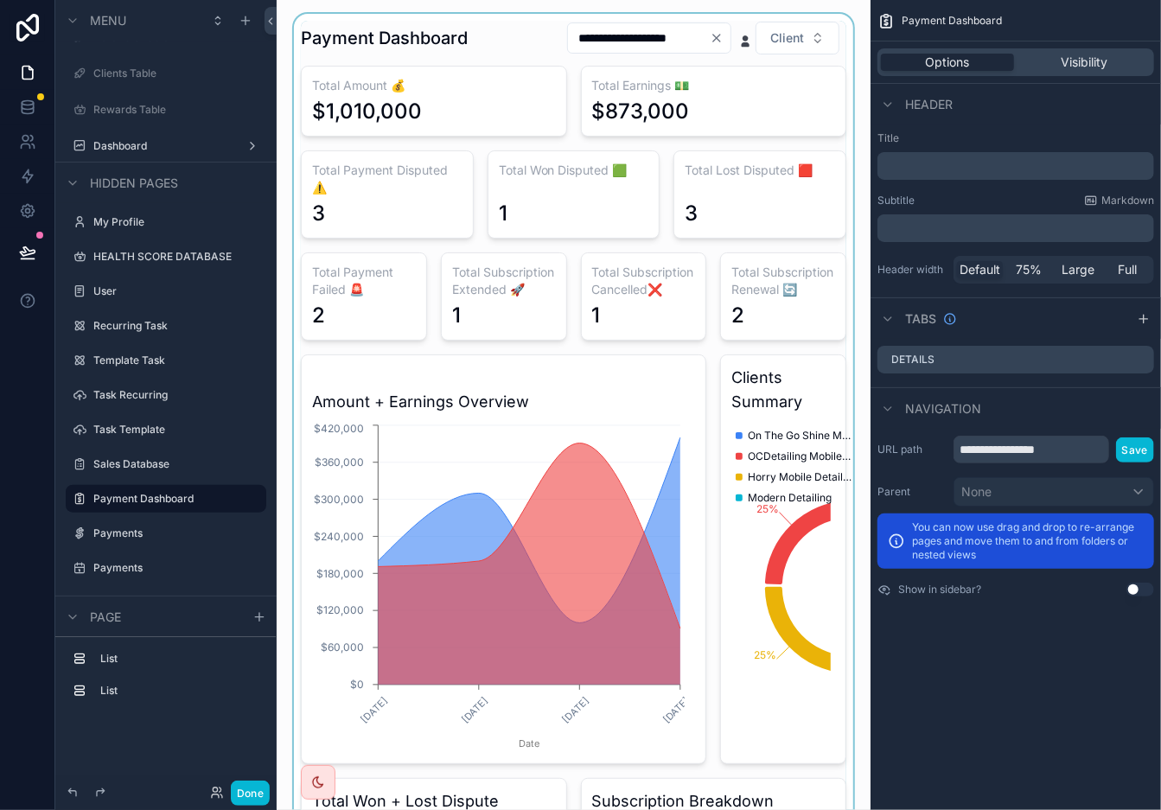
click at [777, 338] on div "scrollable content" at bounding box center [574, 792] width 566 height 1557
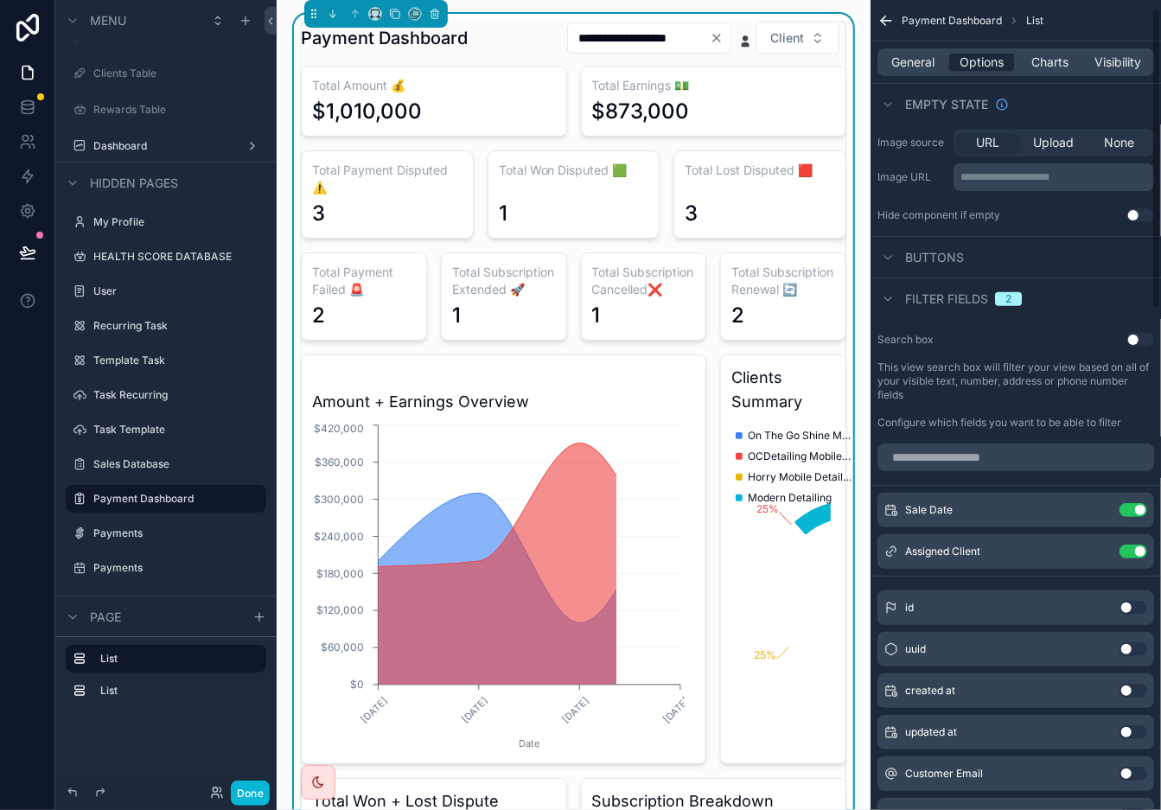
scroll to position [370, 0]
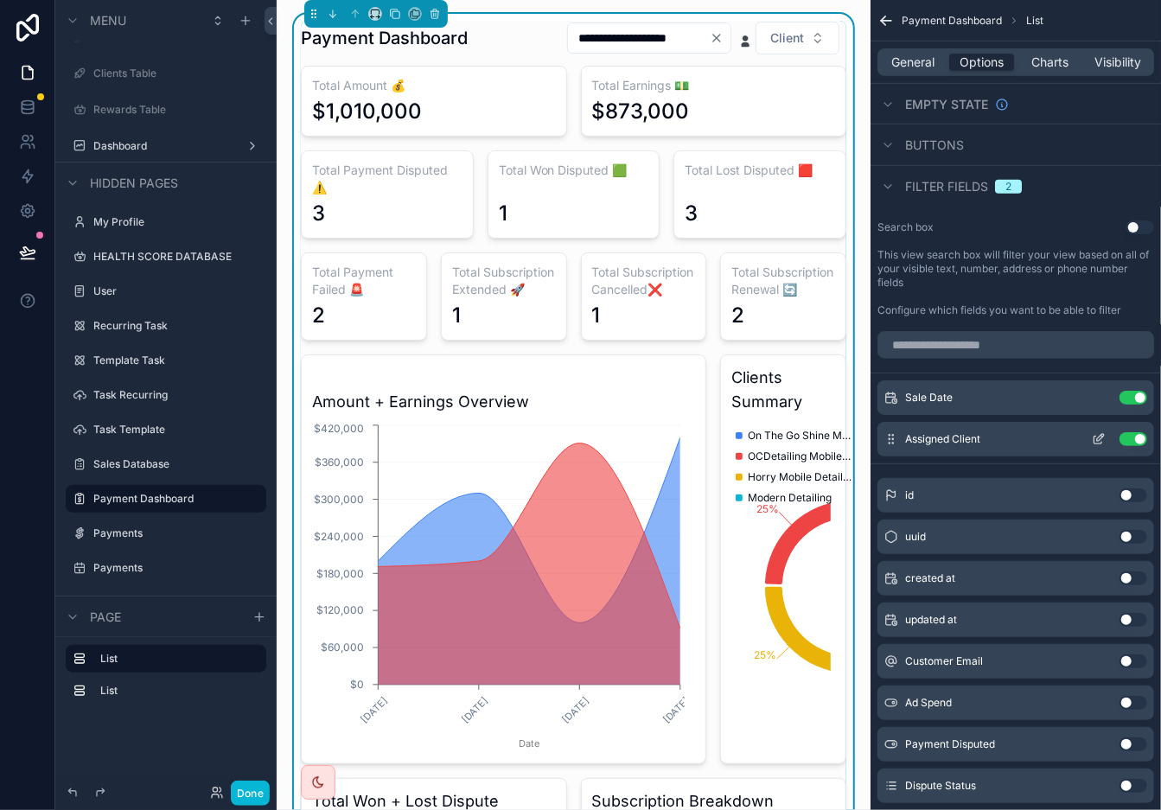
click at [1045, 438] on icon "scrollable content" at bounding box center [1100, 437] width 7 height 7
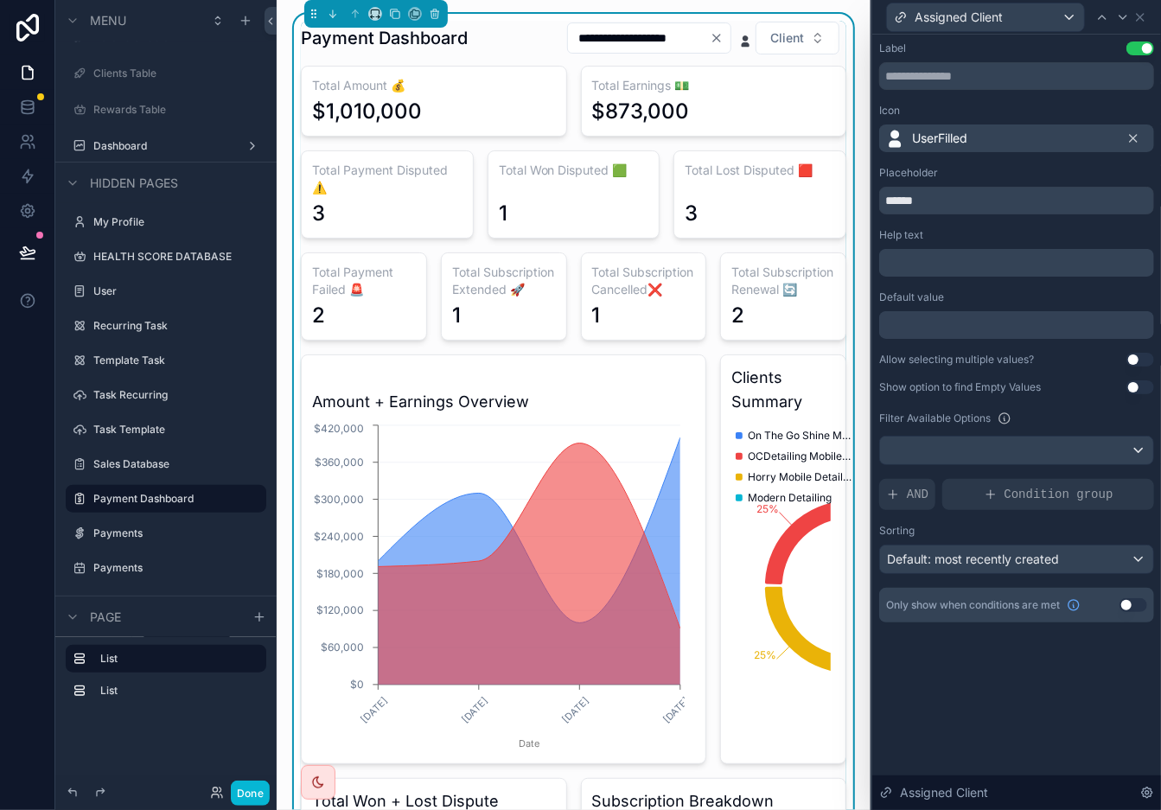
click at [1045, 135] on icon at bounding box center [1133, 138] width 7 height 7
click at [881, 207] on input "******" at bounding box center [1016, 201] width 275 height 28
type input "*********"
click at [1045, 14] on icon at bounding box center [1140, 17] width 7 height 7
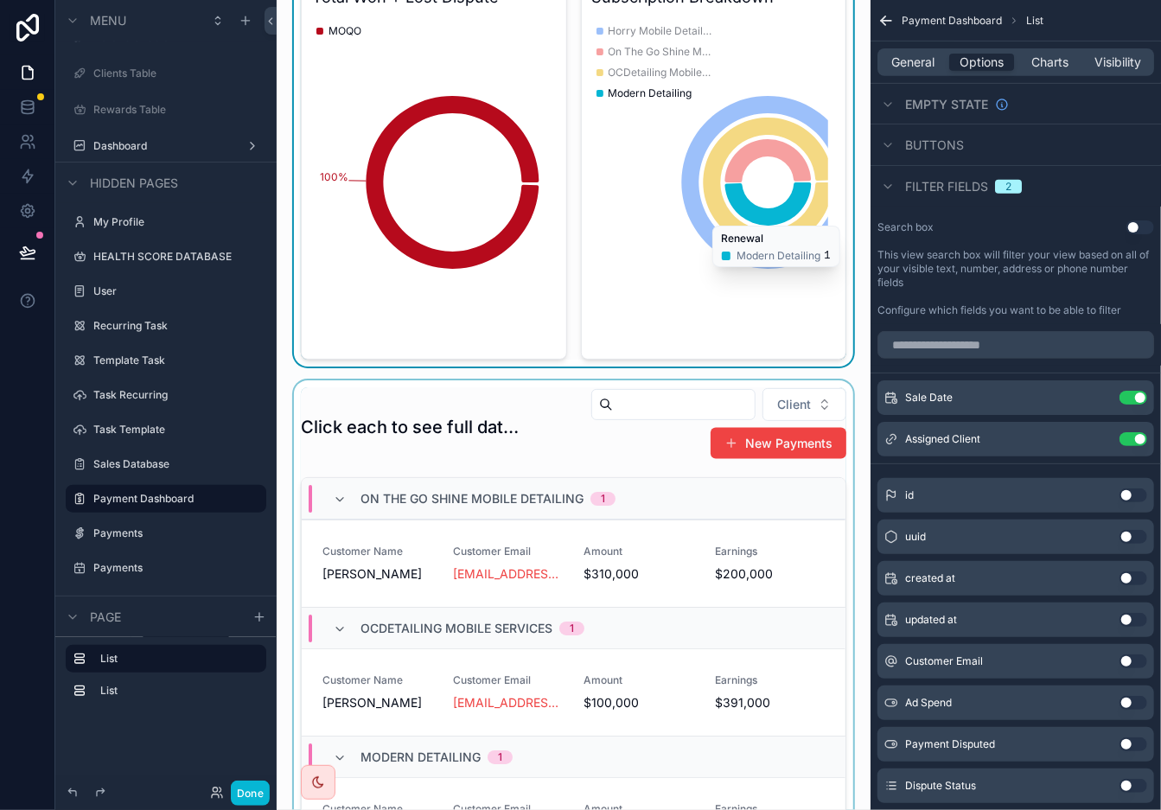
scroll to position [1212, 0]
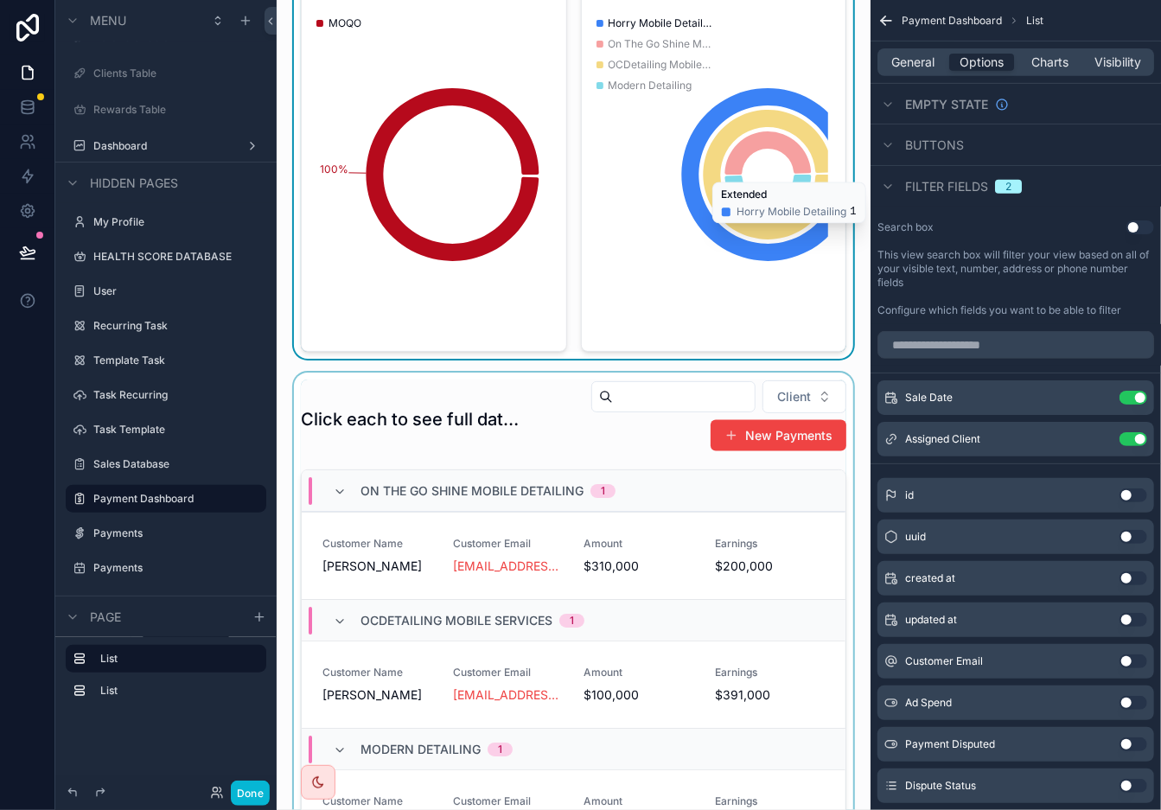
click at [668, 417] on div "scrollable content" at bounding box center [574, 729] width 566 height 712
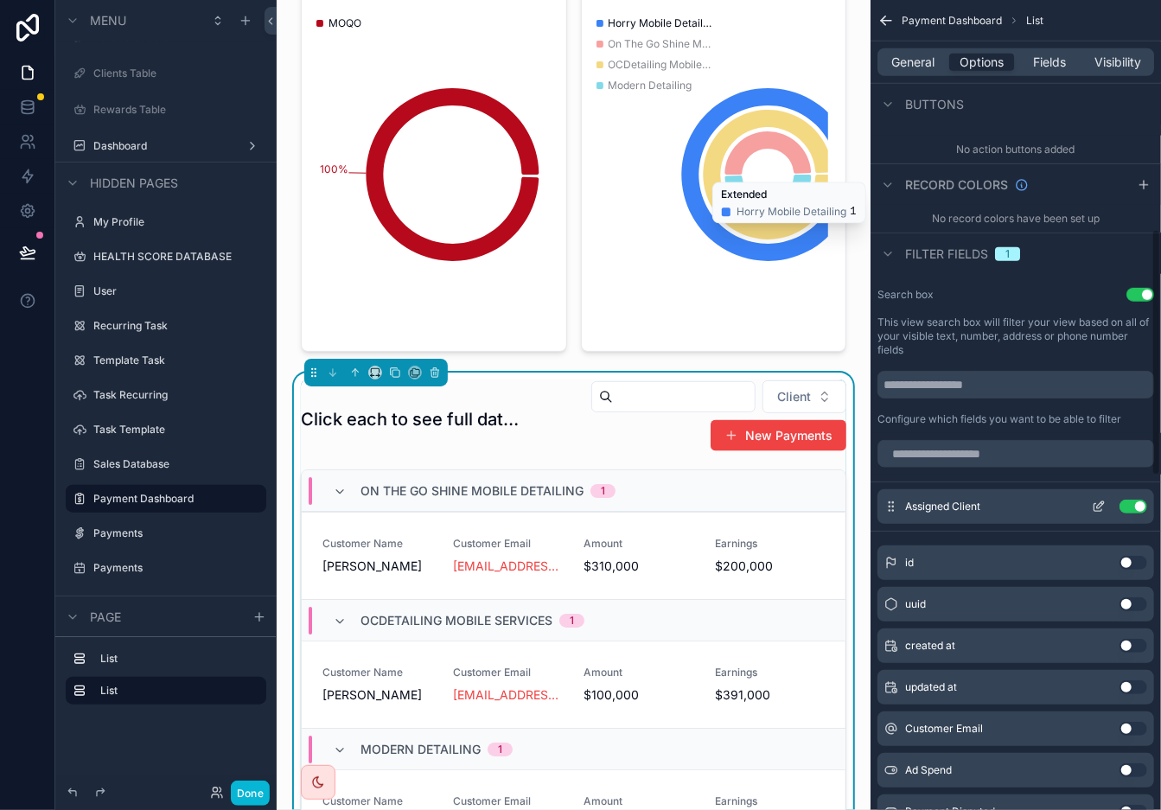
scroll to position [755, 0]
click at [1045, 510] on icon "scrollable content" at bounding box center [1099, 507] width 8 height 8
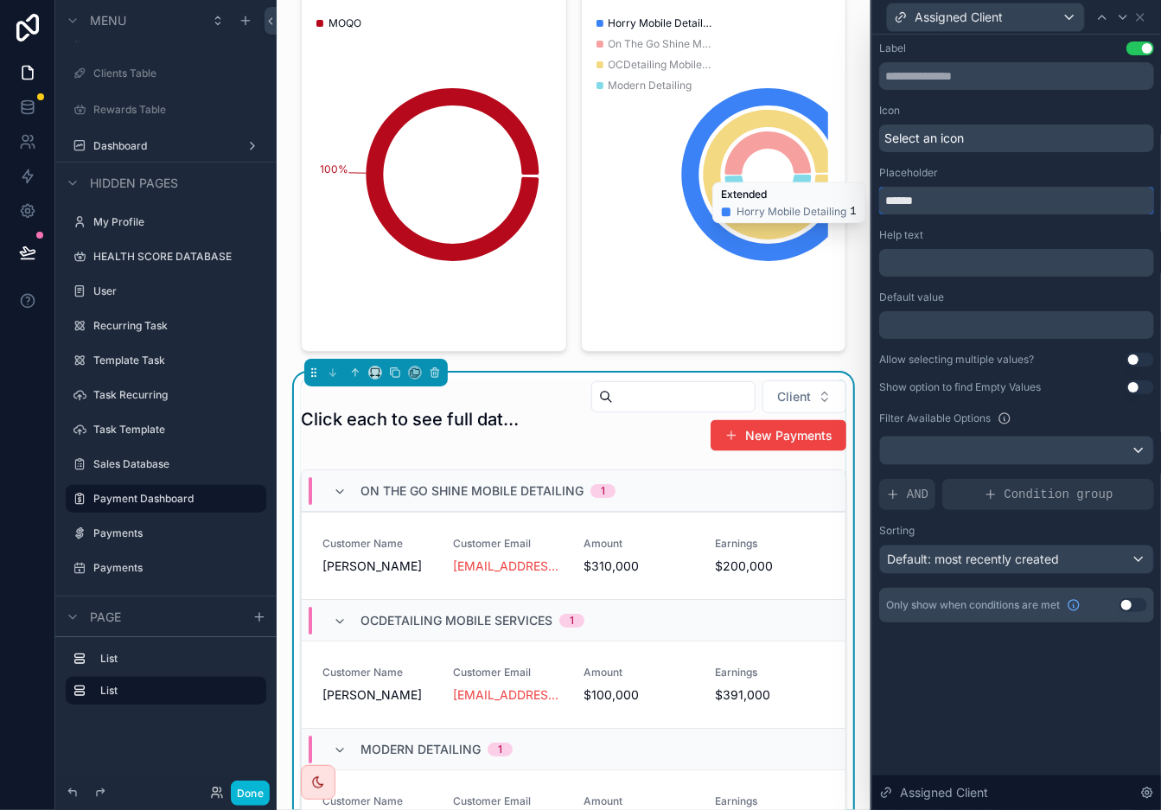
click at [884, 208] on input "******" at bounding box center [1016, 201] width 275 height 28
click at [886, 206] on input "******" at bounding box center [1016, 201] width 275 height 28
click at [883, 205] on input "******" at bounding box center [1016, 201] width 275 height 28
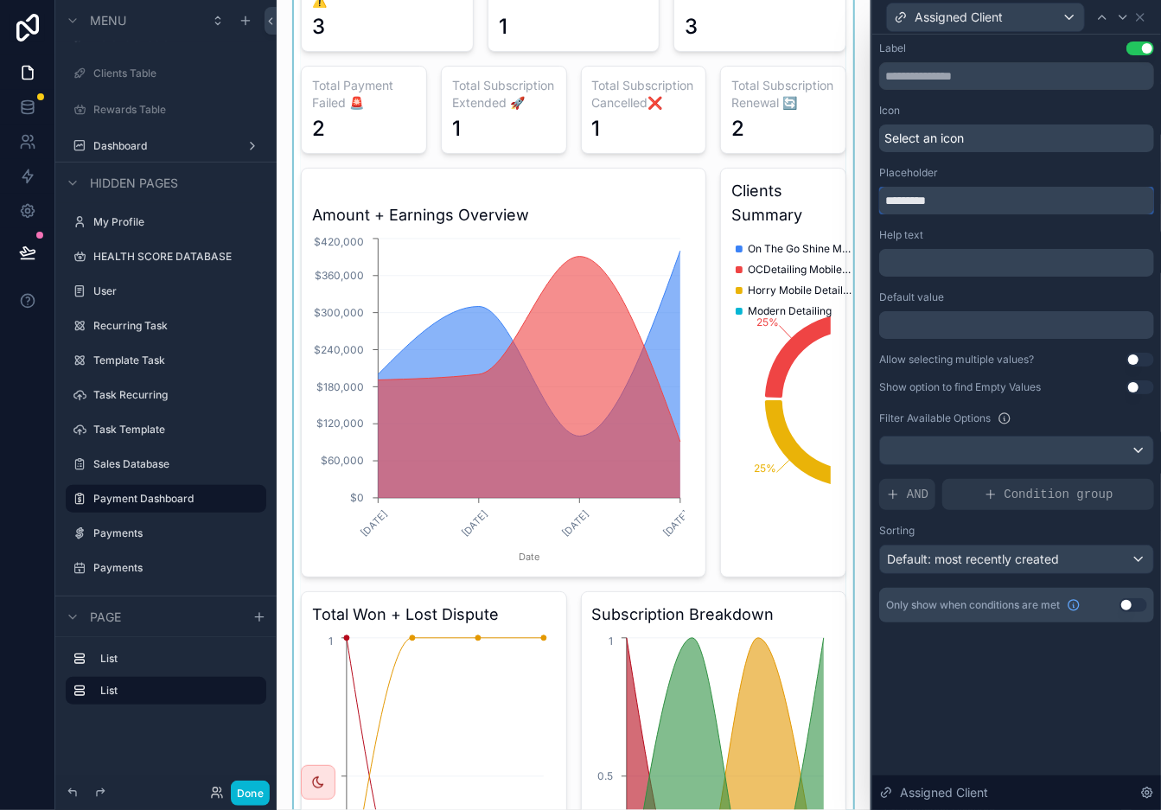
scroll to position [0, 0]
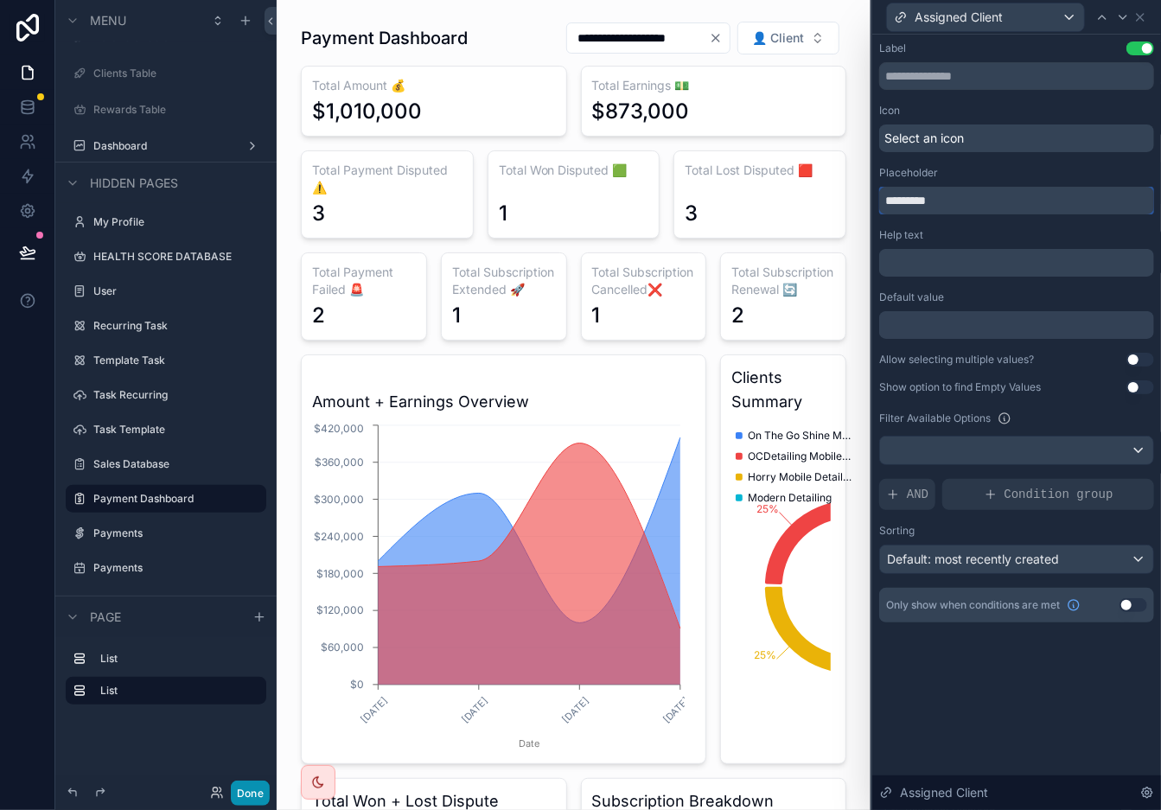
type input "*********"
click at [252, 729] on button "Done" at bounding box center [250, 793] width 39 height 25
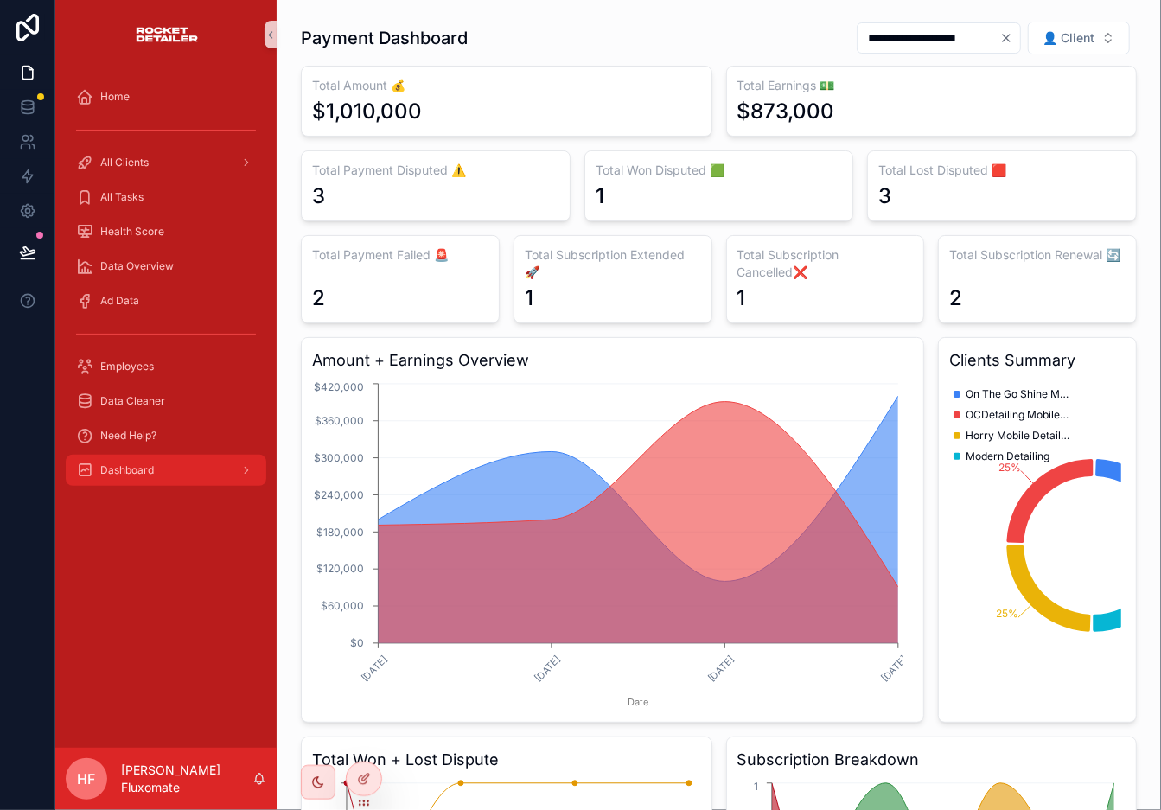
drag, startPoint x: 224, startPoint y: 464, endPoint x: 272, endPoint y: 587, distance: 132.5
click at [224, 464] on div "Dashboard" at bounding box center [166, 471] width 180 height 28
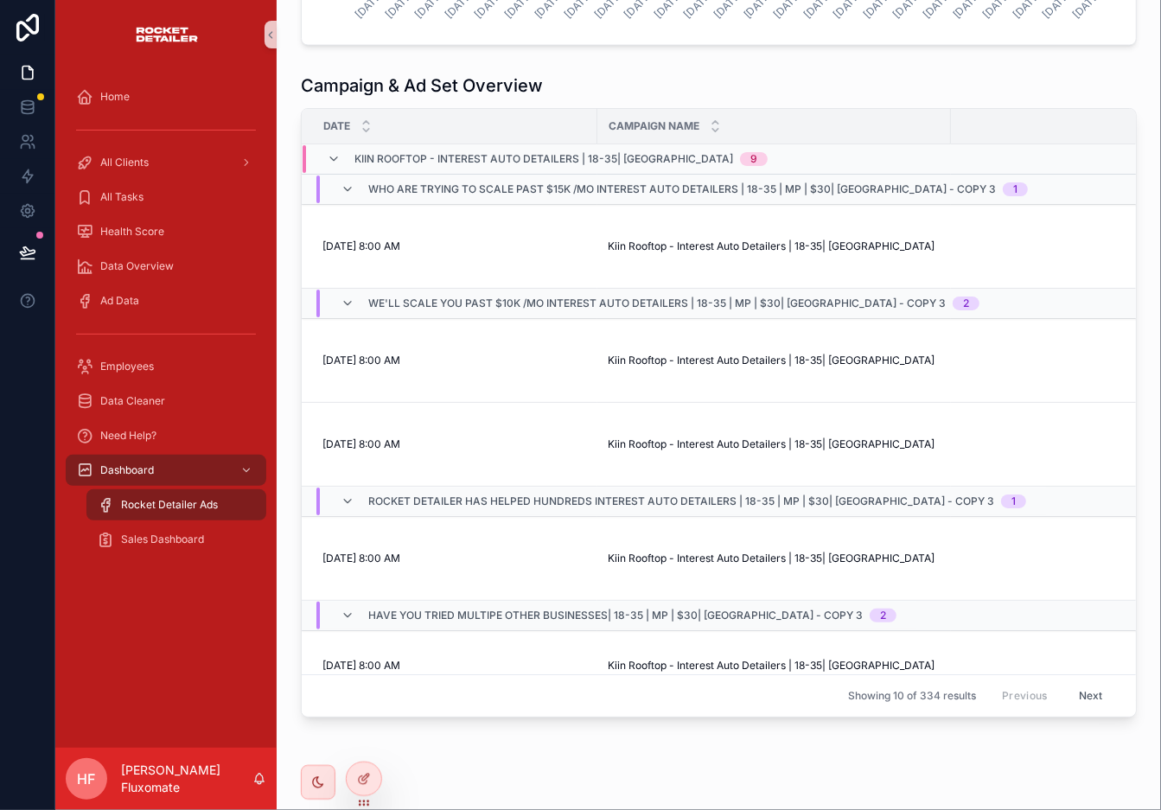
scroll to position [919, 0]
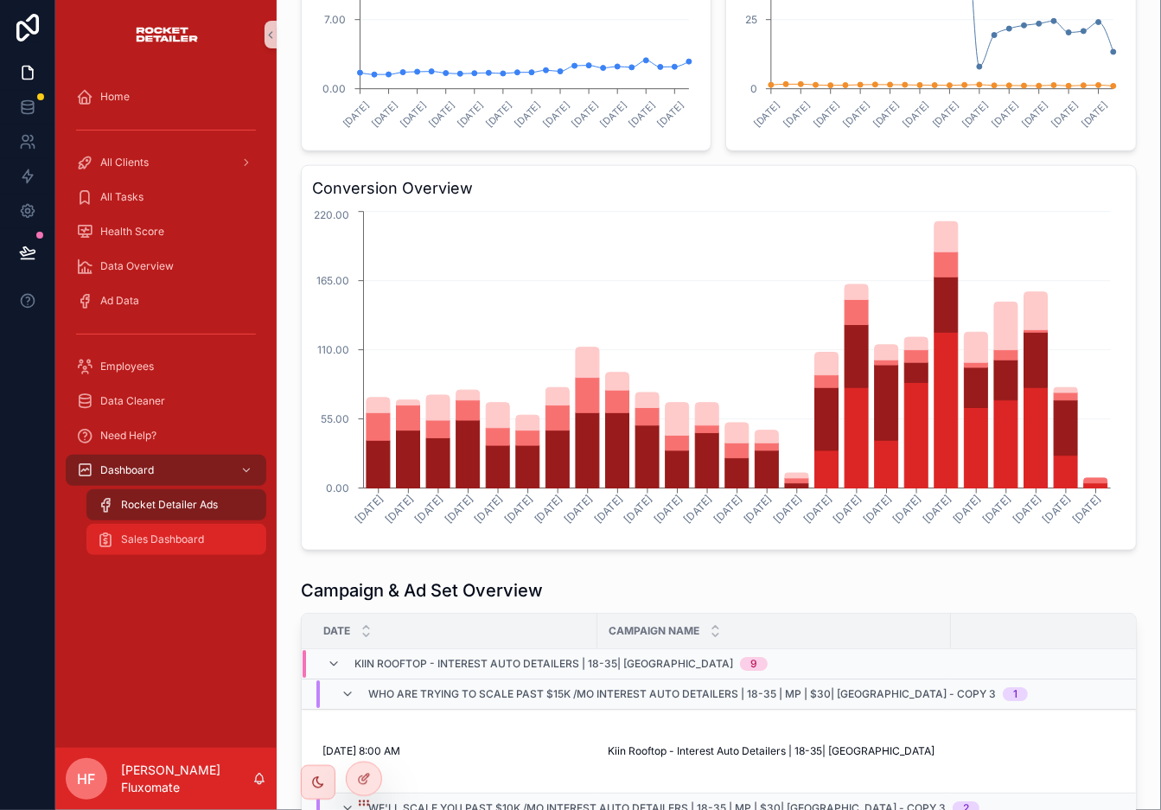
click at [156, 529] on div "Sales Dashboard" at bounding box center [176, 540] width 159 height 28
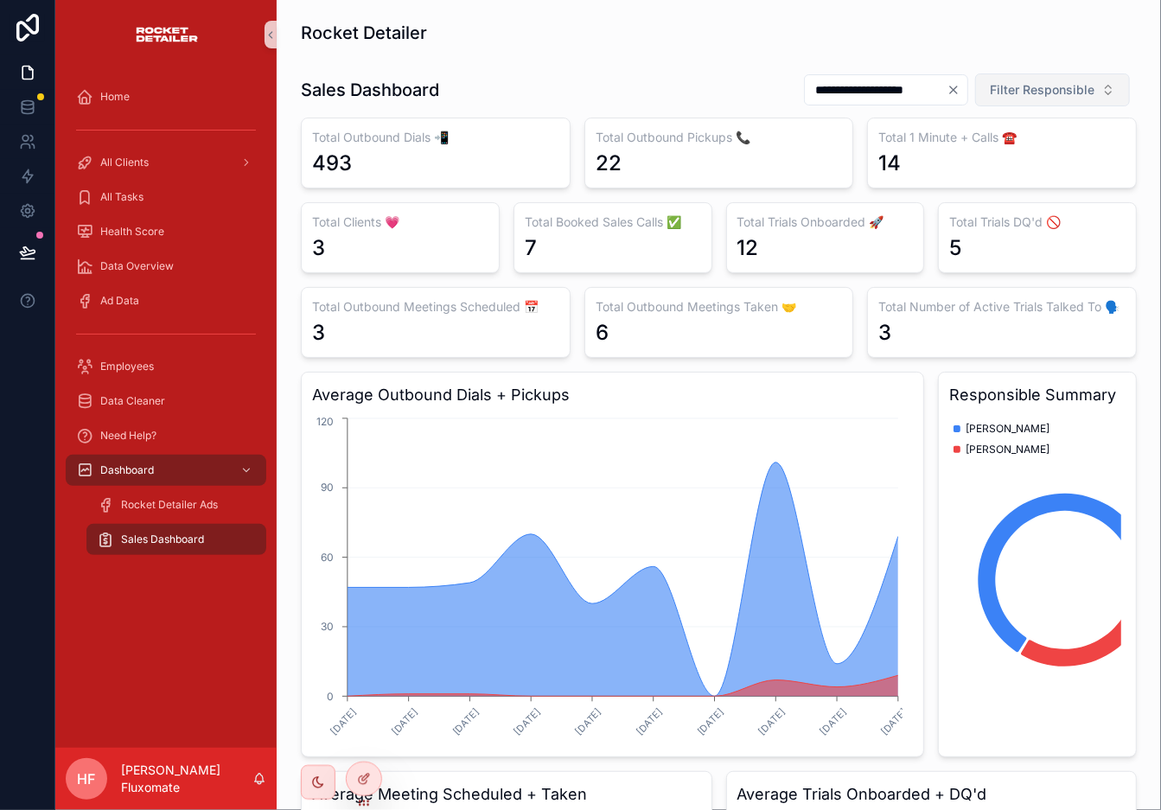
click at [1033, 94] on span "Filter Responsible" at bounding box center [1042, 89] width 105 height 17
click at [1038, 49] on div "Rocket Detailer" at bounding box center [719, 33] width 857 height 38
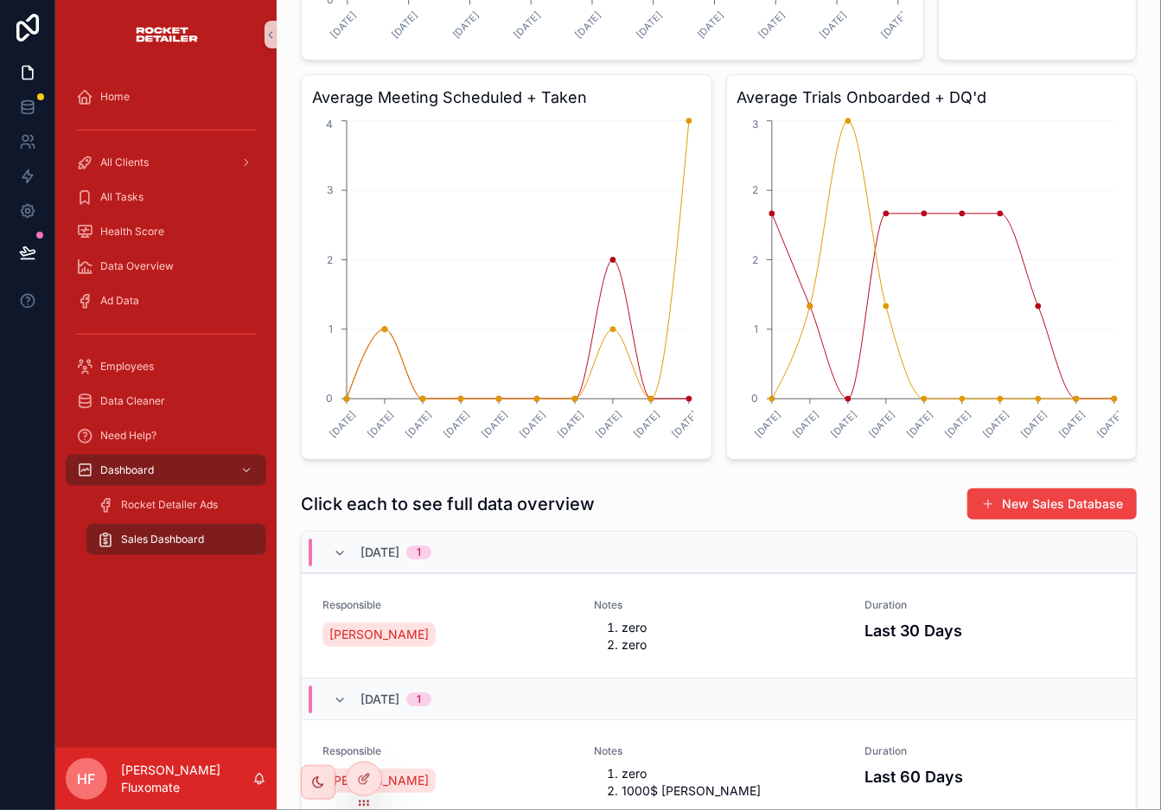
click at [172, 677] on div "Home All Clients All Tasks Health Score Data Overview Ad Data Employees Data Cl…" at bounding box center [165, 408] width 221 height 679
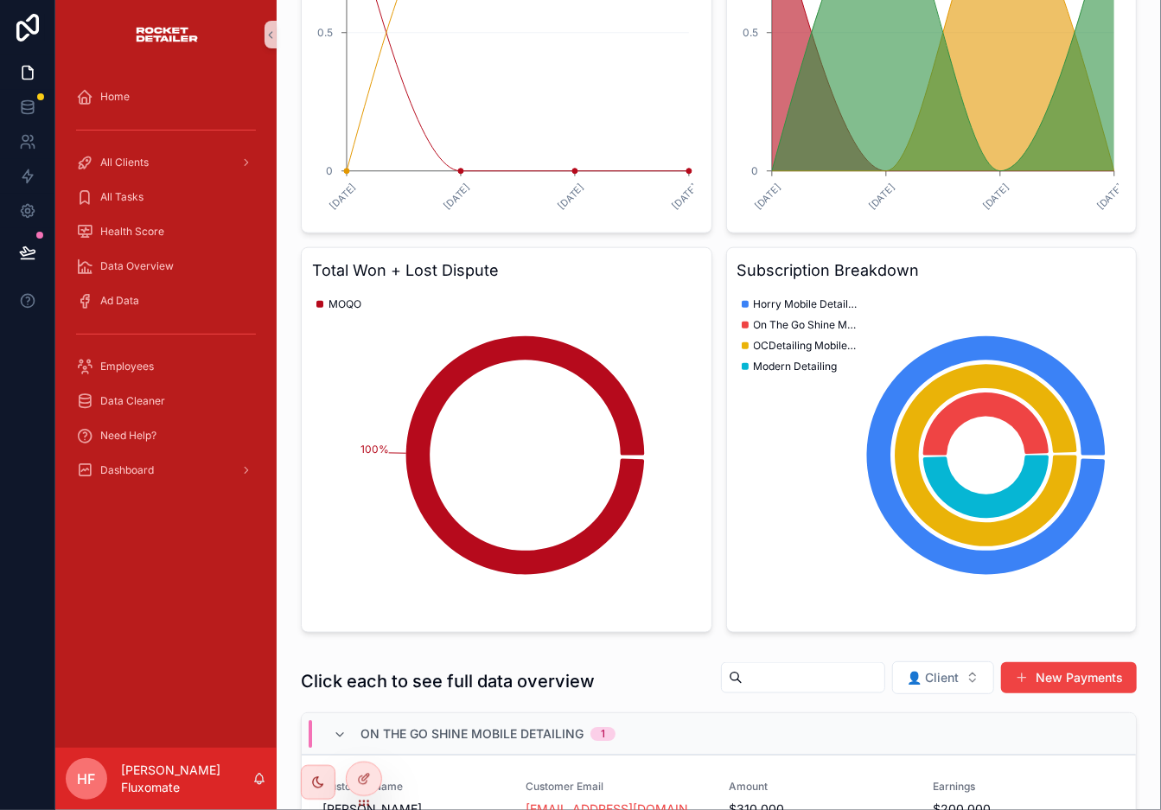
scroll to position [1317, 0]
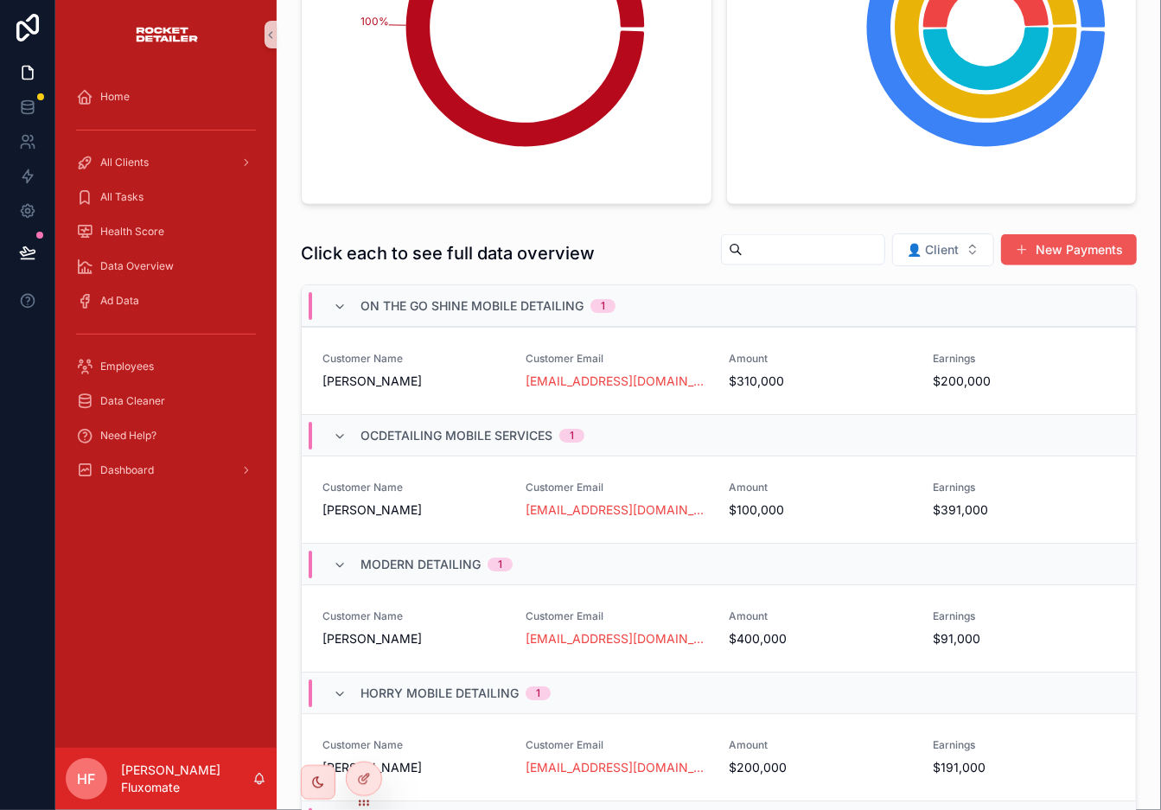
click at [1005, 261] on button "New Payments" at bounding box center [1069, 249] width 136 height 31
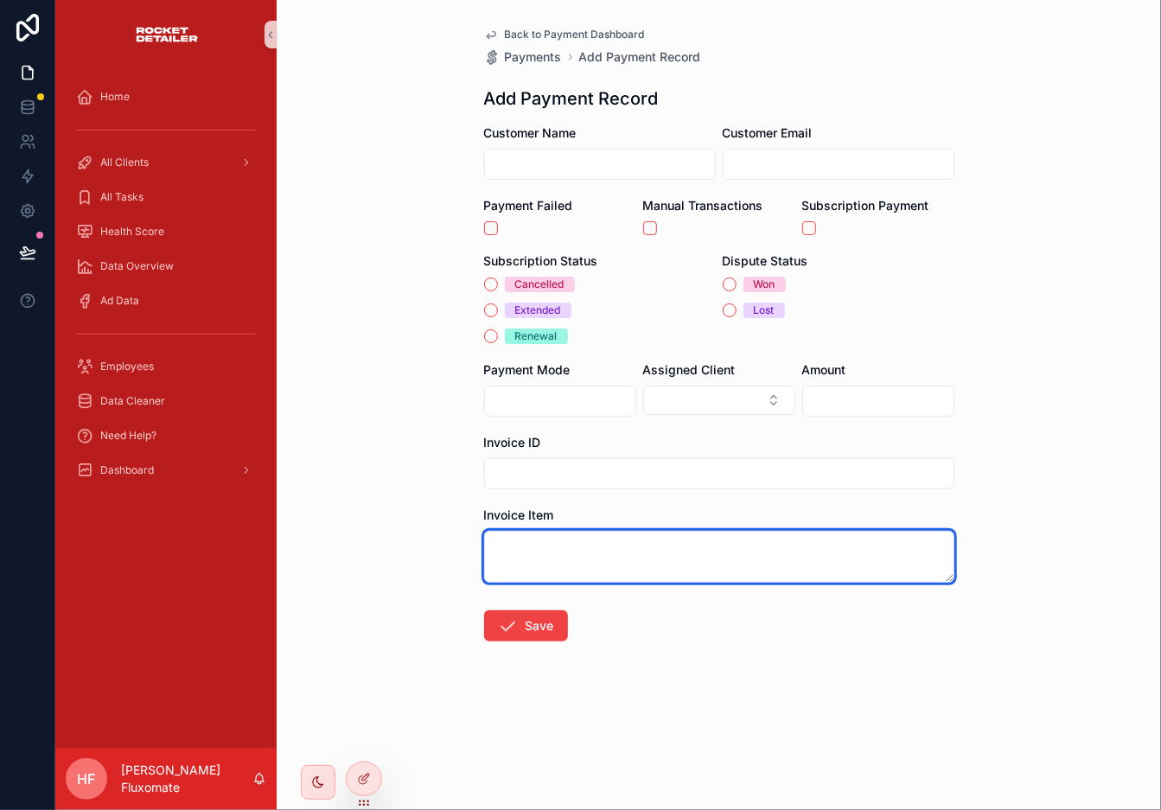
click at [732, 547] on textarea "scrollable content" at bounding box center [719, 557] width 470 height 52
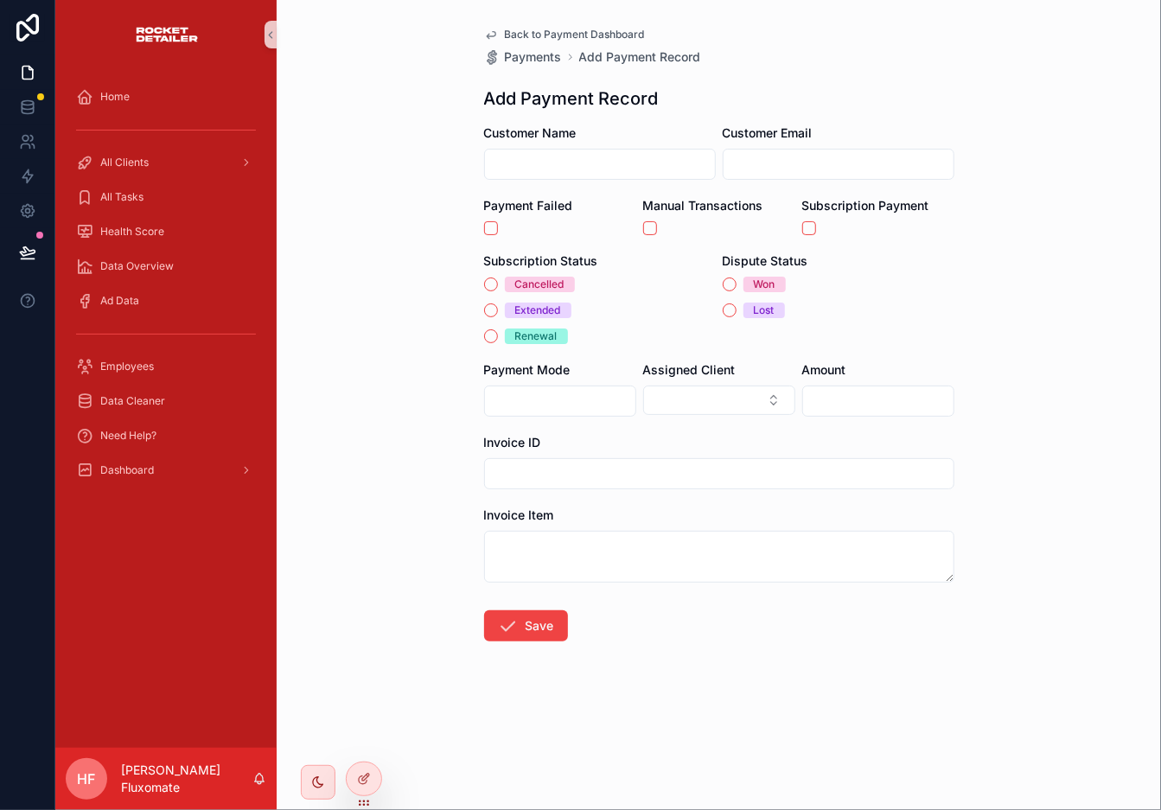
click at [530, 29] on span "Back to Payment Dashboard" at bounding box center [575, 35] width 140 height 14
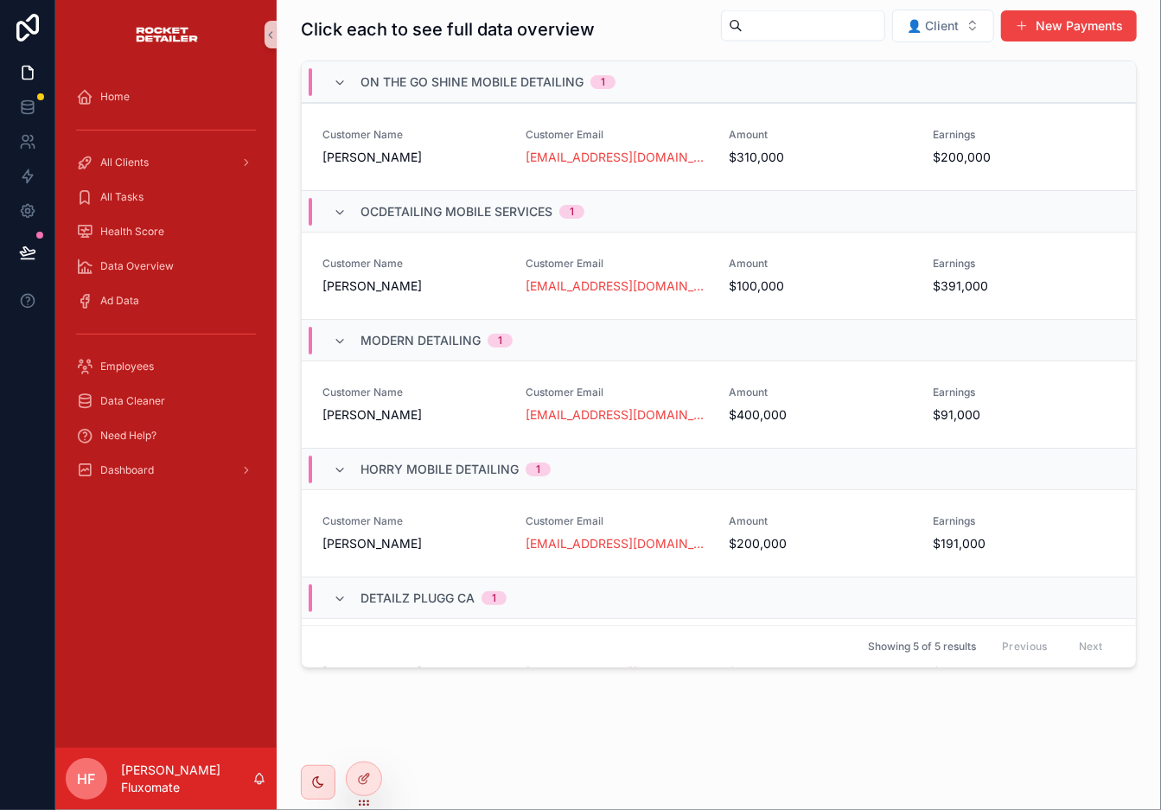
scroll to position [1545, 0]
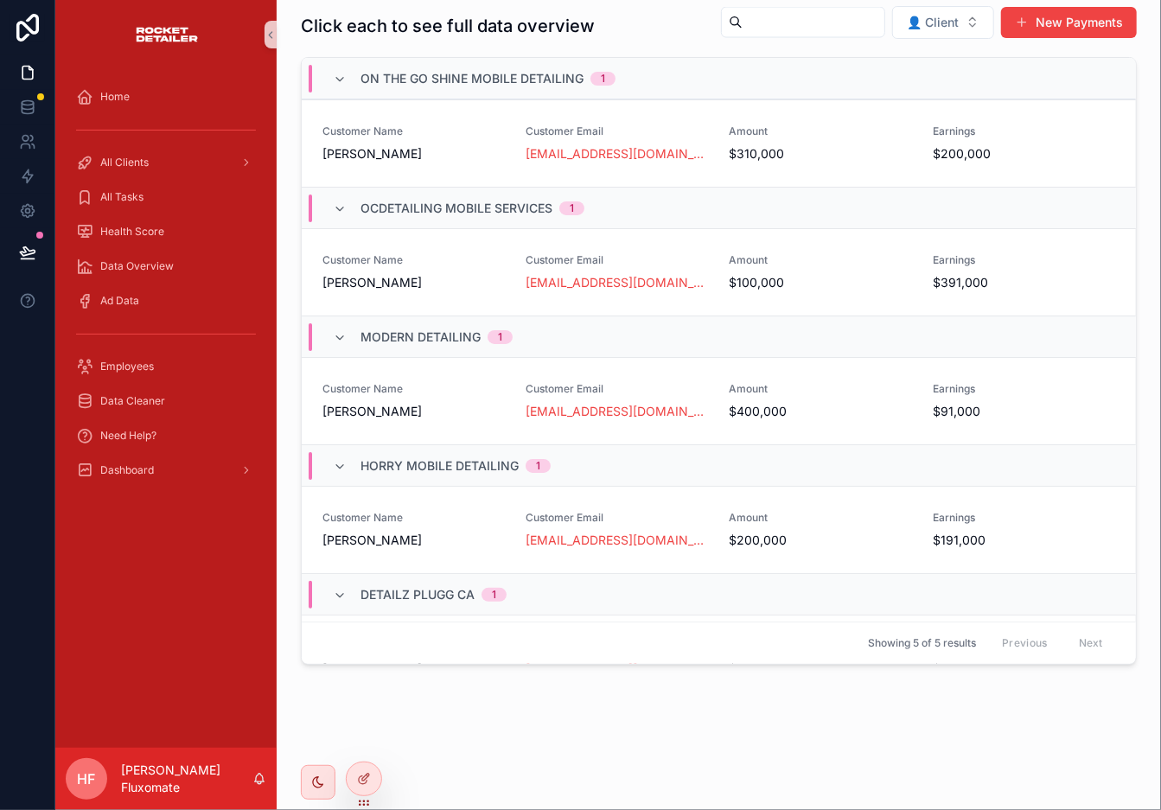
click at [743, 22] on input "scrollable content" at bounding box center [814, 22] width 142 height 24
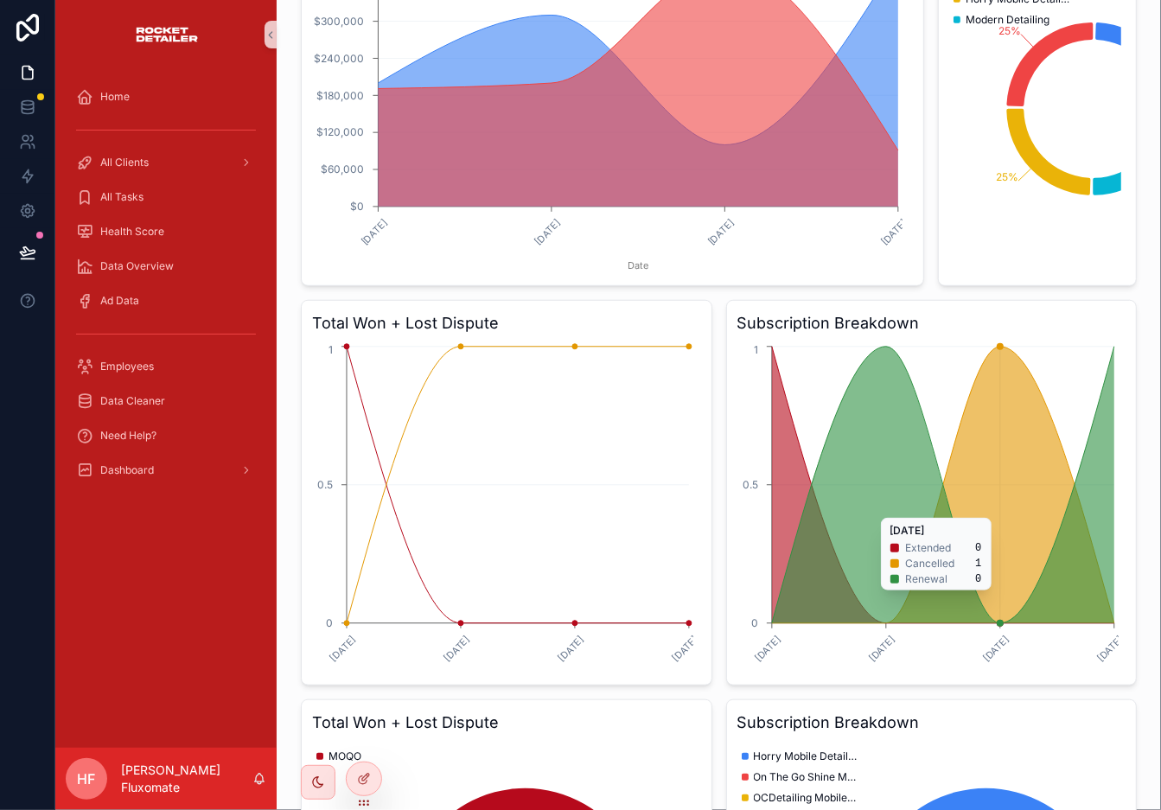
scroll to position [1082, 0]
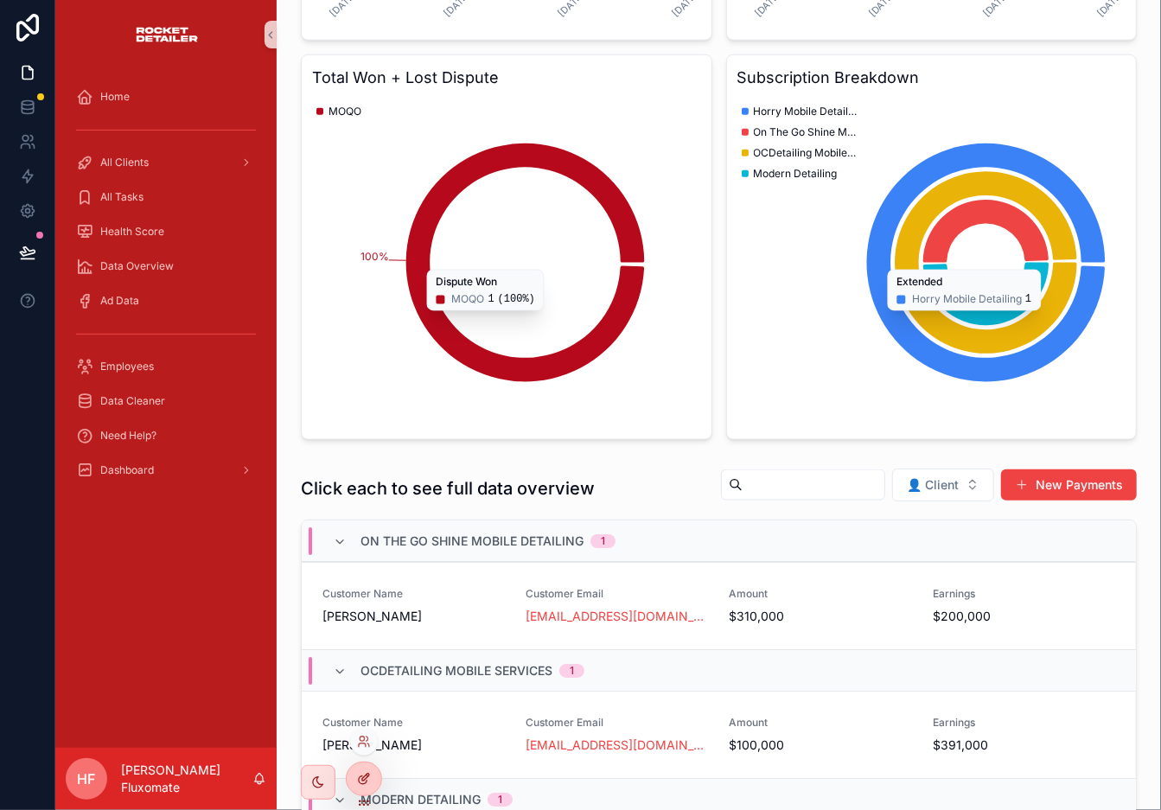
click at [369, 729] on icon at bounding box center [364, 779] width 14 height 14
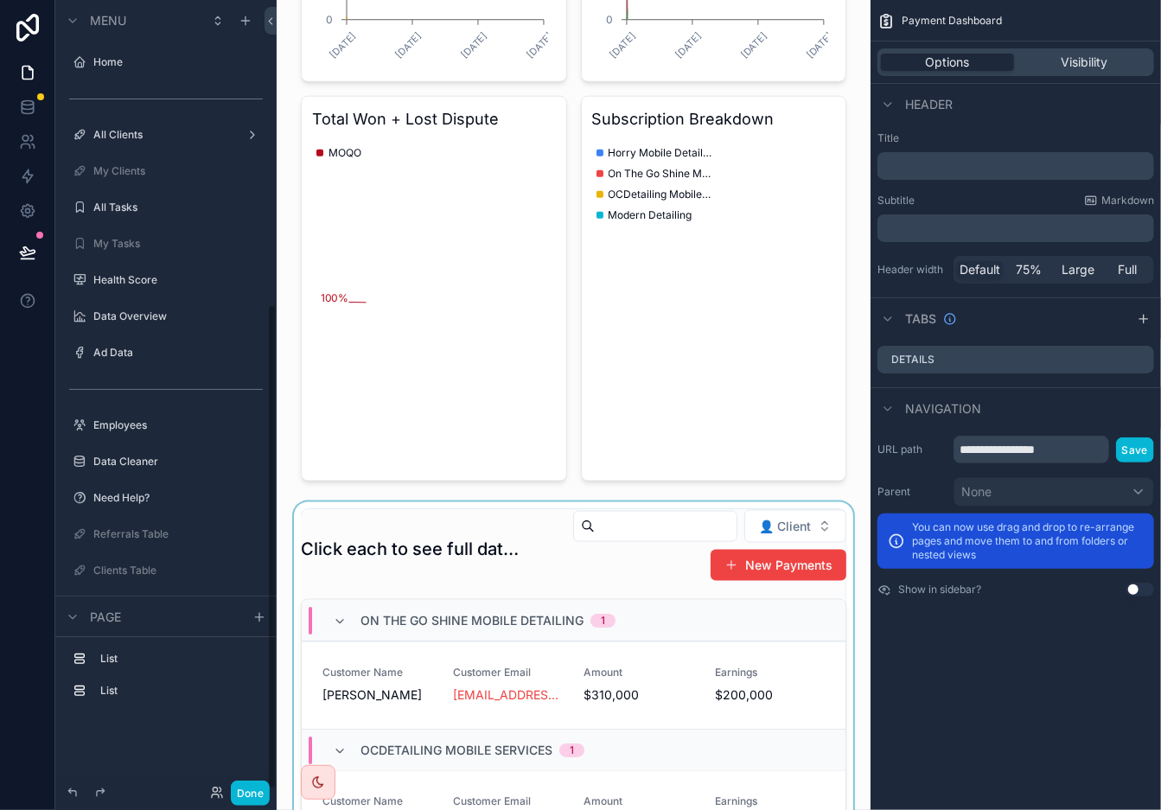
scroll to position [497, 0]
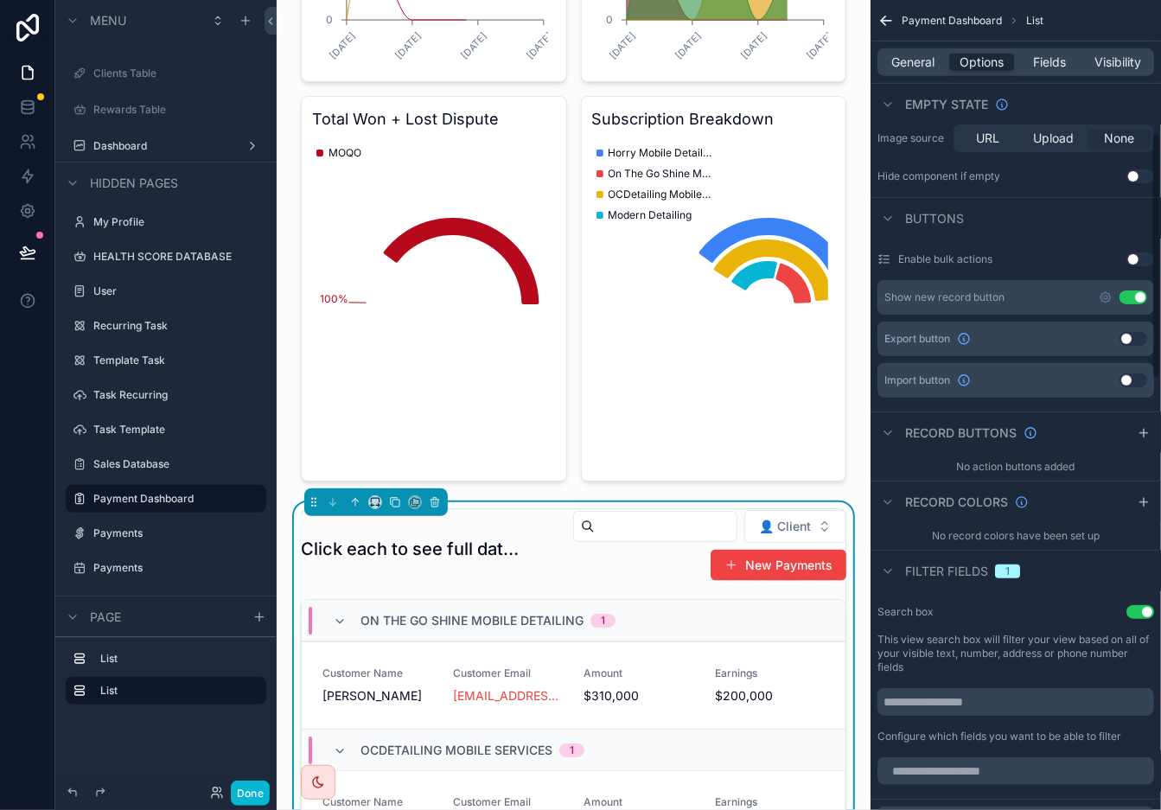
scroll to position [703, 0]
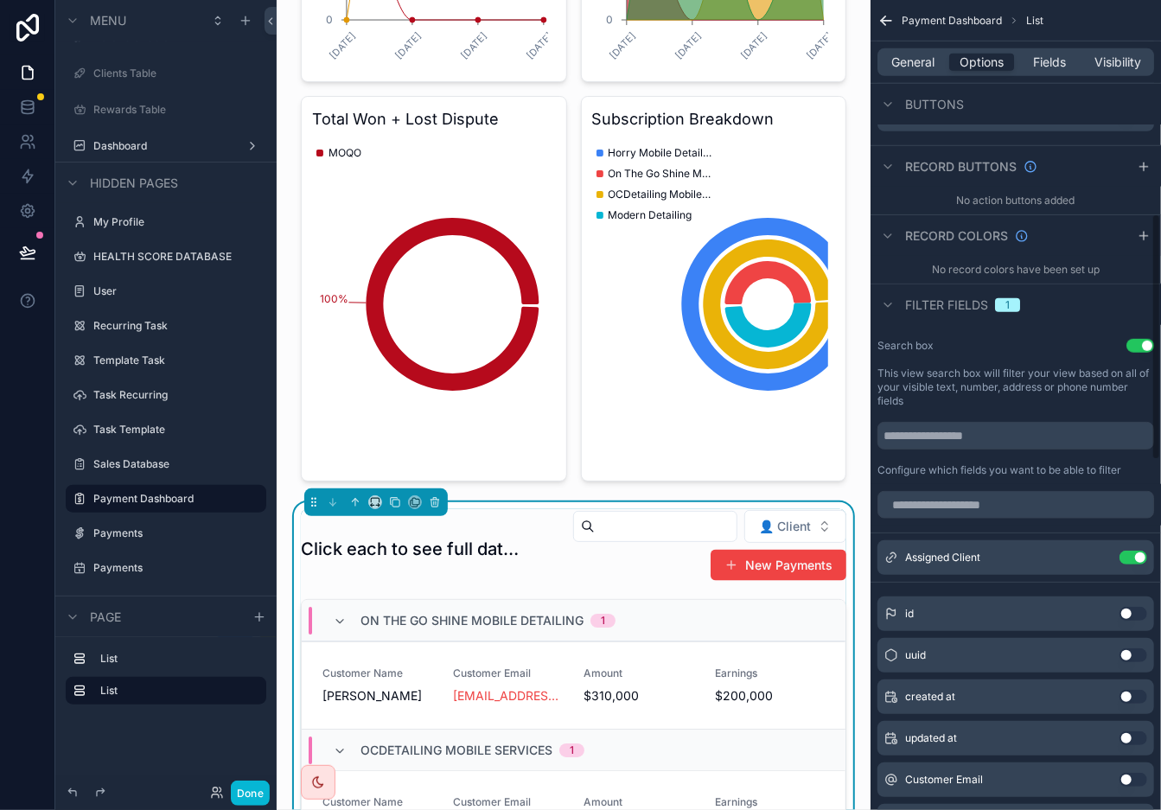
click at [1045, 347] on button "Use setting" at bounding box center [1141, 346] width 28 height 14
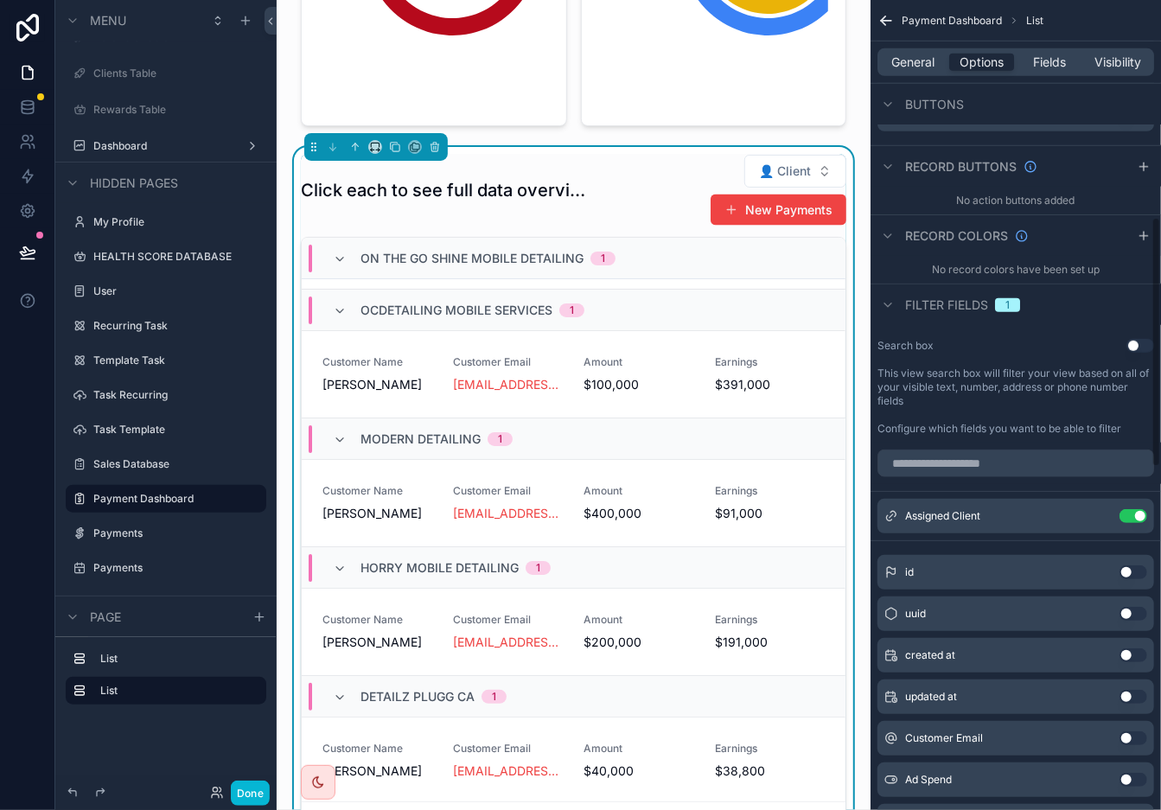
scroll to position [1442, 0]
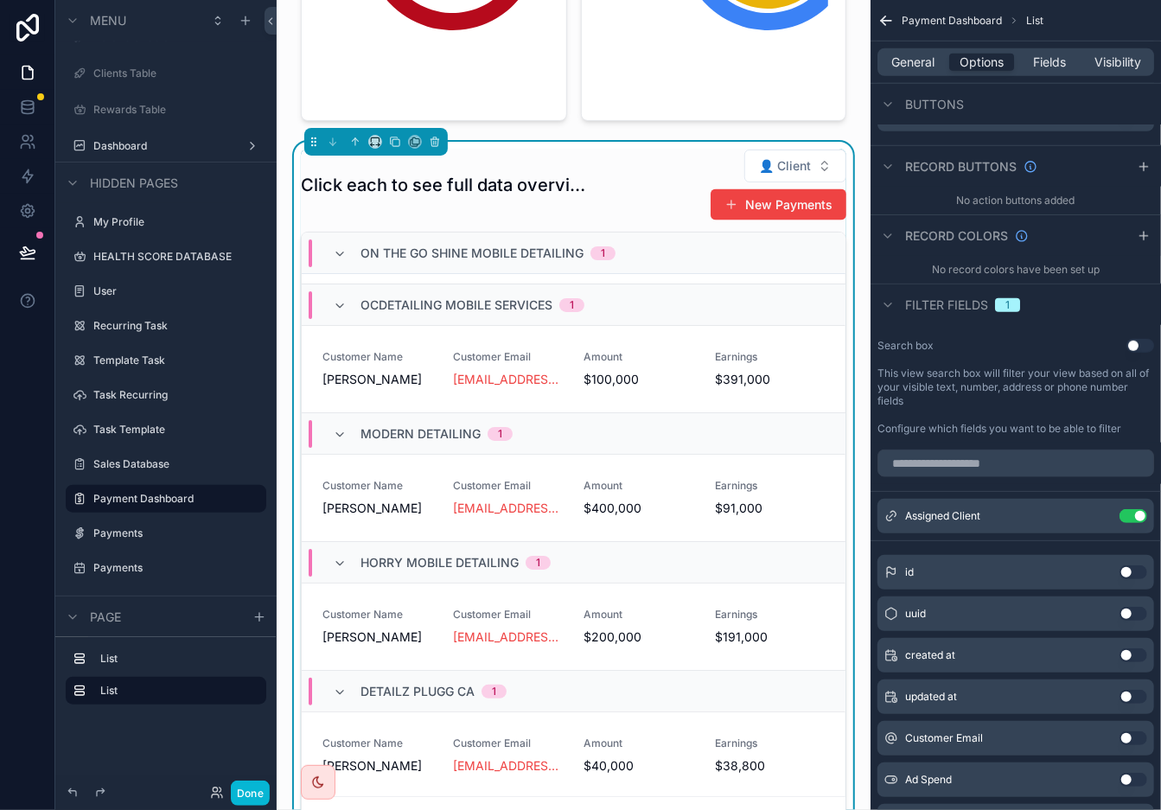
click at [353, 267] on div "On The Go Shine Mobile Detailing 1" at bounding box center [474, 254] width 283 height 28
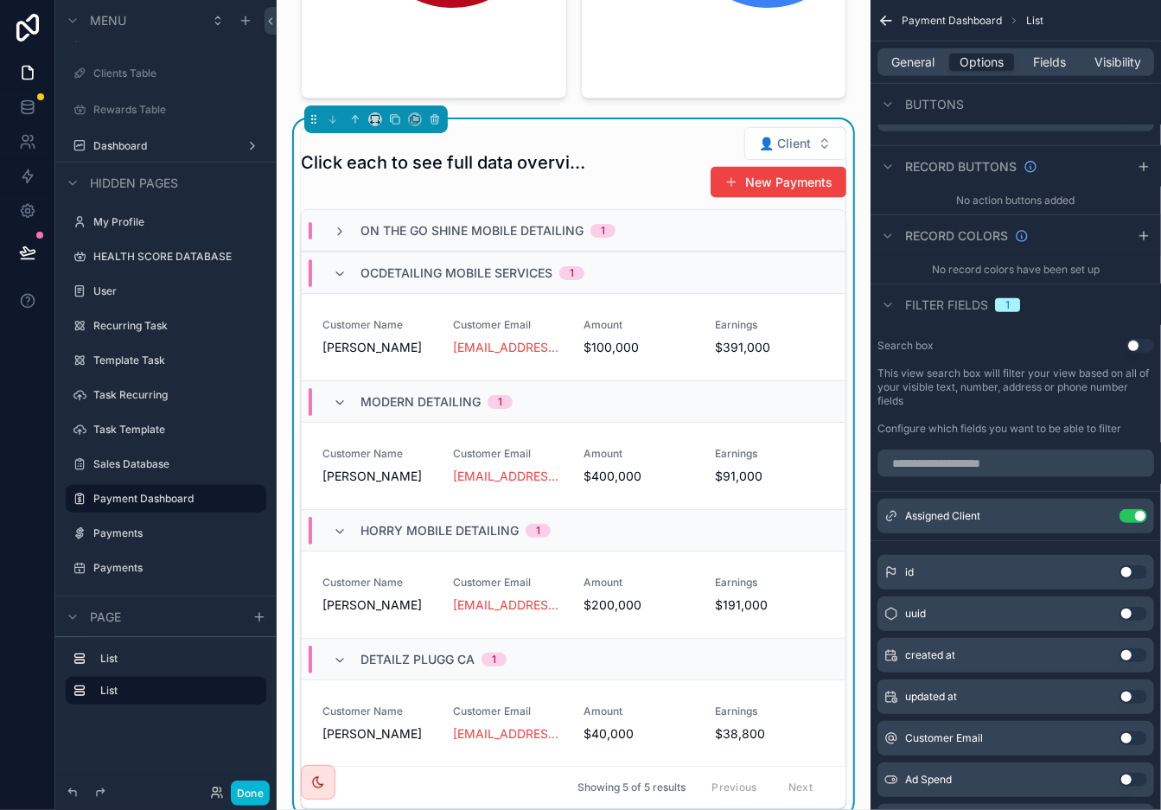
click at [350, 240] on div "On The Go Shine Mobile Detailing 1" at bounding box center [474, 230] width 283 height 17
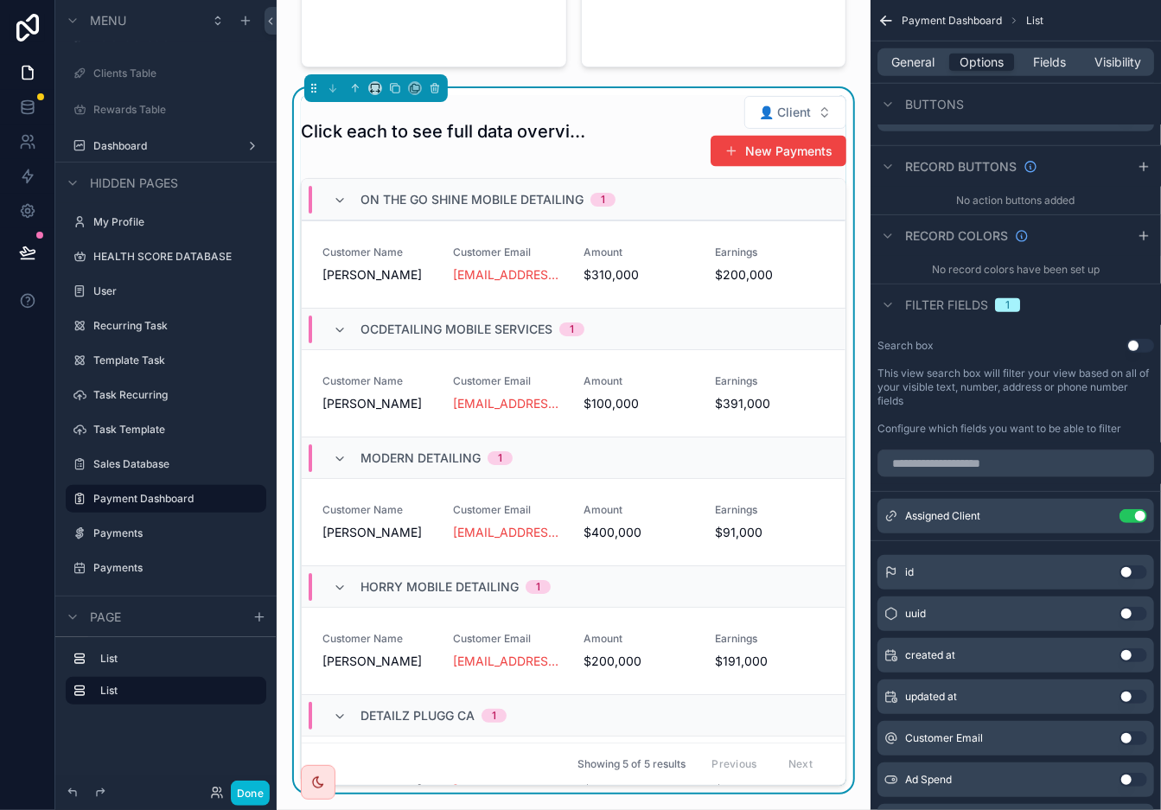
scroll to position [1497, 0]
click at [1045, 240] on icon "scrollable content" at bounding box center [1144, 236] width 14 height 14
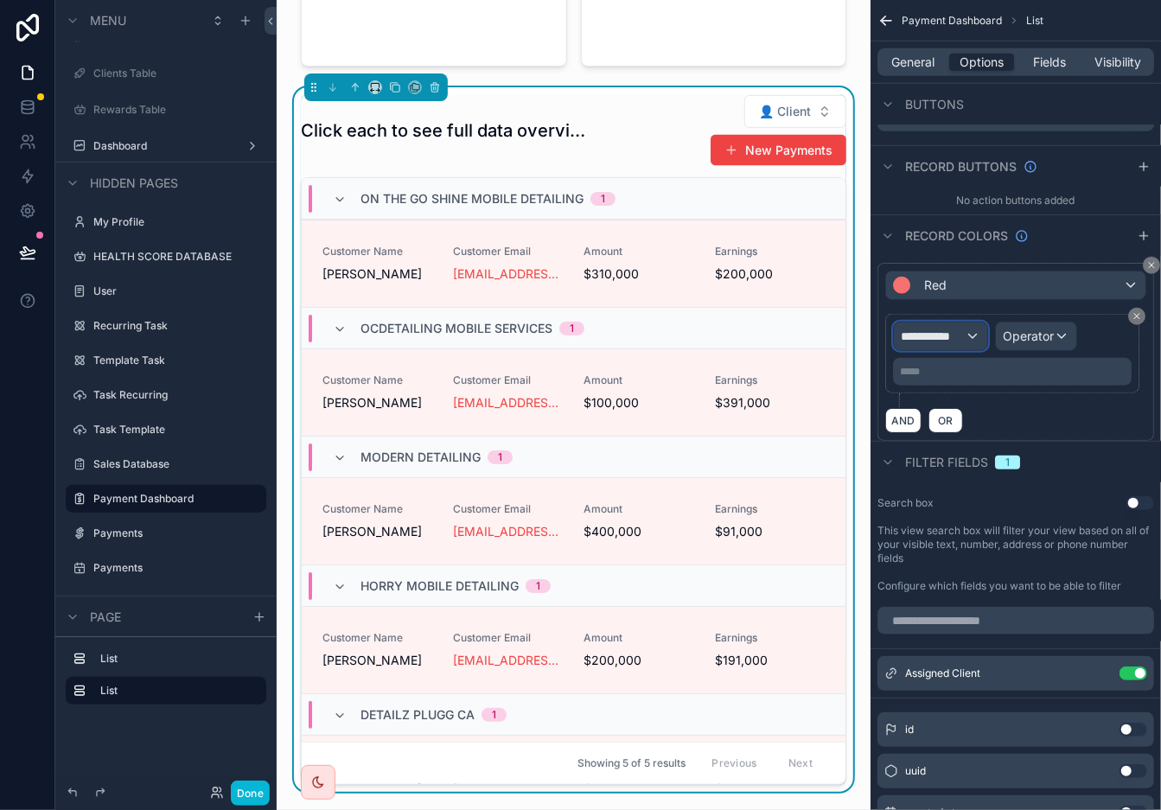
click at [963, 332] on span "**********" at bounding box center [933, 336] width 64 height 17
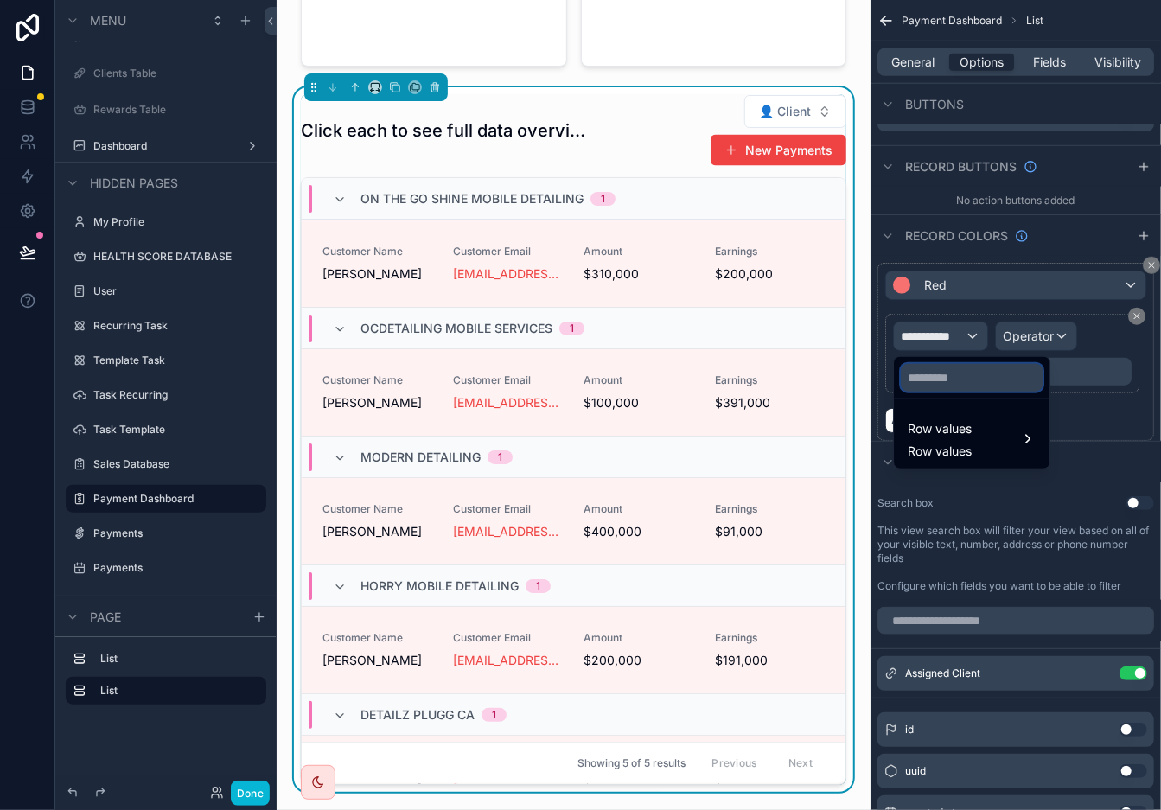
click at [982, 377] on input "text" at bounding box center [972, 378] width 142 height 28
click at [975, 440] on div "Row values Row values" at bounding box center [972, 440] width 128 height 42
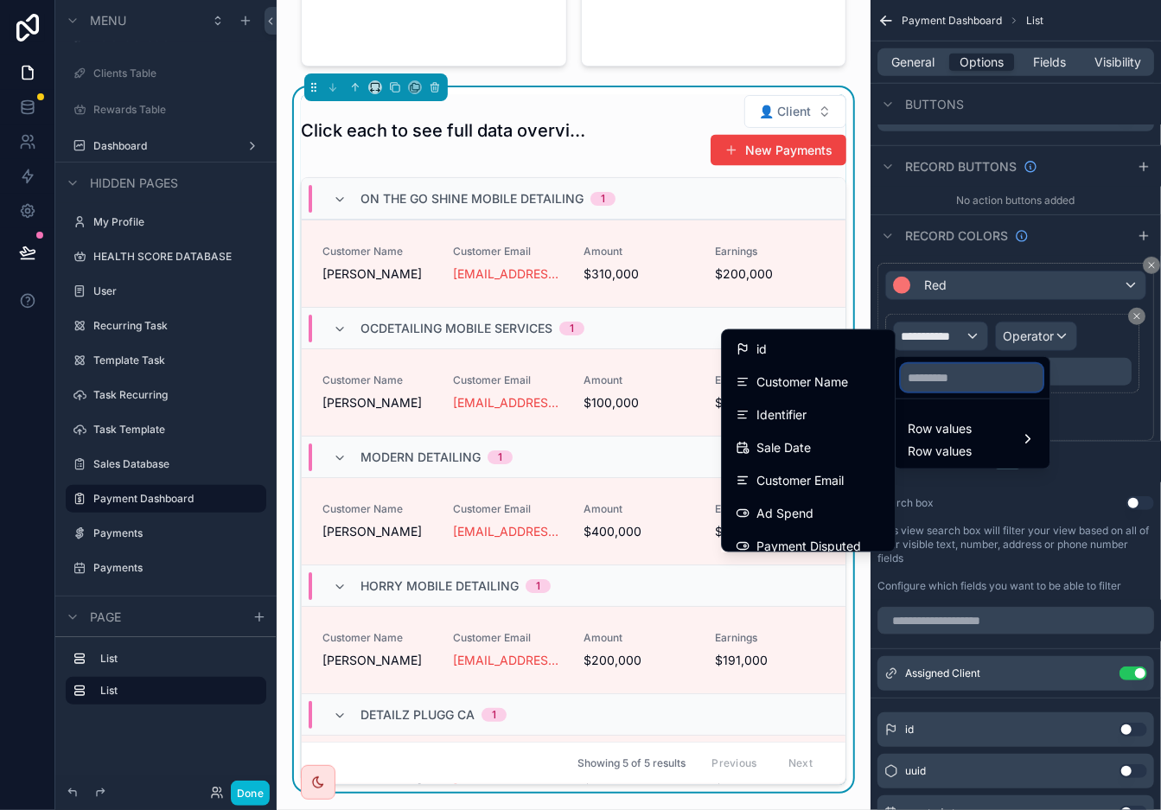
click at [952, 382] on input "text" at bounding box center [972, 378] width 142 height 28
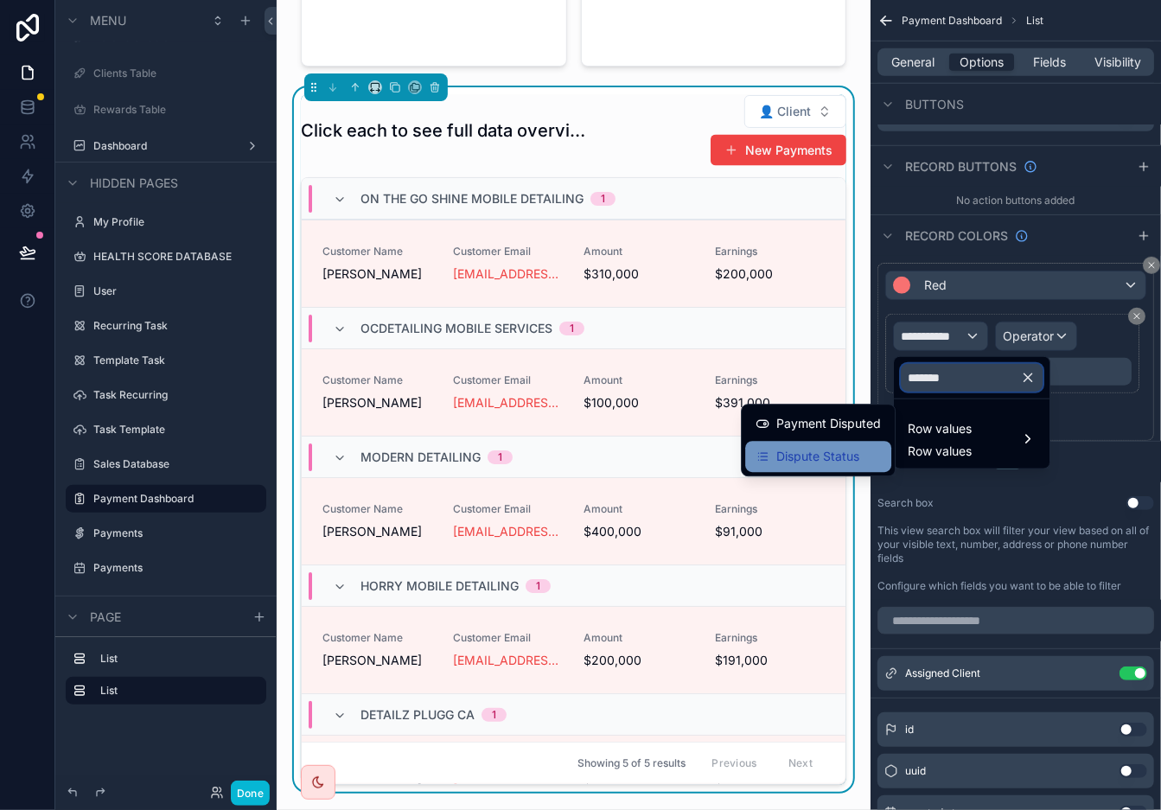
type input "*******"
drag, startPoint x: 834, startPoint y: 451, endPoint x: 899, endPoint y: 438, distance: 67.2
click at [836, 451] on span "Dispute Status" at bounding box center [818, 456] width 83 height 21
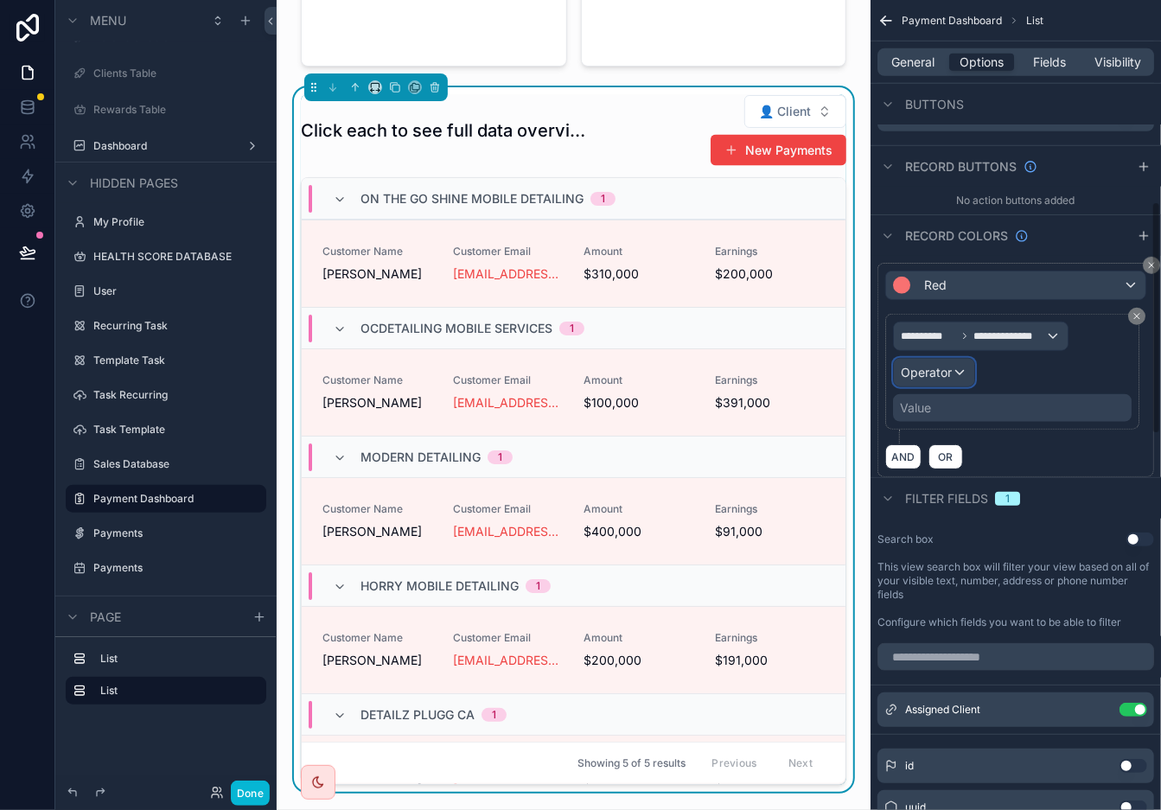
click at [961, 372] on div "Operator" at bounding box center [934, 373] width 80 height 28
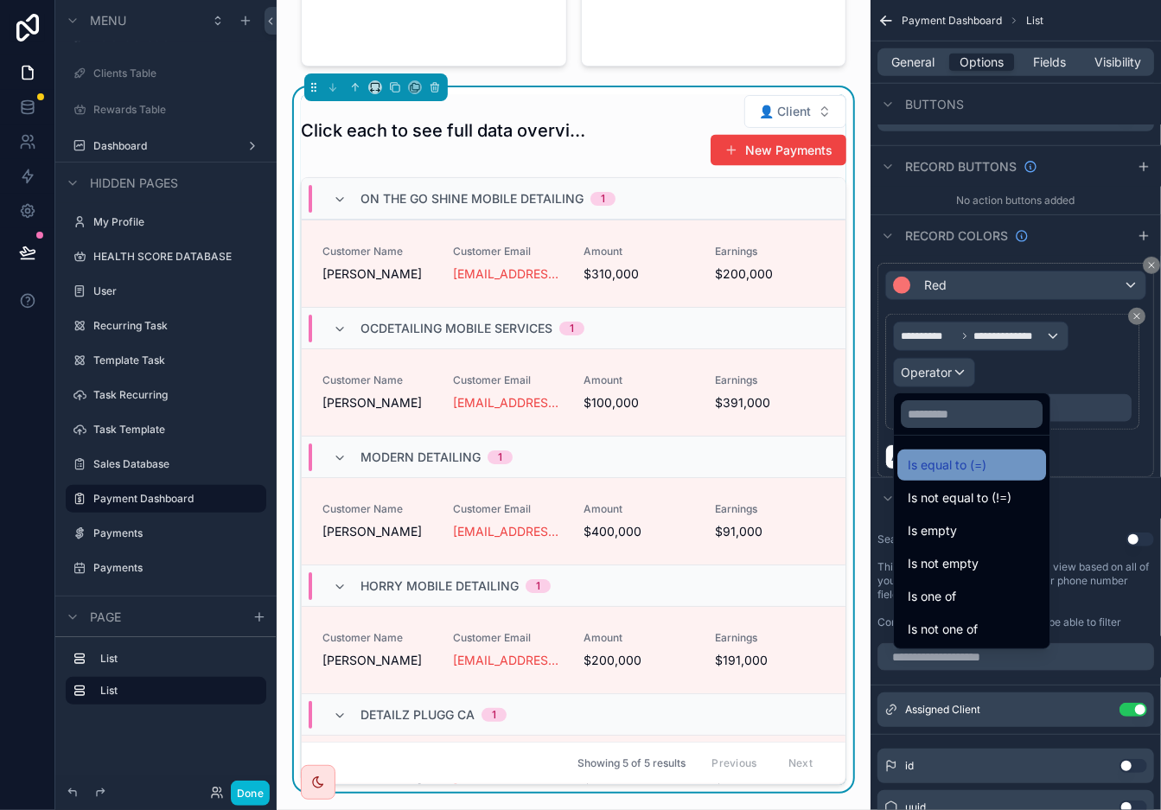
click at [990, 462] on div "Is equal to (=)" at bounding box center [972, 465] width 128 height 21
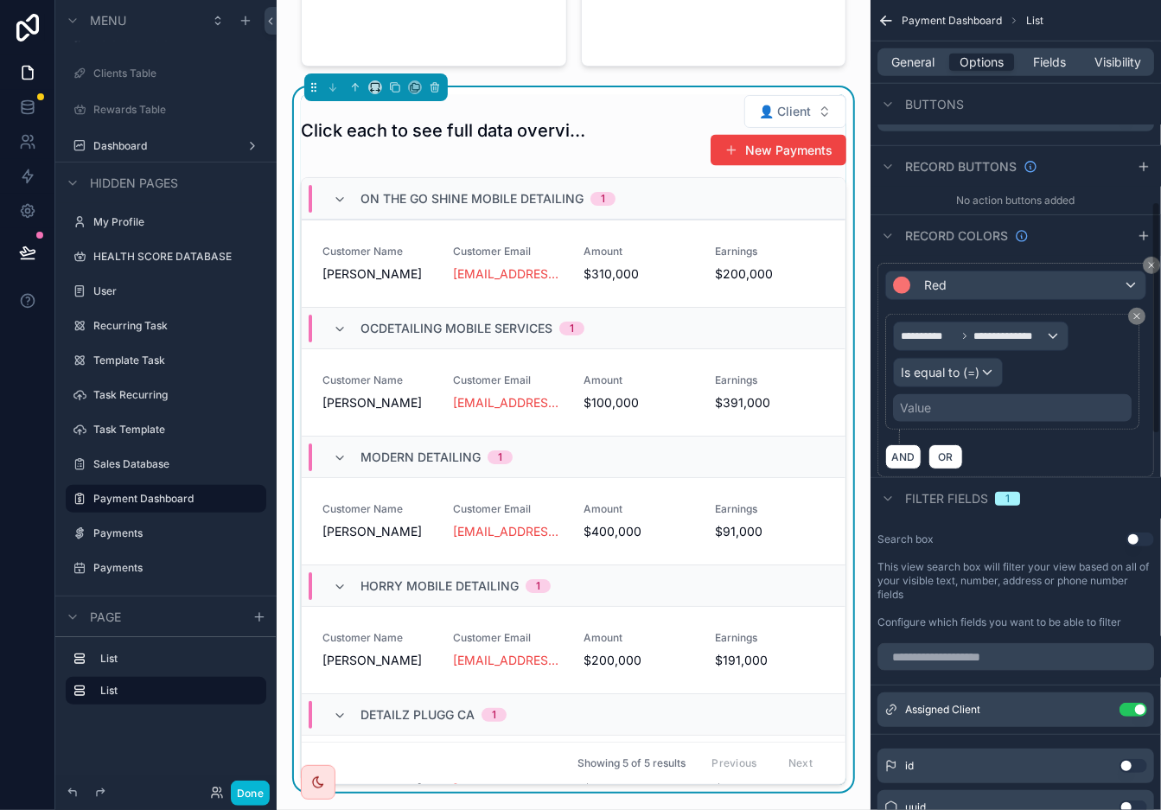
click at [943, 413] on div "Value" at bounding box center [1012, 408] width 239 height 28
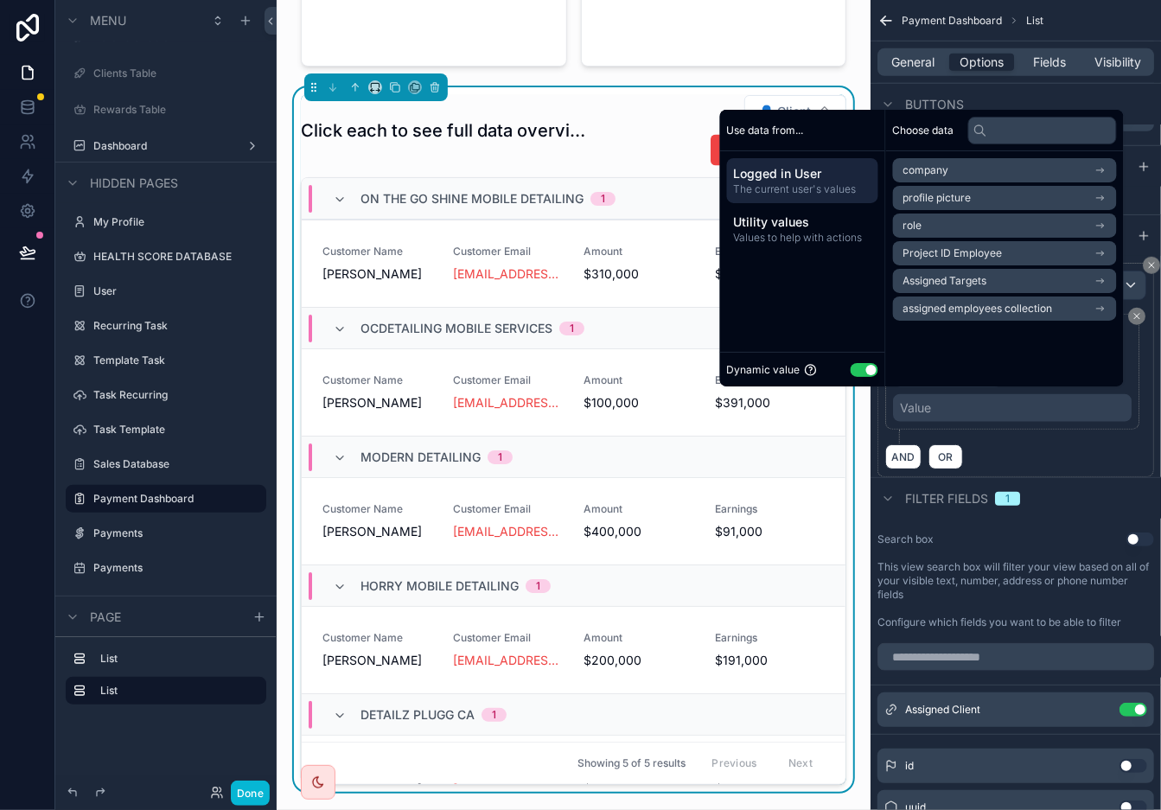
click at [854, 380] on div "Dynamic value Use setting" at bounding box center [802, 370] width 151 height 20
click at [856, 371] on button "Use setting" at bounding box center [865, 370] width 28 height 14
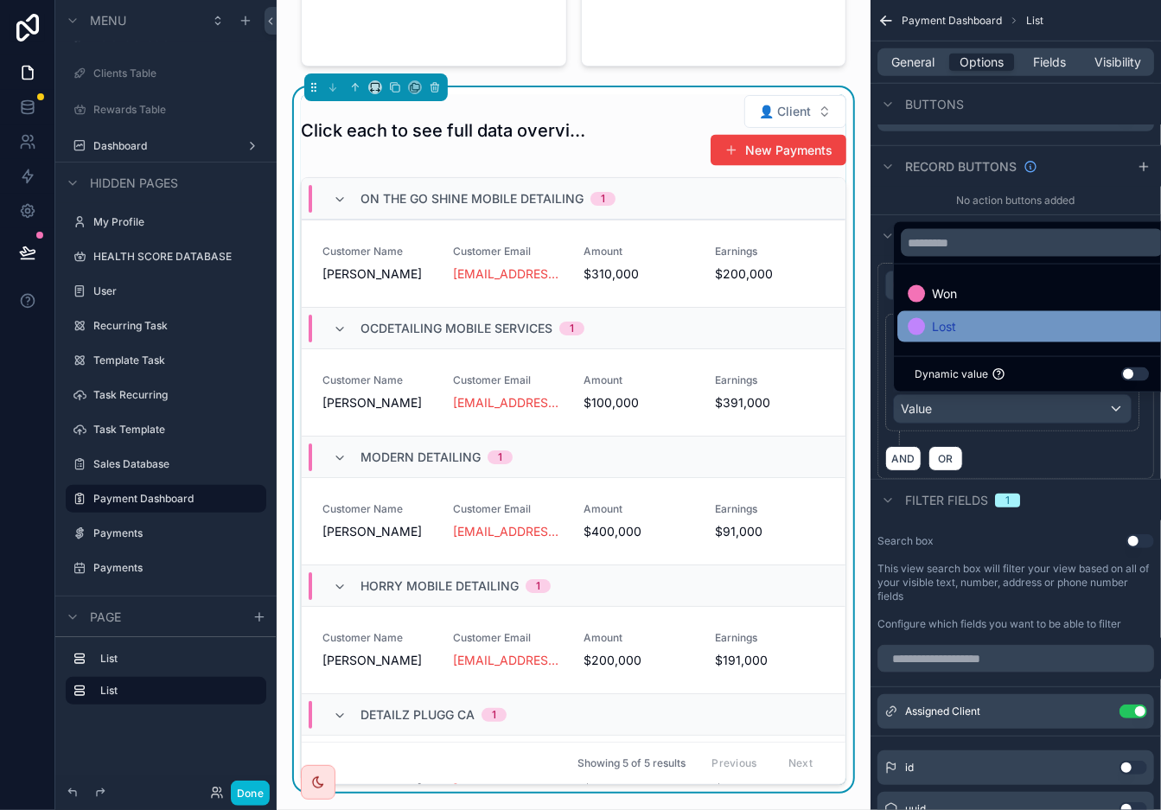
click at [966, 330] on div "Lost" at bounding box center [1032, 327] width 248 height 21
click at [1045, 455] on div "AND OR" at bounding box center [1016, 458] width 261 height 26
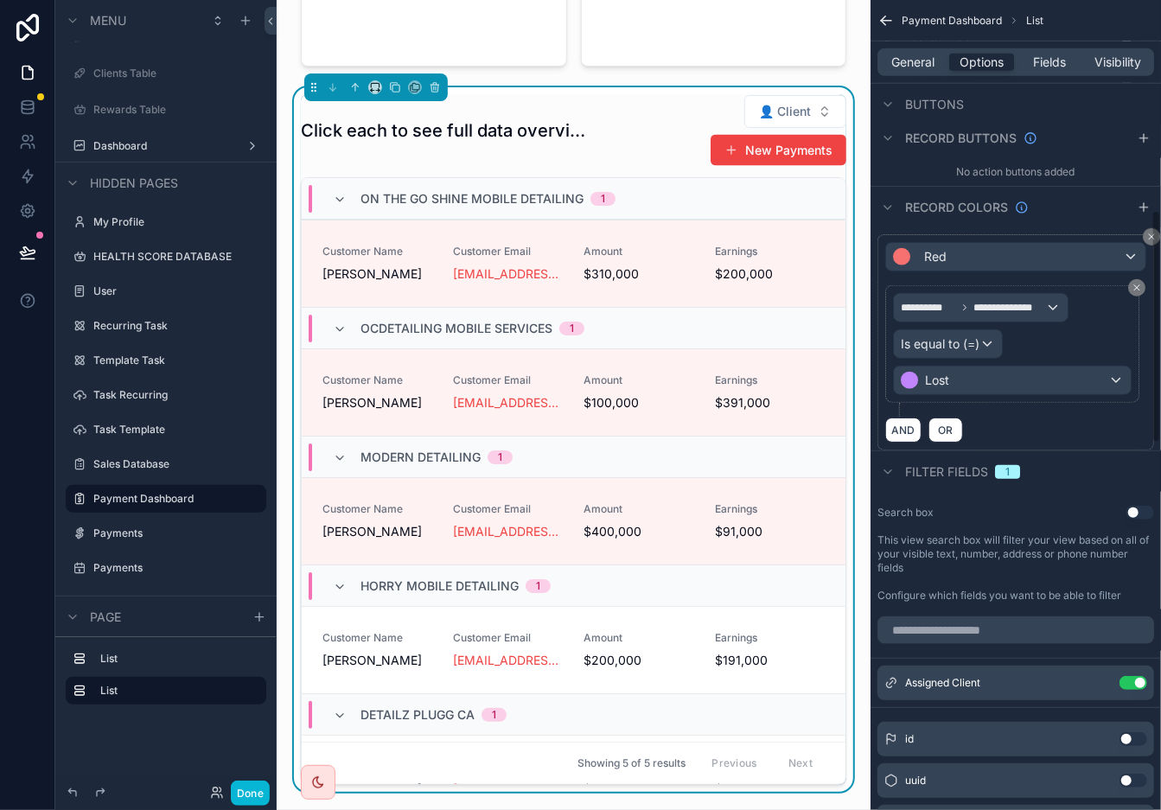
scroll to position [46, 0]
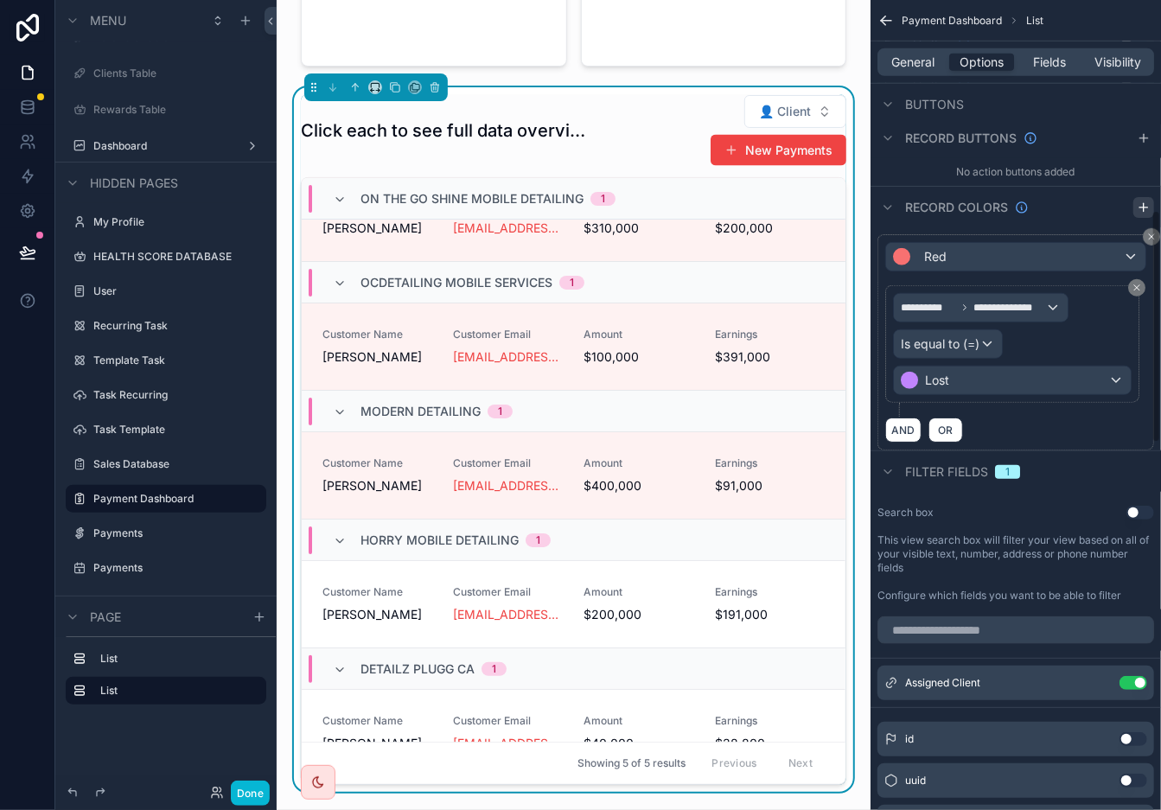
click at [1045, 201] on icon "scrollable content" at bounding box center [1144, 208] width 14 height 14
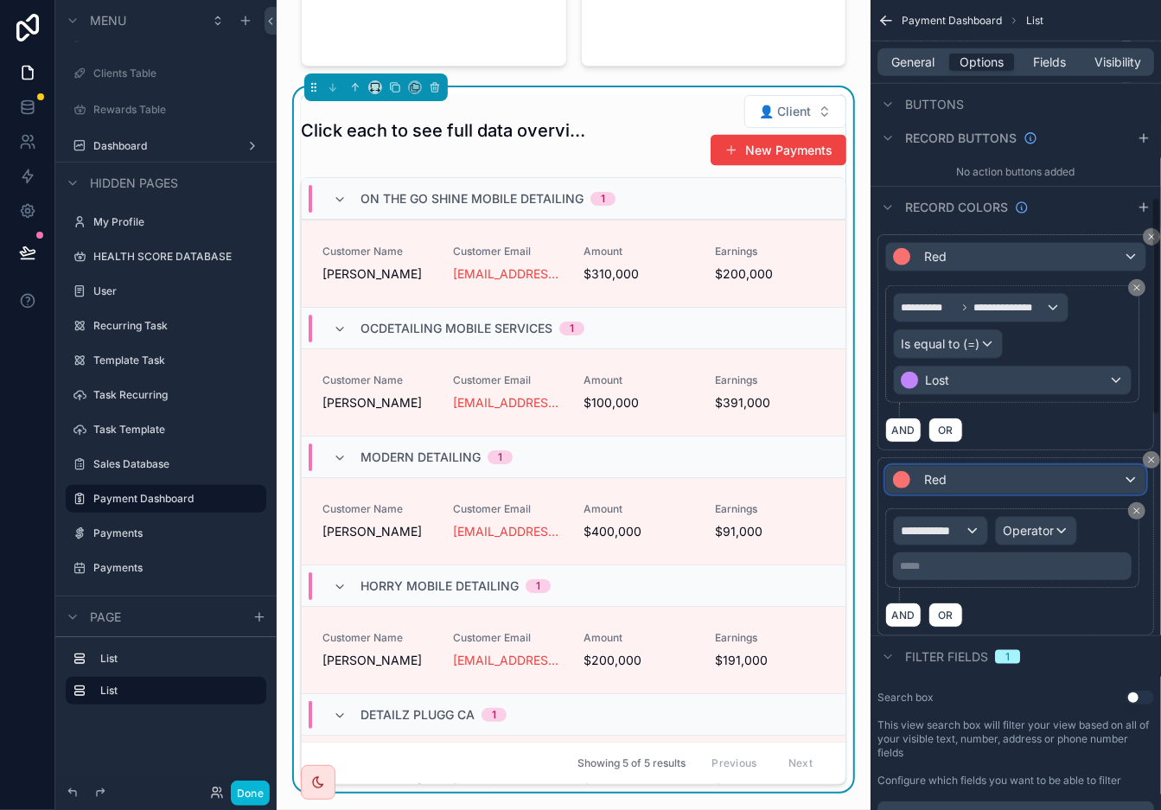
click at [992, 473] on div "Red" at bounding box center [1015, 480] width 259 height 28
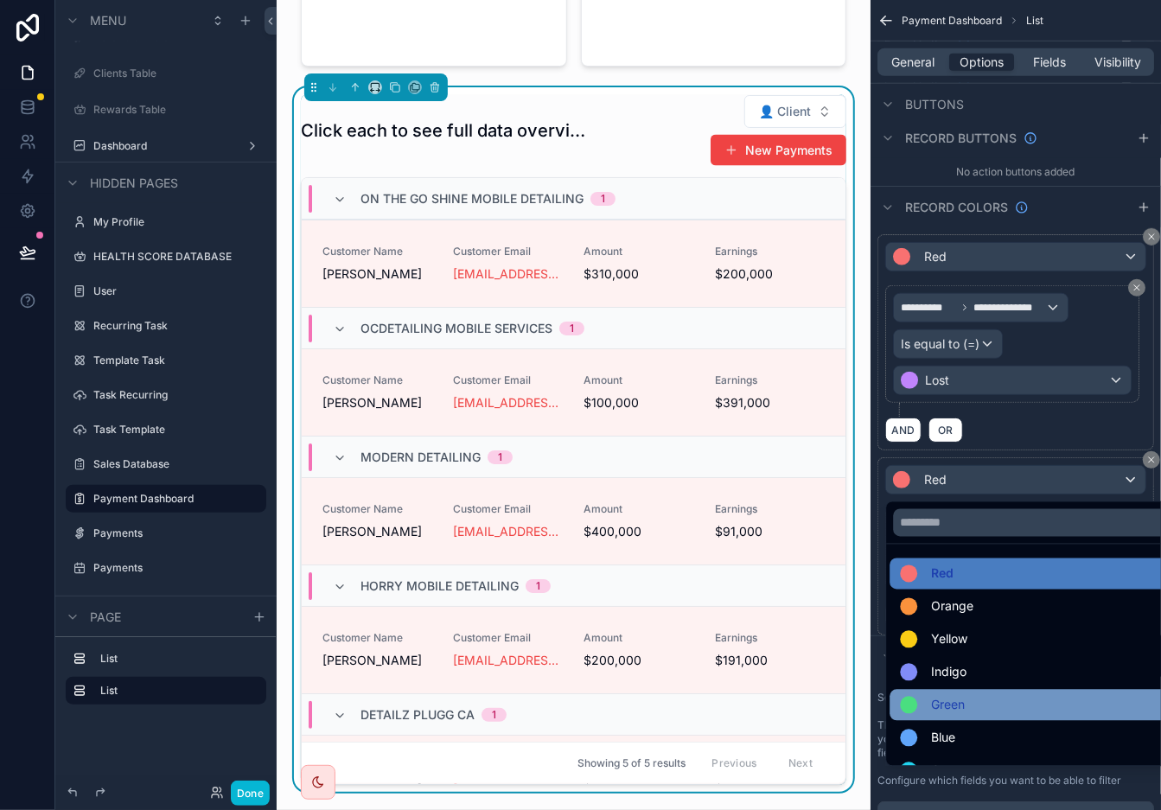
click at [990, 691] on ul "Red Orange Yellow Indigo Green Blue Cyan Teal Purple Pink" at bounding box center [1035, 655] width 299 height 221
click at [990, 695] on div "Green" at bounding box center [1036, 705] width 272 height 21
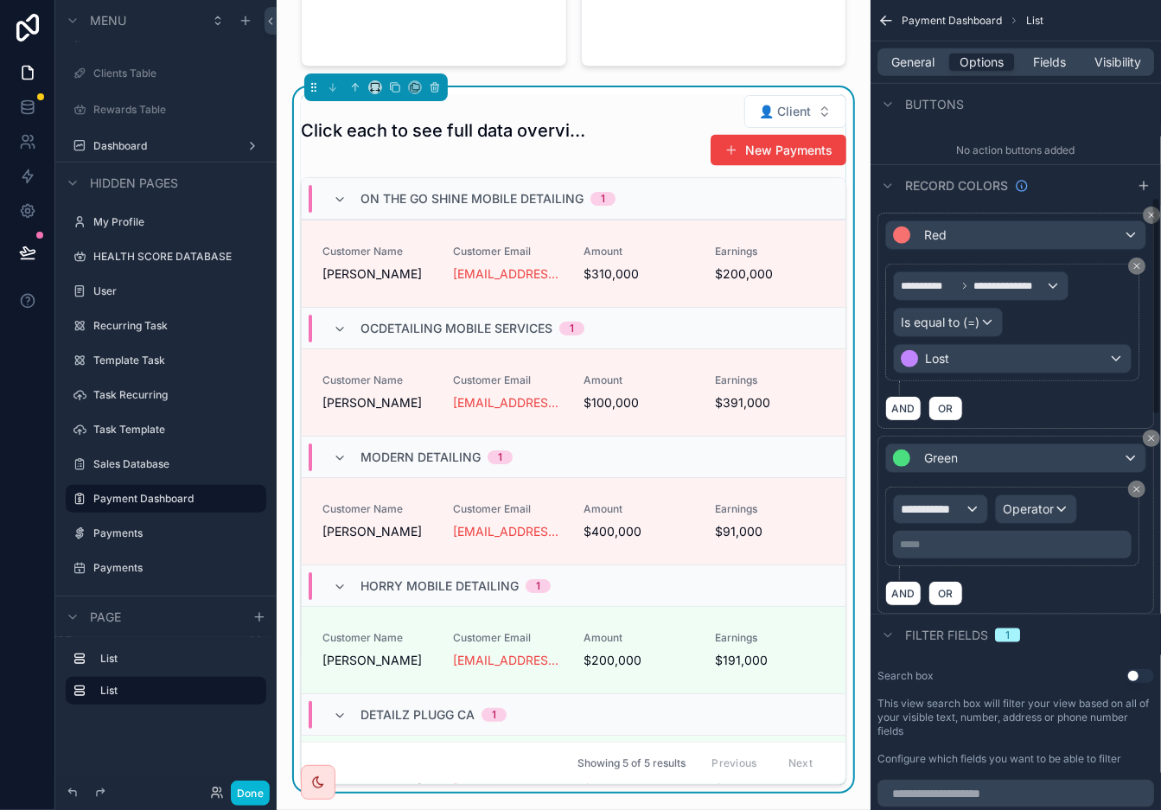
scroll to position [772, 0]
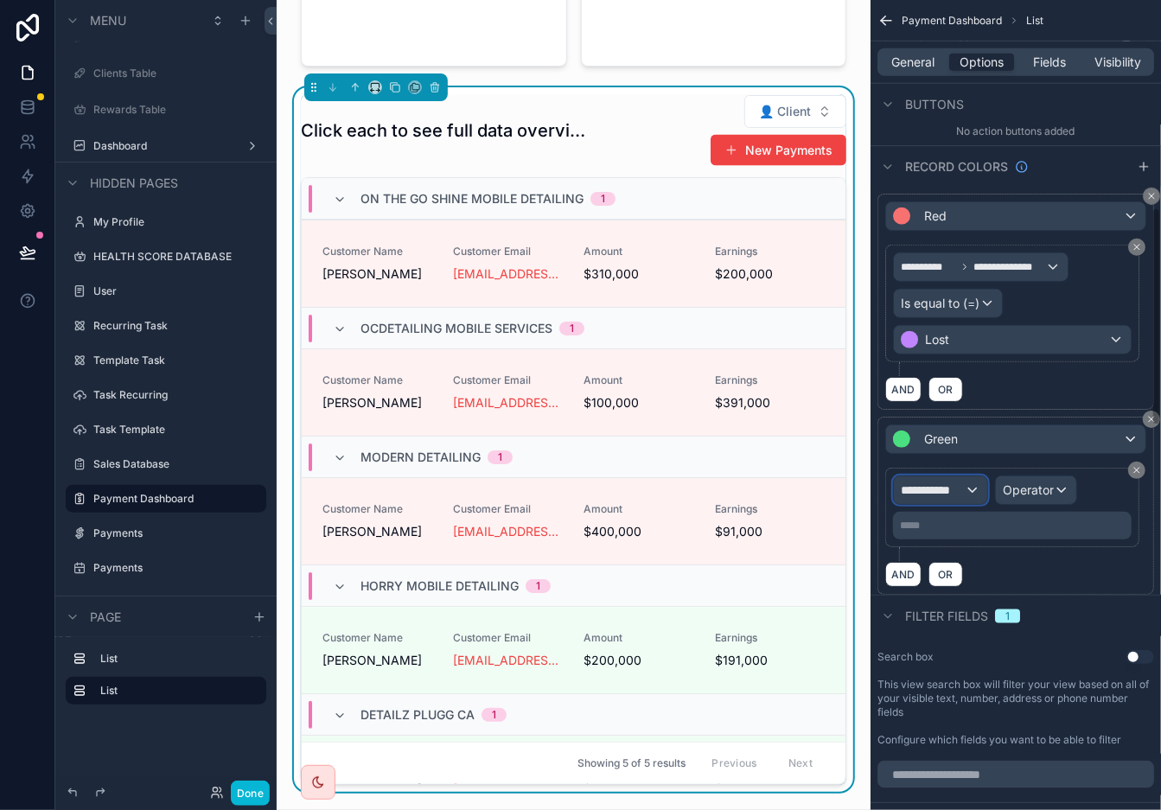
click at [949, 504] on div "**********" at bounding box center [940, 491] width 93 height 28
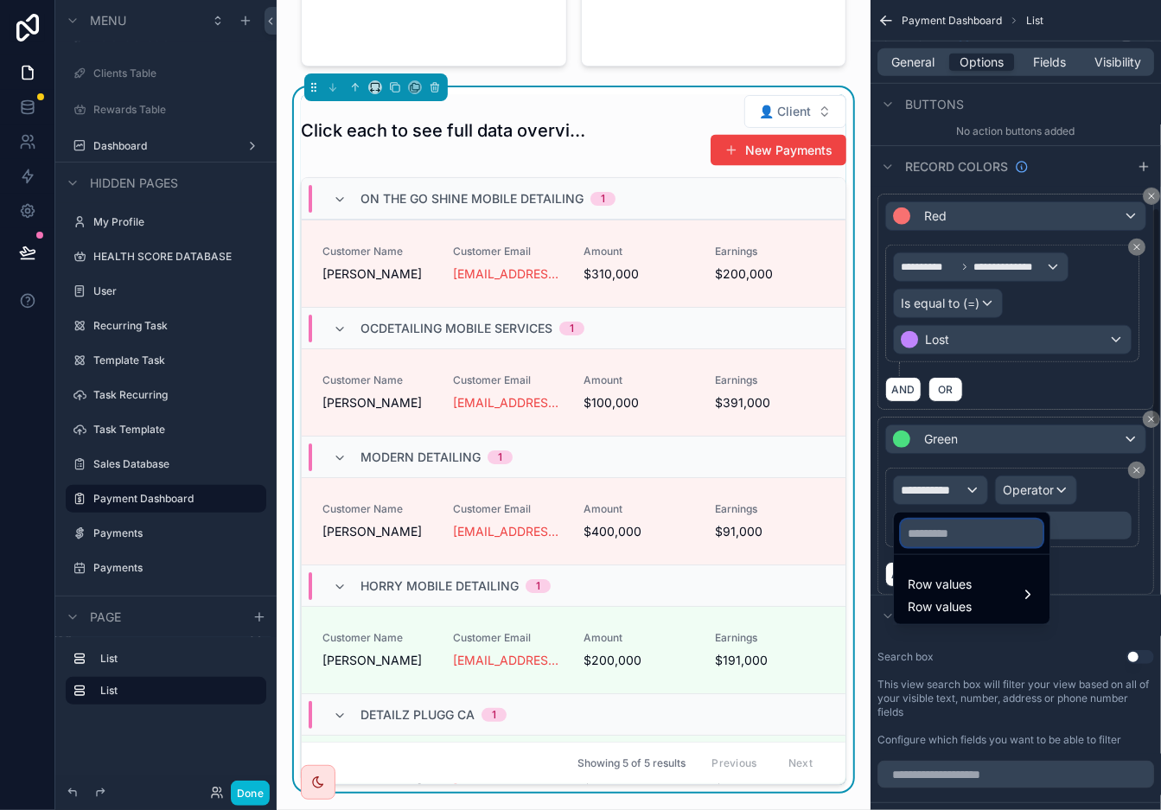
click at [978, 538] on input "text" at bounding box center [972, 534] width 142 height 28
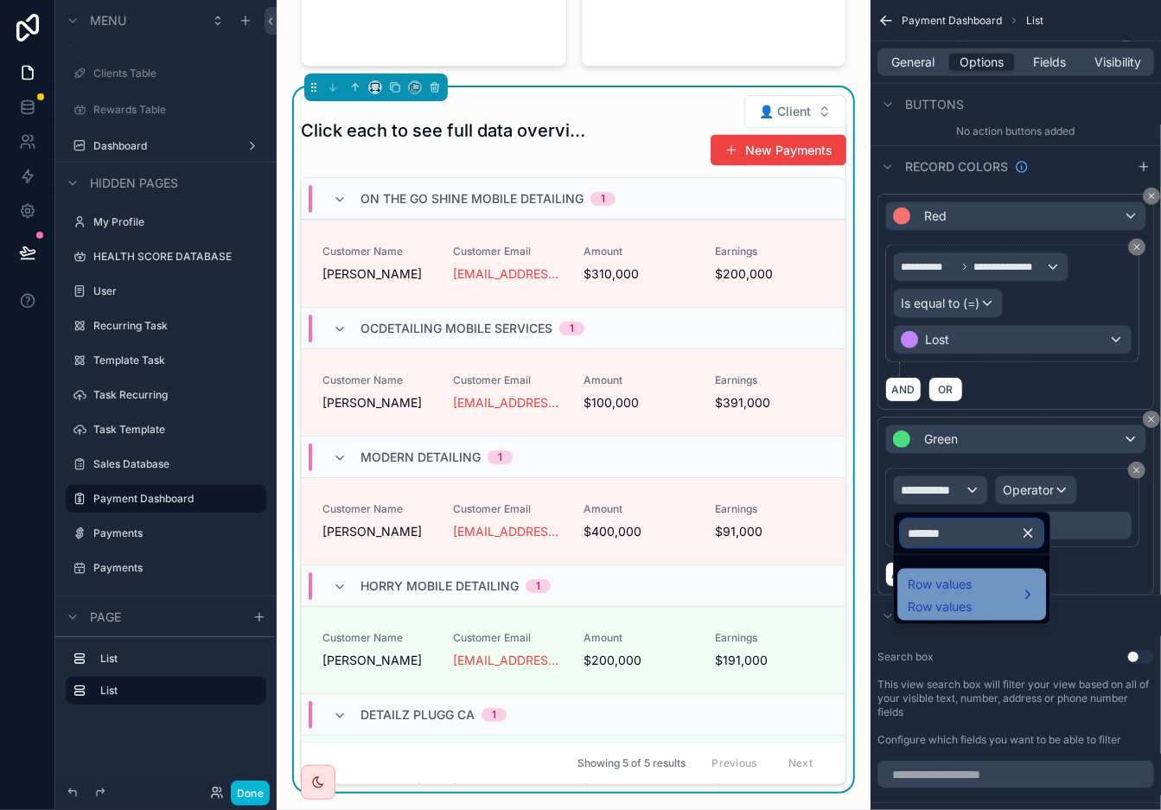
type input "*******"
click at [986, 612] on div "Row values Row values" at bounding box center [972, 595] width 128 height 42
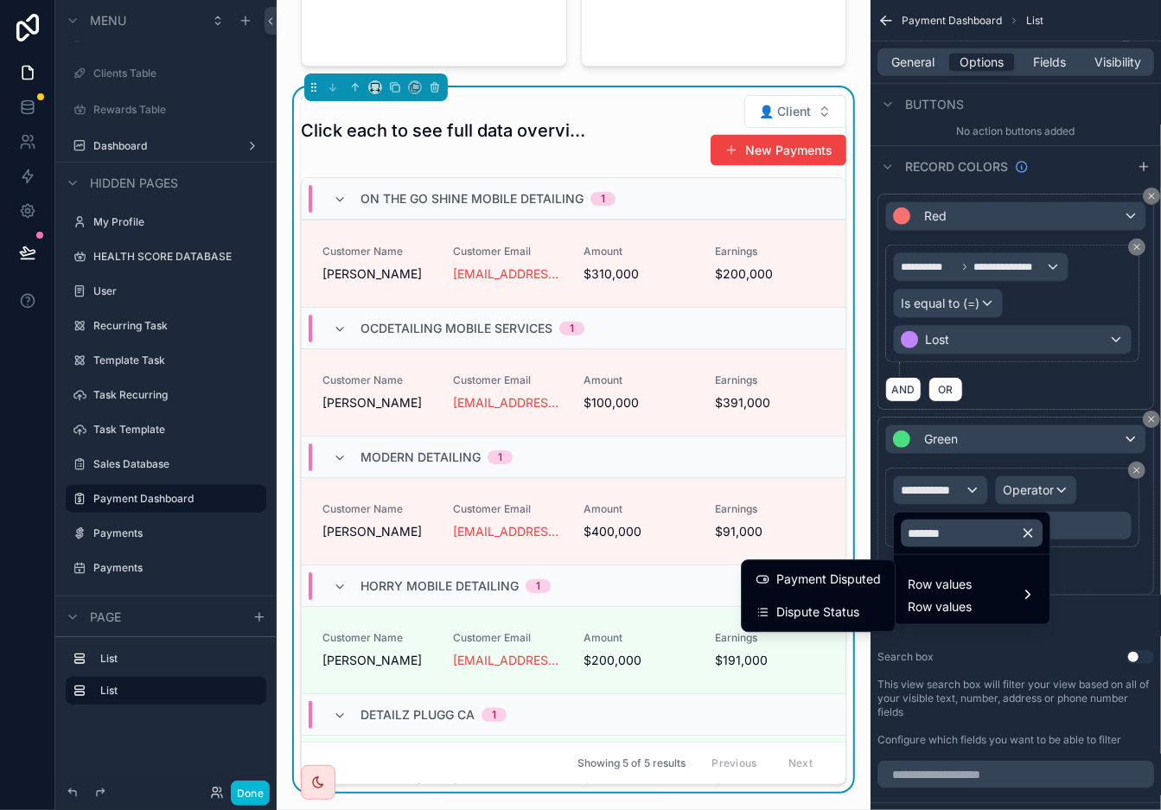
click at [860, 604] on div "Dispute Status" at bounding box center [818, 612] width 125 height 21
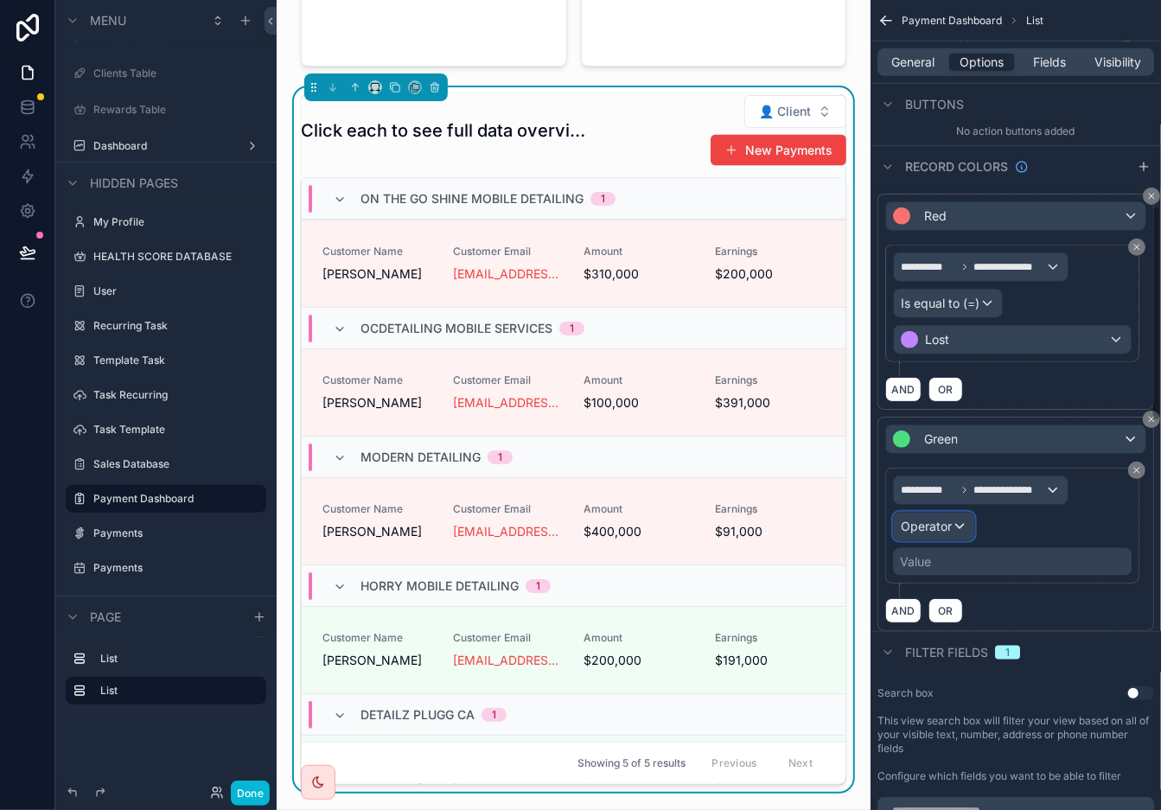
click at [968, 530] on div "Operator" at bounding box center [934, 527] width 80 height 28
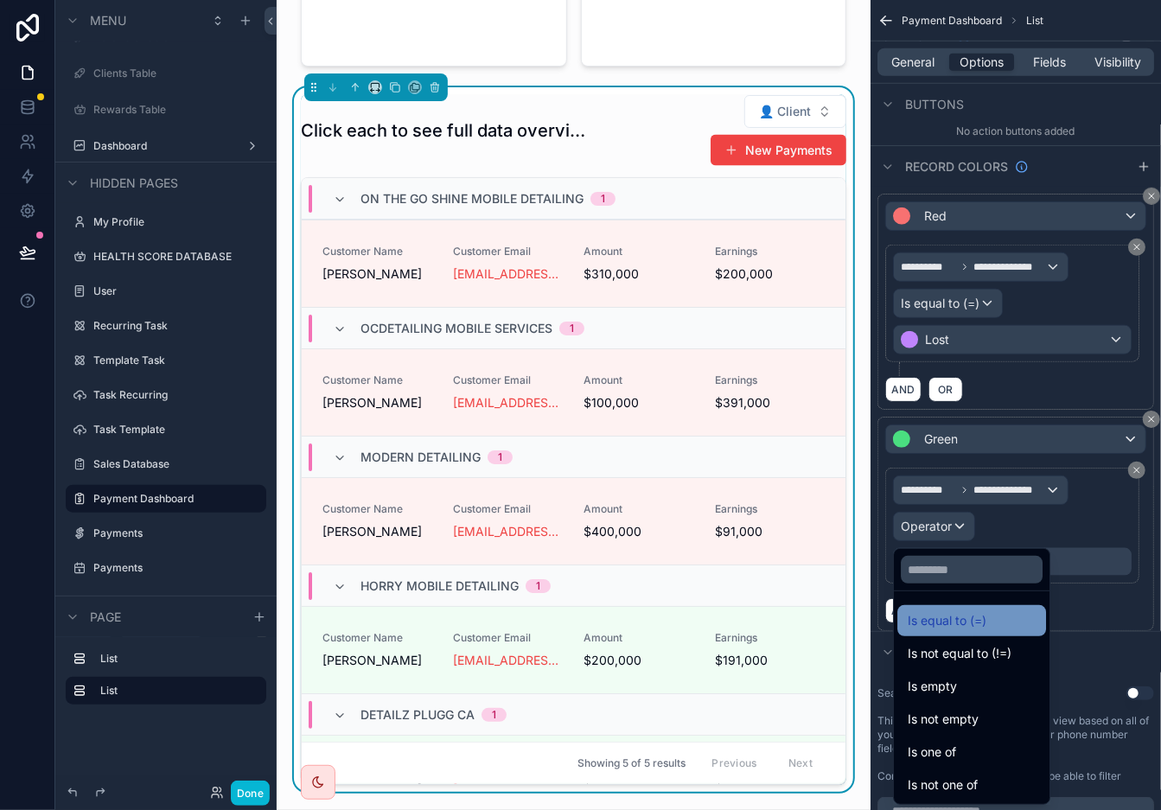
click at [950, 617] on span "Is equal to (=)" at bounding box center [947, 621] width 79 height 21
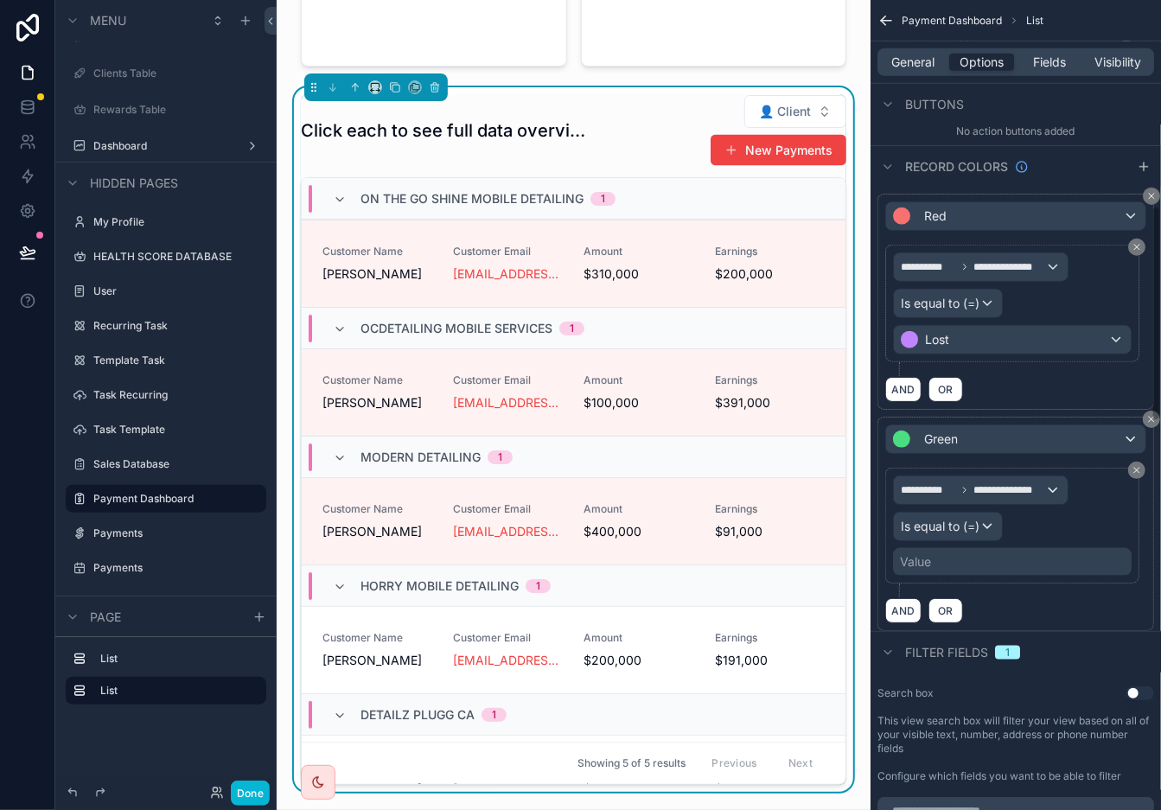
click at [1009, 568] on div "Value" at bounding box center [1012, 562] width 239 height 28
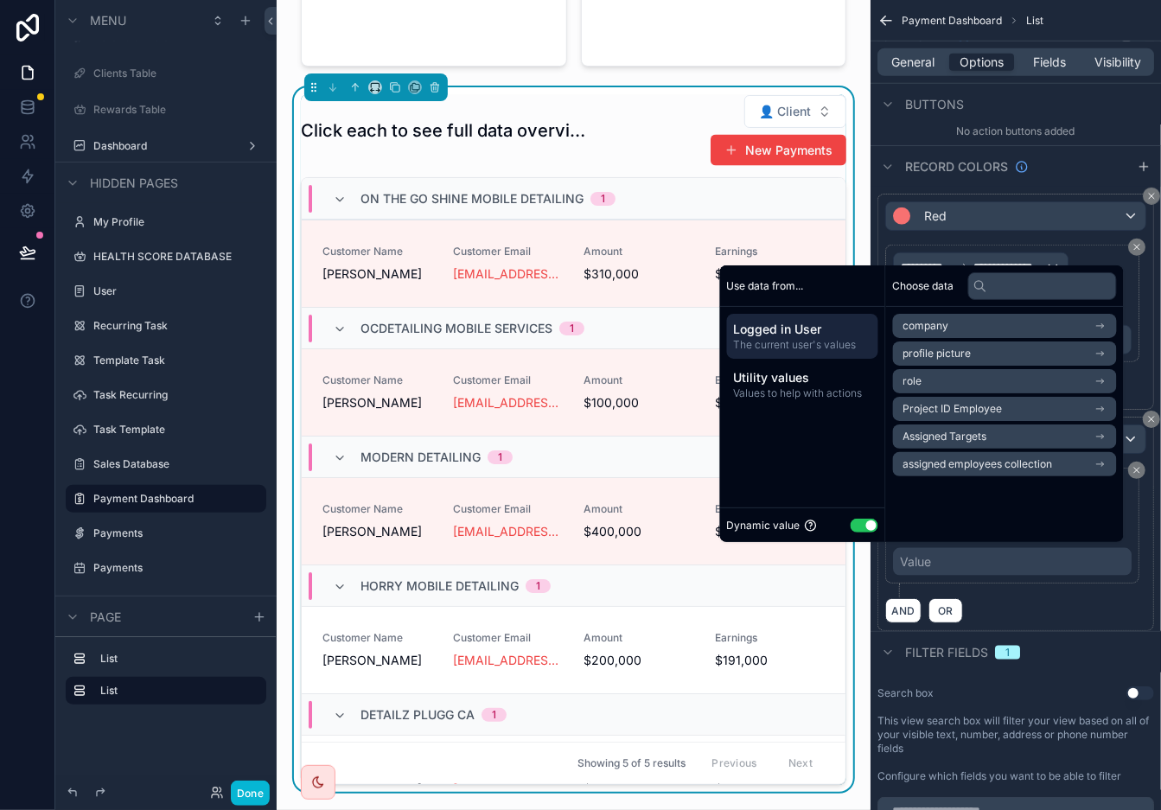
click at [856, 533] on div "Dynamic value Use setting" at bounding box center [802, 525] width 151 height 20
click at [858, 529] on button "Use setting" at bounding box center [865, 526] width 28 height 14
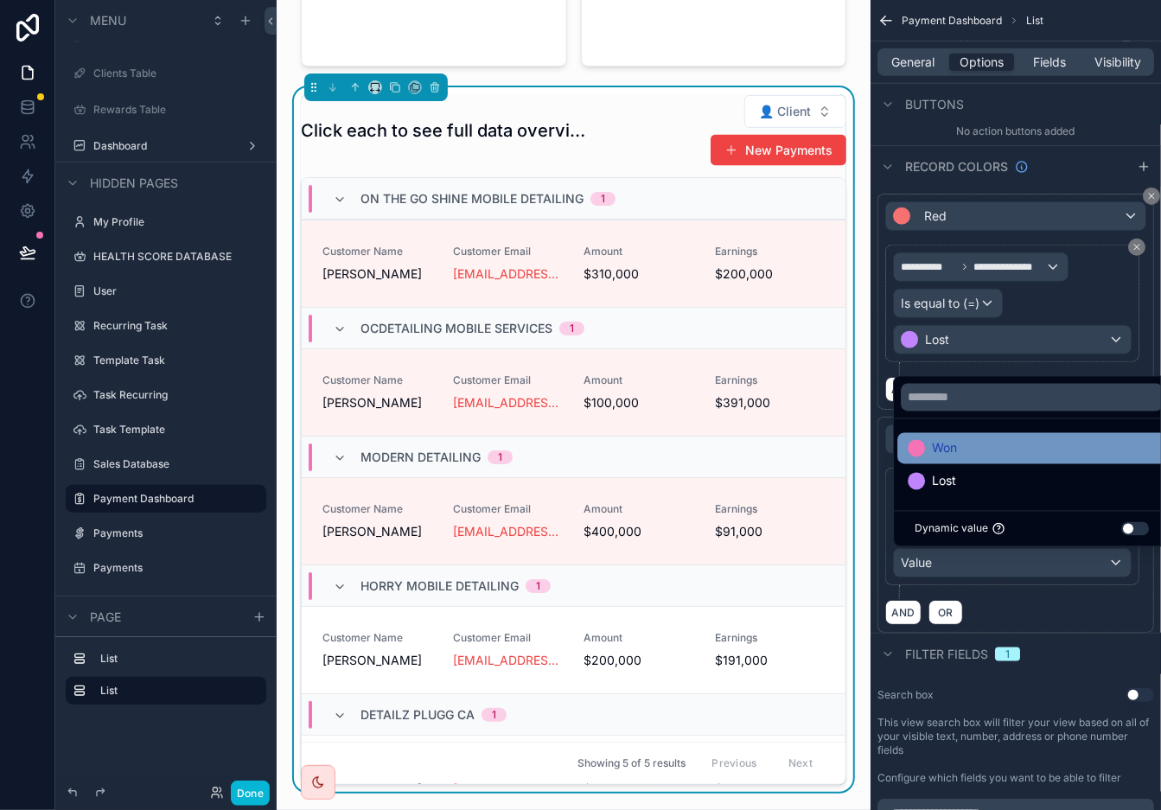
click at [984, 445] on div "Won" at bounding box center [1032, 448] width 248 height 21
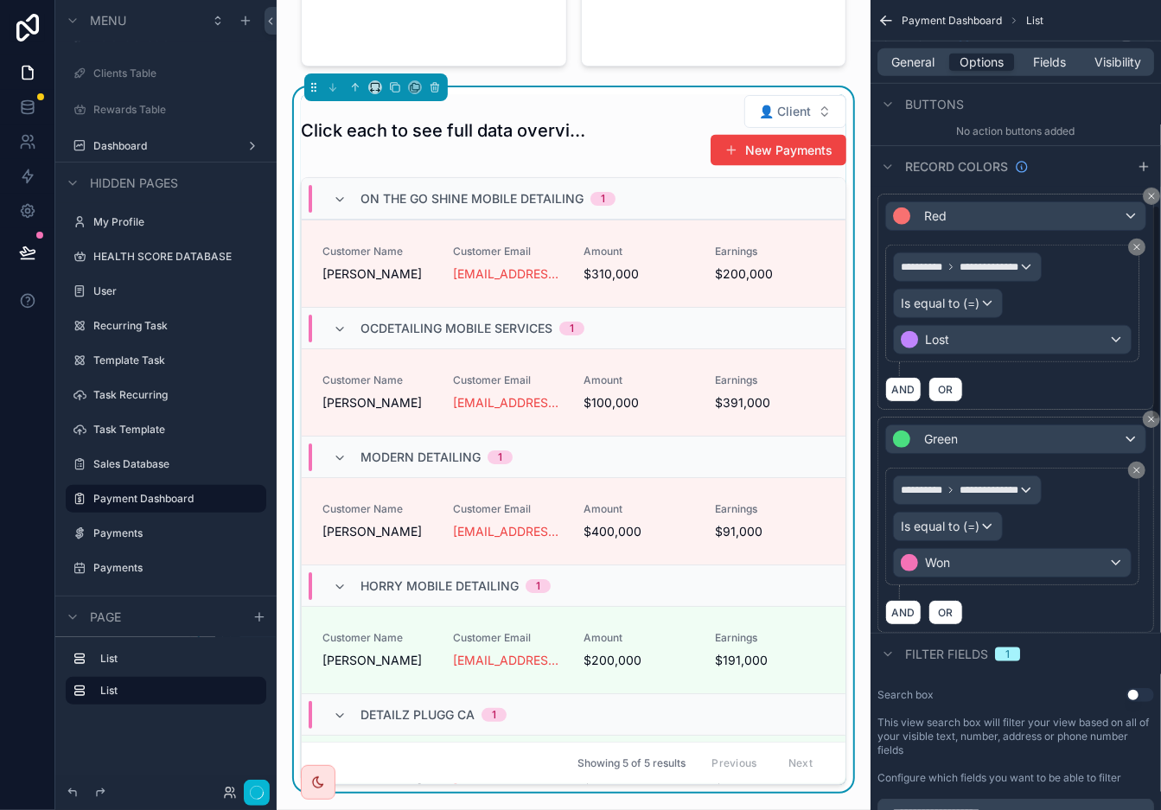
click at [1045, 607] on div "AND OR" at bounding box center [1016, 612] width 261 height 26
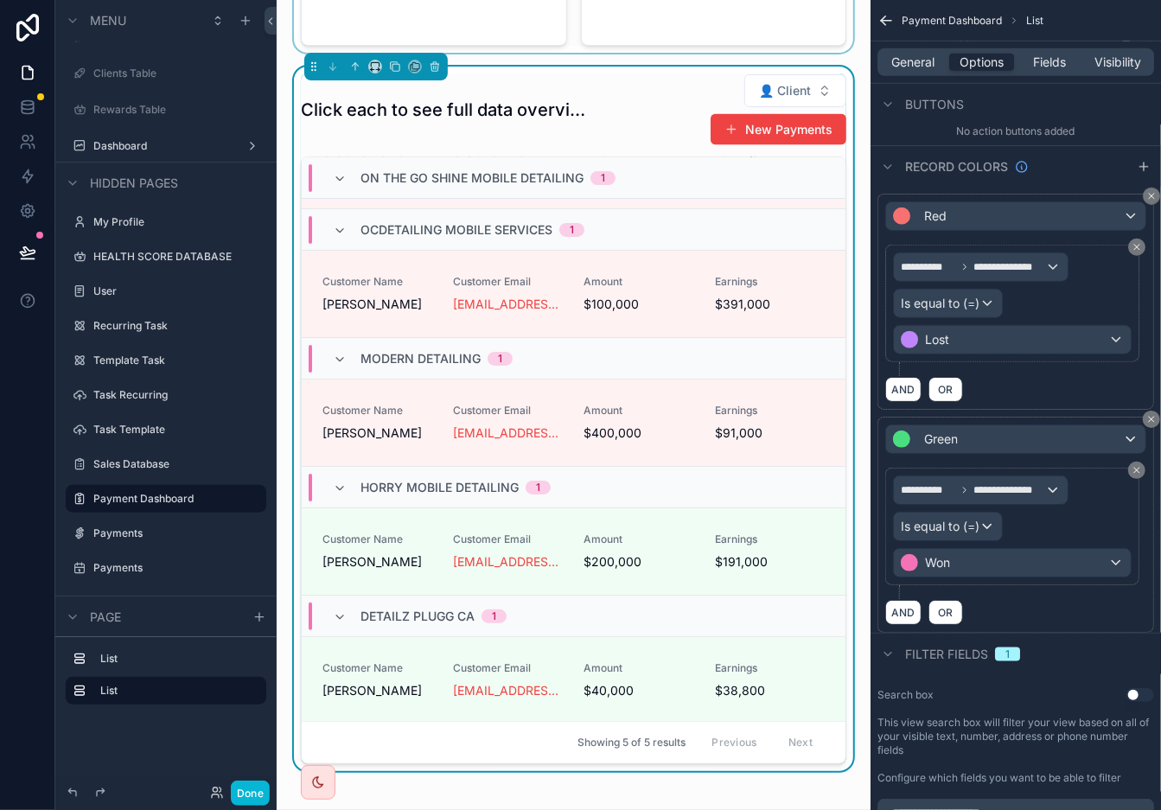
scroll to position [828, 0]
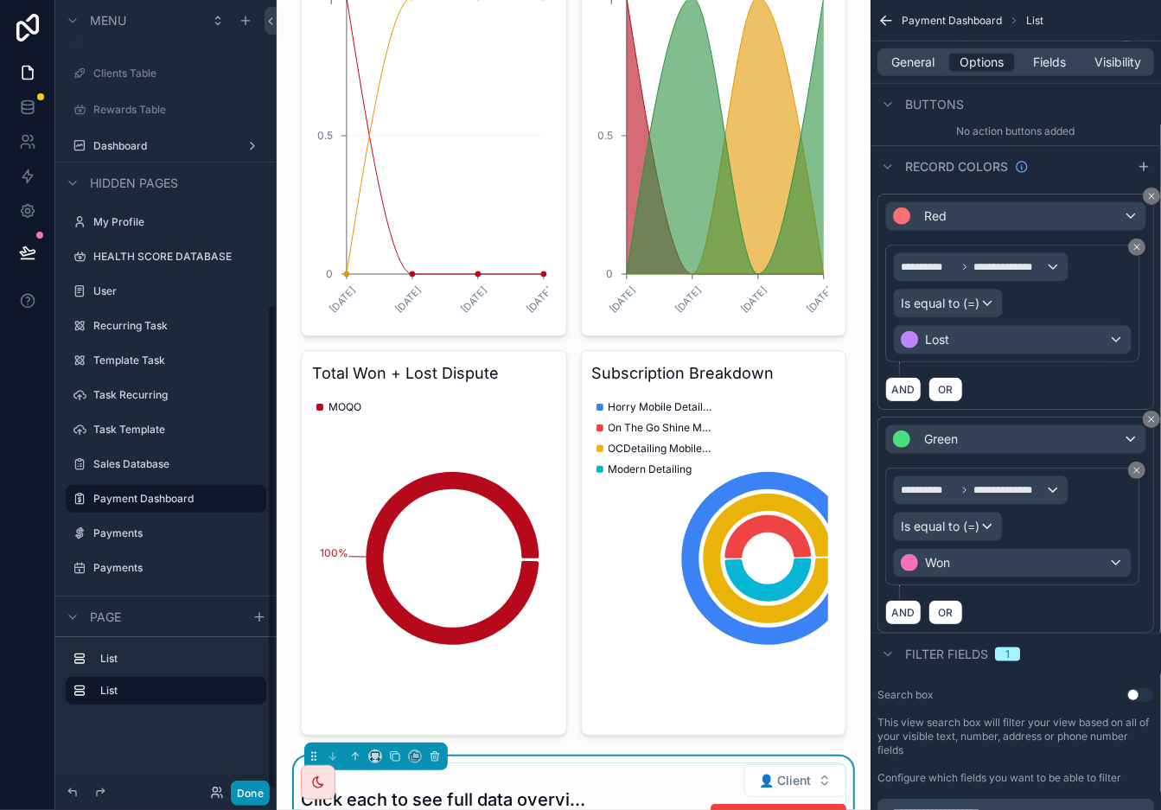
click at [245, 729] on button "Done" at bounding box center [250, 793] width 39 height 25
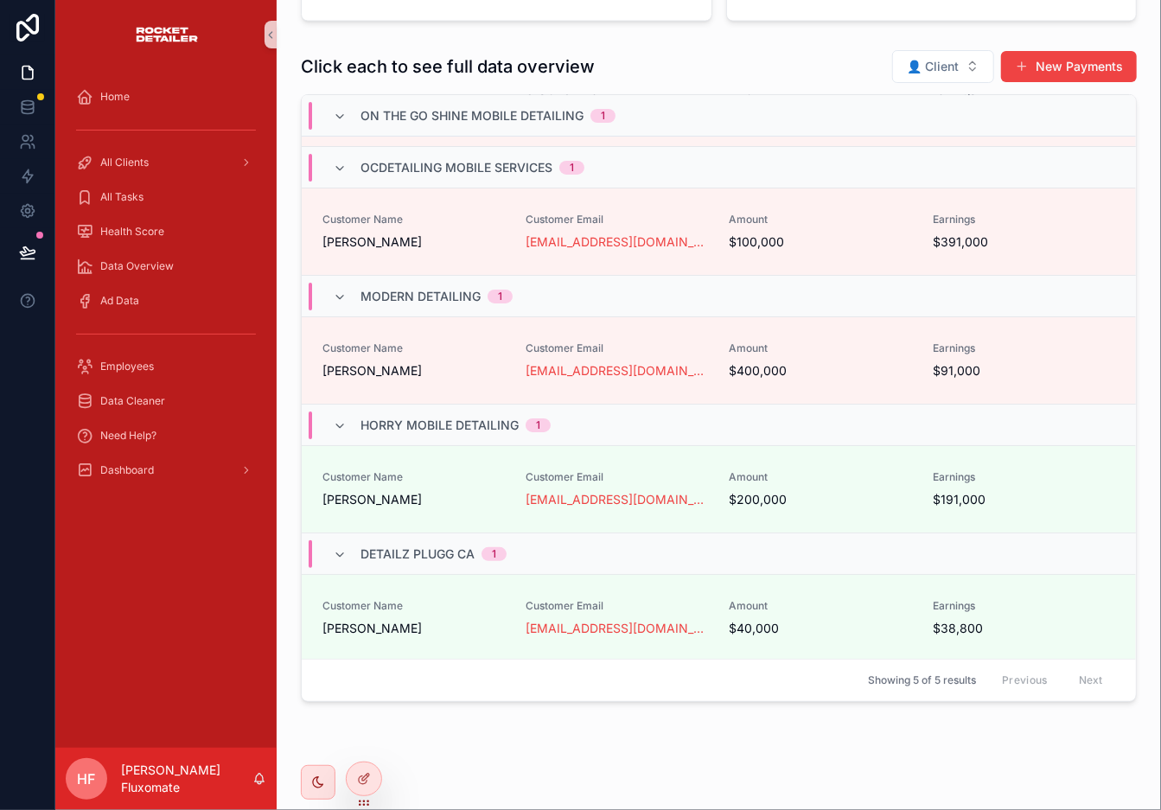
scroll to position [1538, 0]
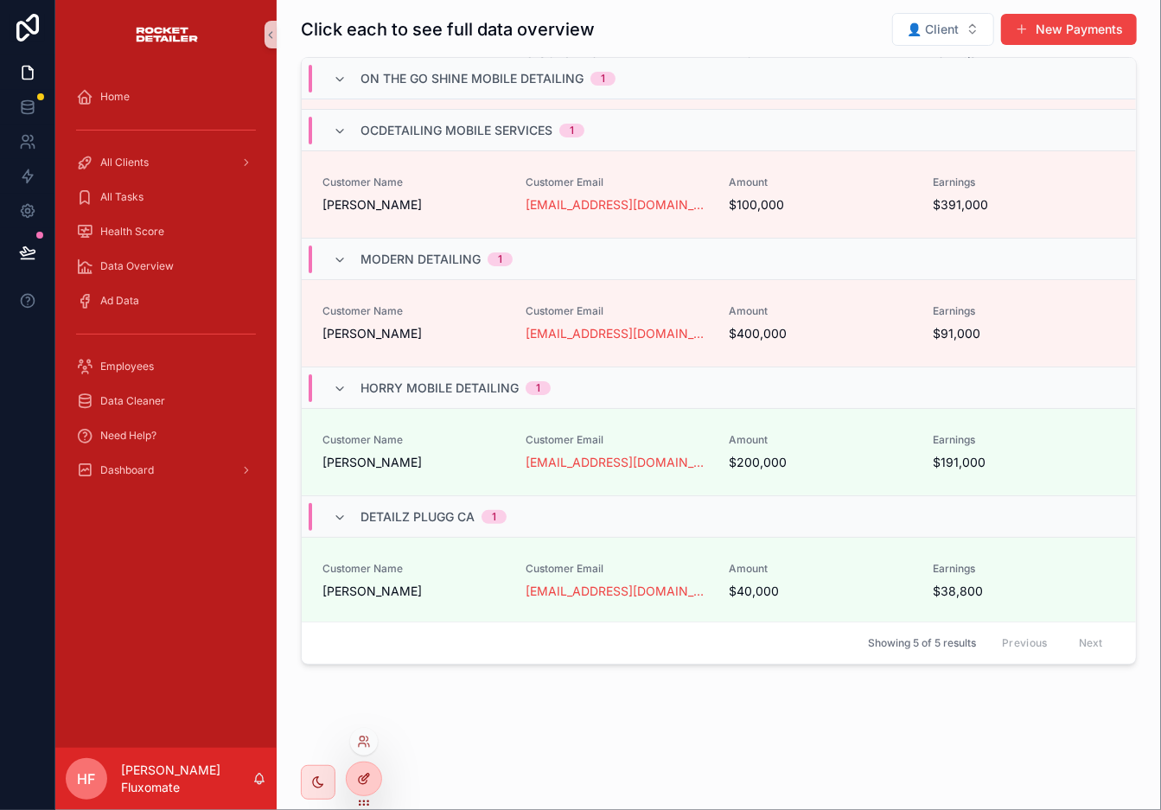
click at [365, 729] on div at bounding box center [364, 779] width 35 height 33
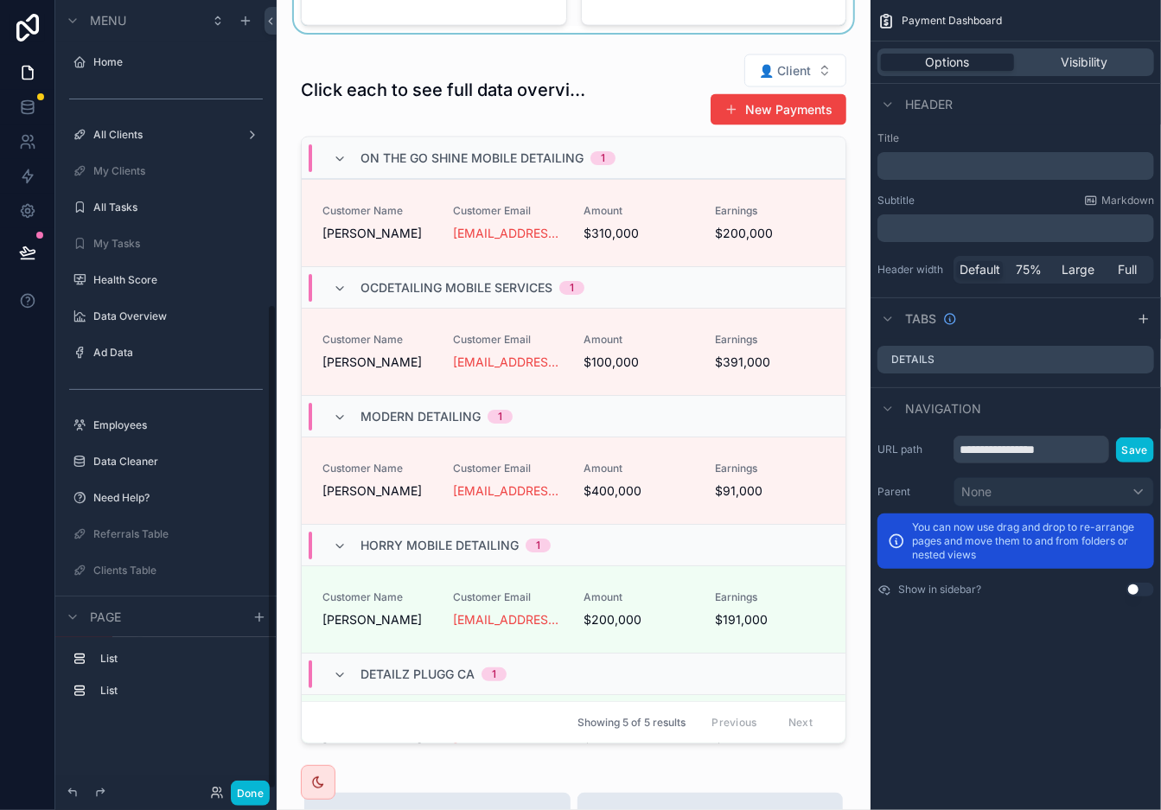
scroll to position [497, 0]
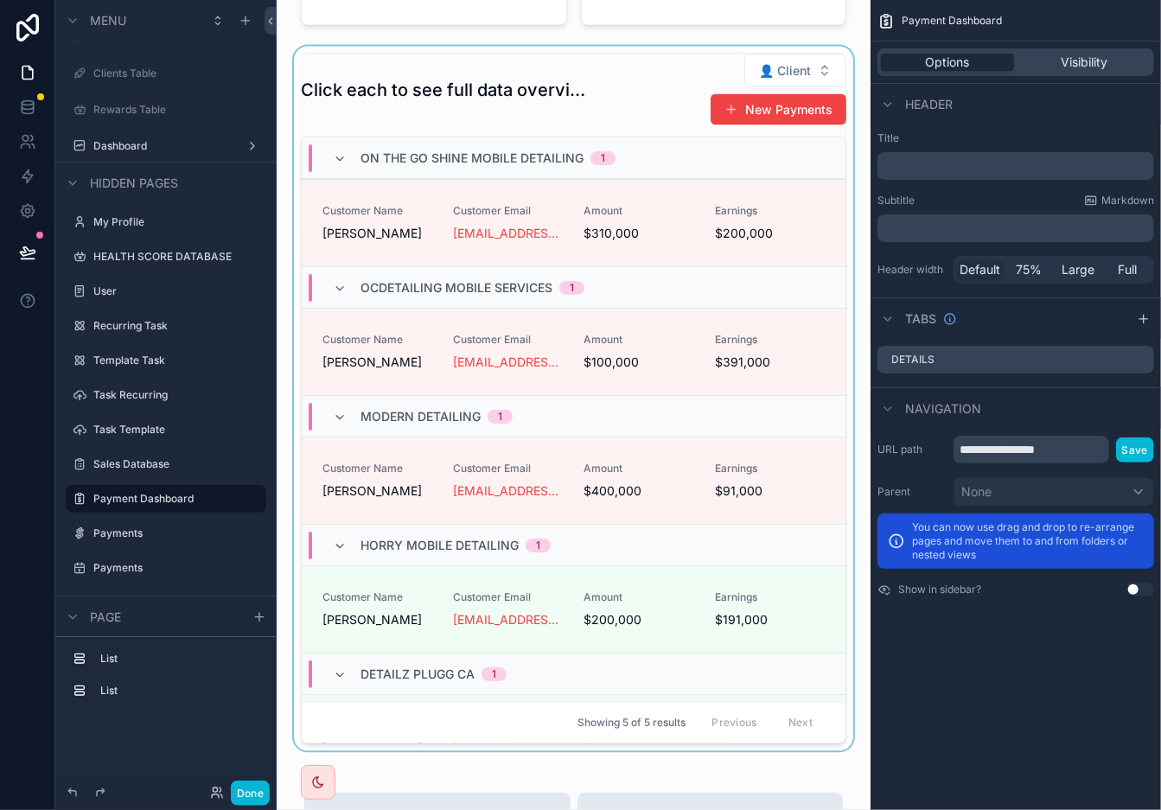
click at [751, 288] on div "OCDetailing Mobile Services 1" at bounding box center [574, 287] width 544 height 42
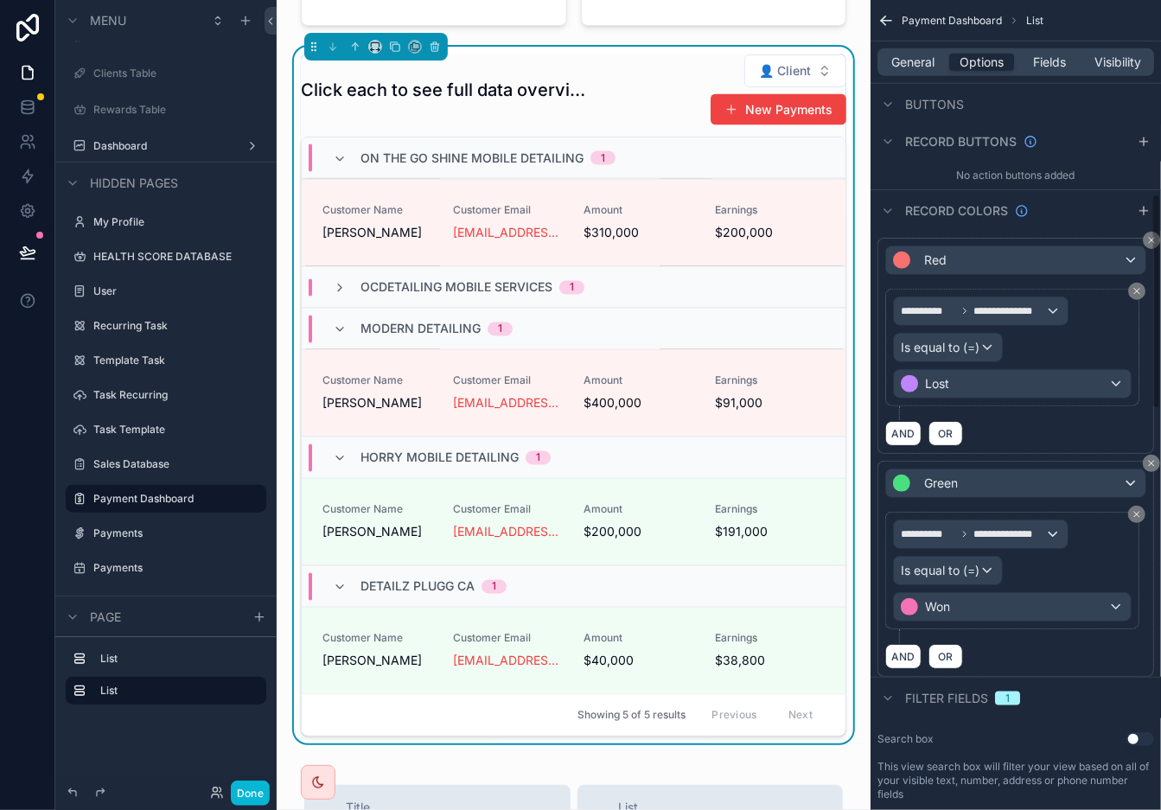
scroll to position [729, 0]
click at [1045, 214] on icon "scrollable content" at bounding box center [1144, 210] width 14 height 14
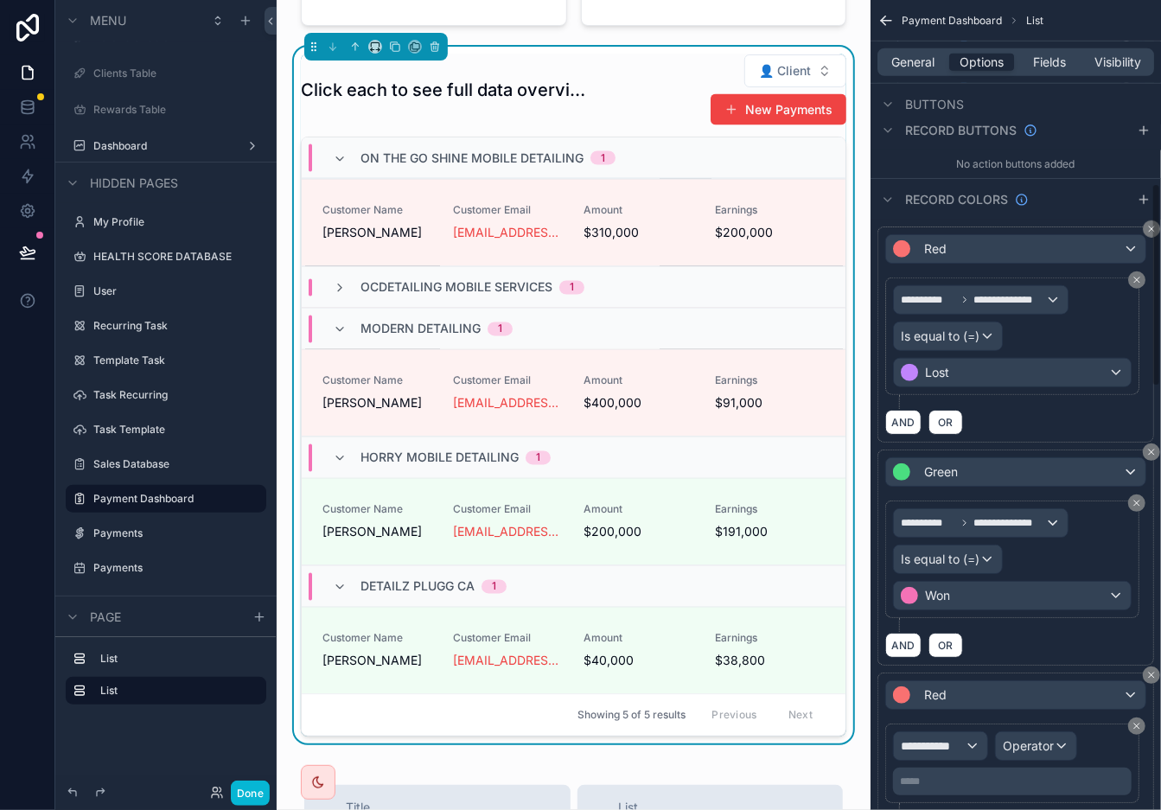
scroll to position [765, 0]
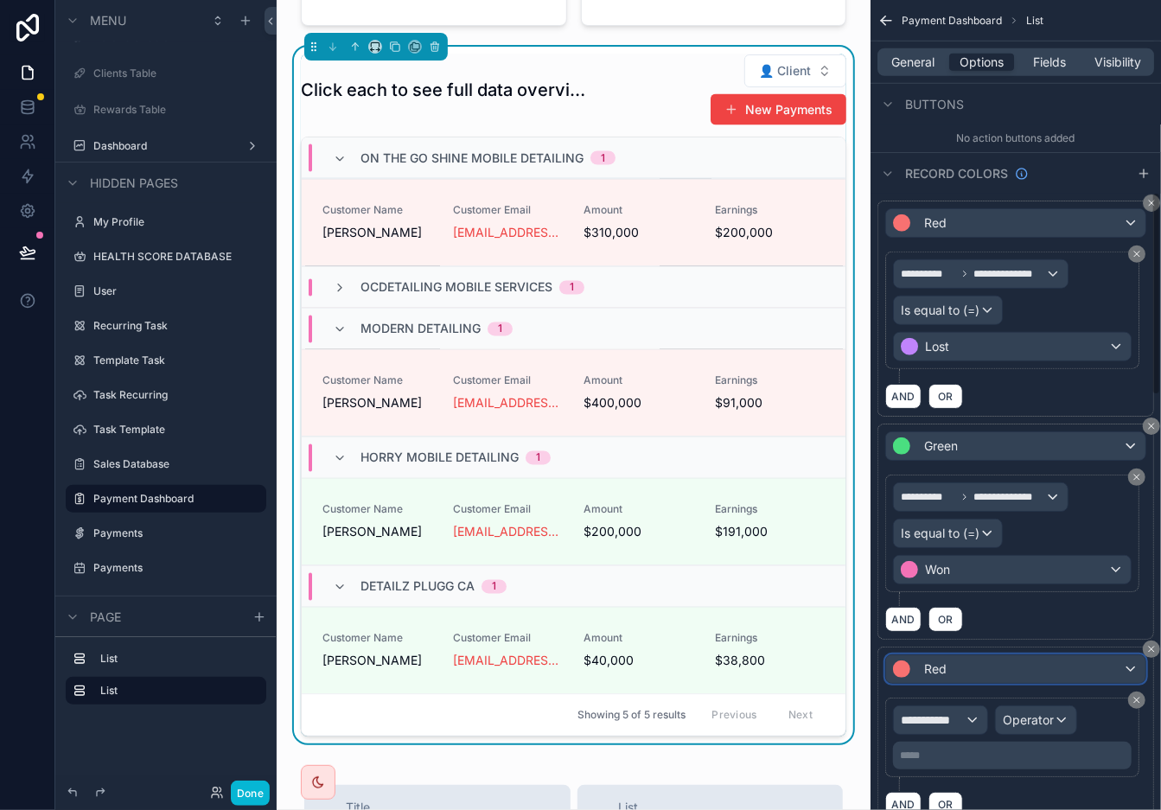
click at [1005, 676] on div "Red" at bounding box center [1015, 670] width 259 height 28
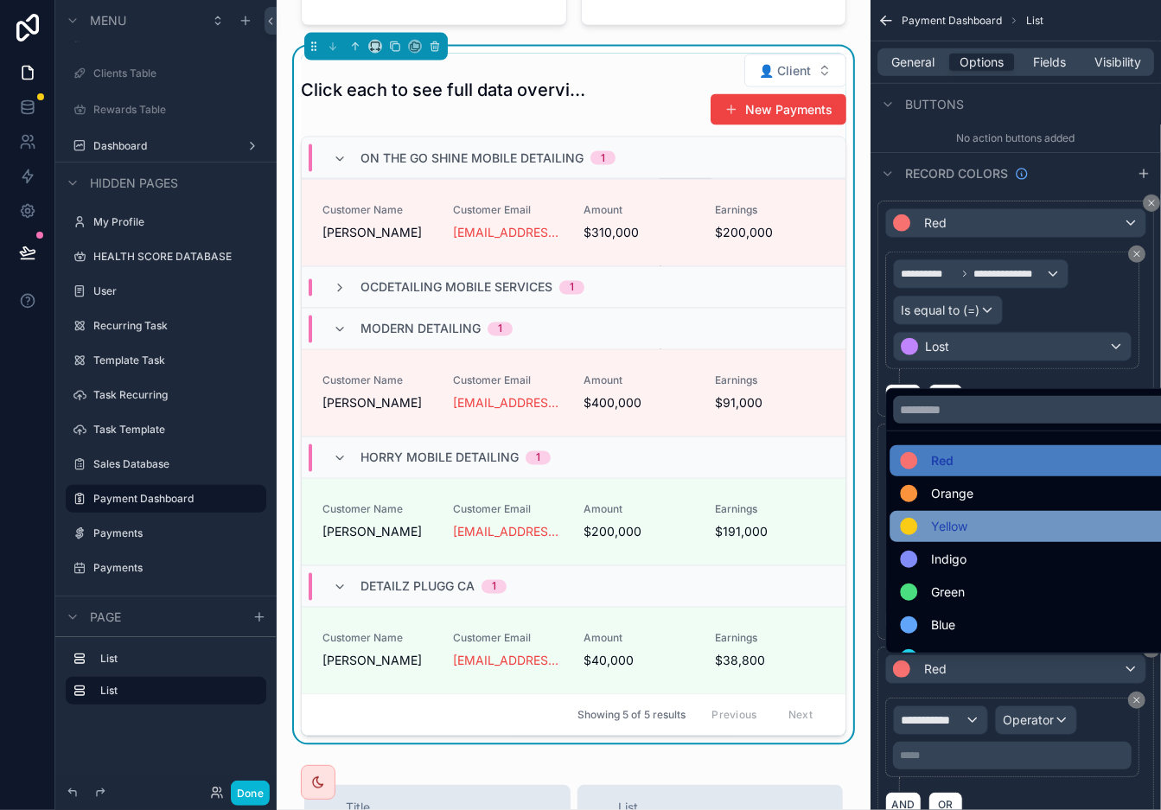
click at [992, 522] on div "Yellow" at bounding box center [1036, 526] width 272 height 21
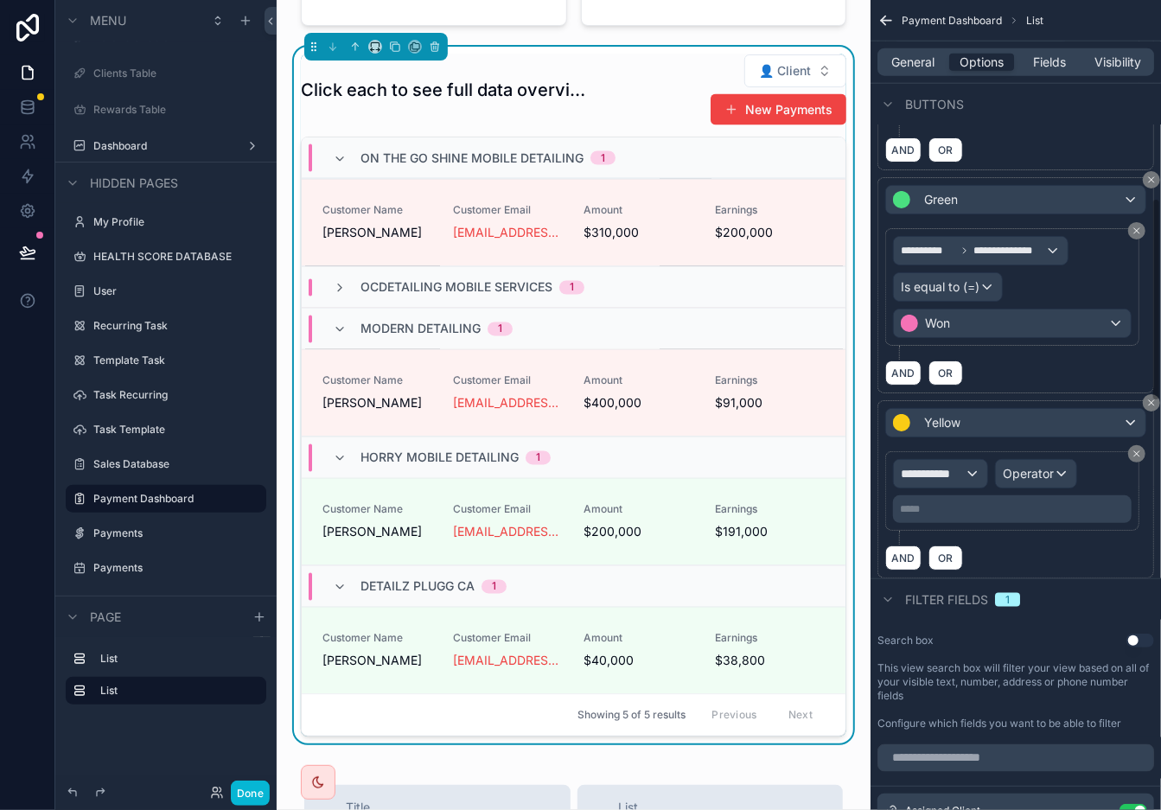
scroll to position [1020, 0]
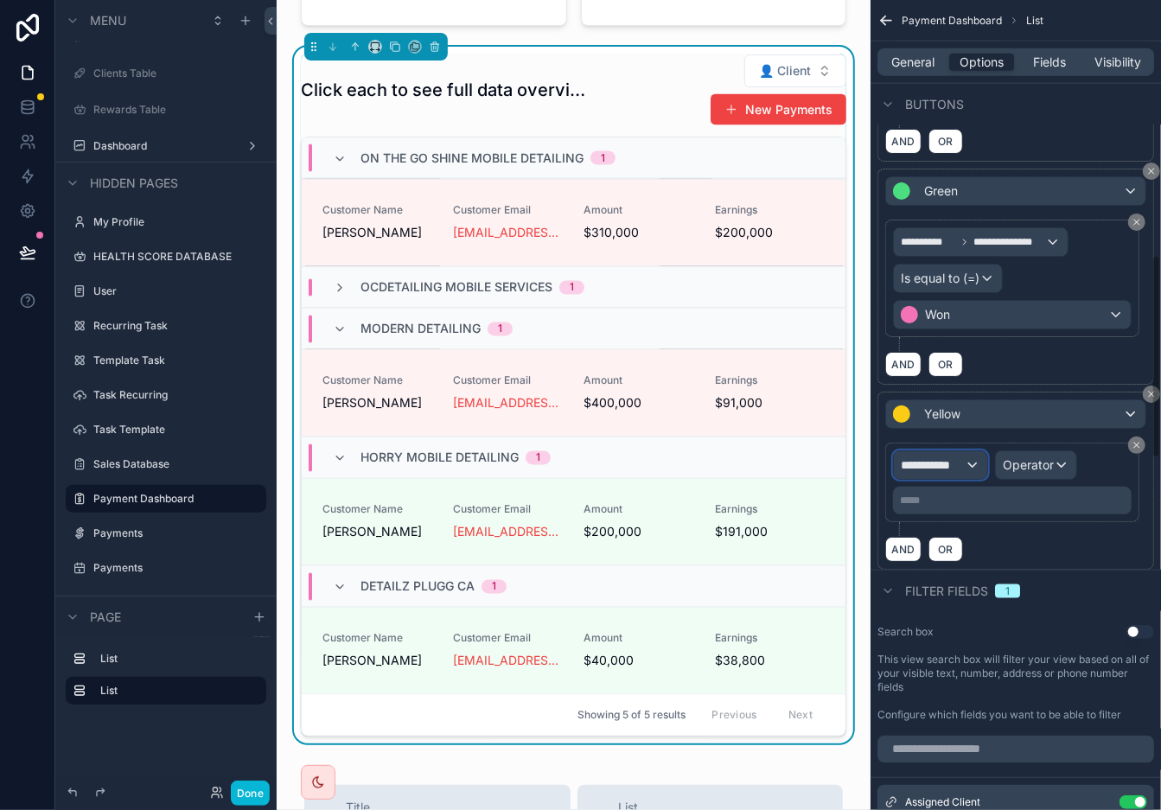
click at [969, 476] on div "**********" at bounding box center [940, 465] width 93 height 28
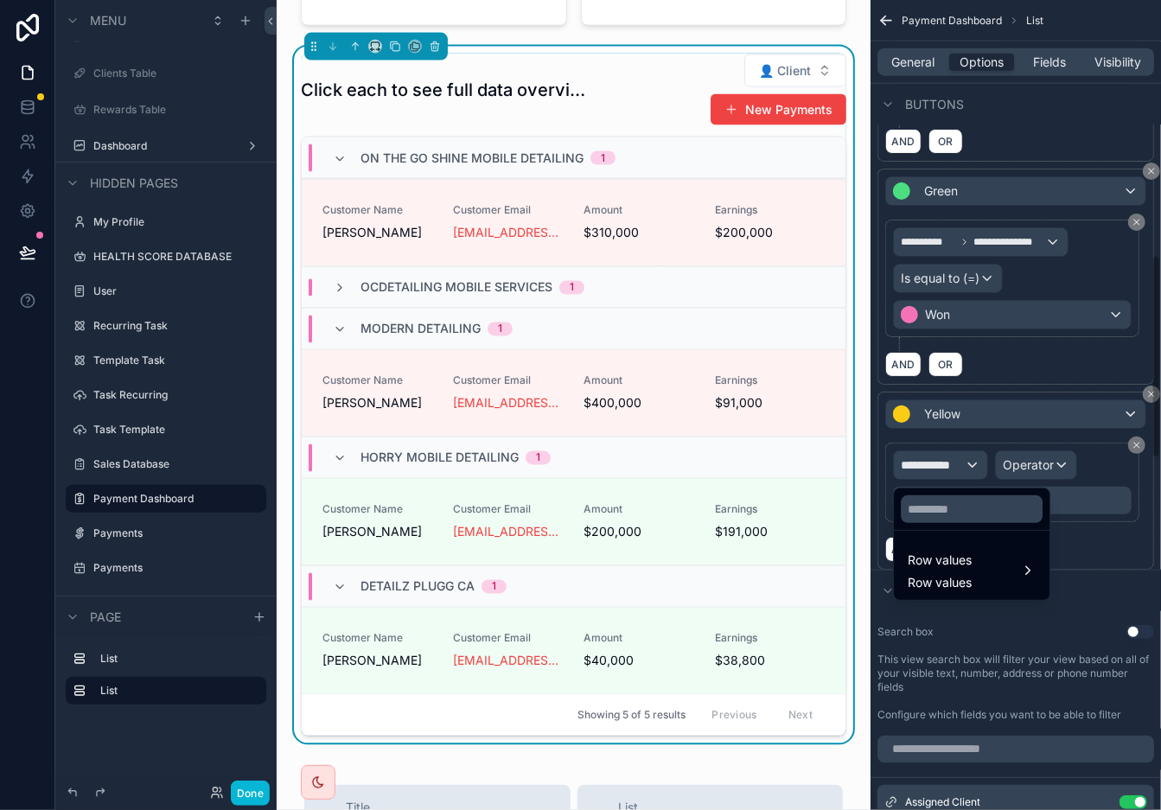
click at [964, 464] on div "scrollable content" at bounding box center [580, 405] width 1161 height 810
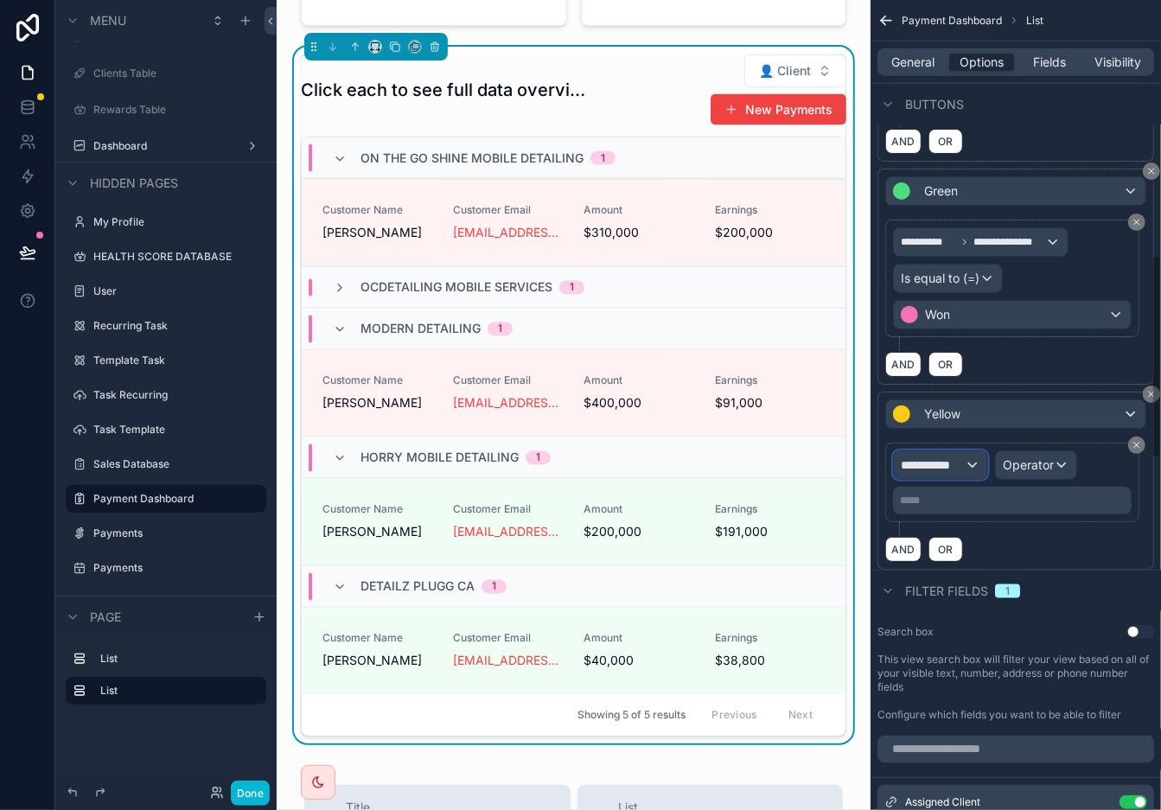
click at [964, 464] on span "**********" at bounding box center [933, 465] width 64 height 17
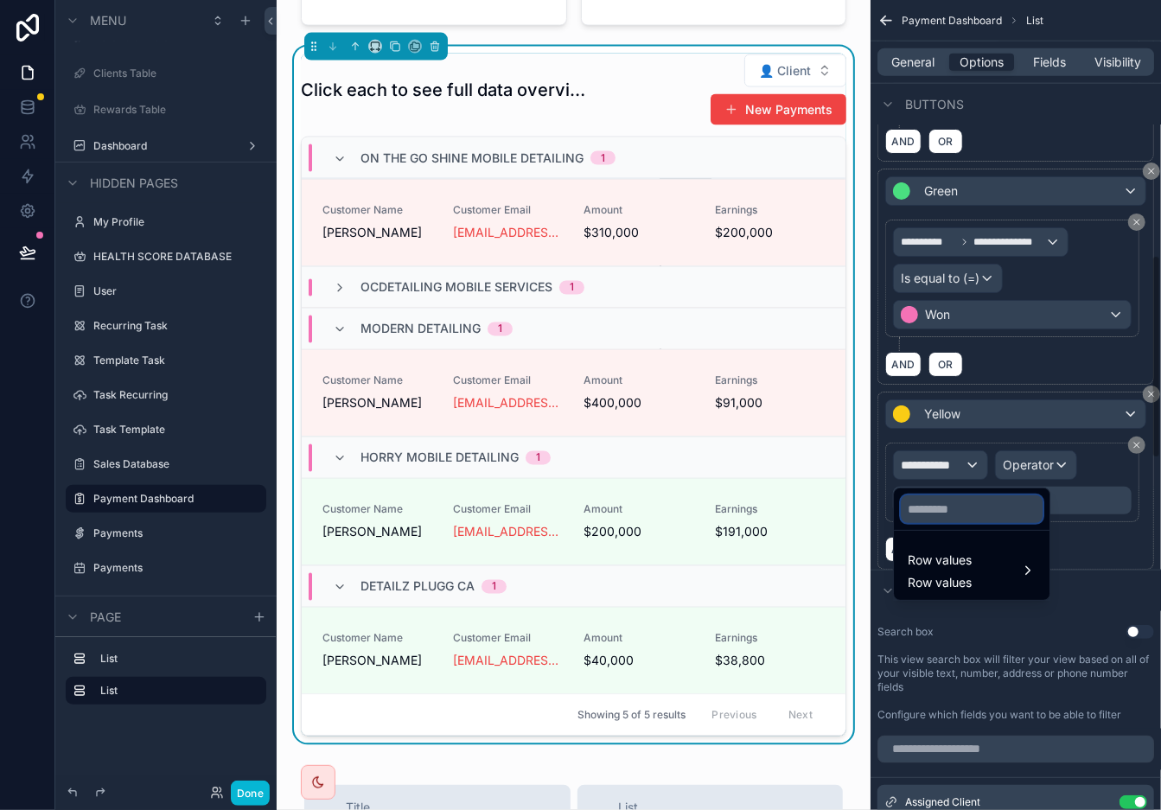
click at [974, 507] on input "text" at bounding box center [972, 510] width 142 height 28
type input "*******"
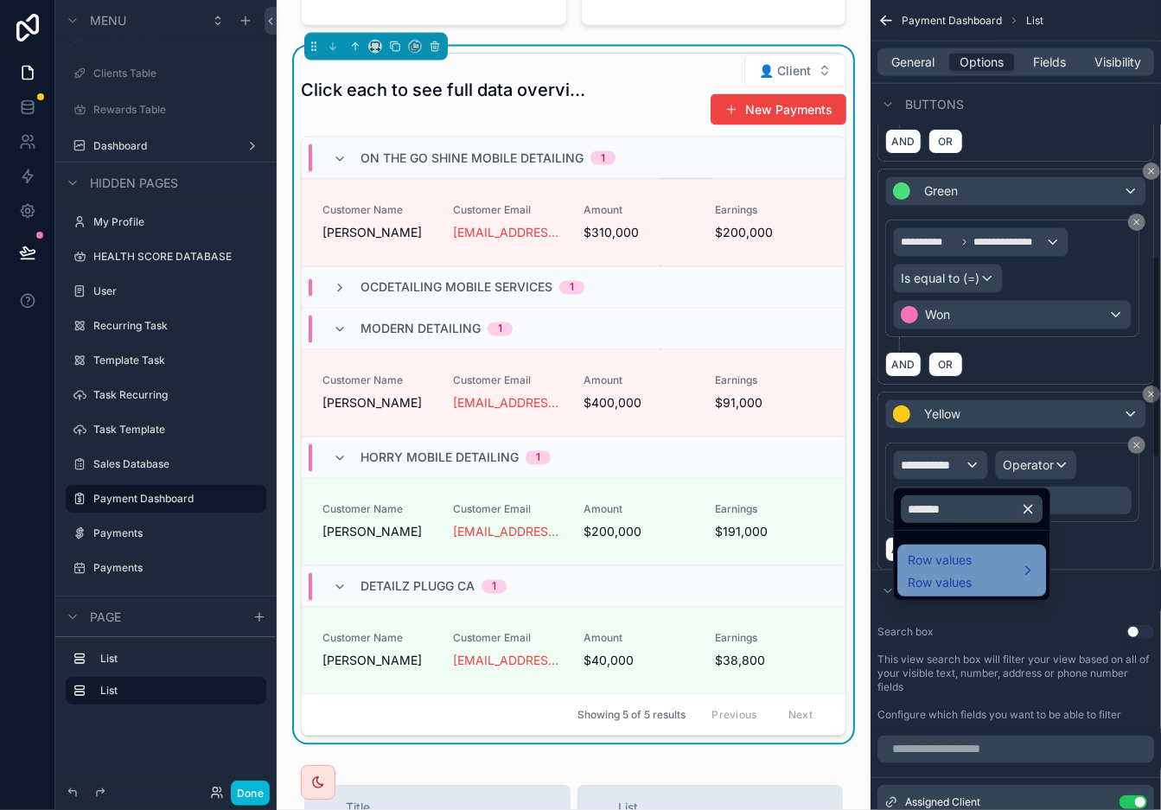
click at [1003, 553] on div "Row values Row values" at bounding box center [972, 571] width 128 height 42
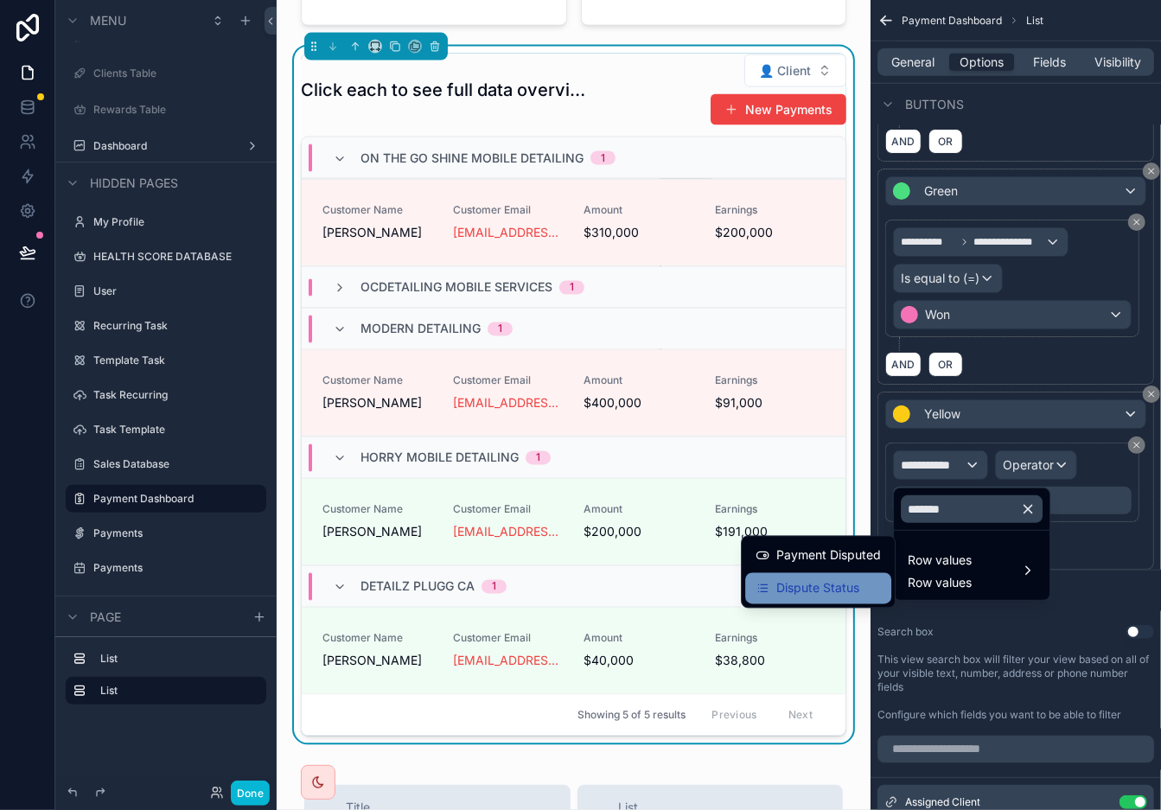
click at [823, 583] on span "Dispute Status" at bounding box center [818, 589] width 83 height 21
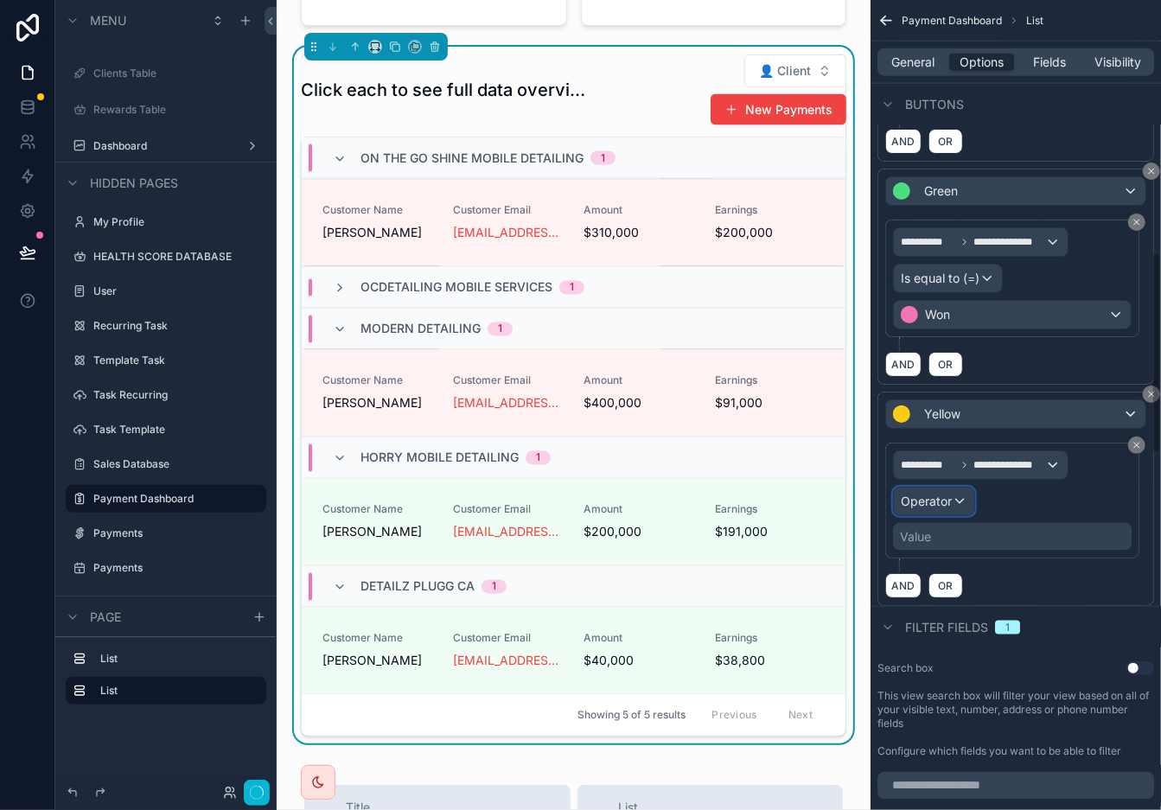
click at [955, 496] on div "Operator" at bounding box center [934, 502] width 80 height 28
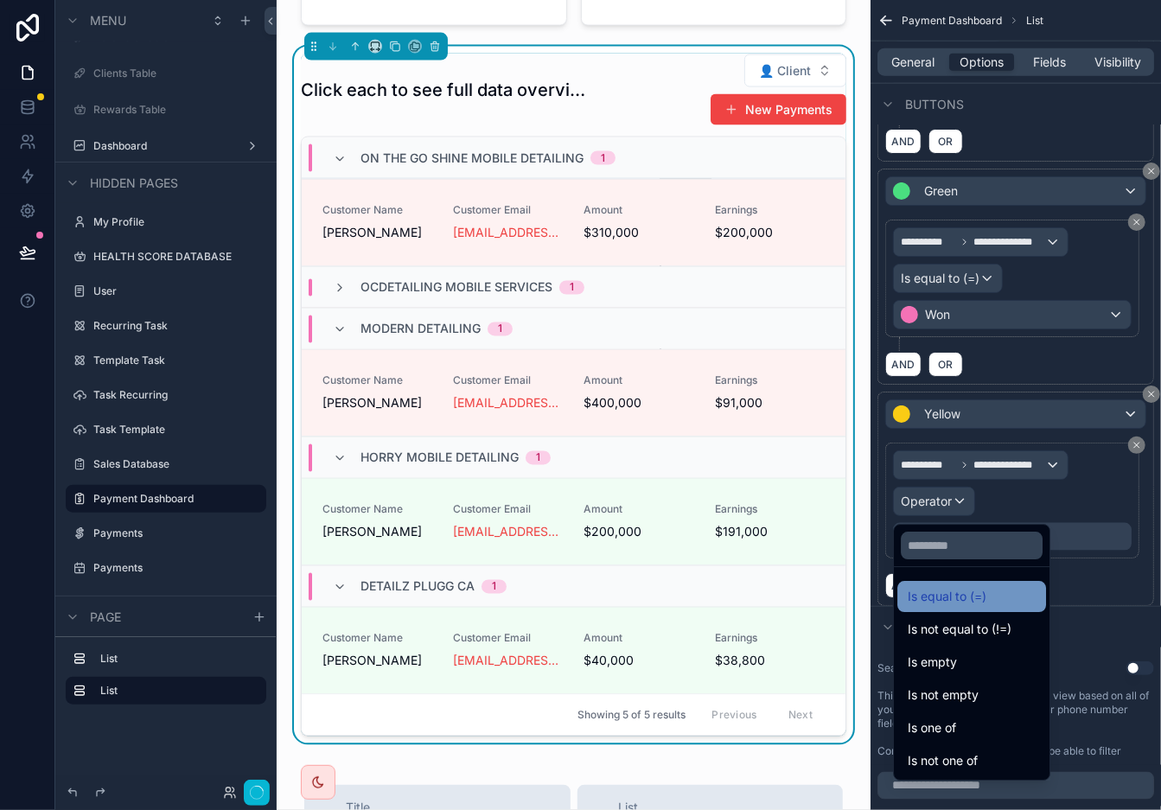
click at [956, 595] on span "Is equal to (=)" at bounding box center [947, 596] width 79 height 21
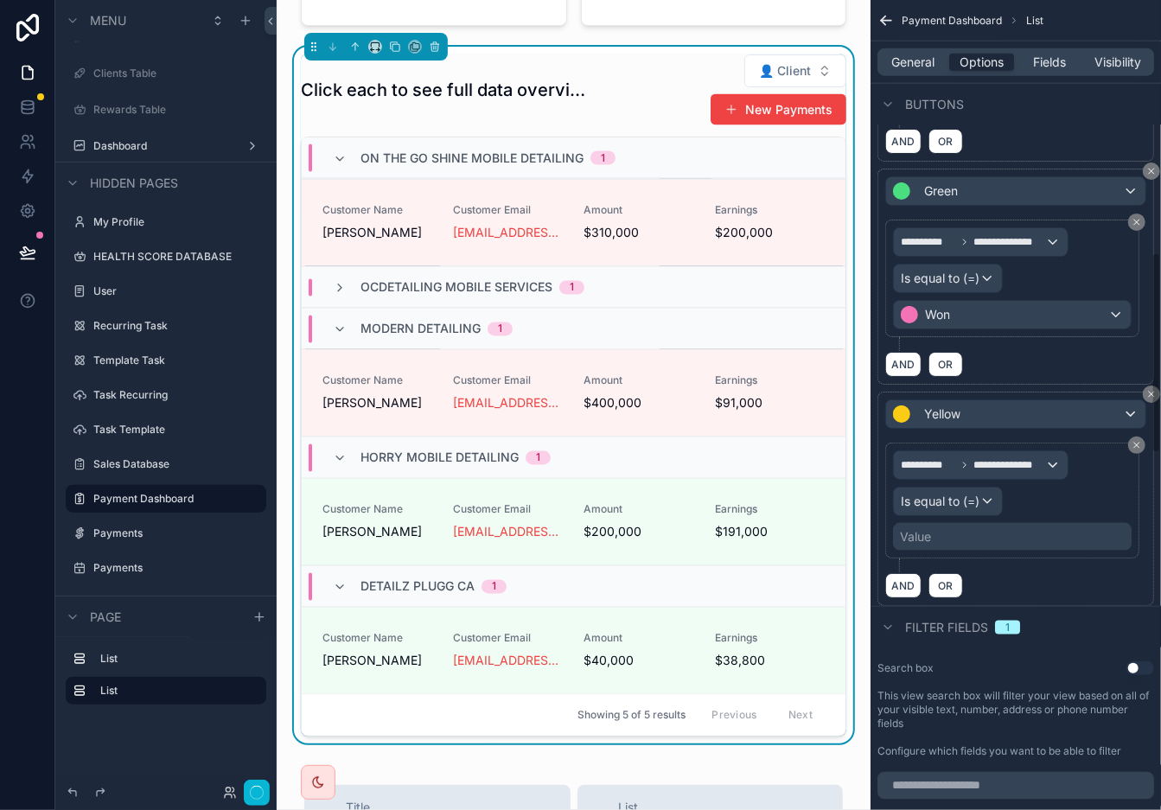
click at [1018, 536] on div "Value" at bounding box center [1012, 537] width 239 height 28
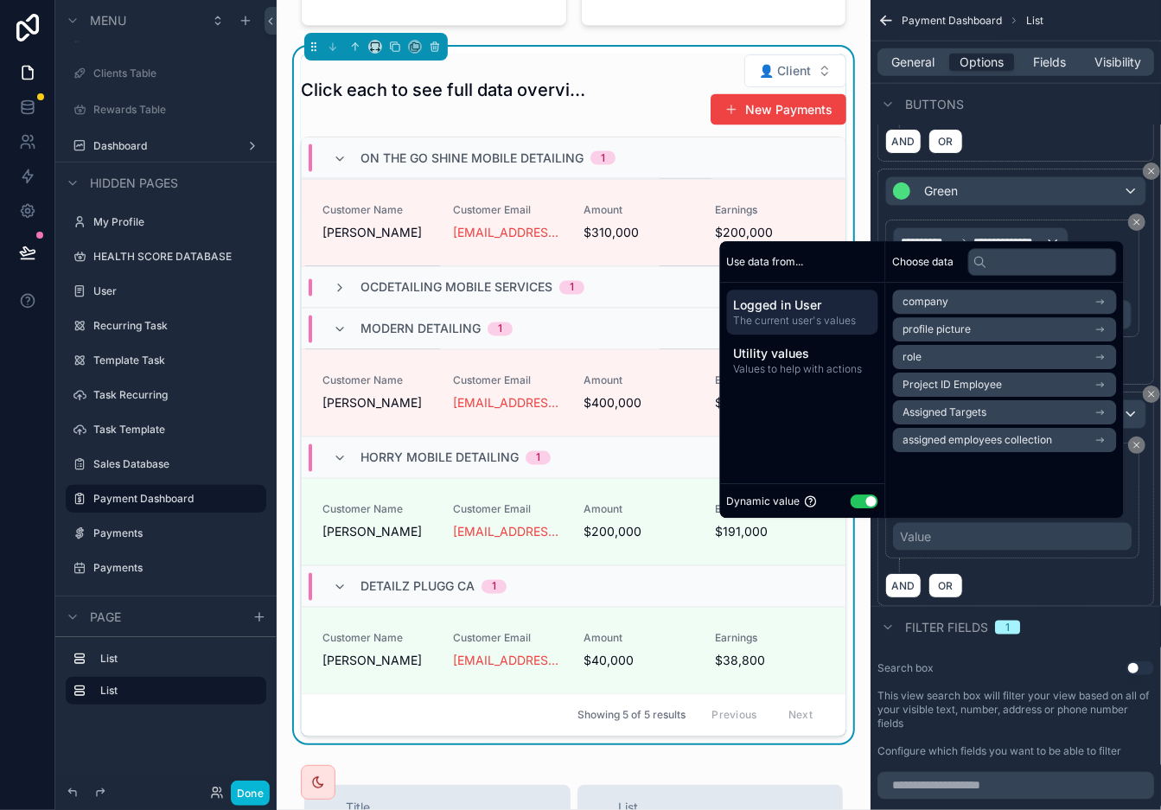
click at [851, 506] on button "Use setting" at bounding box center [865, 502] width 28 height 14
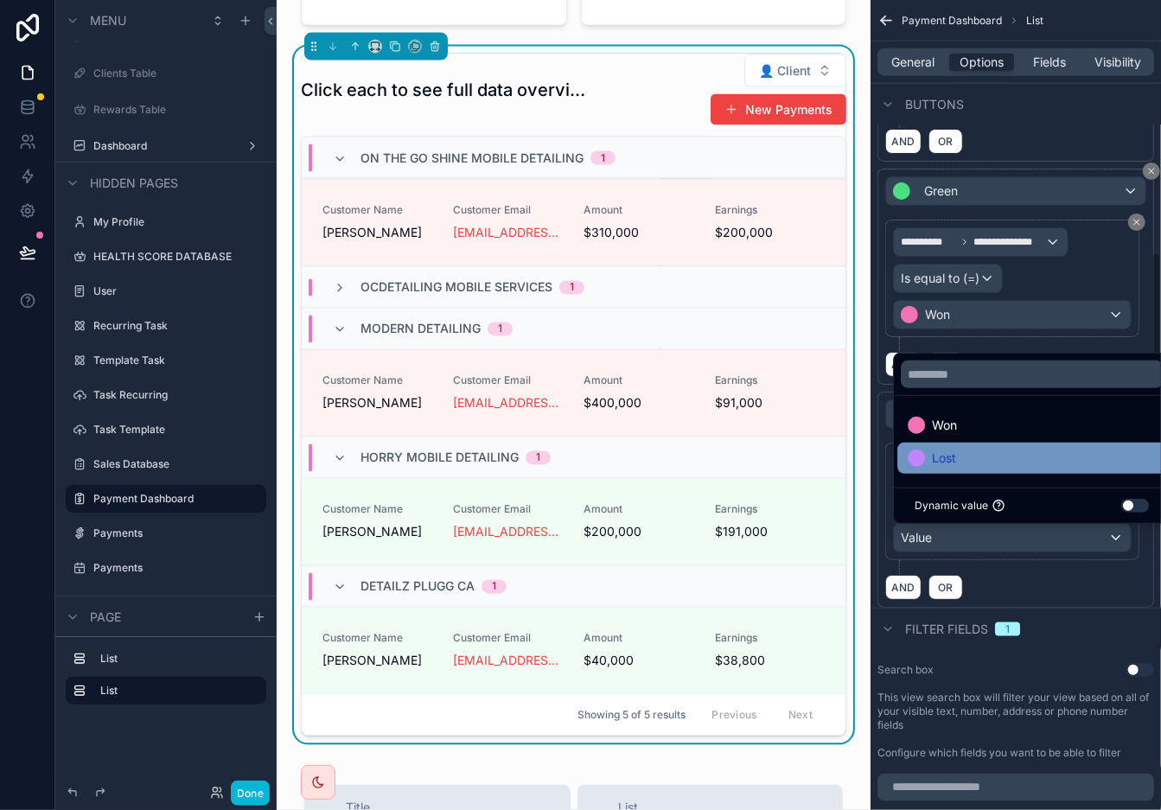
click at [976, 470] on div "Lost" at bounding box center [1032, 458] width 269 height 31
click at [1038, 591] on div "AND OR" at bounding box center [1016, 587] width 261 height 26
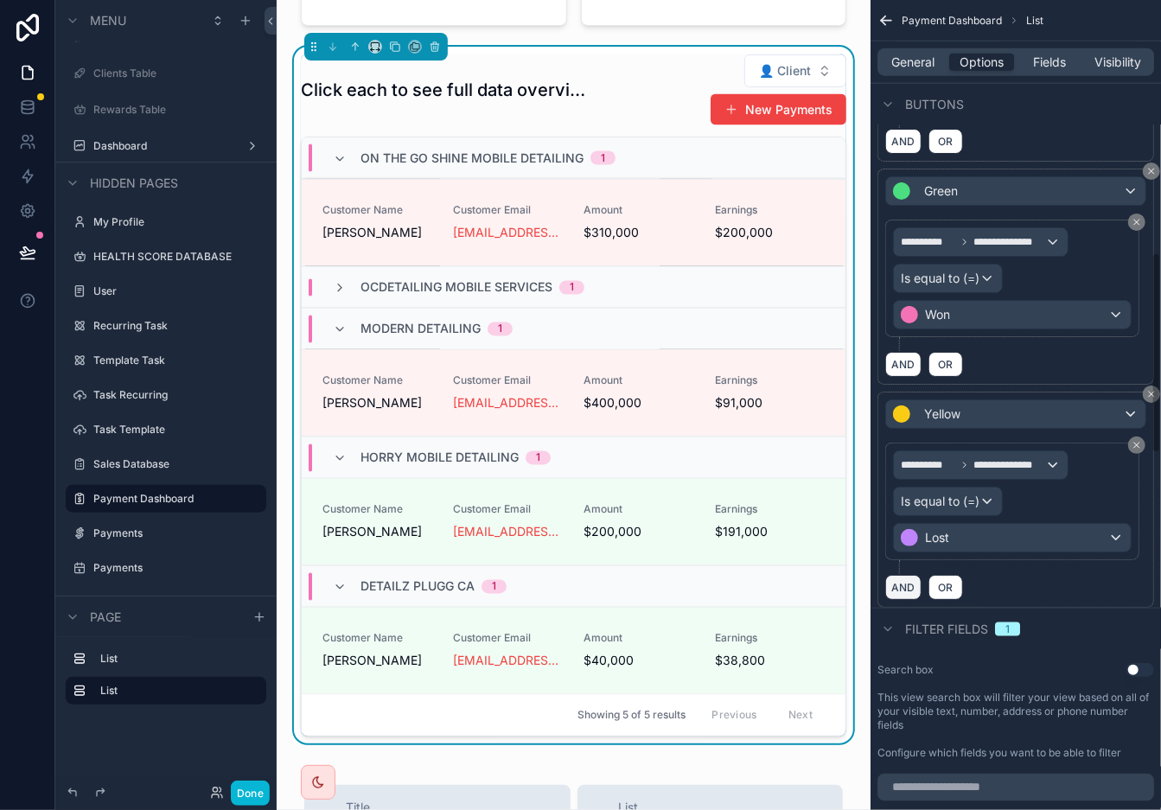
drag, startPoint x: 907, startPoint y: 595, endPoint x: 878, endPoint y: 263, distance: 333.4
click at [907, 595] on button "AND" at bounding box center [904, 587] width 36 height 25
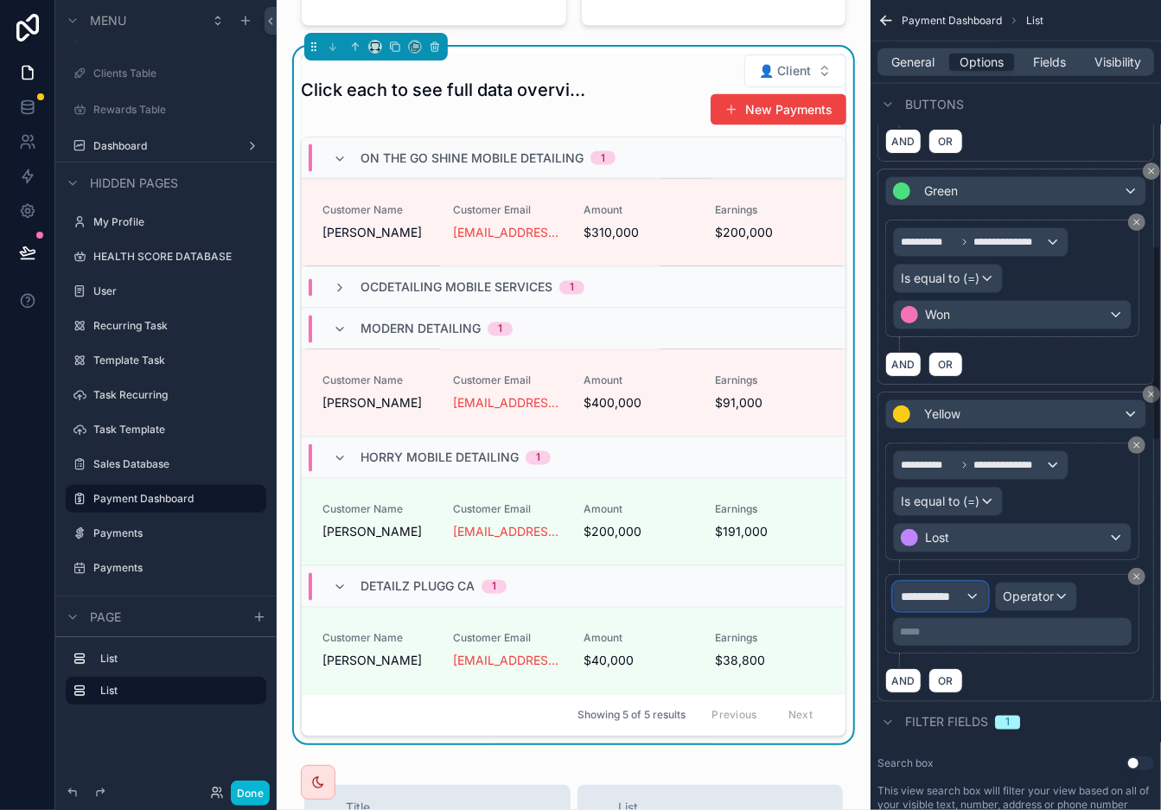
click at [945, 599] on span "**********" at bounding box center [933, 596] width 64 height 17
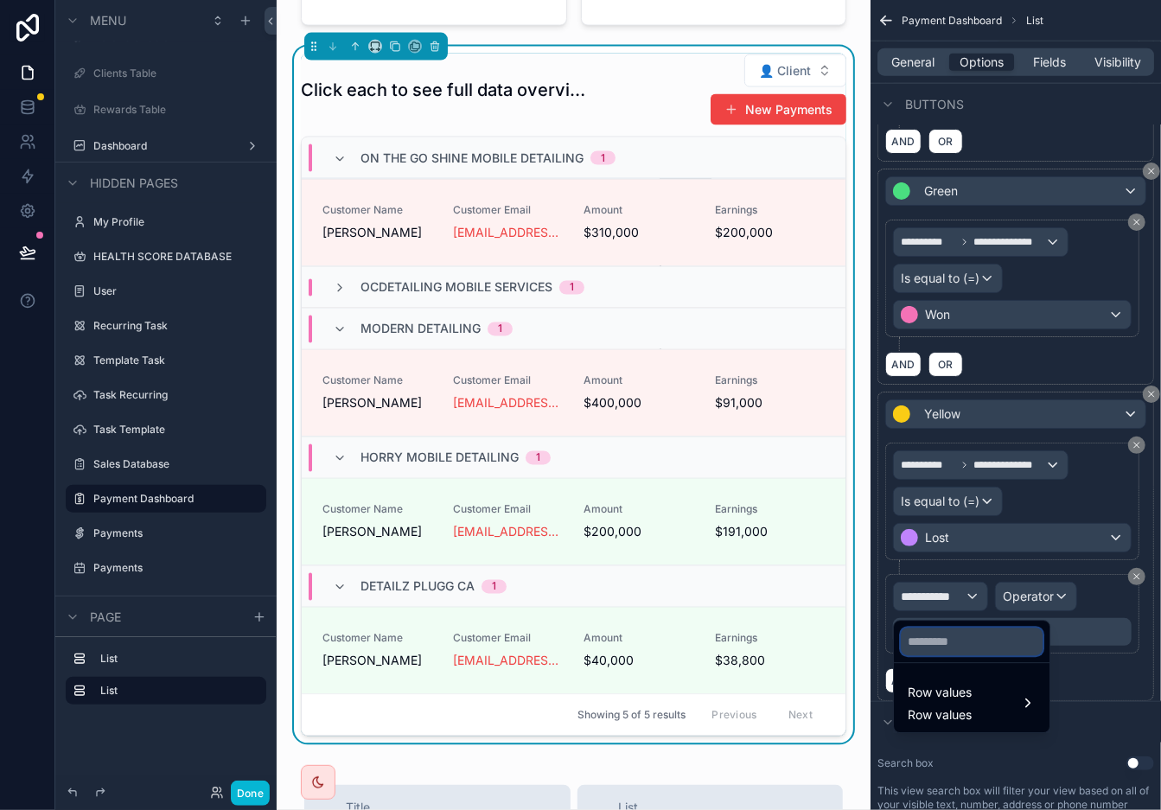
drag, startPoint x: 975, startPoint y: 635, endPoint x: 991, endPoint y: 636, distance: 16.5
click at [975, 635] on input "text" at bounding box center [972, 642] width 142 height 28
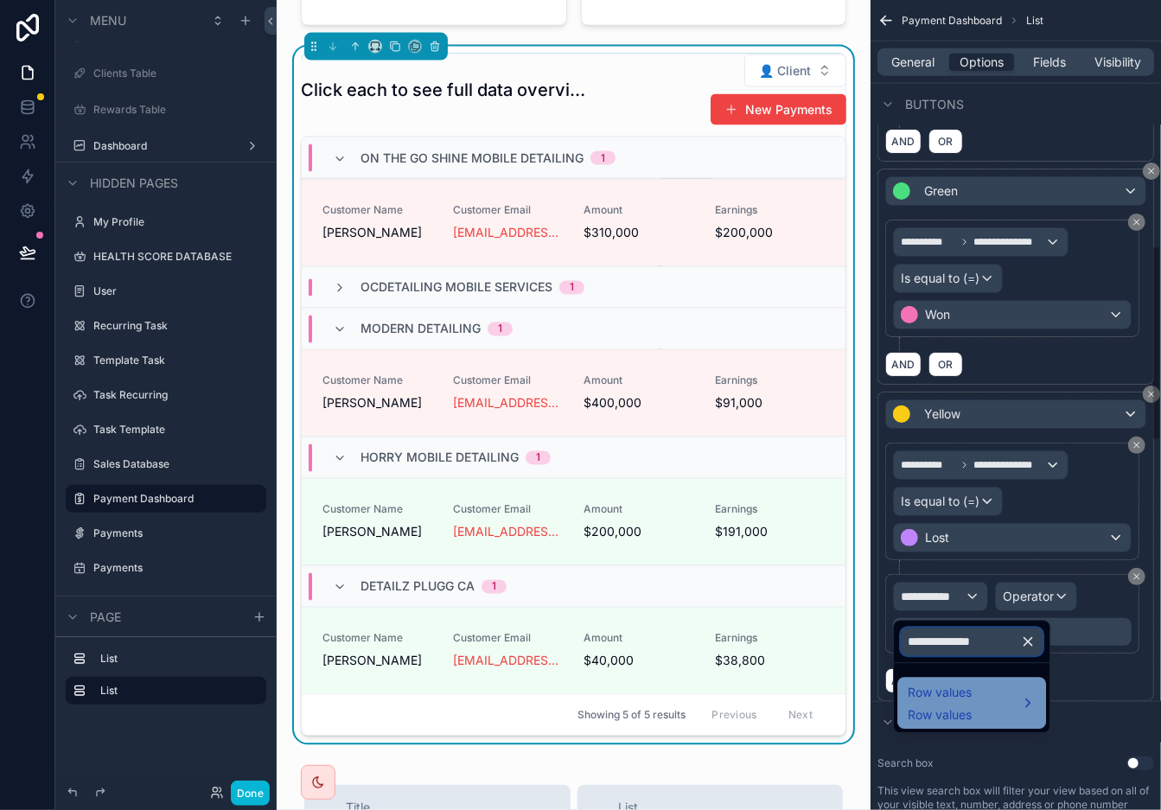
type input "**********"
click at [1007, 703] on div "Row values Row values" at bounding box center [972, 703] width 128 height 42
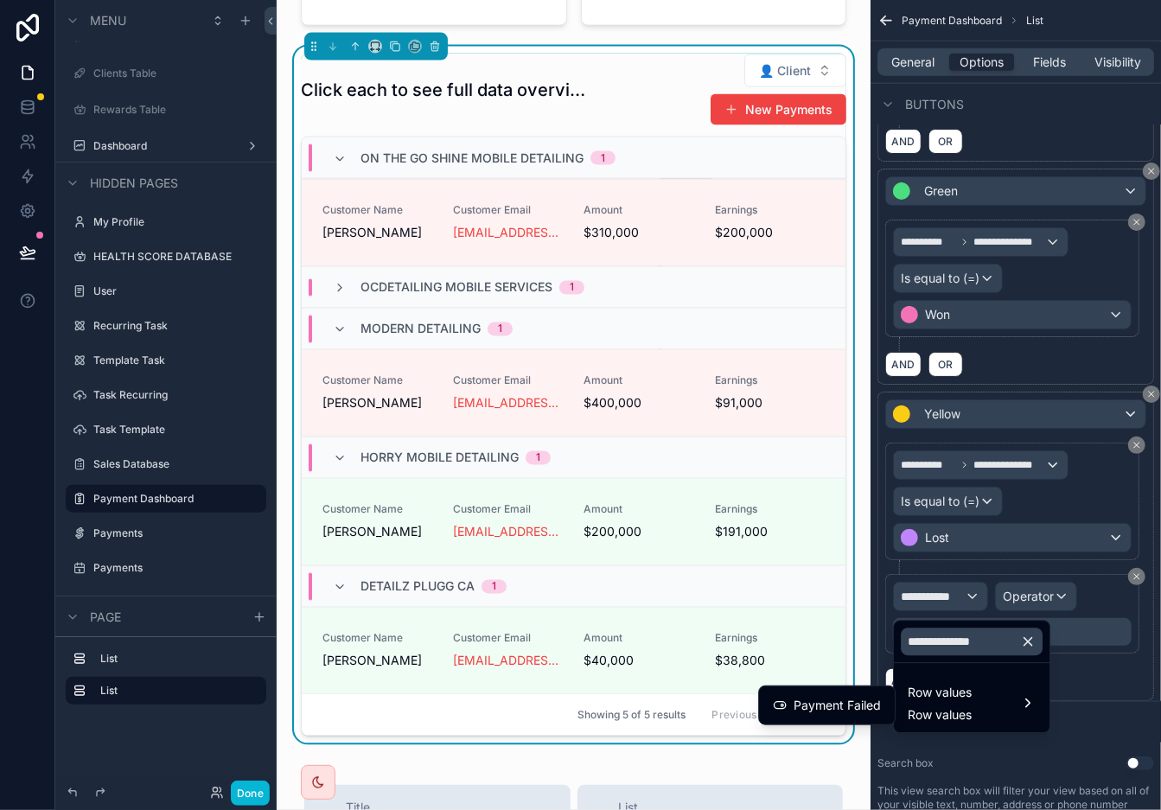
click at [857, 693] on div "Payment Failed" at bounding box center [827, 705] width 129 height 31
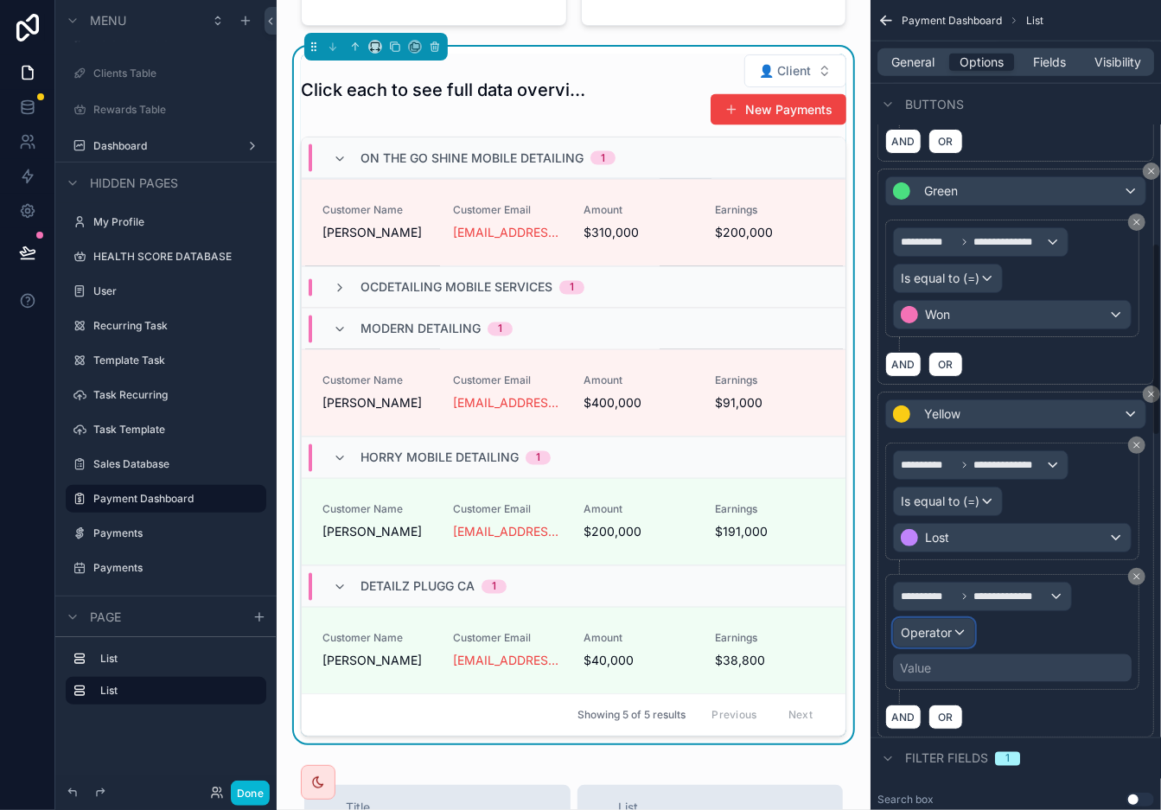
click at [950, 633] on span "Operator" at bounding box center [926, 632] width 51 height 15
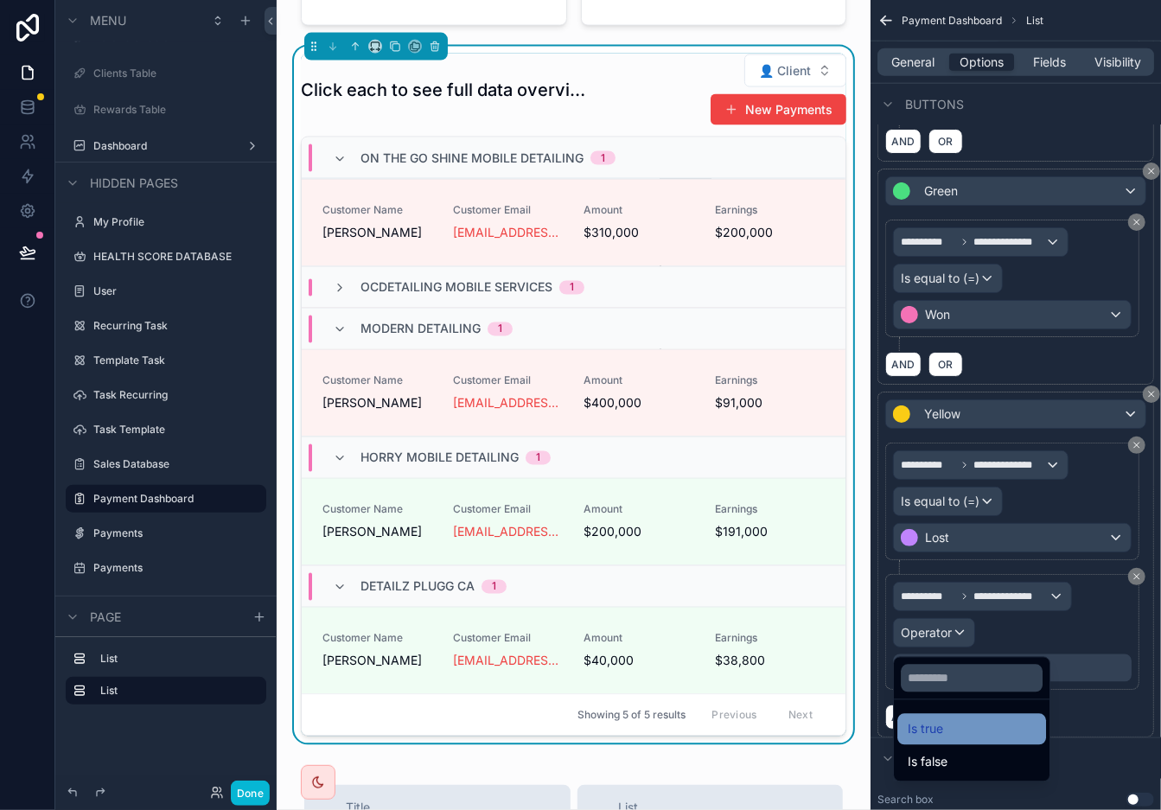
click at [963, 718] on div "Is true" at bounding box center [972, 729] width 149 height 31
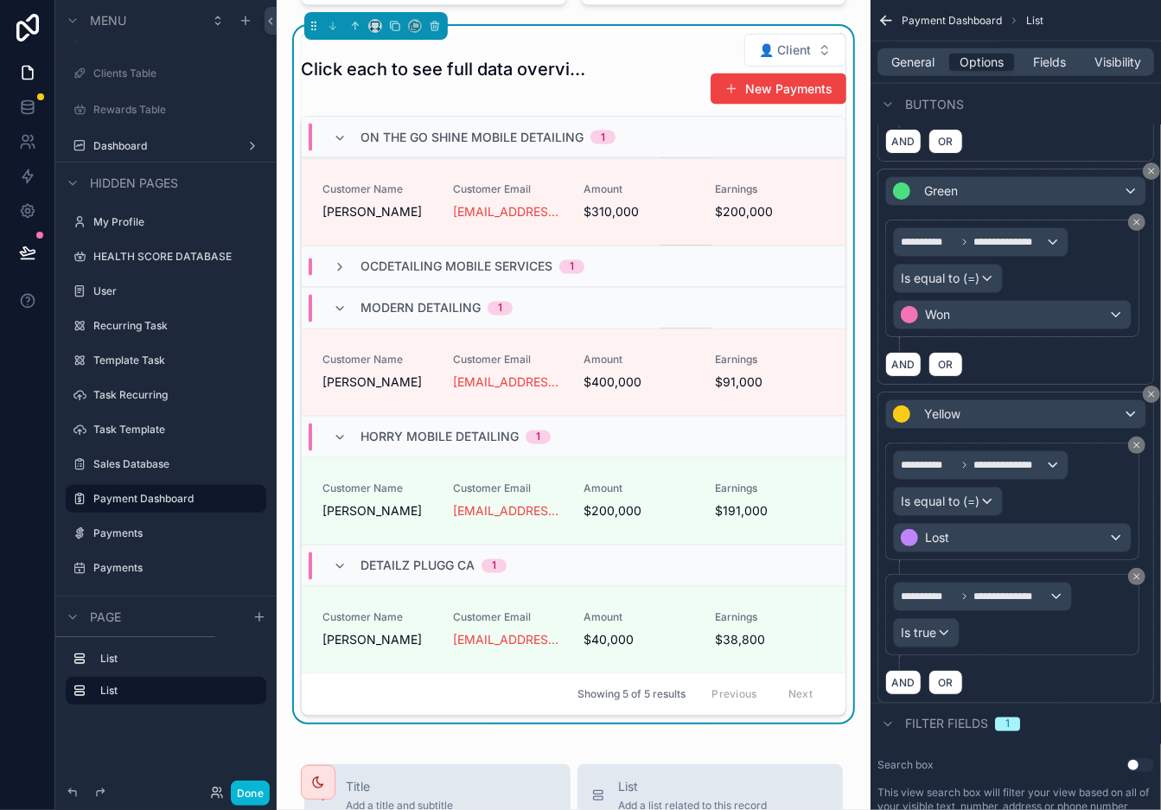
scroll to position [1560, 0]
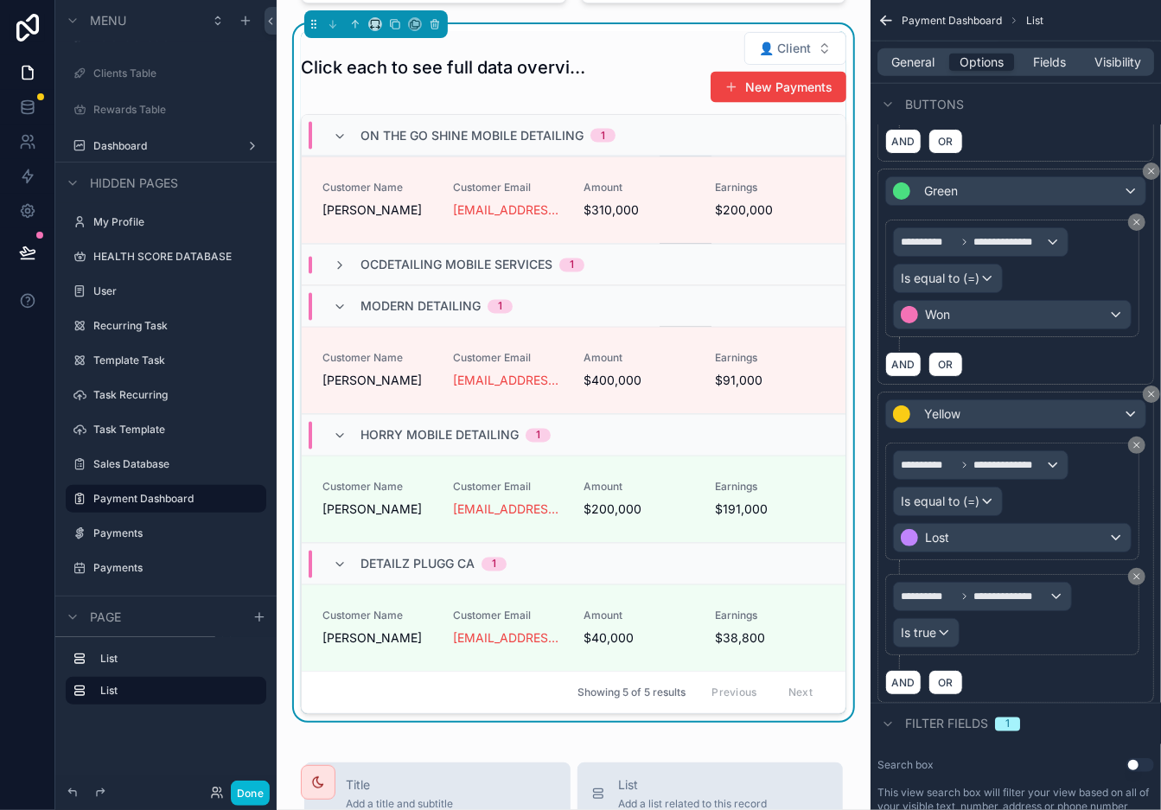
click at [387, 285] on div "OCDetailing Mobile Services 1" at bounding box center [574, 265] width 544 height 42
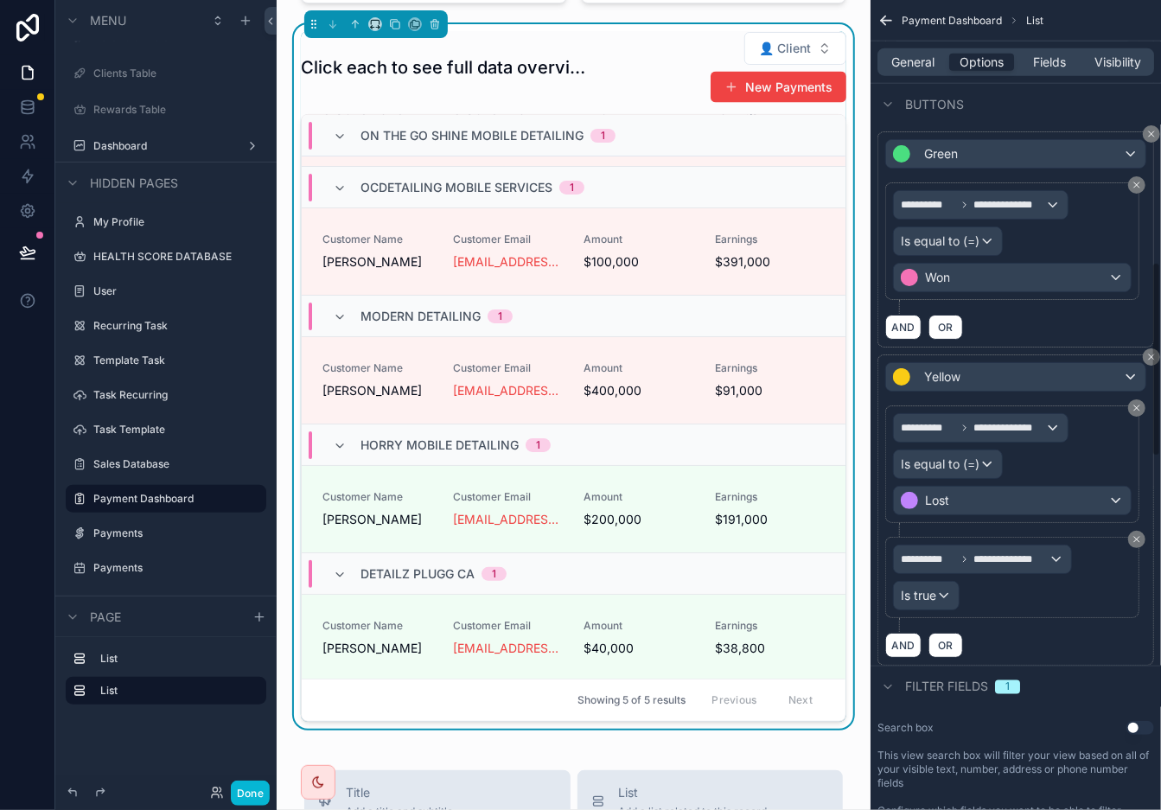
scroll to position [1090, 0]
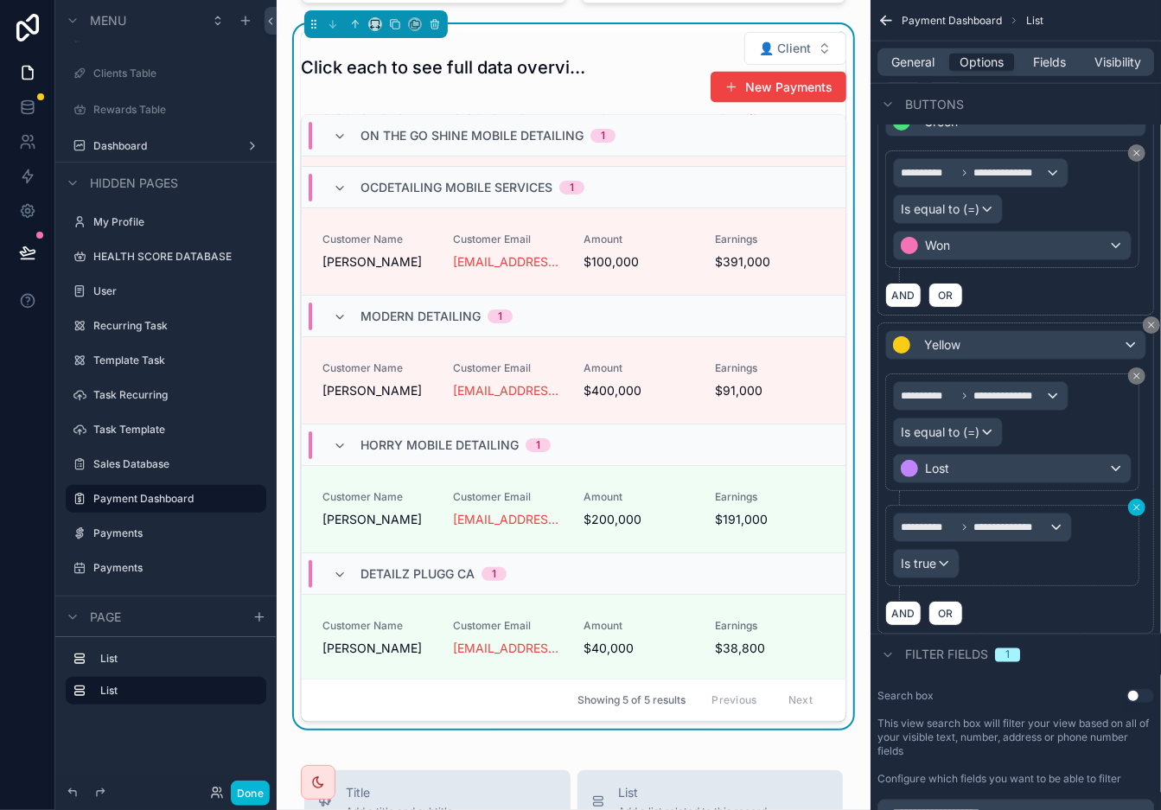
click at [1045, 509] on button "scrollable content" at bounding box center [1137, 507] width 17 height 17
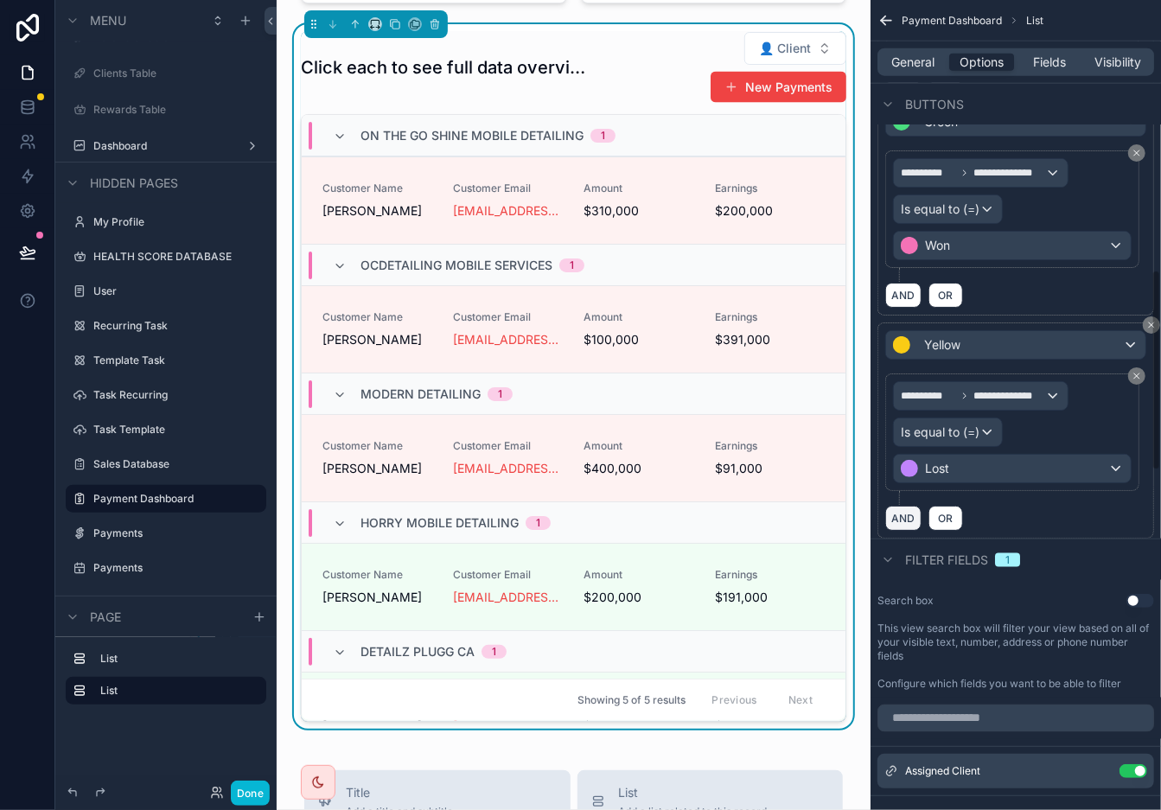
click at [907, 522] on button "AND" at bounding box center [904, 518] width 36 height 25
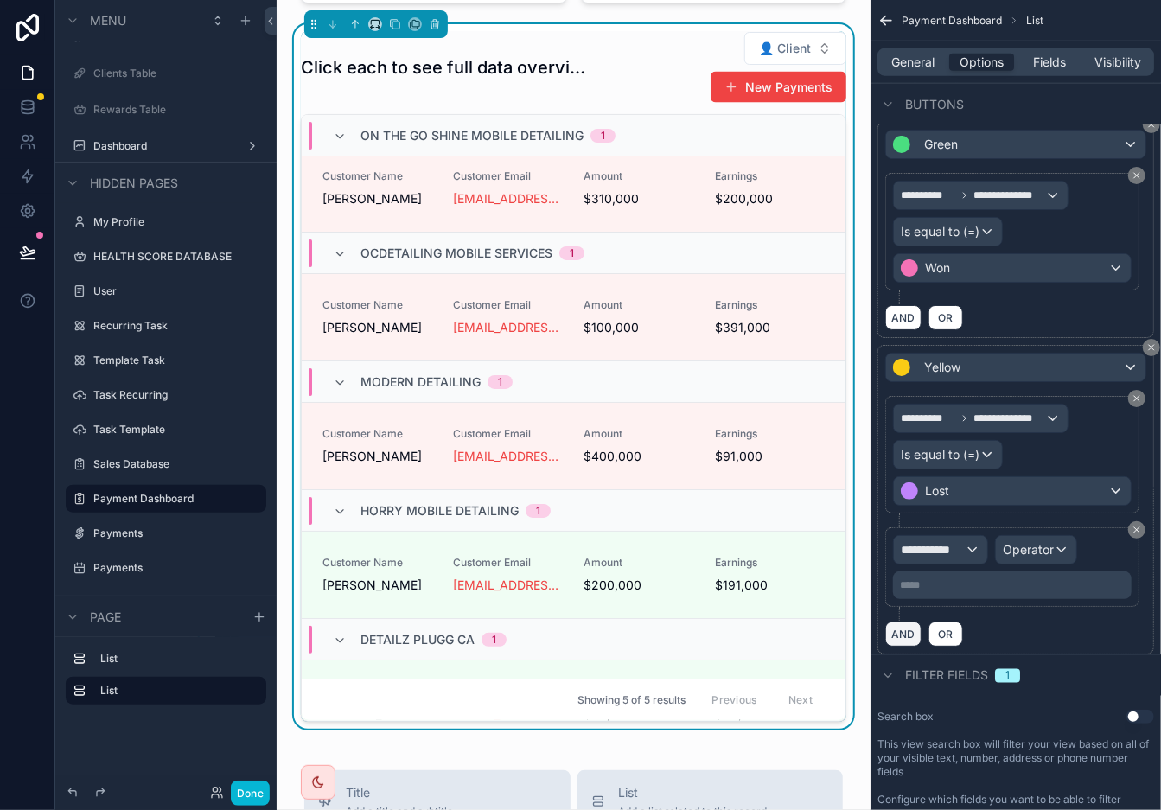
scroll to position [0, 0]
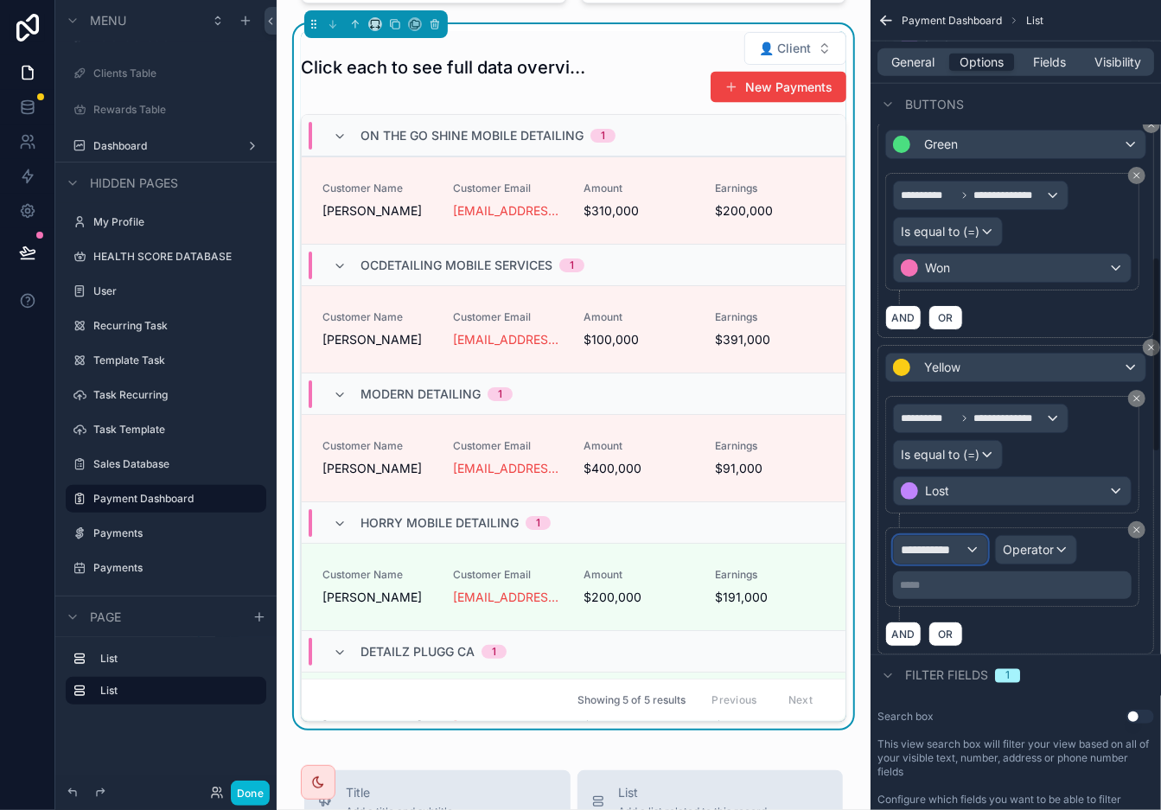
click at [910, 559] on span "**********" at bounding box center [933, 549] width 64 height 17
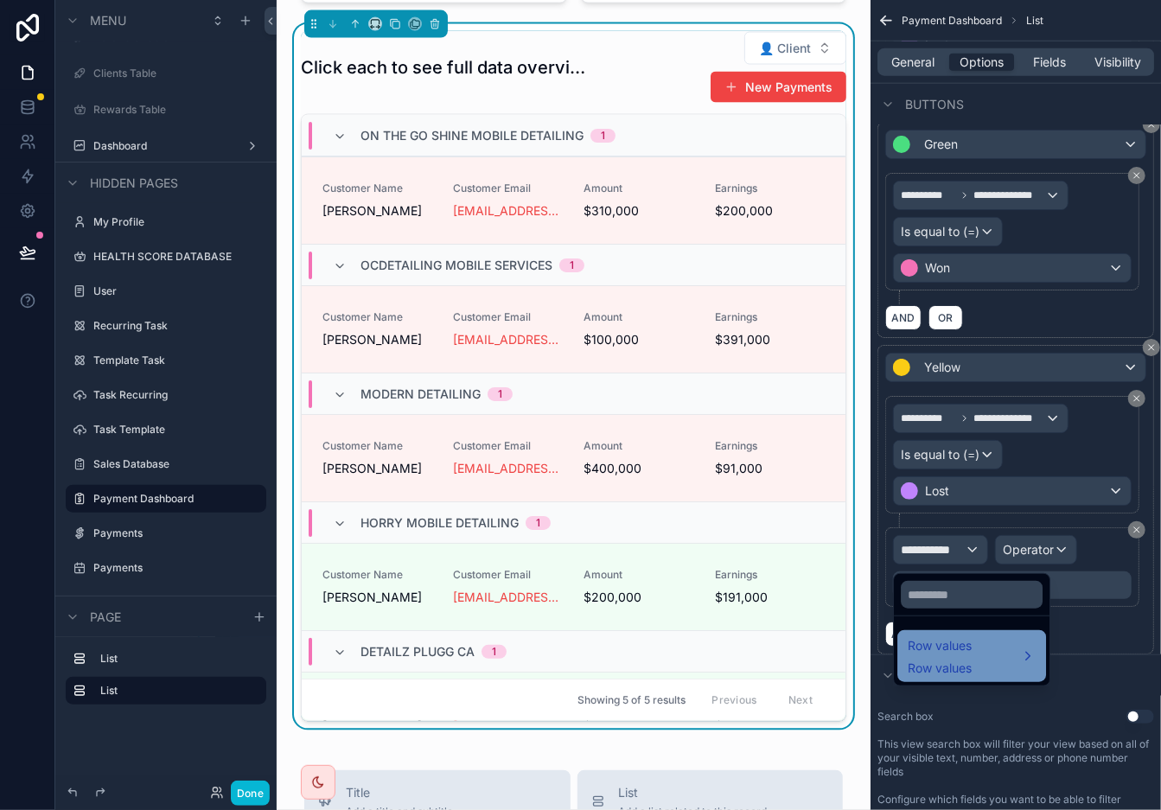
click at [957, 640] on span "Row values" at bounding box center [940, 646] width 64 height 21
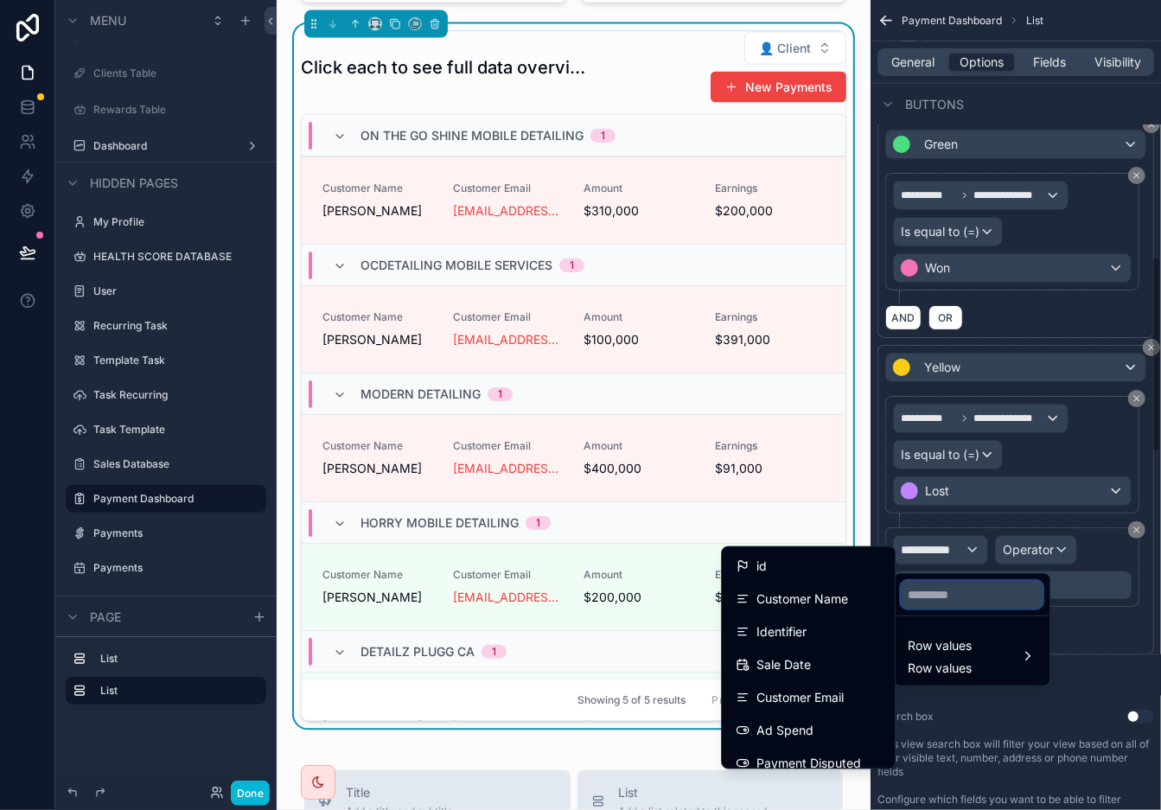
click at [939, 604] on input "text" at bounding box center [972, 595] width 142 height 28
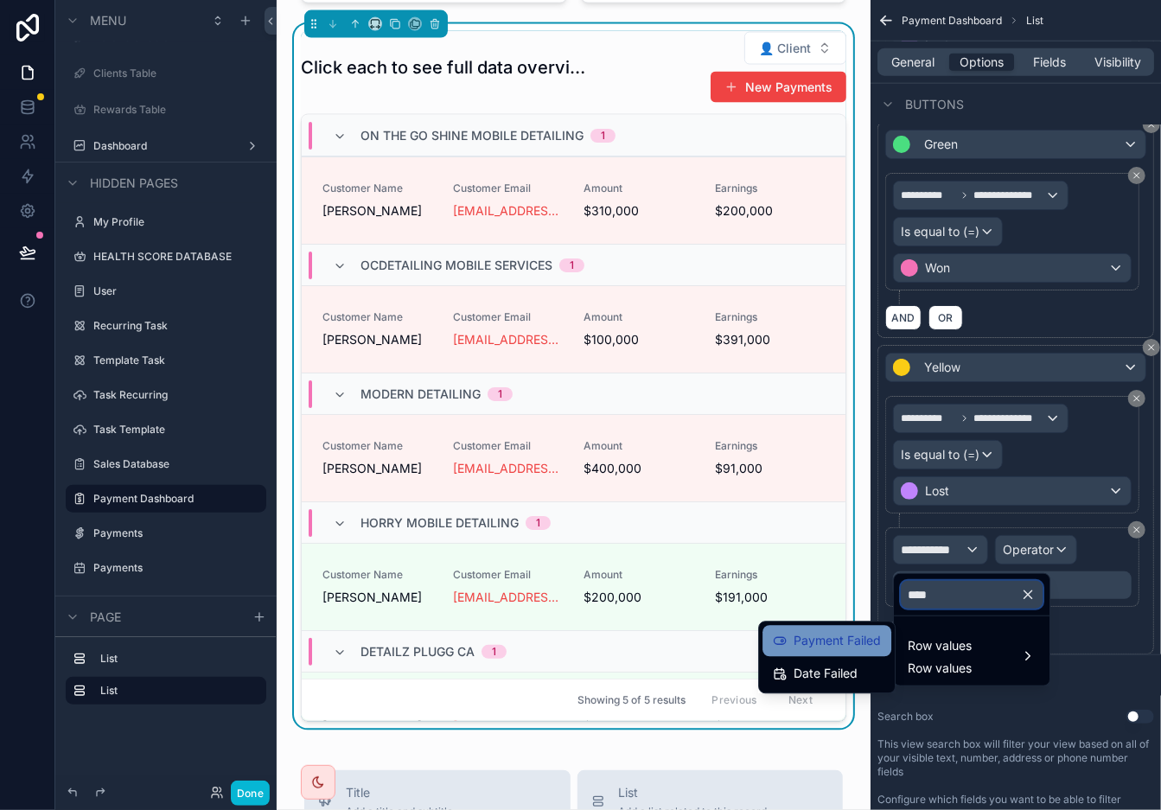
type input "****"
click at [857, 641] on span "Payment Failed" at bounding box center [837, 640] width 87 height 21
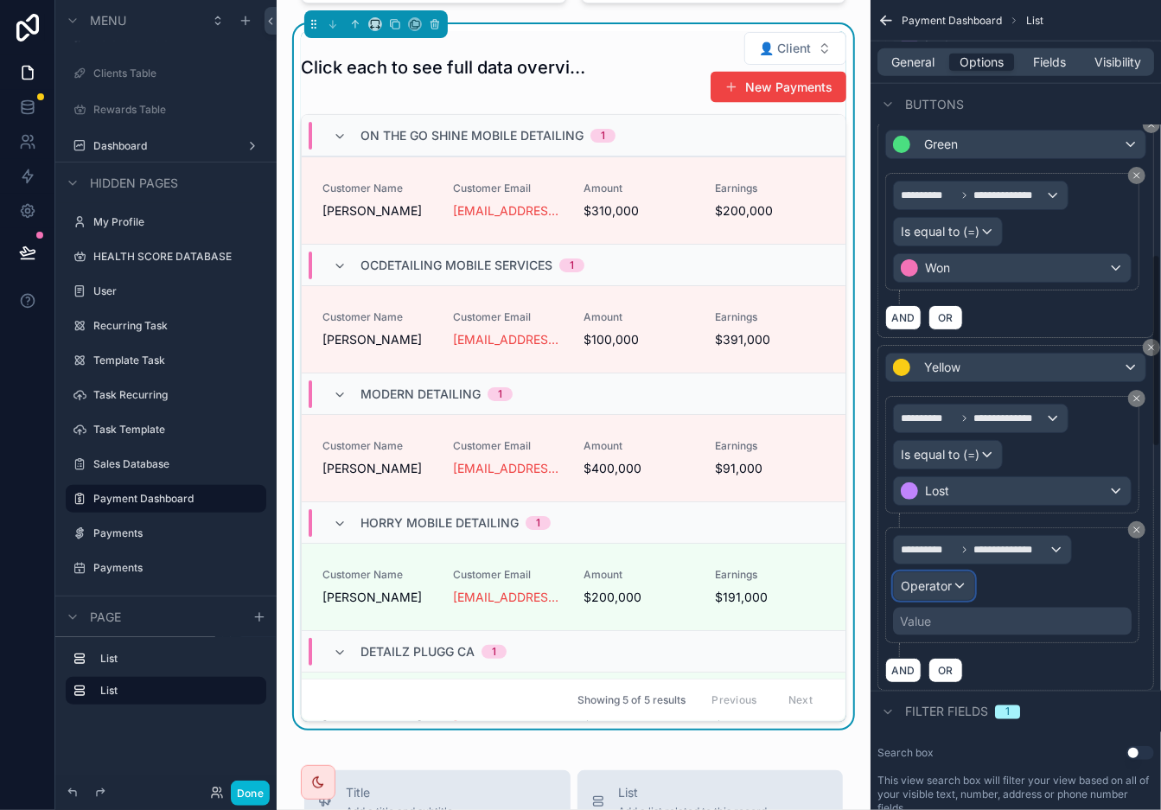
click at [936, 592] on span "Operator" at bounding box center [926, 586] width 51 height 15
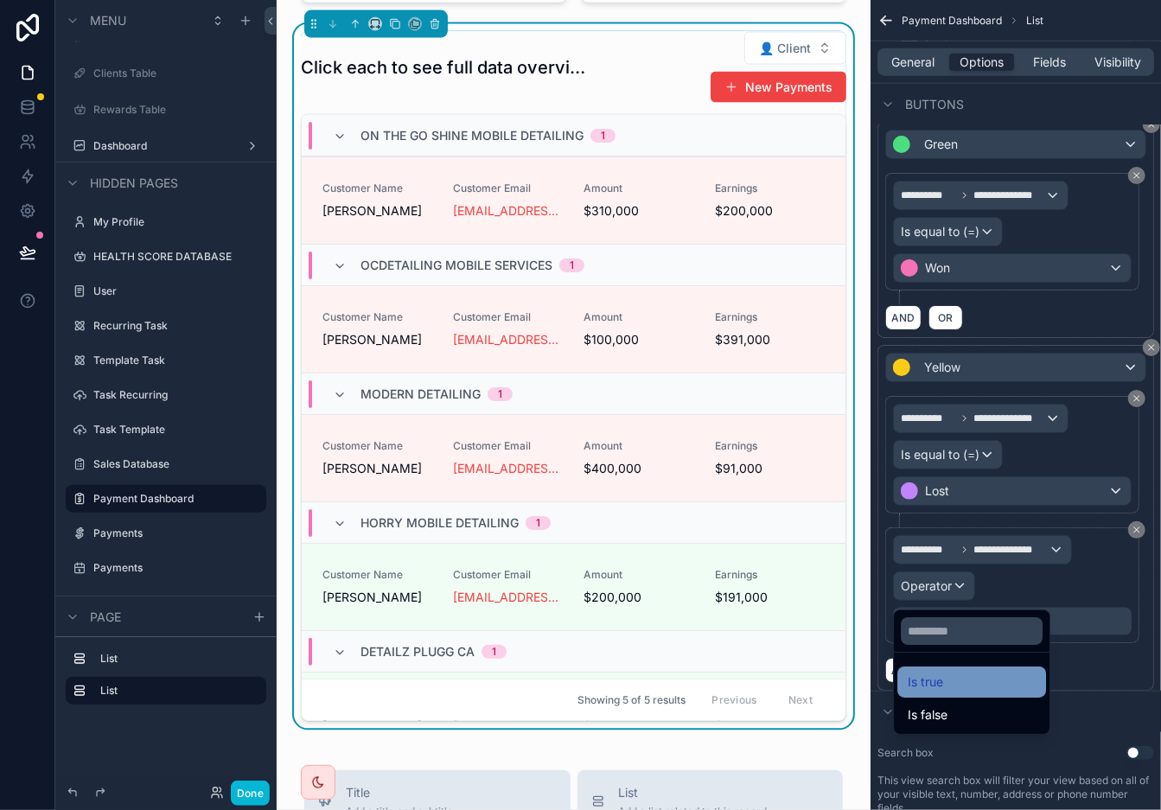
click at [965, 690] on div "Is true" at bounding box center [972, 682] width 128 height 21
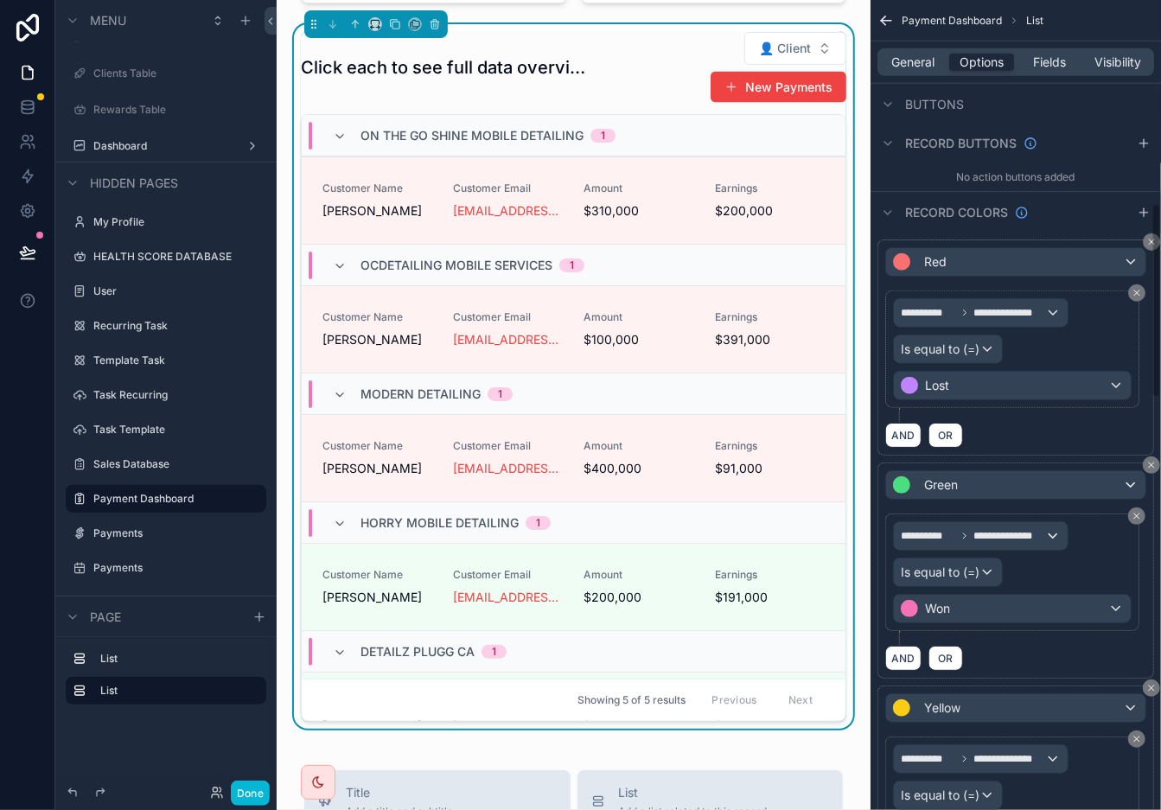
scroll to position [706, 0]
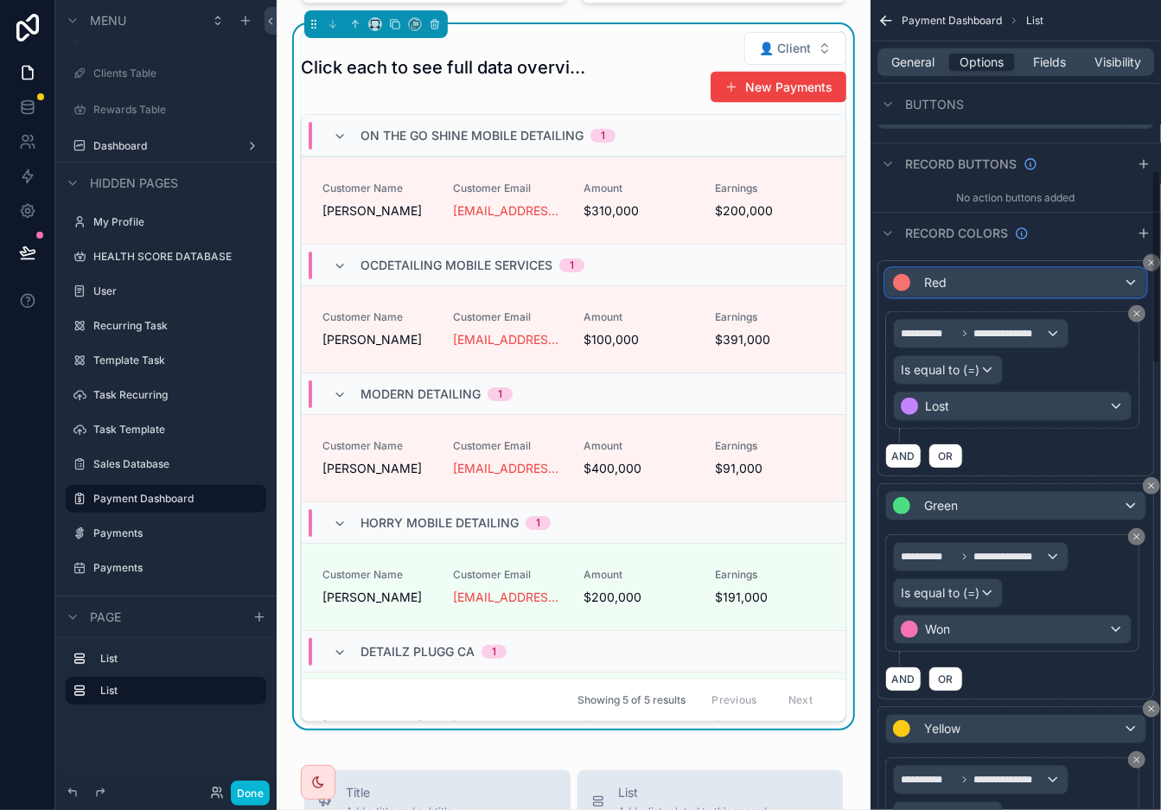
click at [1045, 293] on div "Red" at bounding box center [1015, 283] width 259 height 28
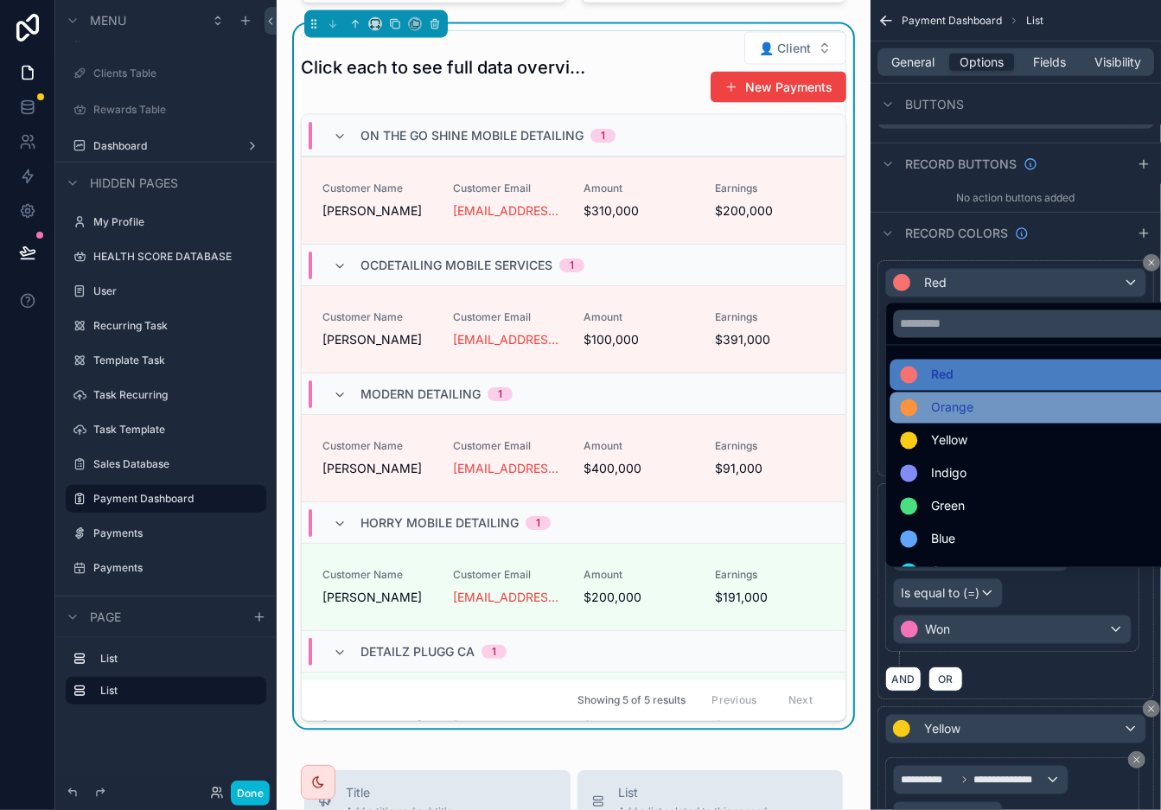
click at [1045, 406] on div "Orange" at bounding box center [1036, 408] width 272 height 21
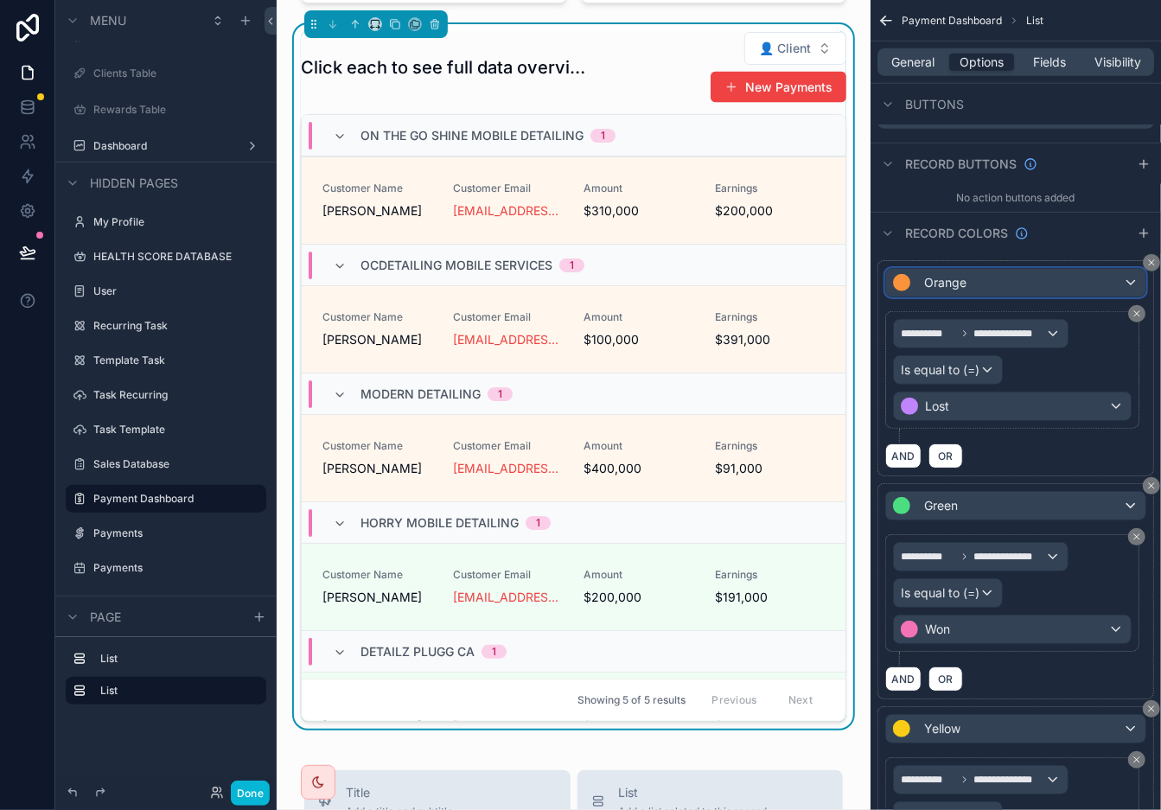
click at [1033, 284] on div "Orange" at bounding box center [1015, 283] width 259 height 28
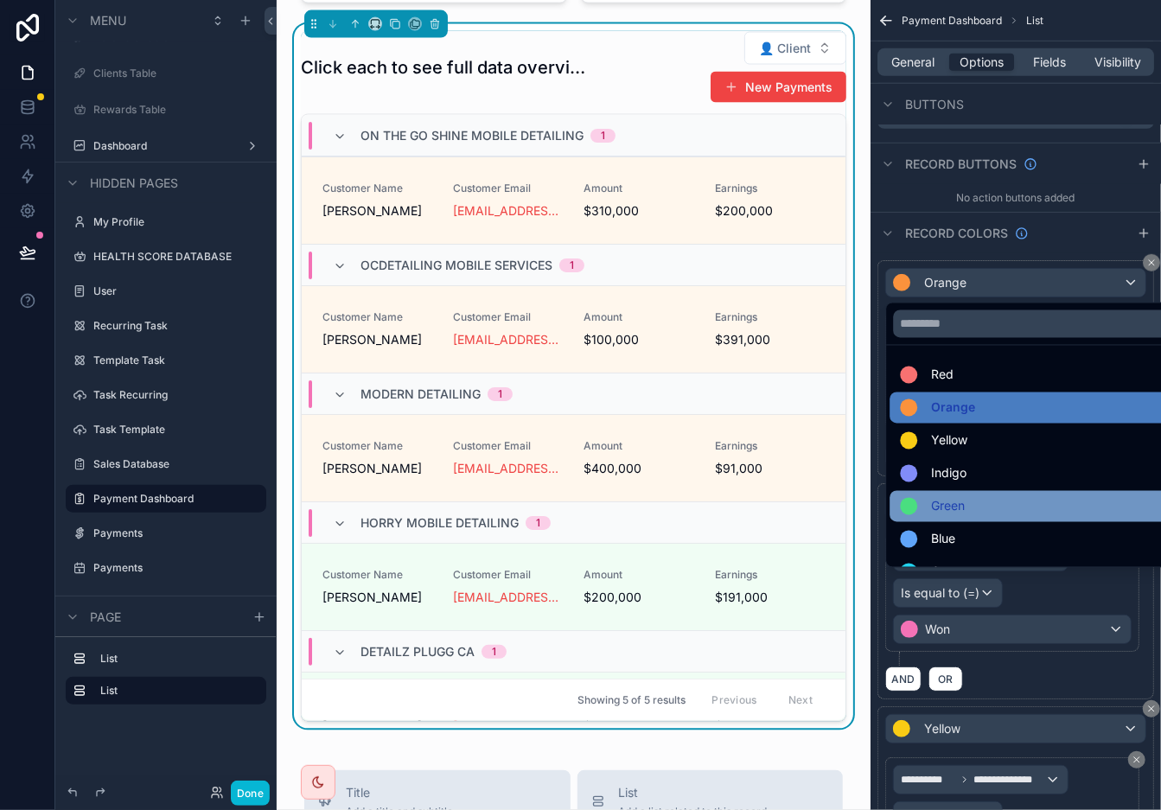
click at [1032, 513] on div "Green" at bounding box center [1036, 506] width 272 height 21
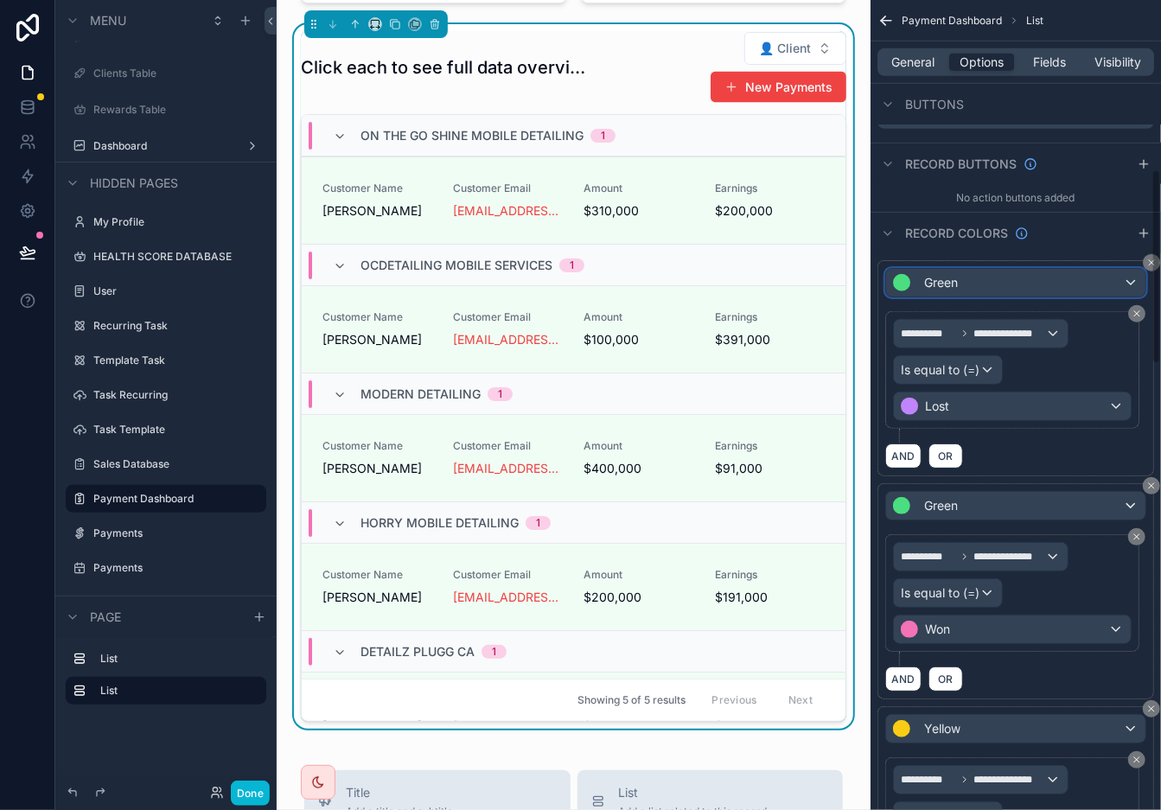
click at [1045, 287] on div "Green" at bounding box center [1015, 283] width 259 height 28
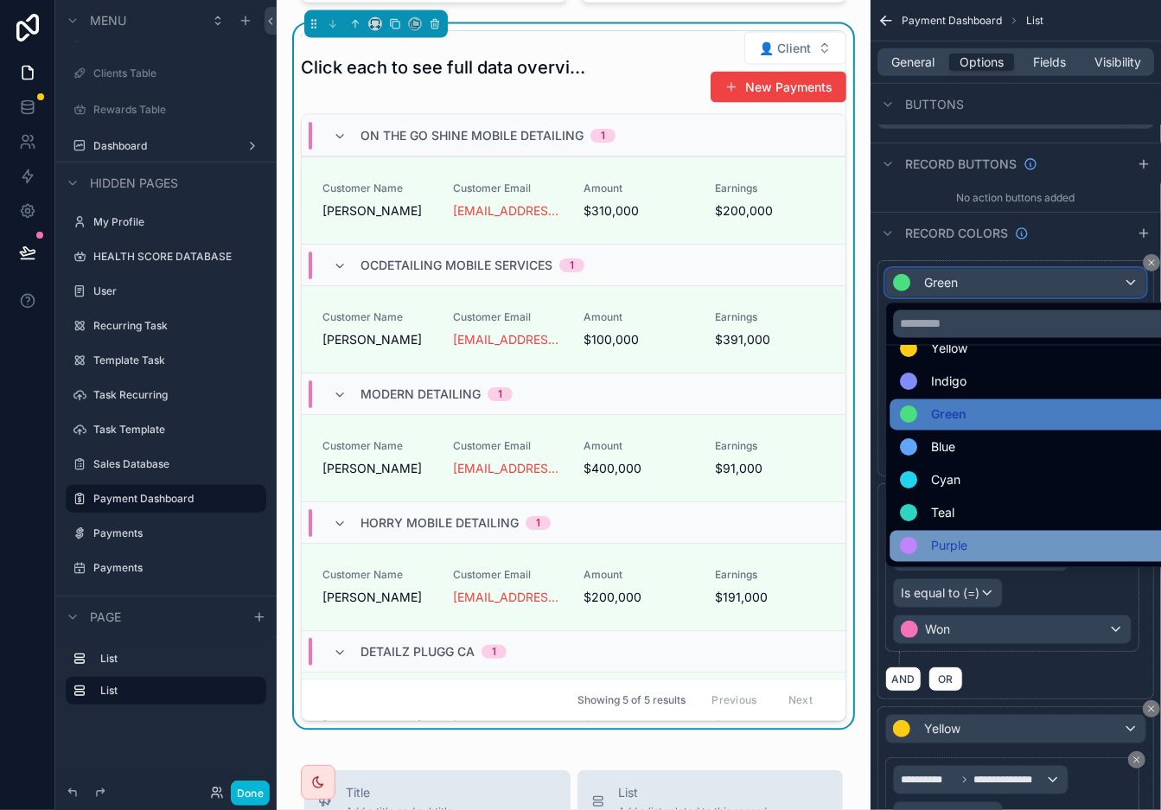
scroll to position [123, 0]
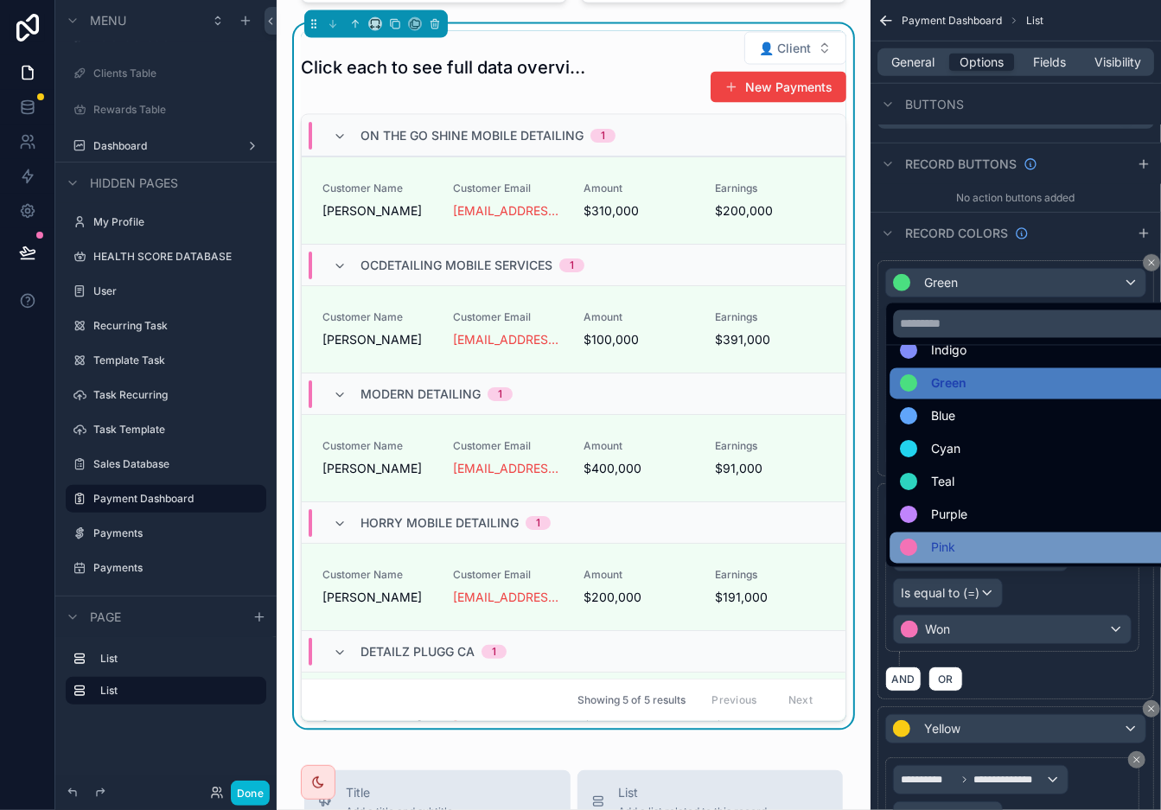
click at [1045, 541] on div "Pink" at bounding box center [1036, 548] width 272 height 21
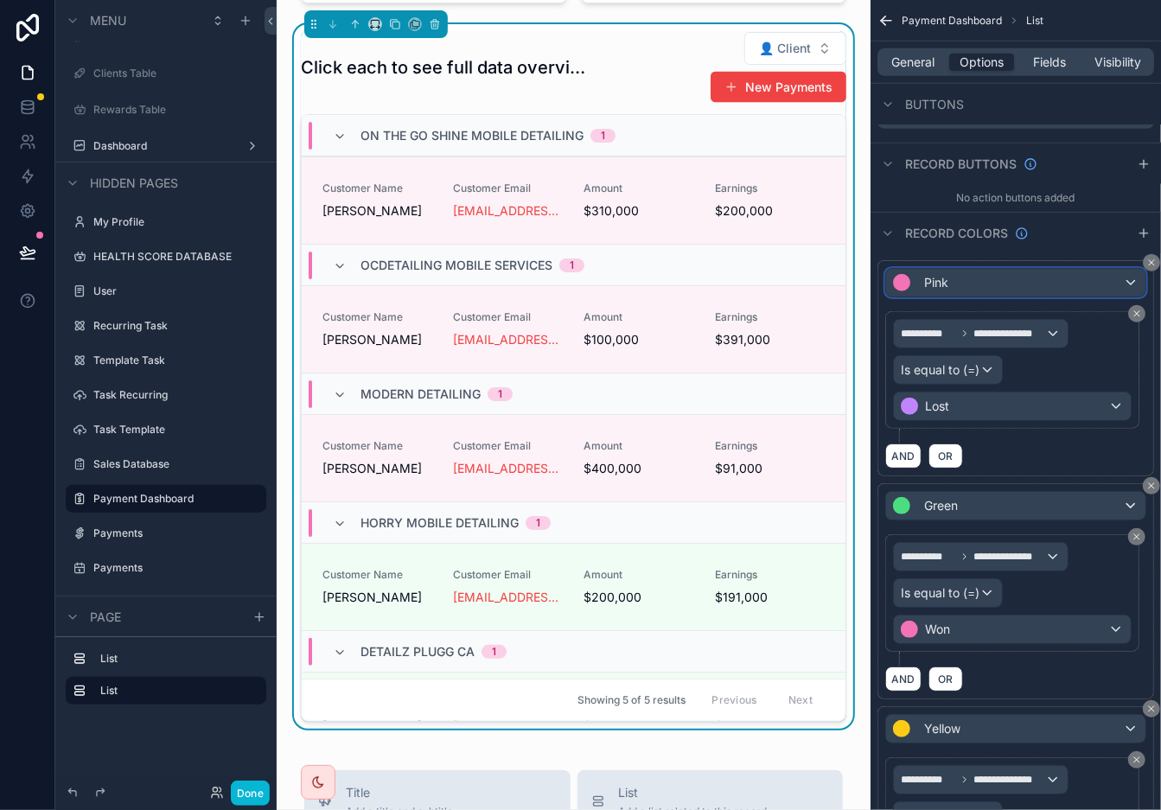
click at [1045, 287] on div "Pink" at bounding box center [1015, 283] width 259 height 28
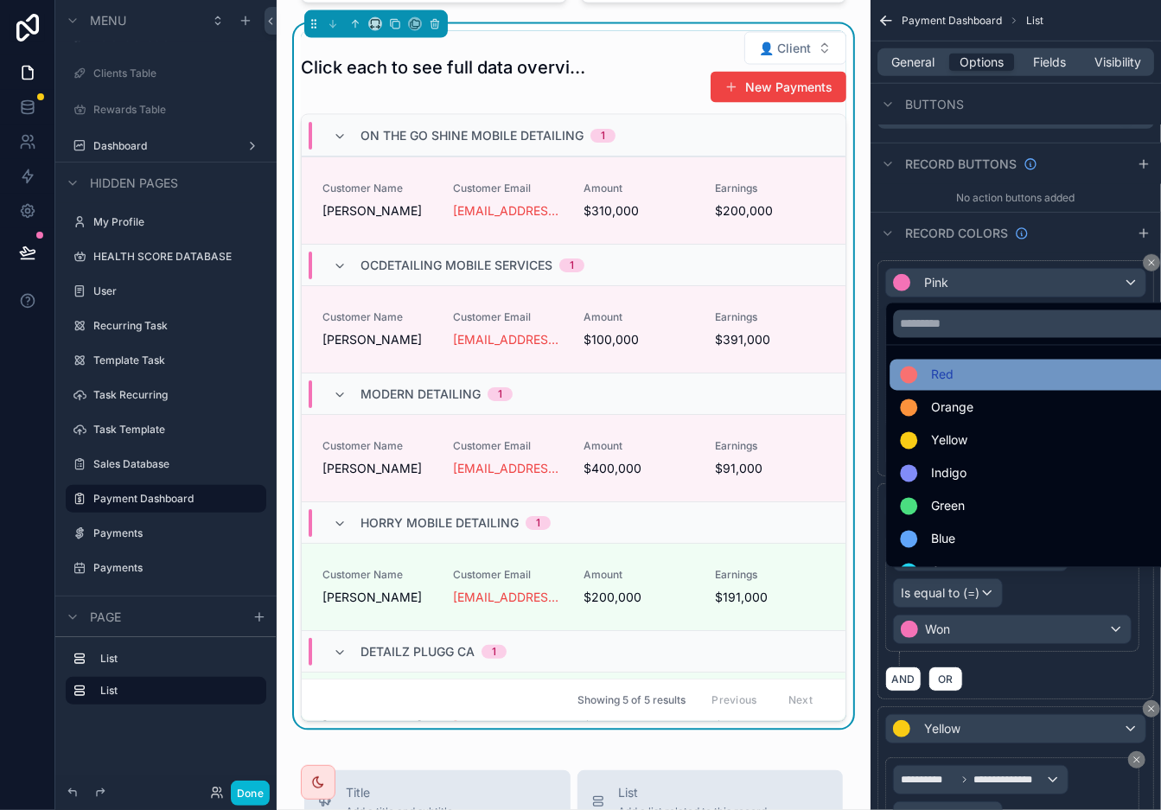
click at [1045, 375] on div "Red" at bounding box center [1036, 375] width 272 height 21
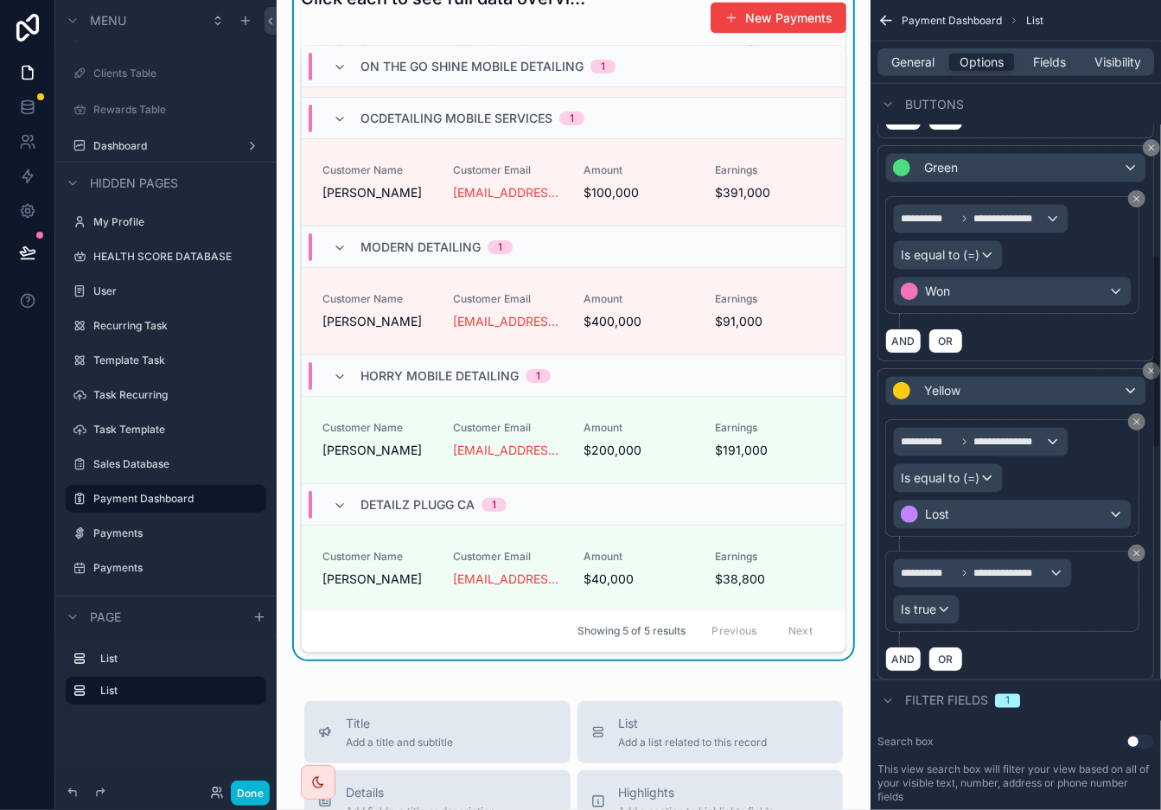
scroll to position [1128, 0]
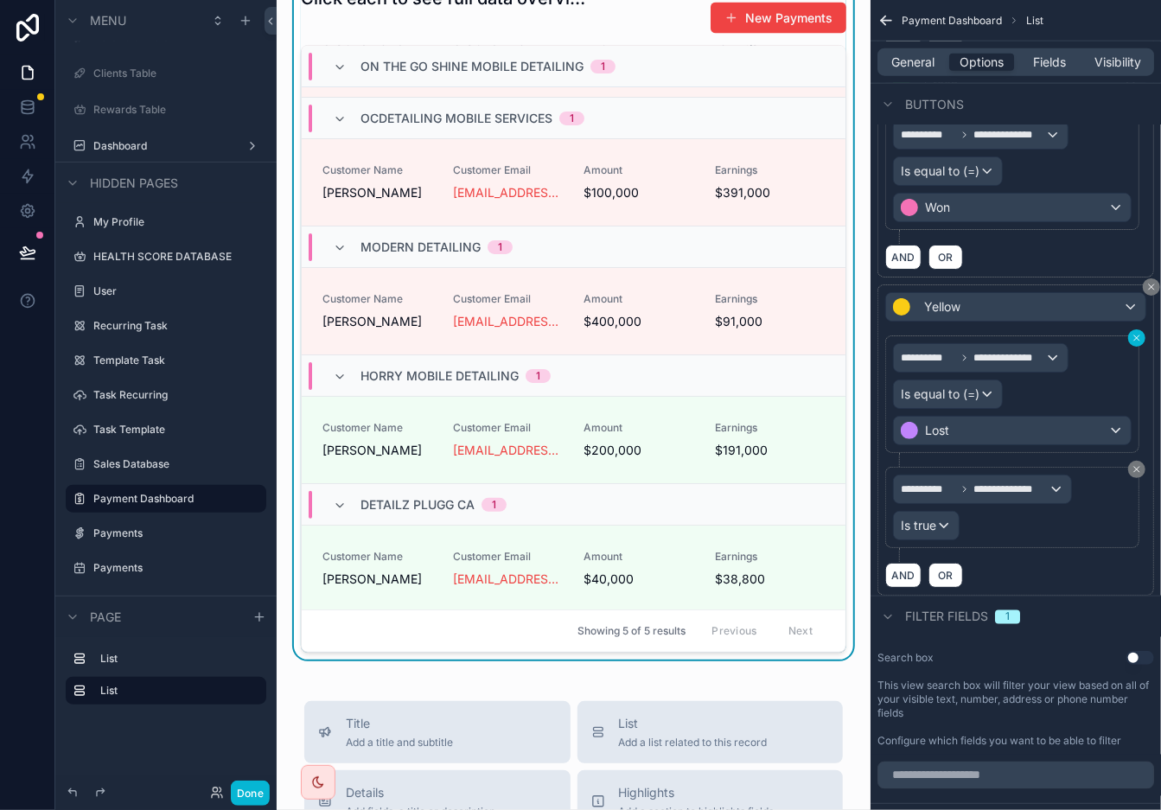
click at [1045, 336] on icon "scrollable content" at bounding box center [1137, 338] width 10 height 10
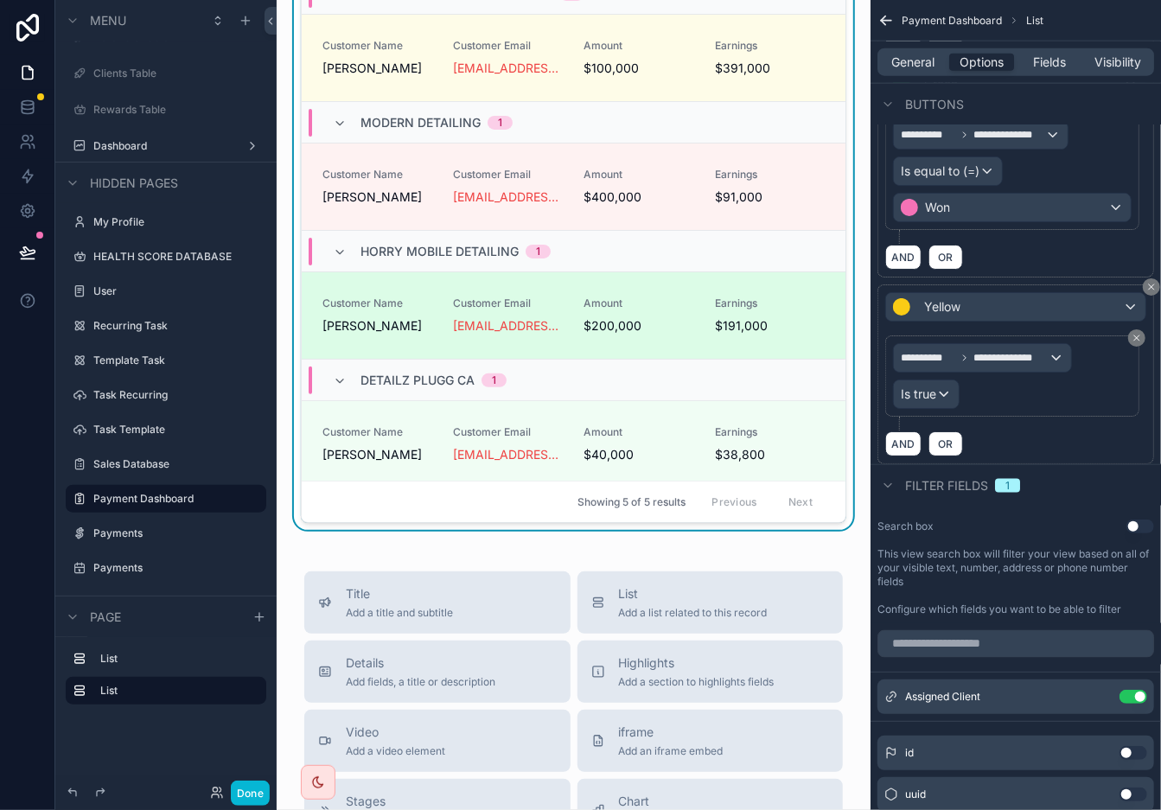
scroll to position [78, 0]
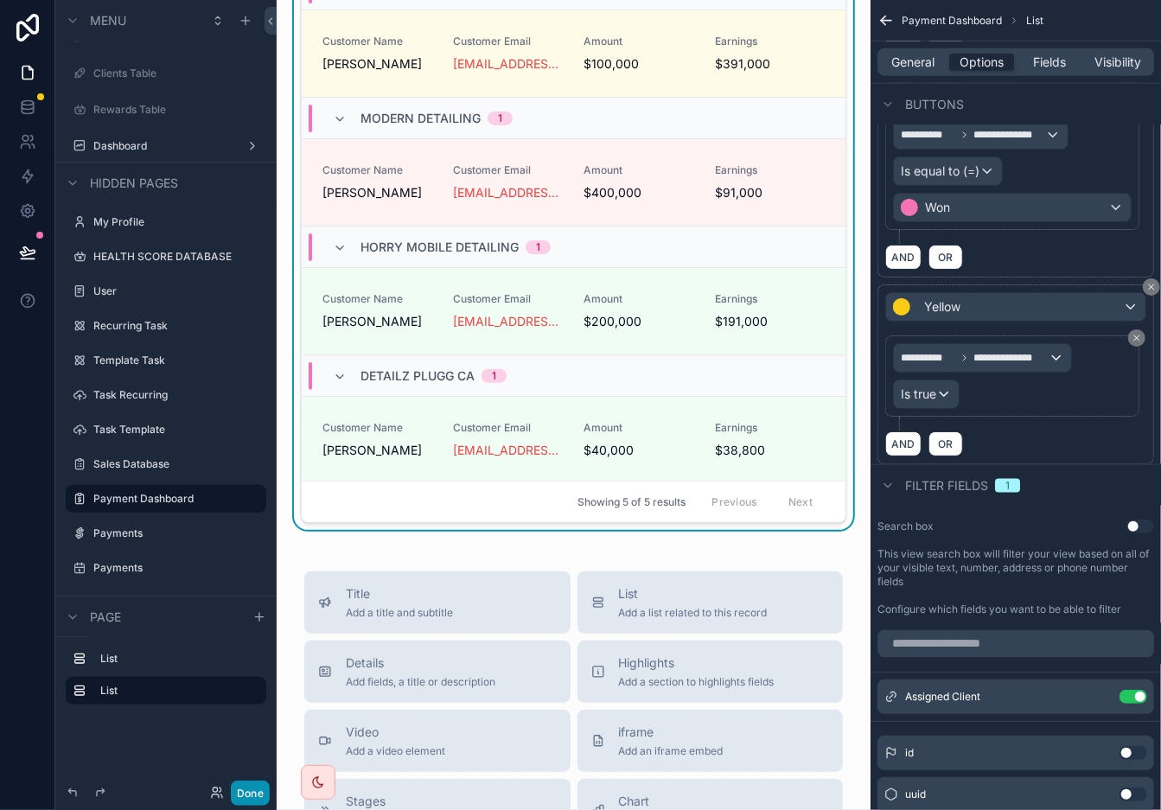
click at [263, 729] on button "Done" at bounding box center [250, 793] width 39 height 25
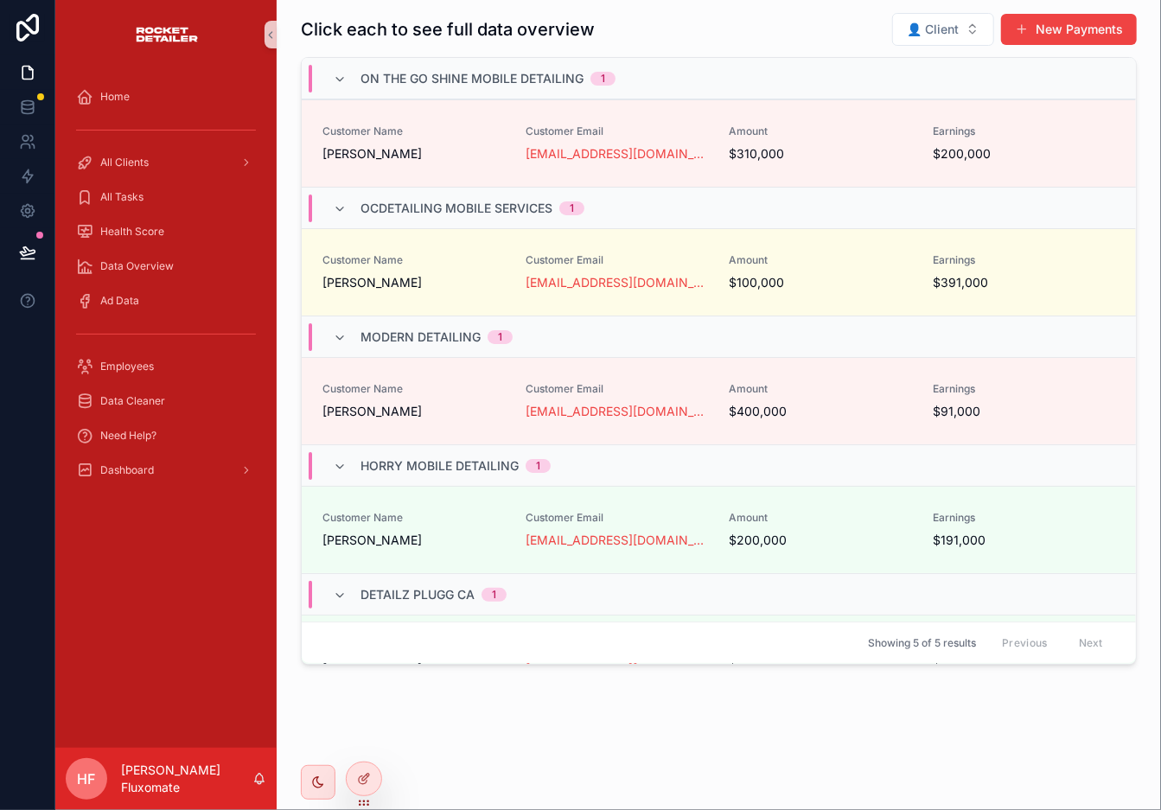
scroll to position [1538, 0]
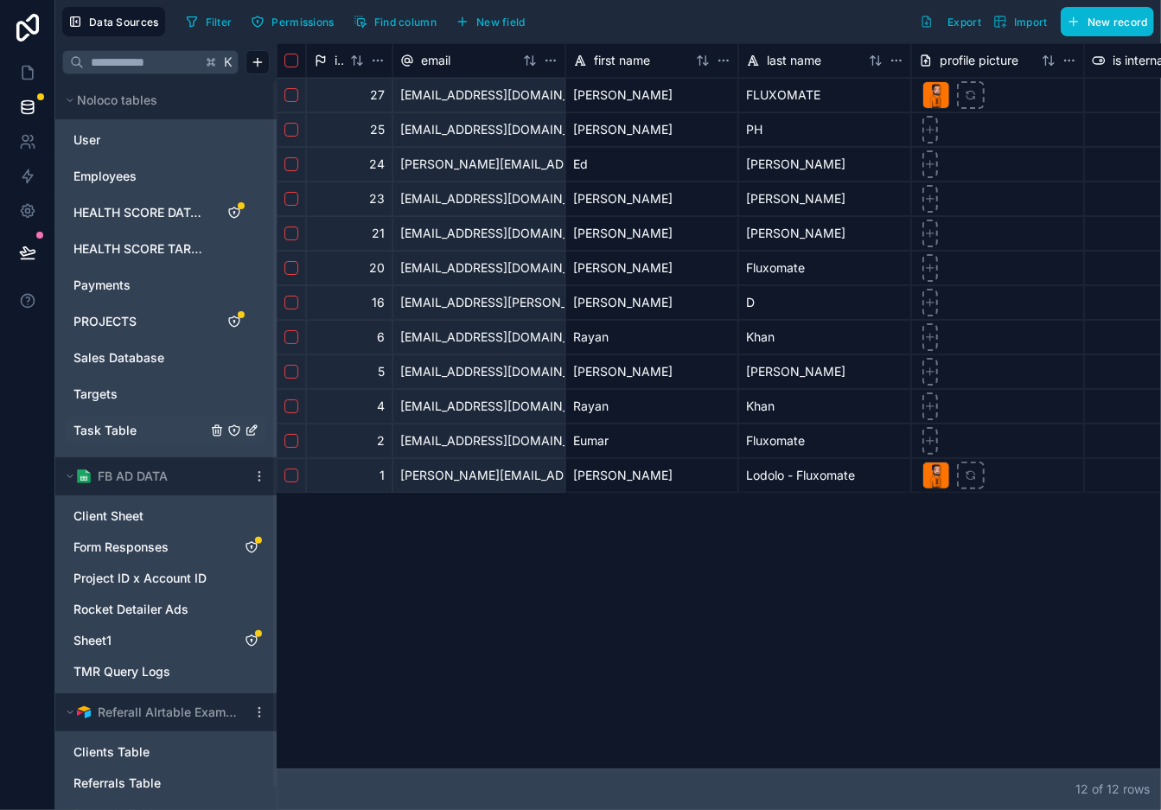
click at [139, 434] on link "Task Table" at bounding box center [140, 430] width 133 height 17
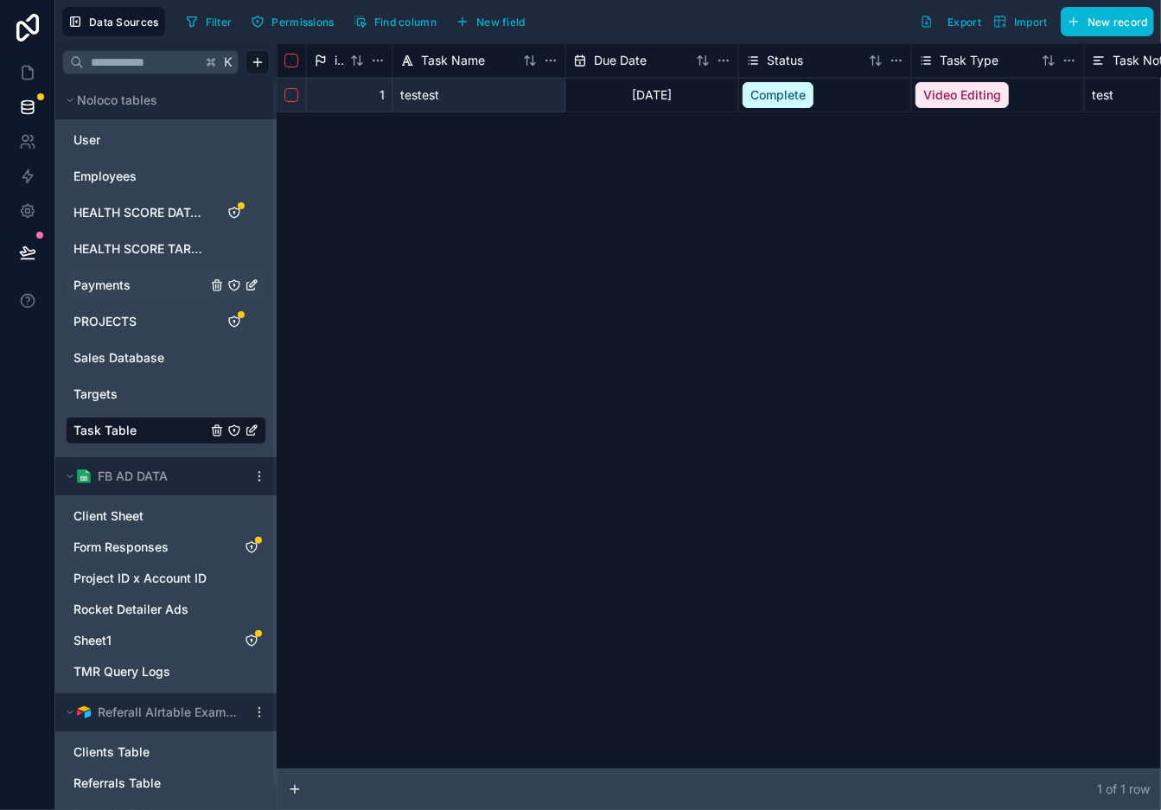
click at [146, 278] on link "Payments" at bounding box center [140, 285] width 133 height 17
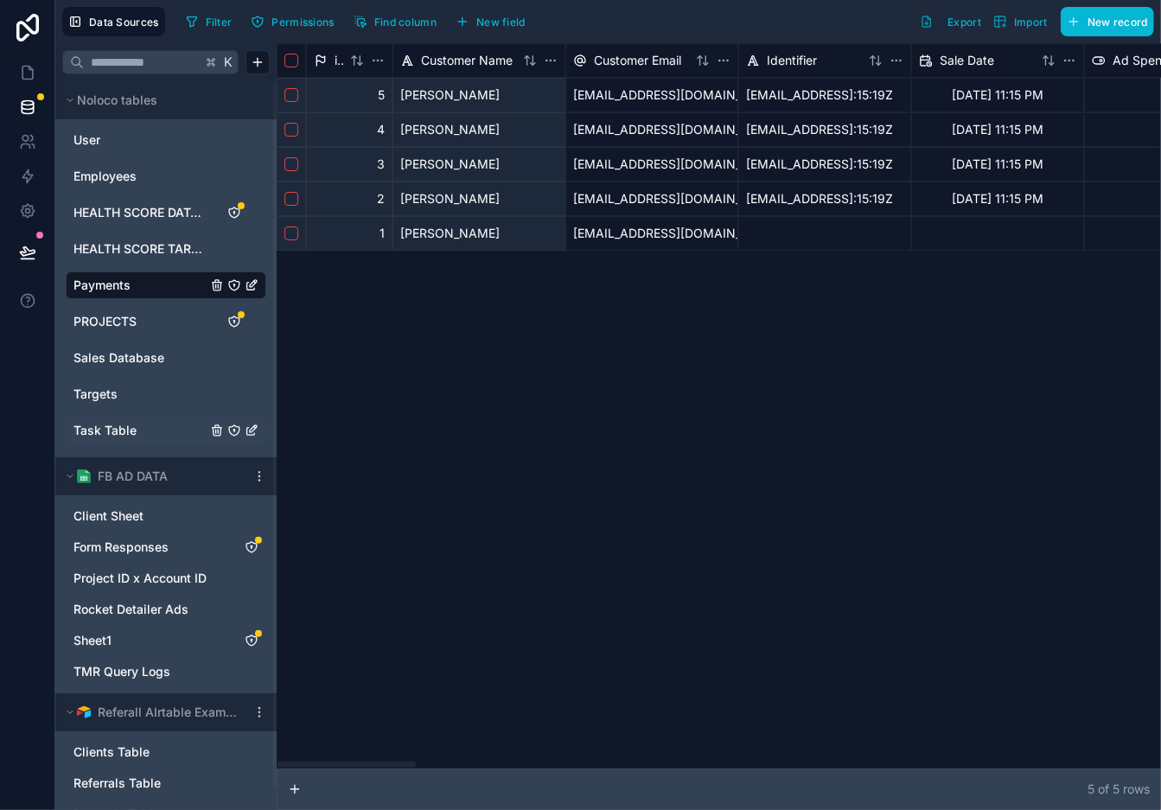
drag, startPoint x: 380, startPoint y: 763, endPoint x: 205, endPoint y: 817, distance: 183.0
click at [278, 768] on div at bounding box center [347, 765] width 138 height 6
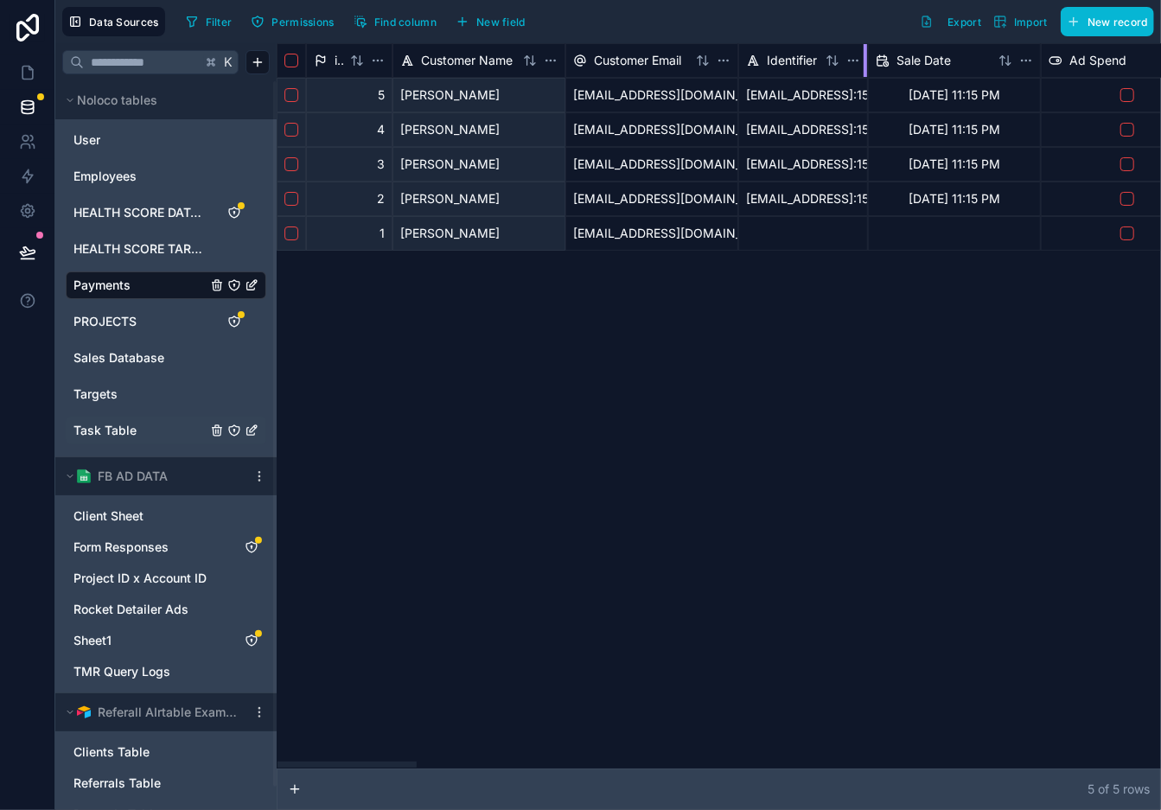
drag, startPoint x: 909, startPoint y: 56, endPoint x: 866, endPoint y: 80, distance: 49.1
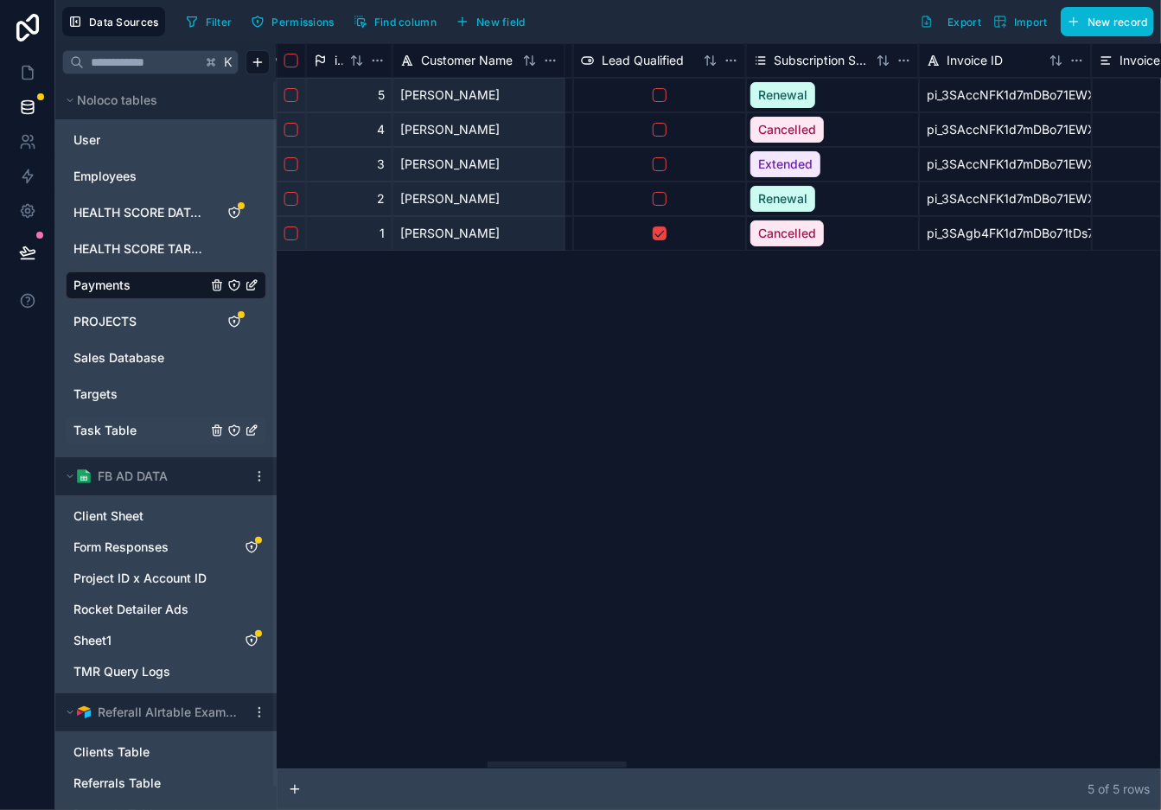
scroll to position [0, 1338]
drag, startPoint x: 406, startPoint y: 767, endPoint x: 616, endPoint y: 810, distance: 213.7
click at [616, 768] on div at bounding box center [557, 765] width 139 height 6
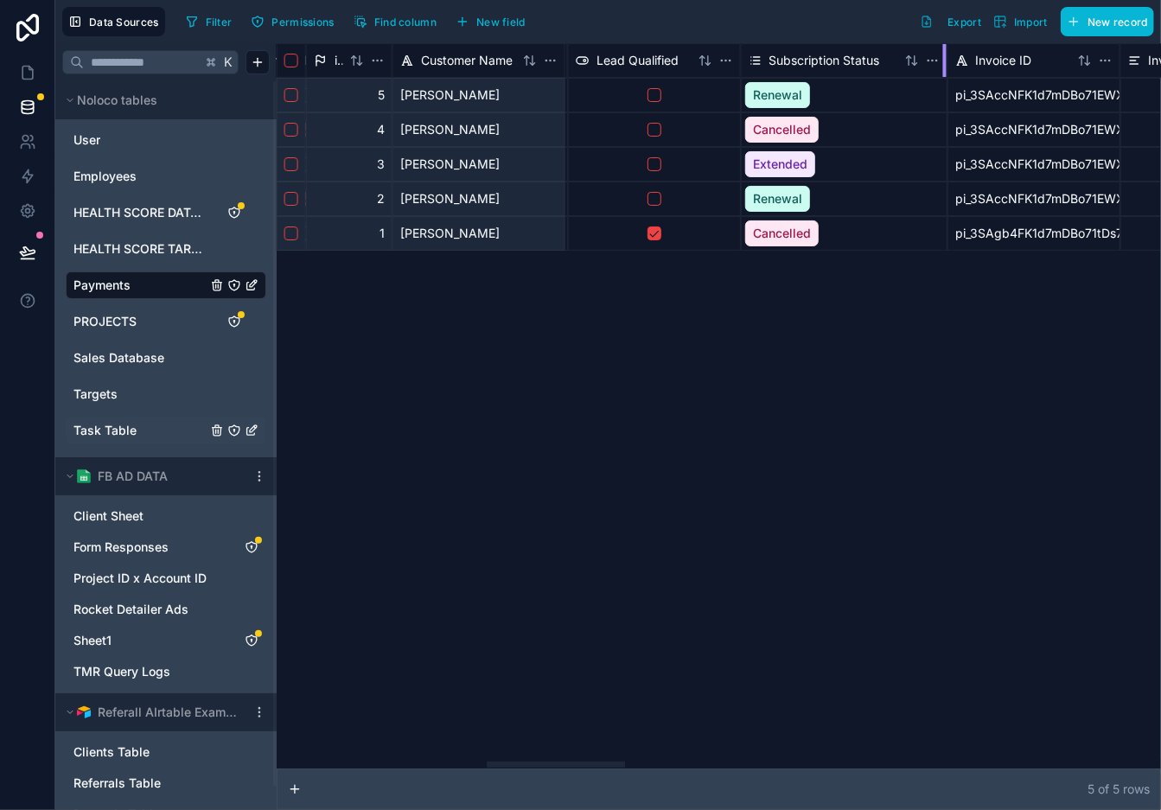
drag, startPoint x: 911, startPoint y: 54, endPoint x: 947, endPoint y: 73, distance: 40.6
click at [947, 73] on div at bounding box center [944, 60] width 3 height 33
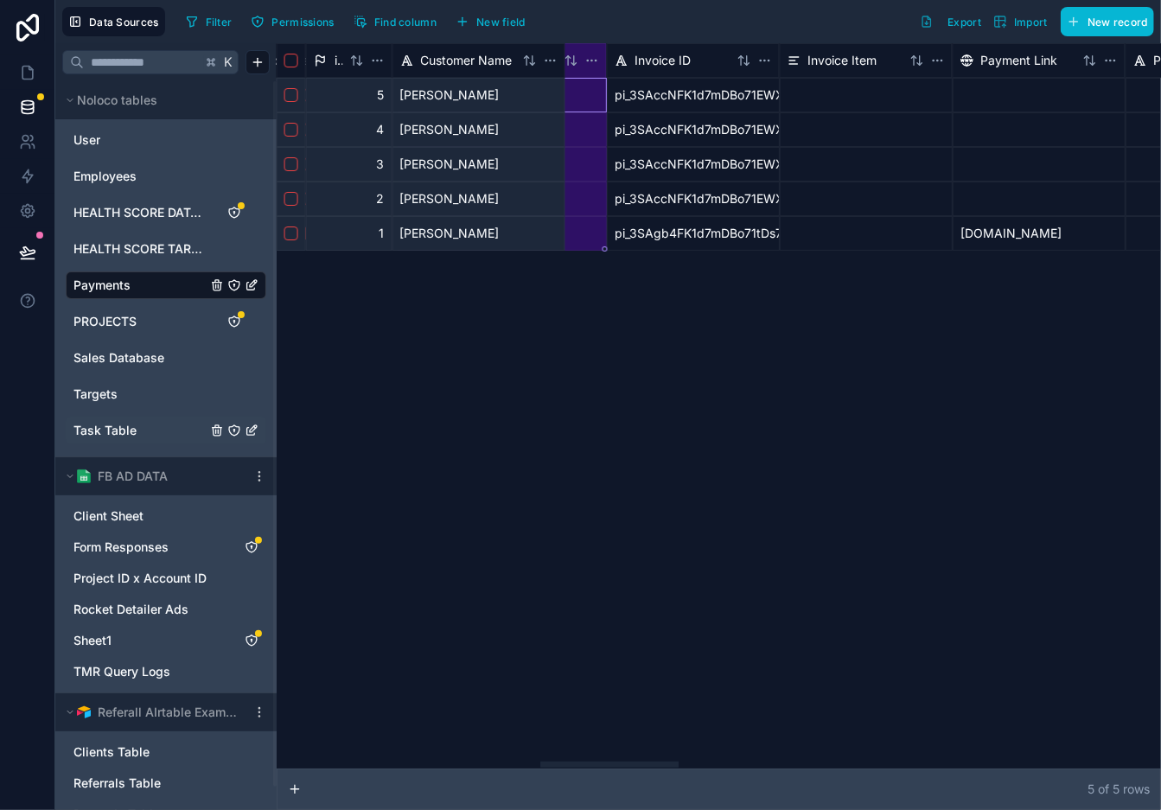
drag, startPoint x: 607, startPoint y: 764, endPoint x: 656, endPoint y: 772, distance: 49.9
click at [656, 768] on div at bounding box center [609, 765] width 138 height 6
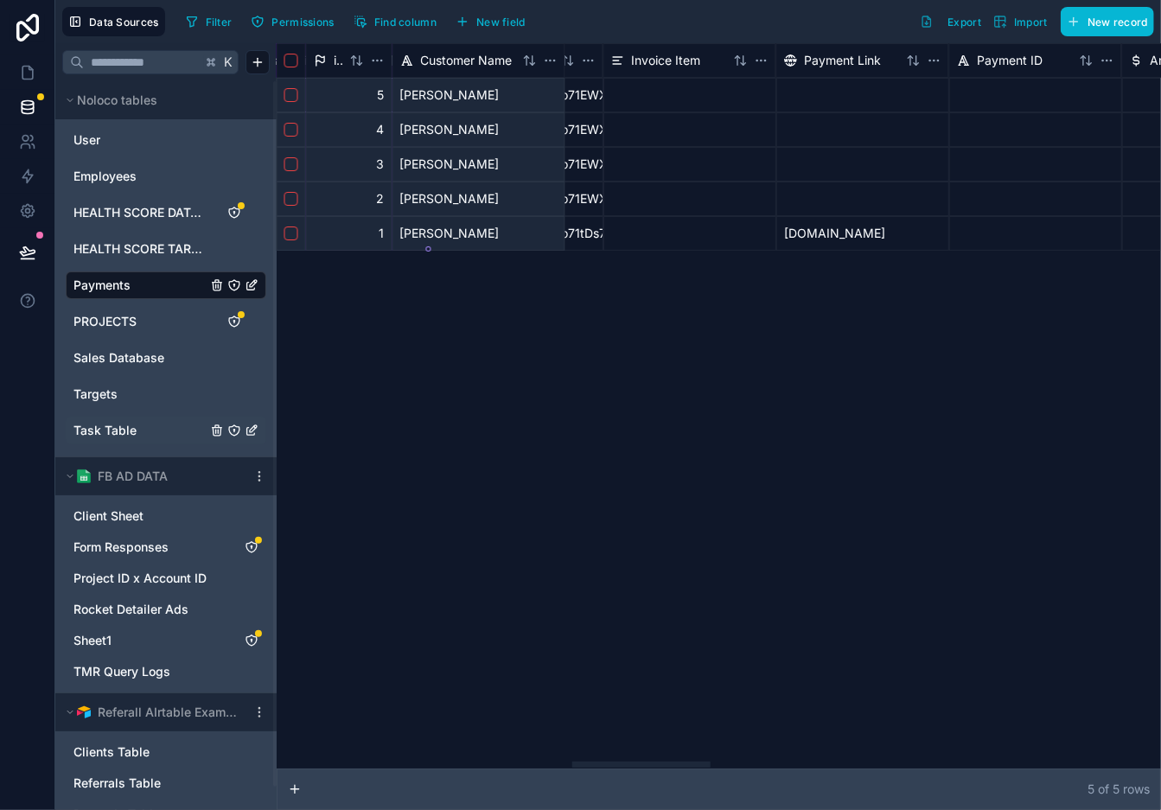
scroll to position [0, 2190]
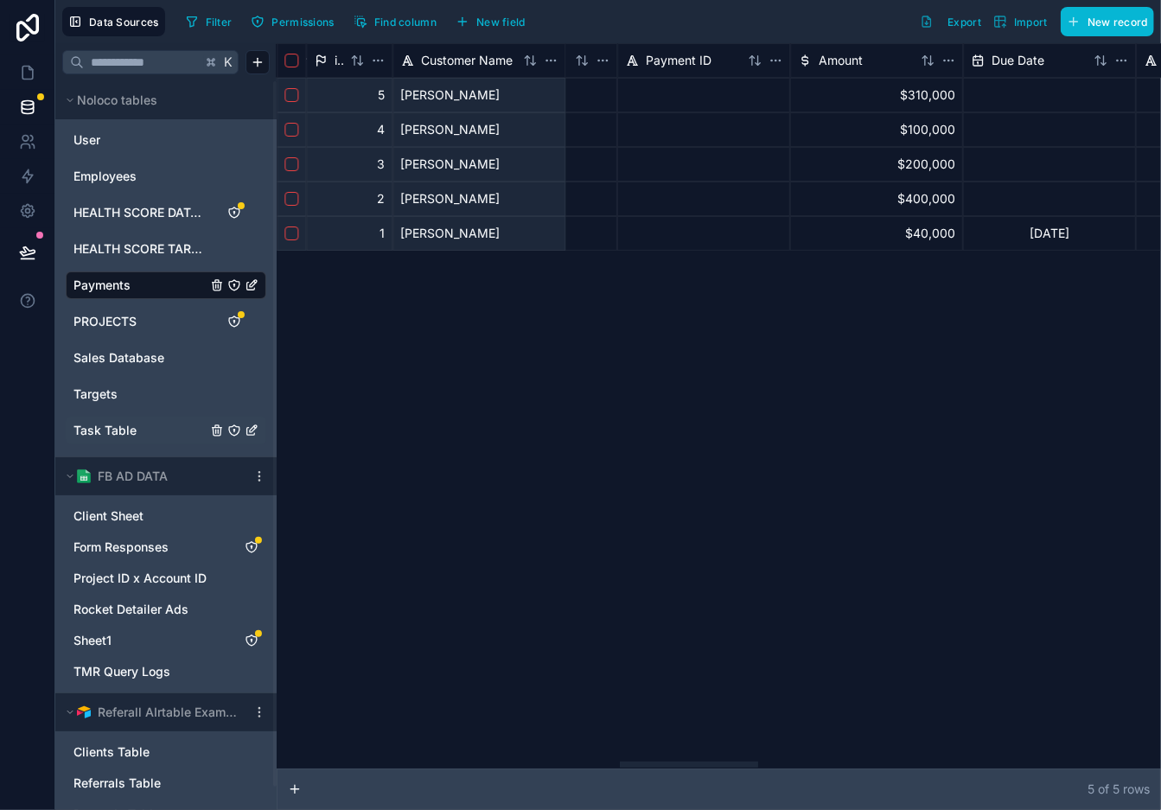
drag, startPoint x: 636, startPoint y: 768, endPoint x: 713, endPoint y: 766, distance: 77.0
click at [713, 766] on div at bounding box center [689, 765] width 138 height 6
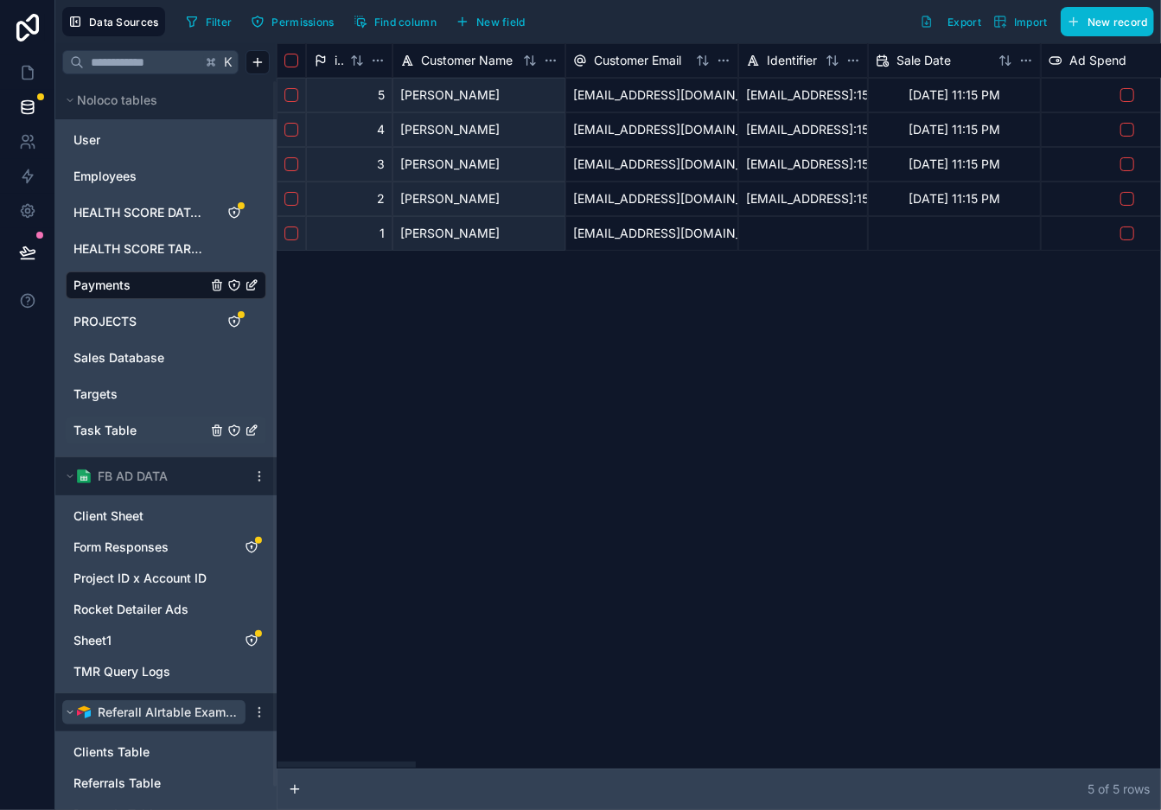
drag, startPoint x: 726, startPoint y: 767, endPoint x: 221, endPoint y: 700, distance: 509.5
click at [199, 793] on div "K Noloco tables User Employees HEALTH SCORE DATABASE HEALTH SCORE TARGET Paymen…" at bounding box center [608, 426] width 1106 height 767
drag, startPoint x: 406, startPoint y: 763, endPoint x: 308, endPoint y: 793, distance: 102.3
click at [308, 768] on div at bounding box center [347, 765] width 138 height 6
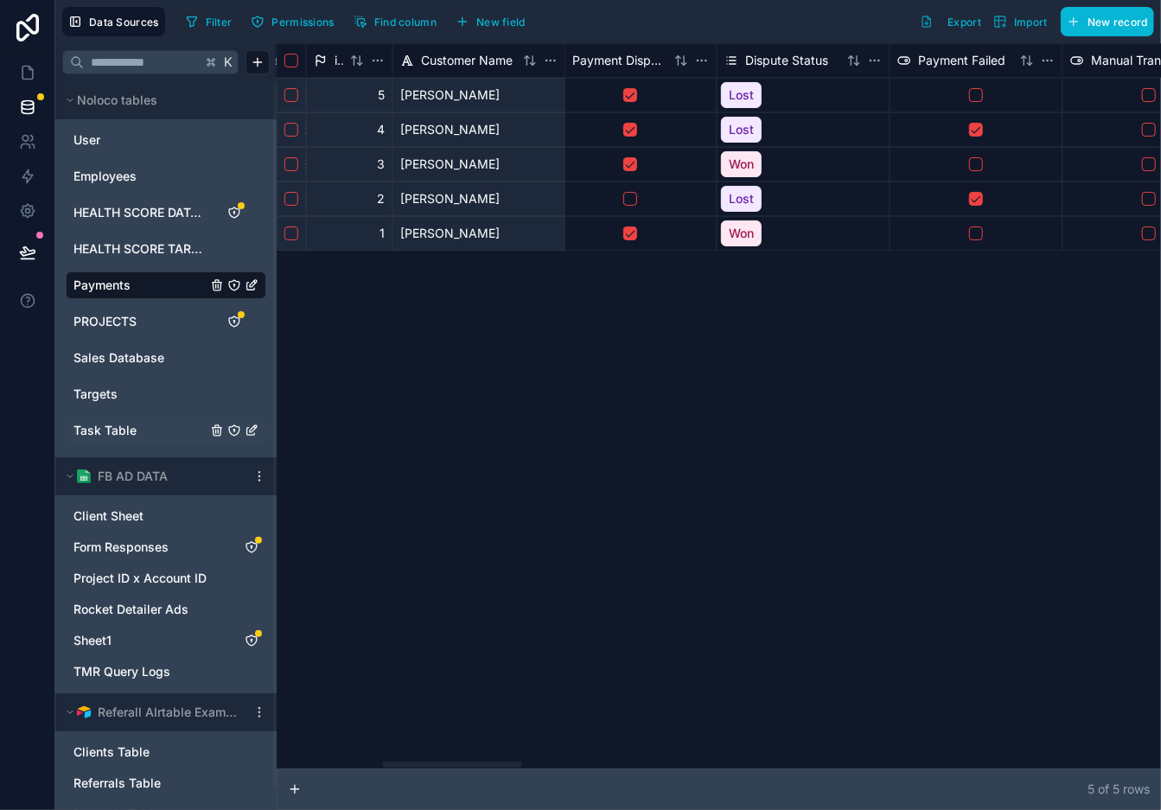
scroll to position [0, 675]
drag, startPoint x: 393, startPoint y: 768, endPoint x: 500, endPoint y: 780, distance: 107.1
click at [500, 768] on div at bounding box center [452, 765] width 138 height 6
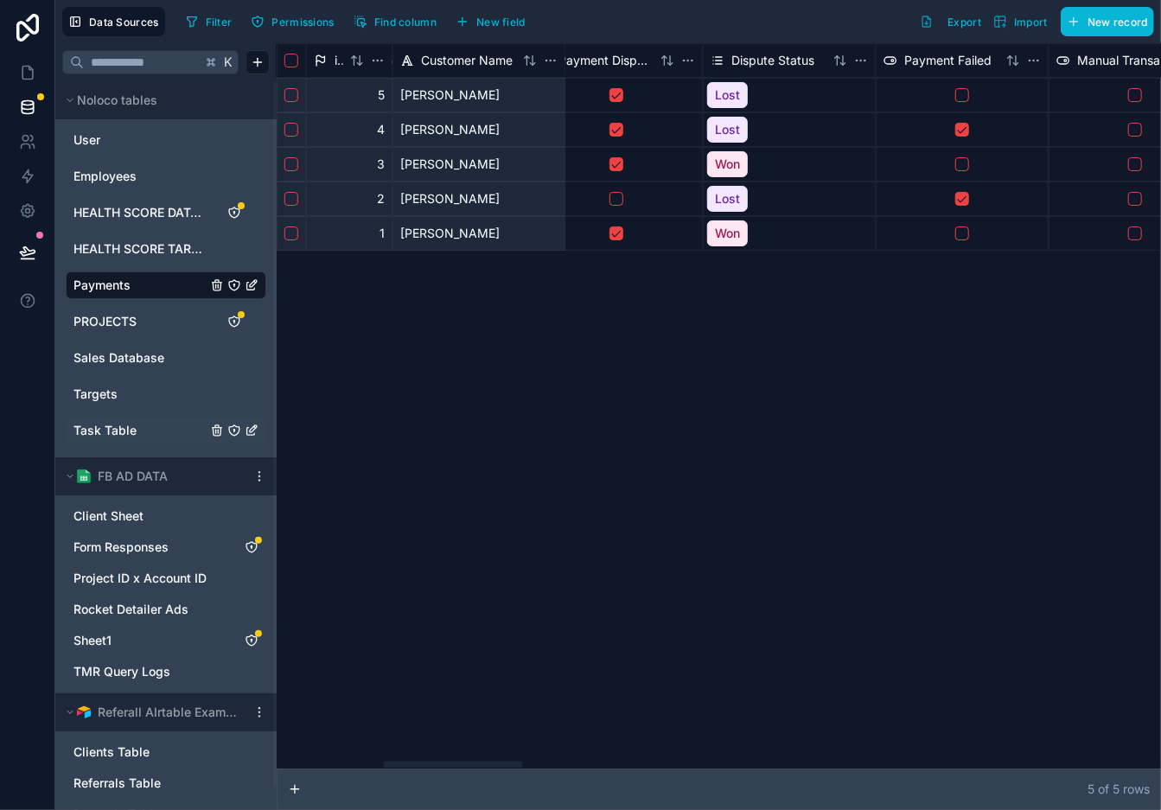
scroll to position [0, 928]
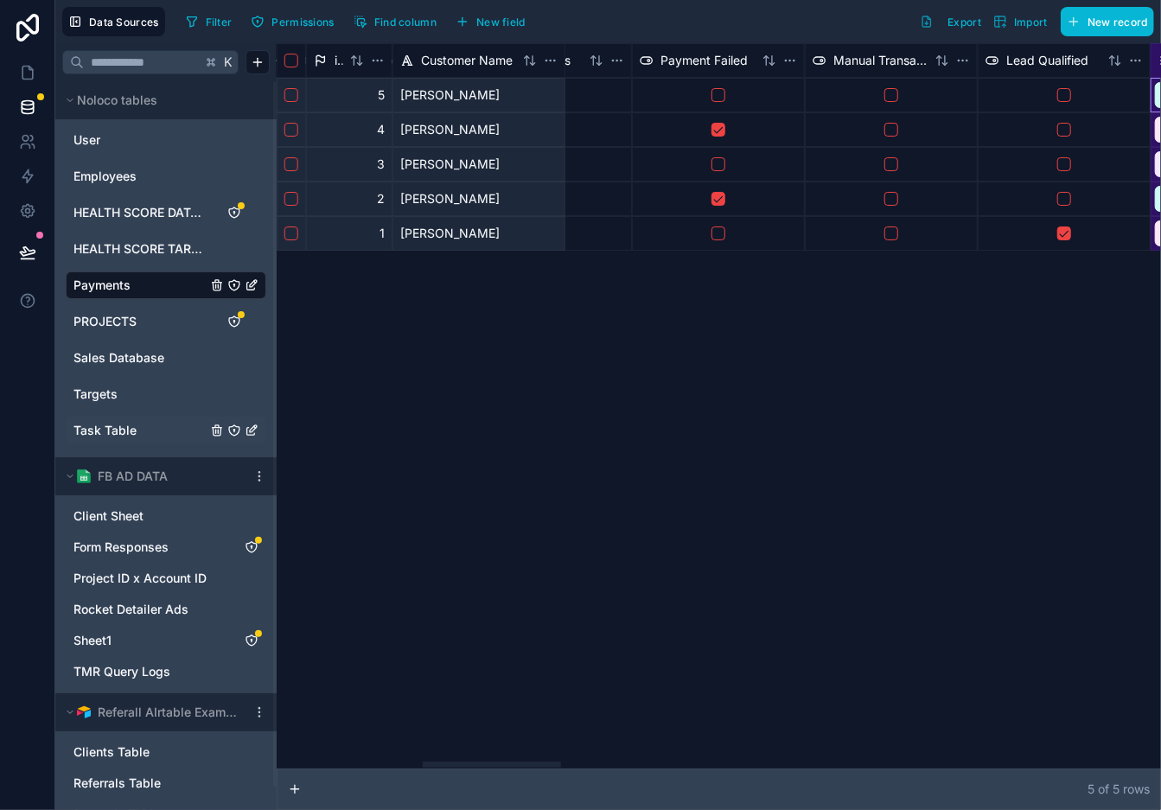
drag, startPoint x: 412, startPoint y: 764, endPoint x: 451, endPoint y: 767, distance: 39.0
click at [451, 767] on div at bounding box center [492, 765] width 138 height 6
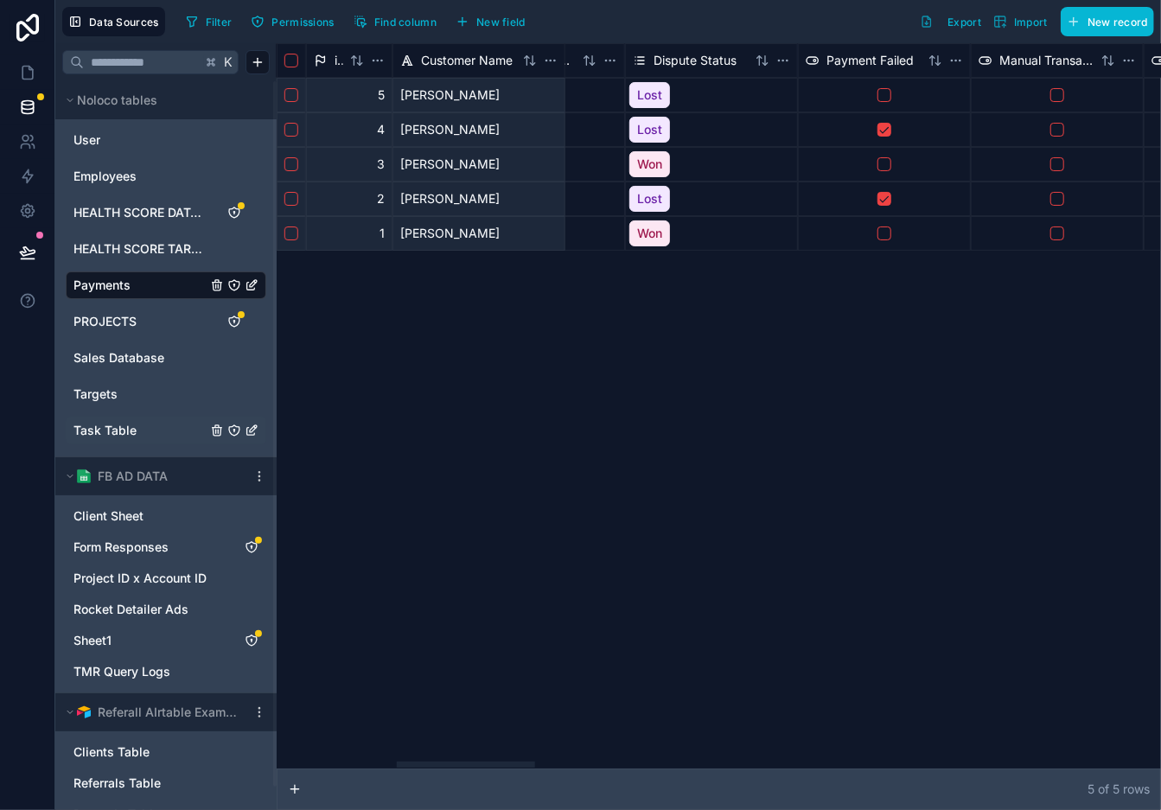
scroll to position [0, 756]
drag, startPoint x: 545, startPoint y: 766, endPoint x: 518, endPoint y: 770, distance: 27.0
click at [518, 768] on div at bounding box center [465, 765] width 138 height 6
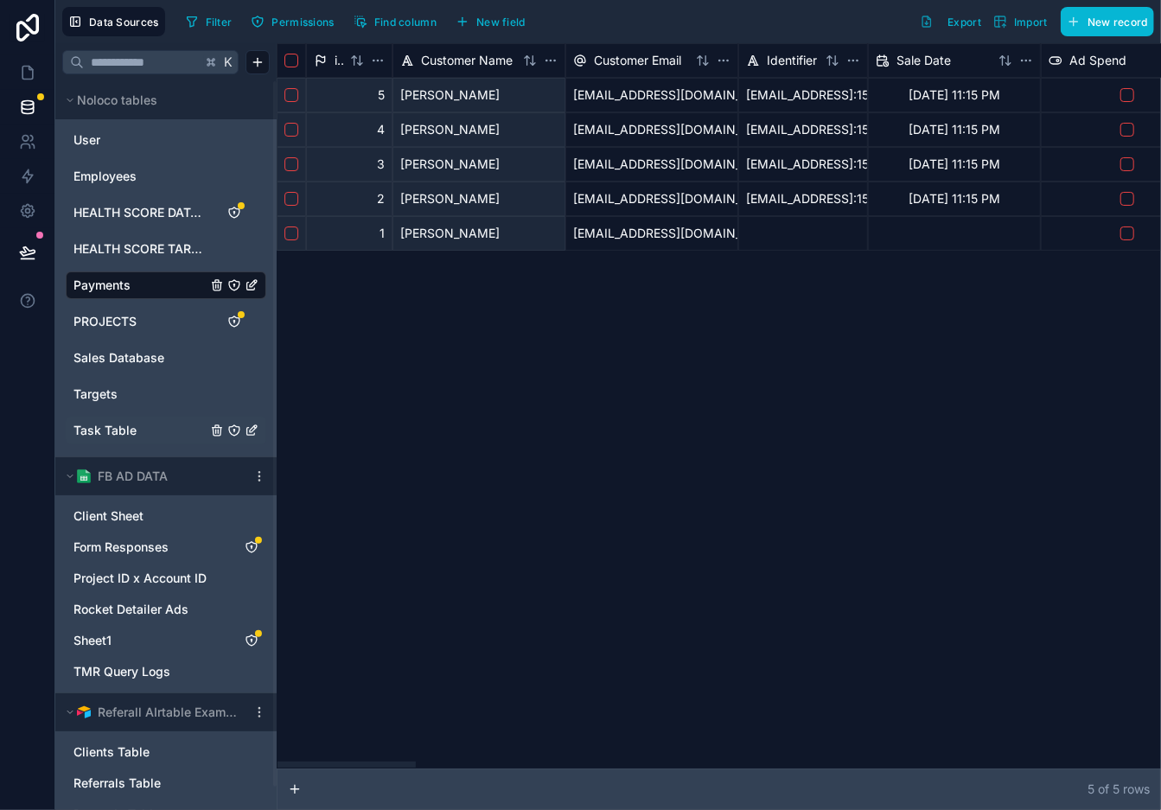
drag, startPoint x: 502, startPoint y: 764, endPoint x: 304, endPoint y: 747, distance: 197.9
click at [304, 762] on div at bounding box center [347, 765] width 138 height 6
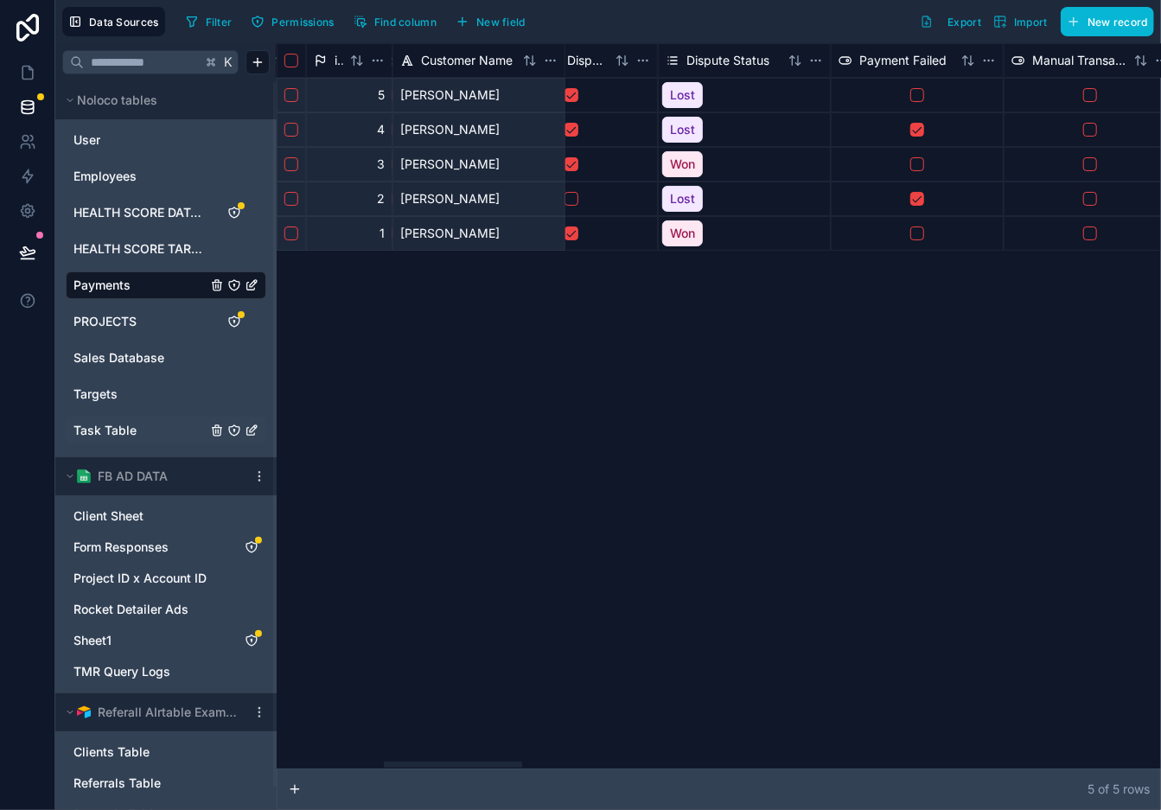
scroll to position [0, 737]
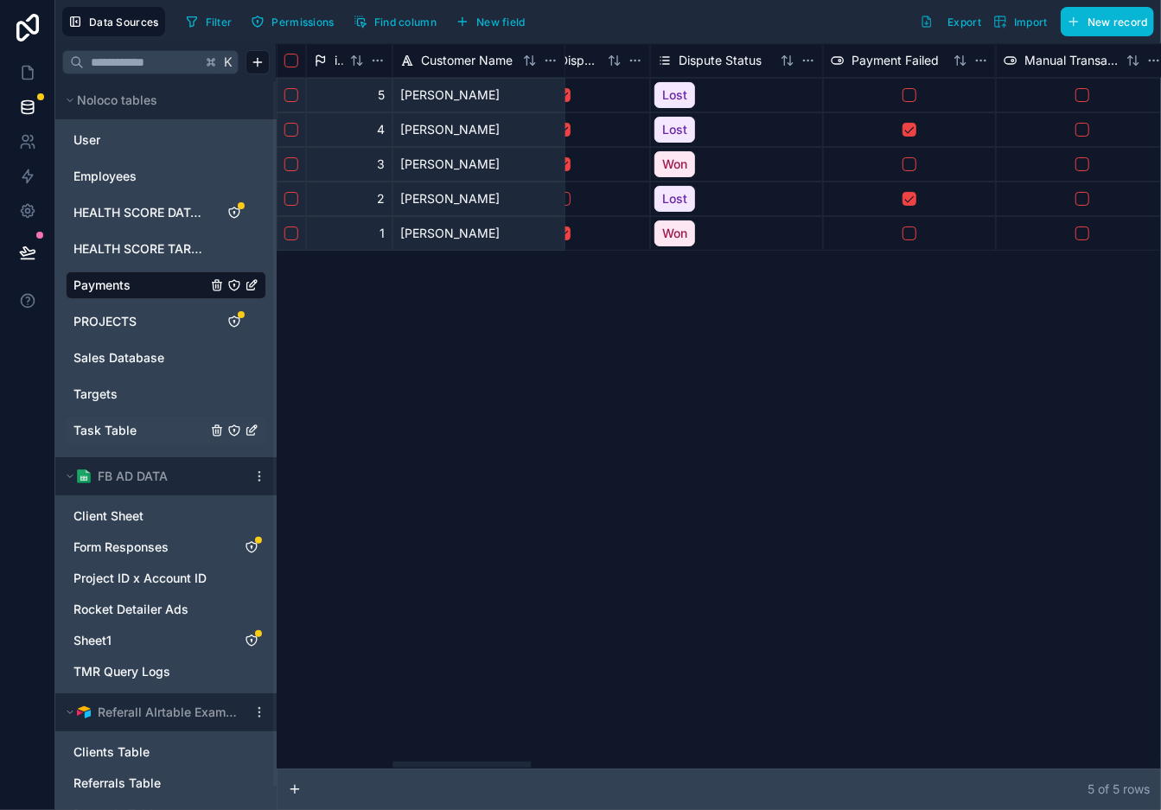
drag, startPoint x: 390, startPoint y: 765, endPoint x: 505, endPoint y: 773, distance: 115.3
click at [505, 768] on div at bounding box center [462, 765] width 138 height 6
drag, startPoint x: 730, startPoint y: 120, endPoint x: 736, endPoint y: 111, distance: 11.3
click at [730, 120] on div "Lost" at bounding box center [736, 129] width 171 height 33
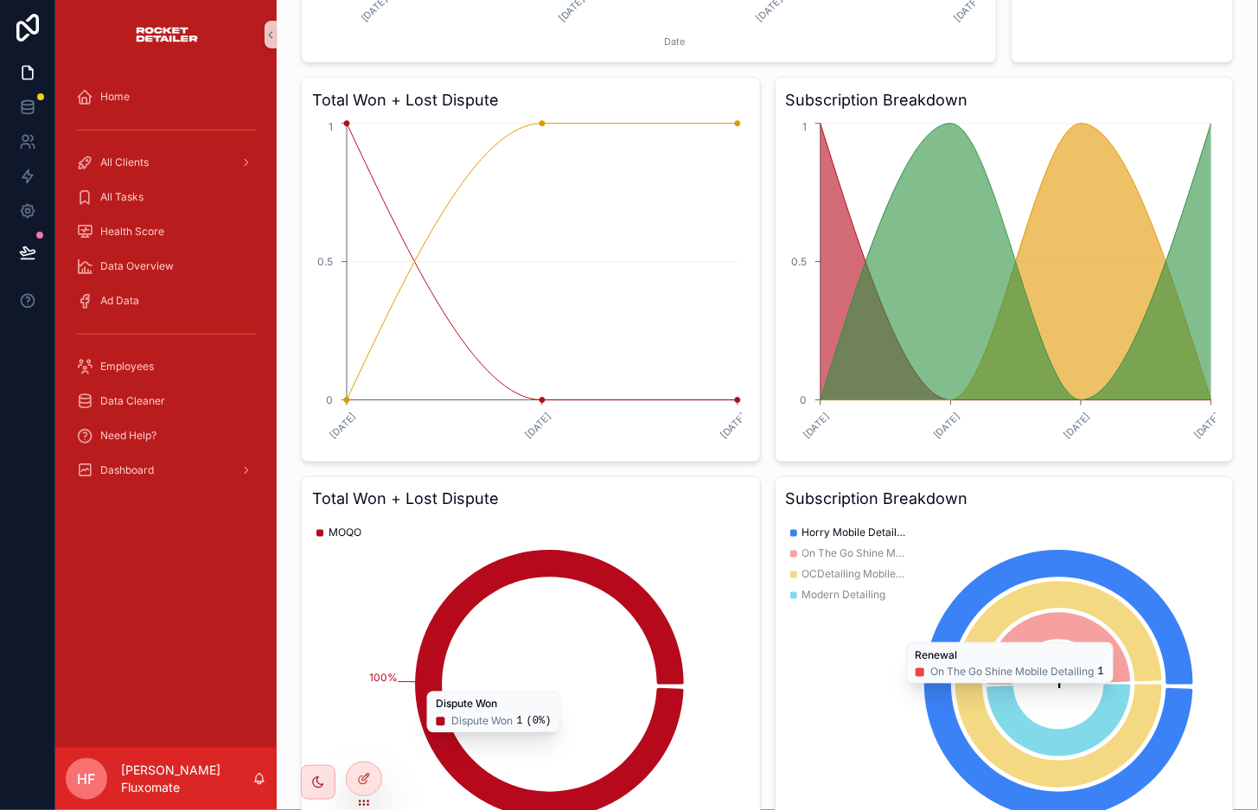
scroll to position [1520, 0]
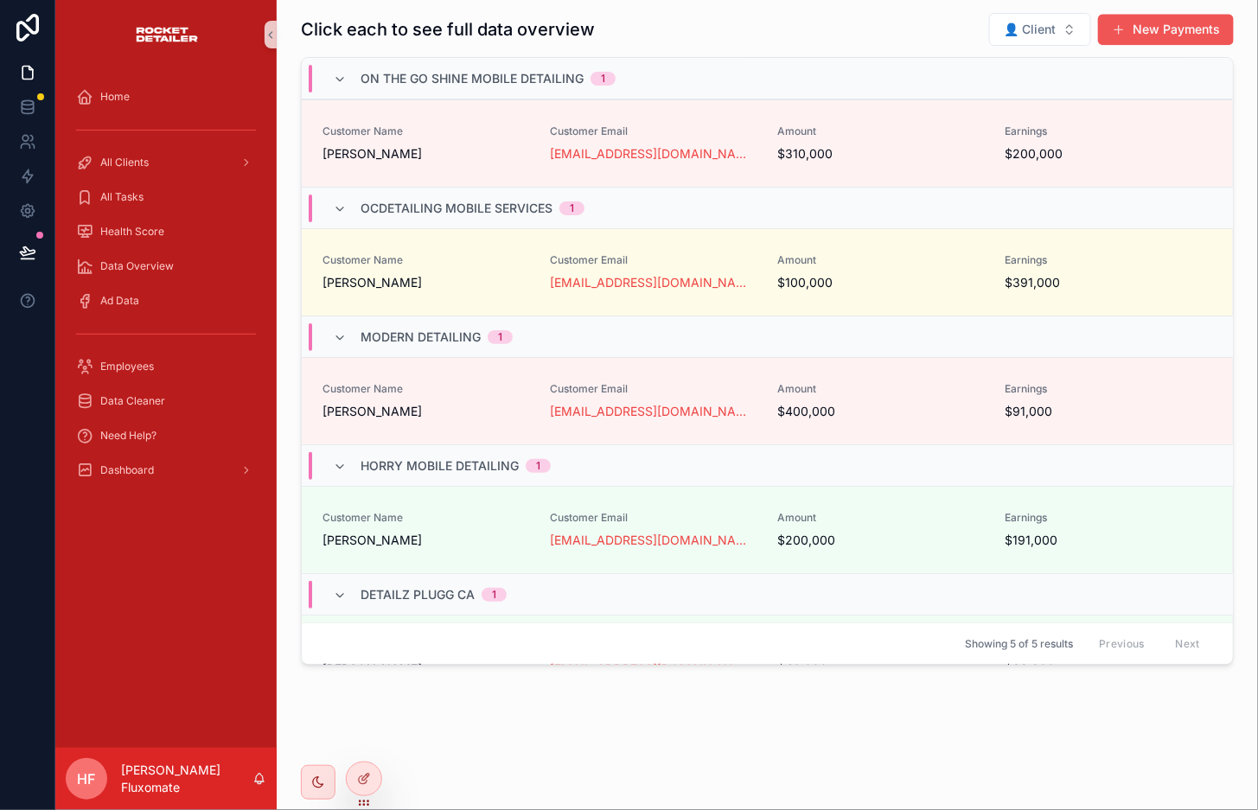
click at [1161, 35] on button "New Payments" at bounding box center [1166, 29] width 136 height 31
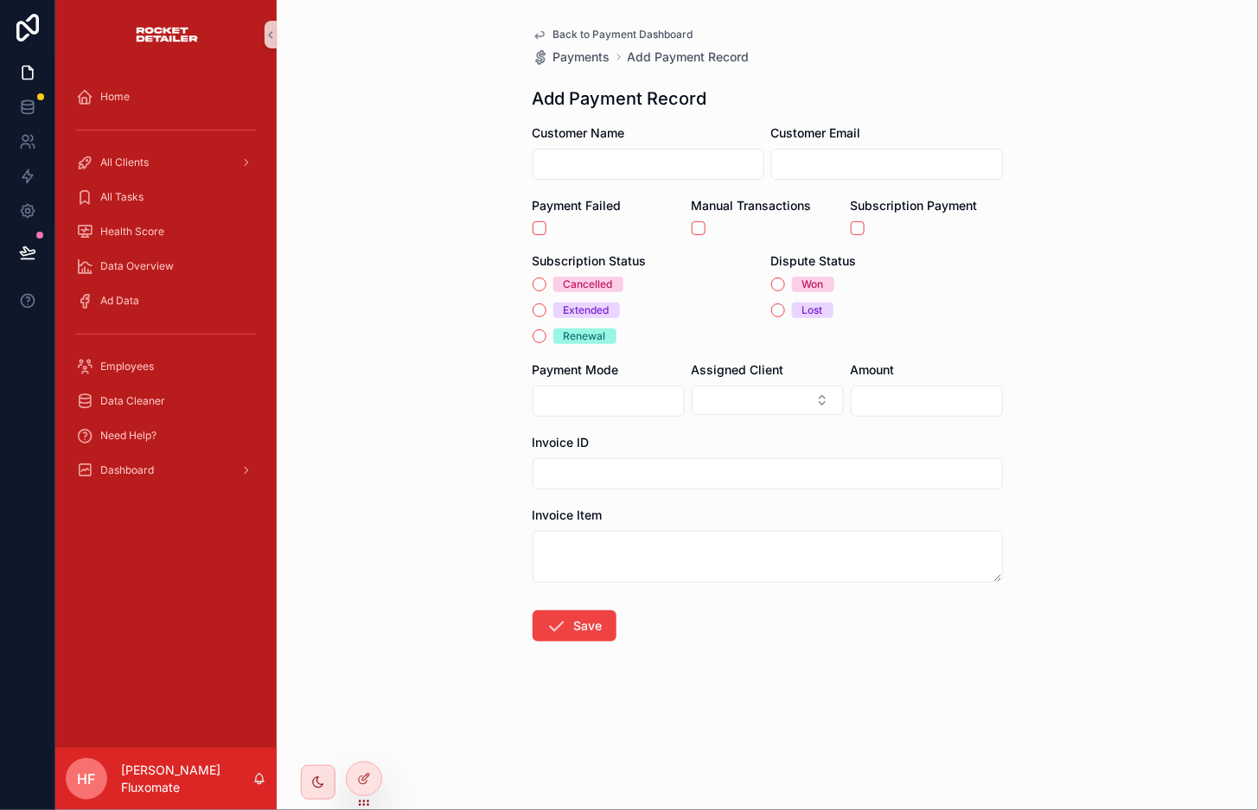
click at [587, 35] on span "Back to Payment Dashboard" at bounding box center [623, 35] width 140 height 14
